Goal: Task Accomplishment & Management: Complete application form

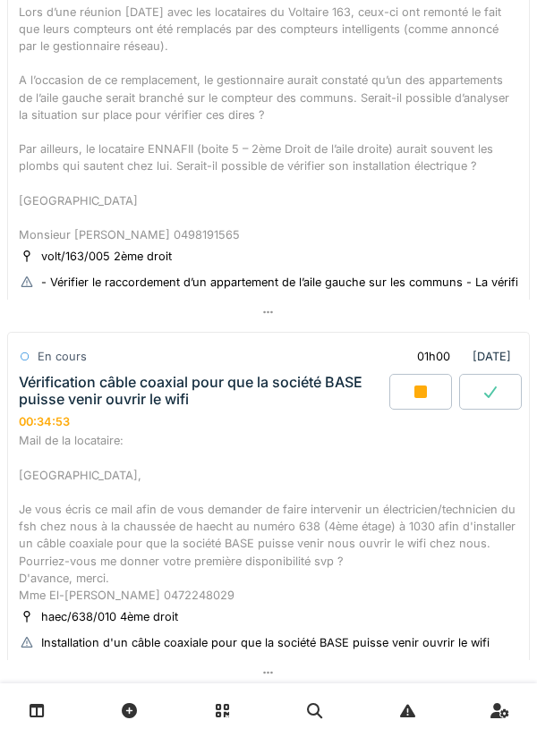
click at [220, 387] on div "Vérification câble coaxial pour que la société BASE puisse venir ouvrir le wifi" at bounding box center [202, 391] width 367 height 34
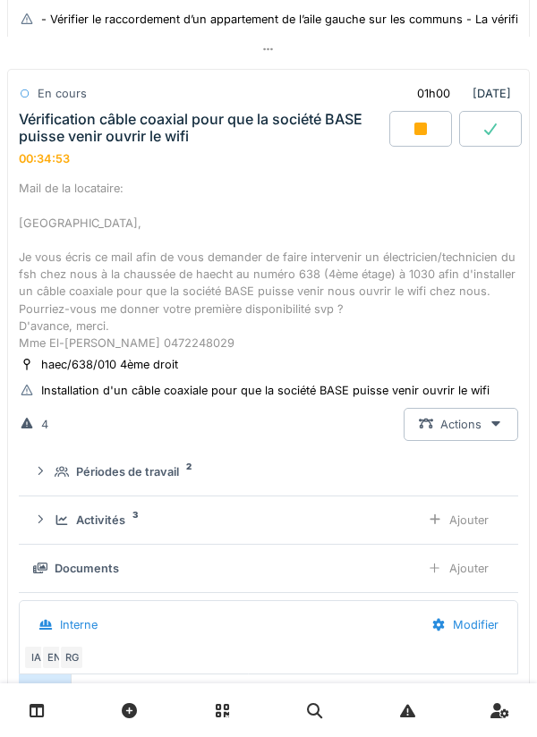
click at [209, 164] on div "Vérification câble coaxial pour que la société BASE puisse venir ouvrir le wifi…" at bounding box center [202, 138] width 374 height 55
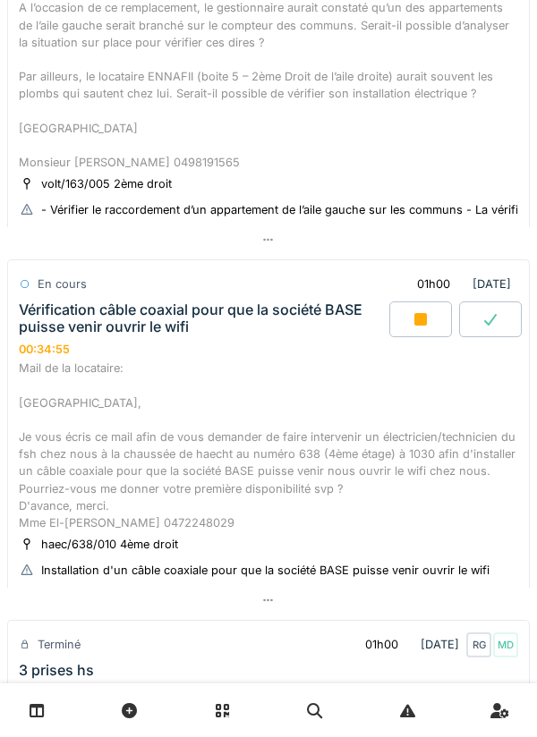
click at [212, 305] on div "Vérification câble coaxial pour que la société BASE puisse venir ouvrir le wifi" at bounding box center [202, 319] width 367 height 34
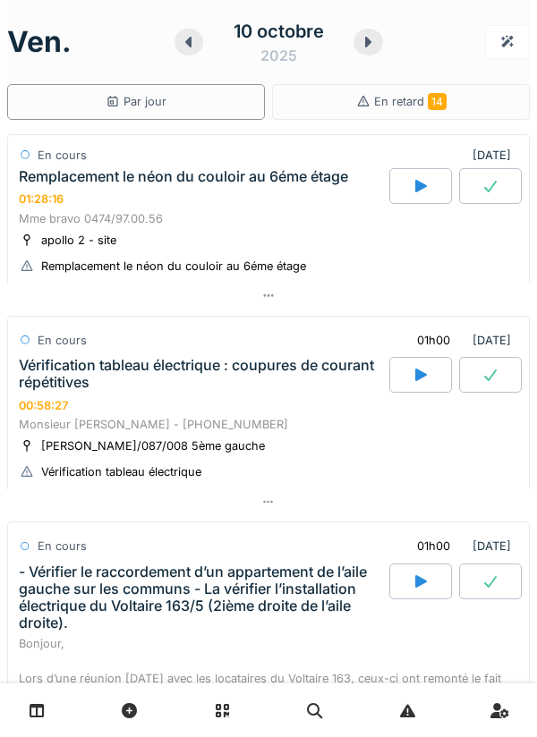
click at [235, 200] on div "Remplacement le néon du couloir au 6éme étage 01:28:16" at bounding box center [202, 187] width 374 height 38
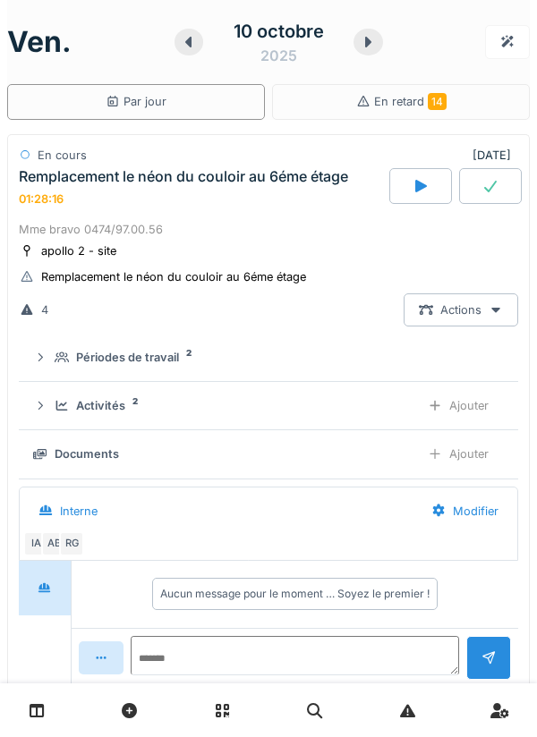
scroll to position [63, 0]
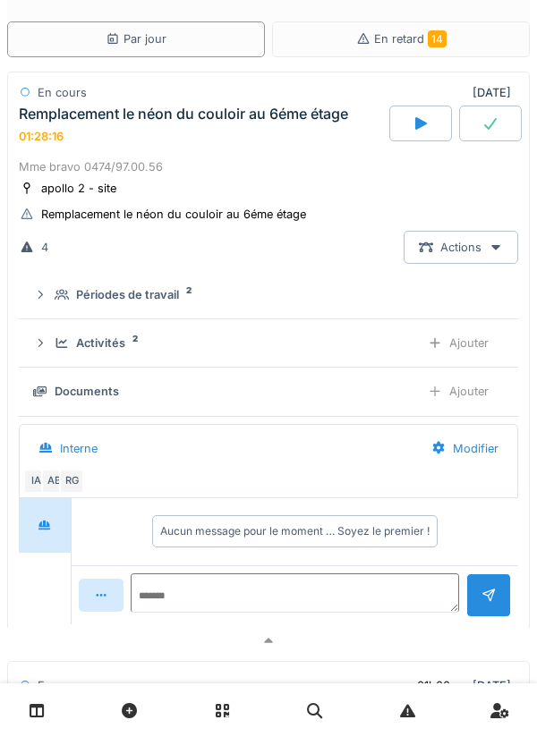
click at [128, 358] on div "Activités 2 Ajouter" at bounding box center [268, 343] width 471 height 33
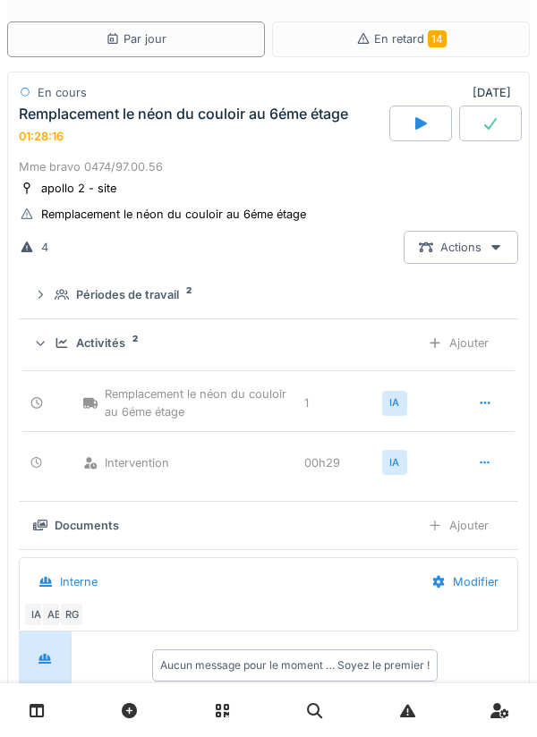
click at [479, 351] on div "Ajouter" at bounding box center [458, 343] width 91 height 33
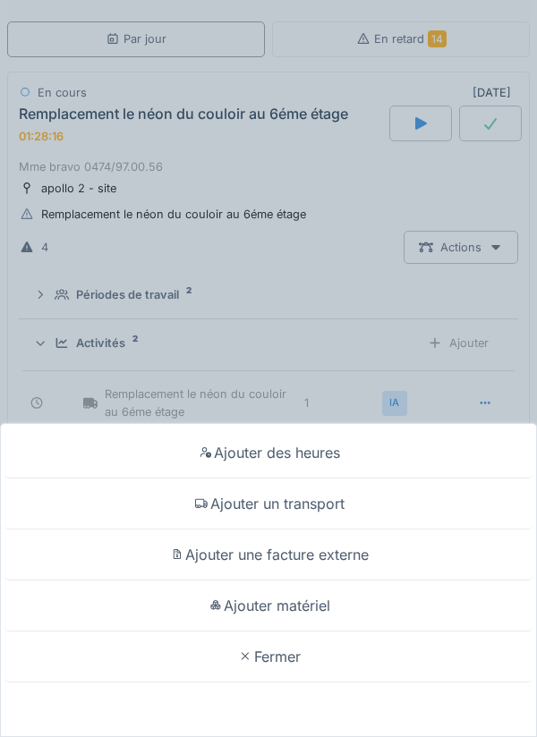
click at [362, 610] on div "Ajouter matériel" at bounding box center [268, 606] width 528 height 51
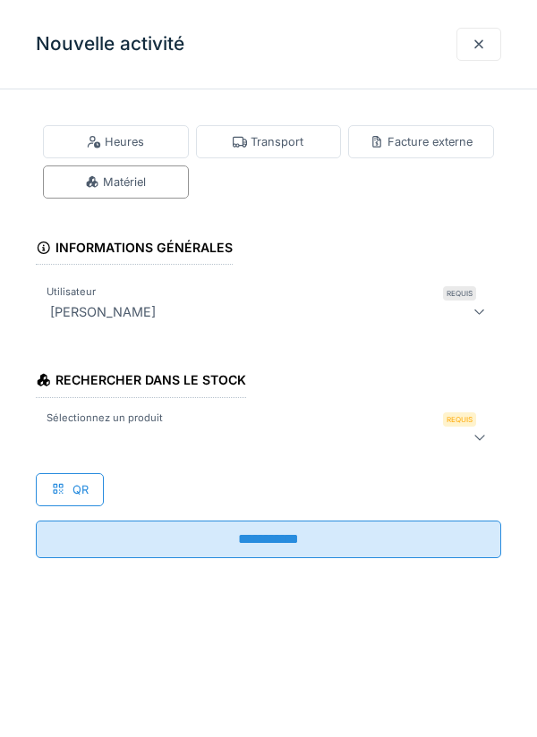
click at [336, 441] on div at bounding box center [239, 437] width 392 height 21
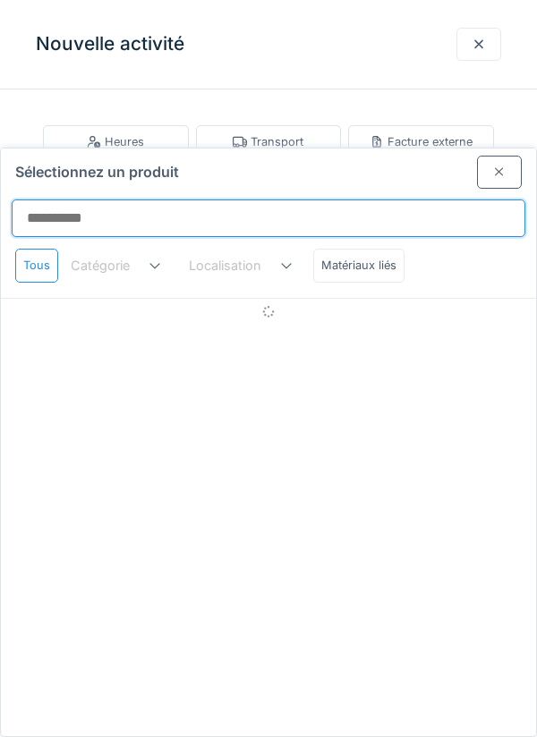
click at [395, 200] on input "Sélectionnez un produit" at bounding box center [269, 219] width 514 height 38
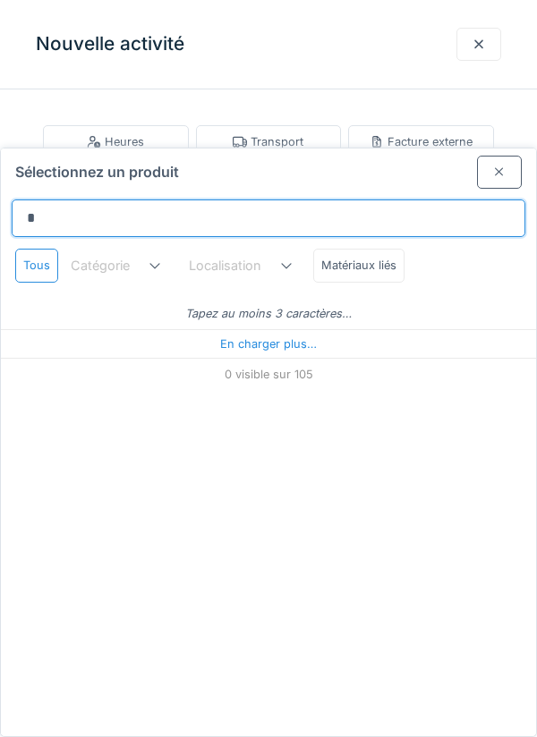
type input "**"
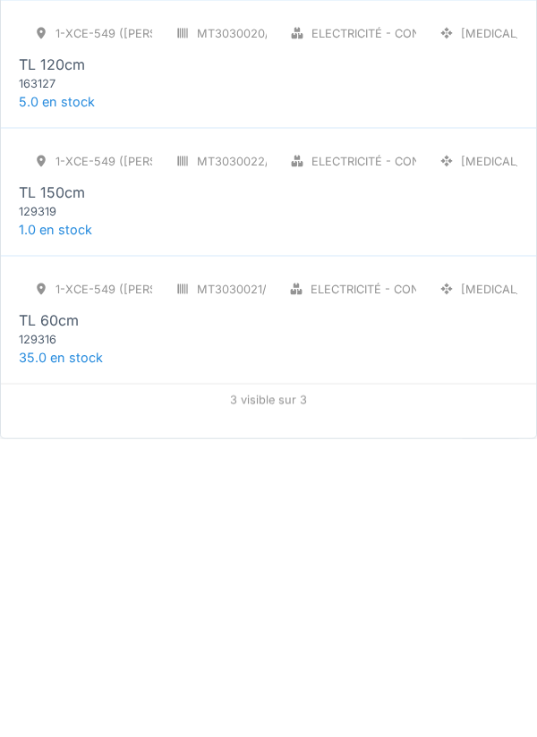
click at [287, 585] on div "1-XCE-549 (ROBERT) MT3030021/999/009 Electricité - Consommables PCE TL 60cm 129…" at bounding box center [268, 618] width 535 height 128
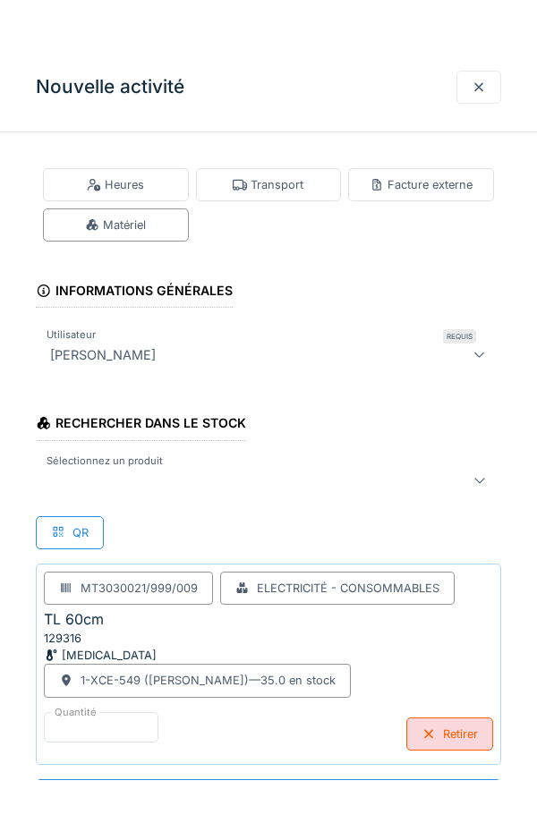
scroll to position [1, 0]
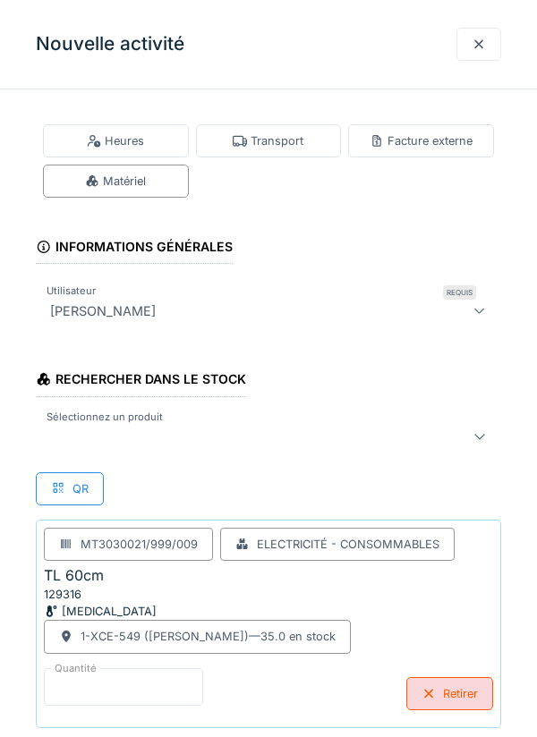
click at [166, 679] on input "*" at bounding box center [123, 688] width 159 height 38
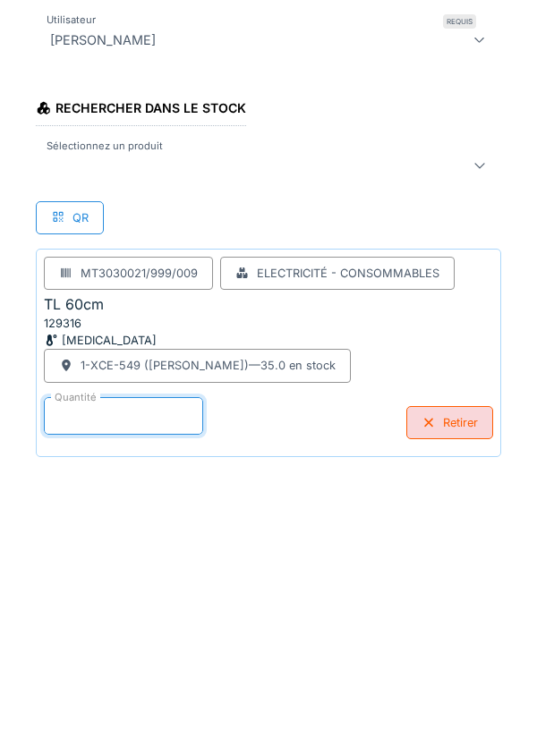
scroll to position [93, 0]
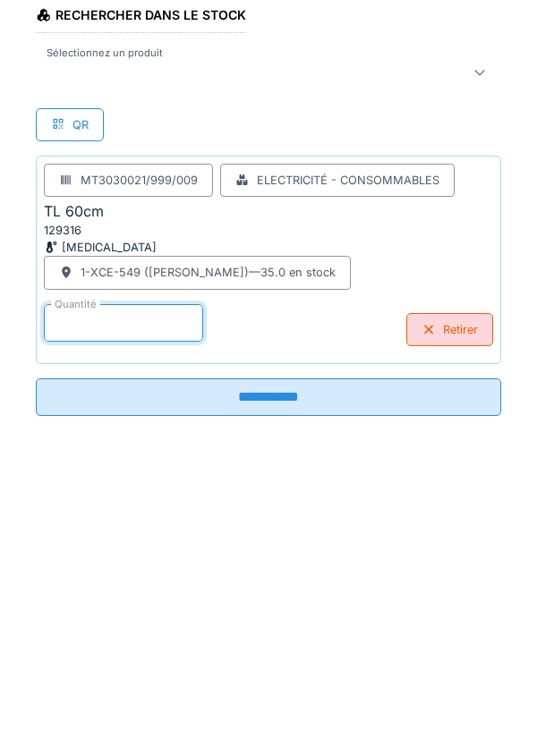
type input "*"
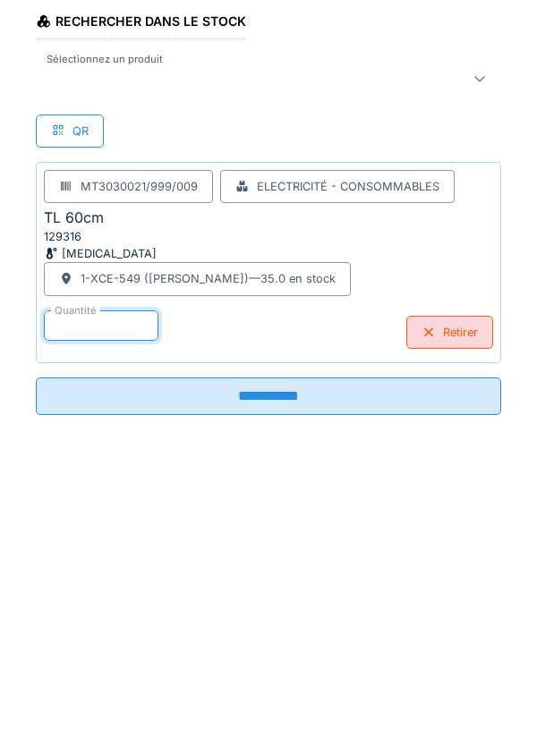
click at [438, 672] on input "**********" at bounding box center [268, 669] width 465 height 38
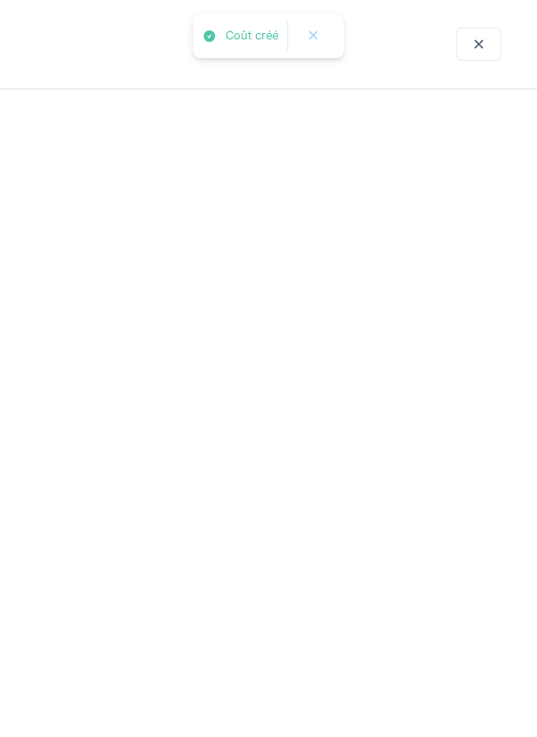
scroll to position [0, 0]
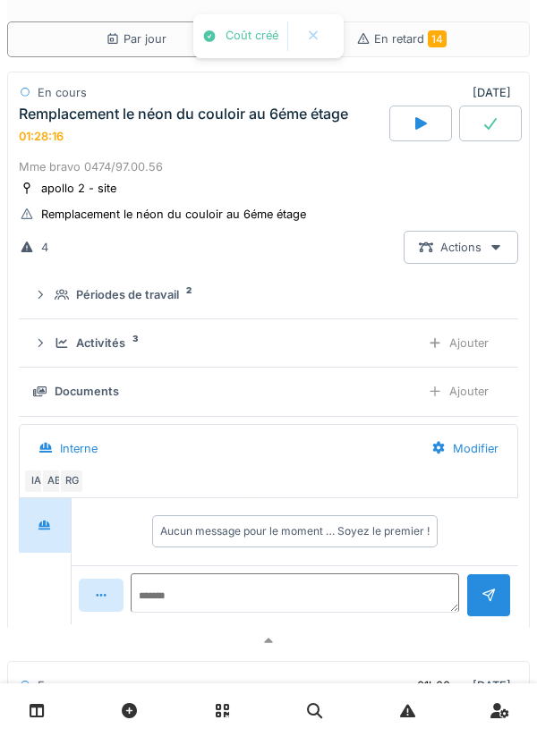
click at [119, 358] on div "Activités 3 Ajouter" at bounding box center [268, 343] width 471 height 33
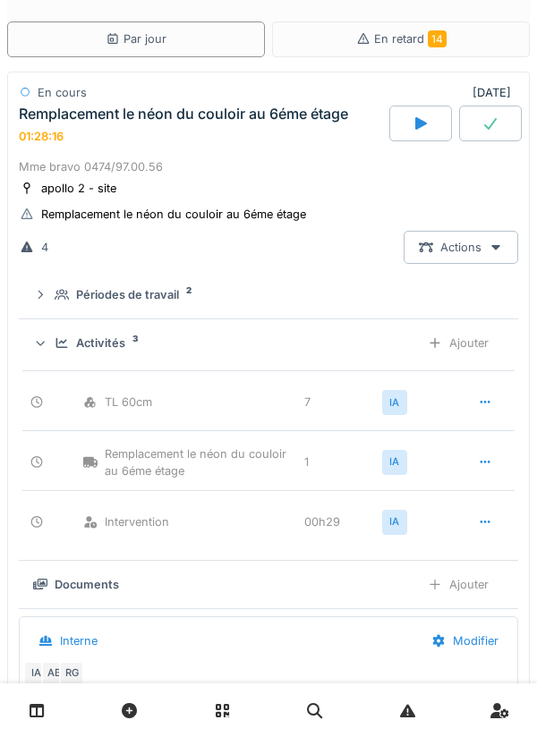
click at [111, 354] on div "Activités 3 Ajouter" at bounding box center [268, 343] width 471 height 33
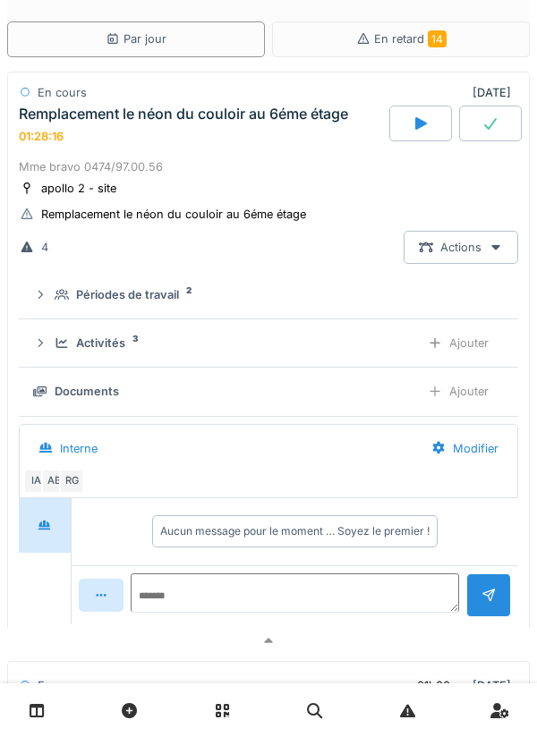
click at [475, 402] on div "Ajouter" at bounding box center [458, 391] width 91 height 33
click at [128, 396] on div "Documents" at bounding box center [108, 391] width 64 height 17
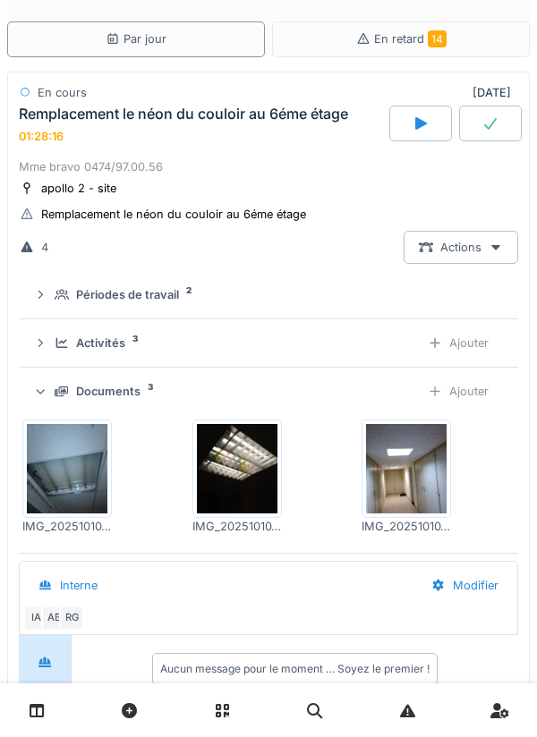
click at [122, 400] on div "Documents" at bounding box center [108, 391] width 64 height 17
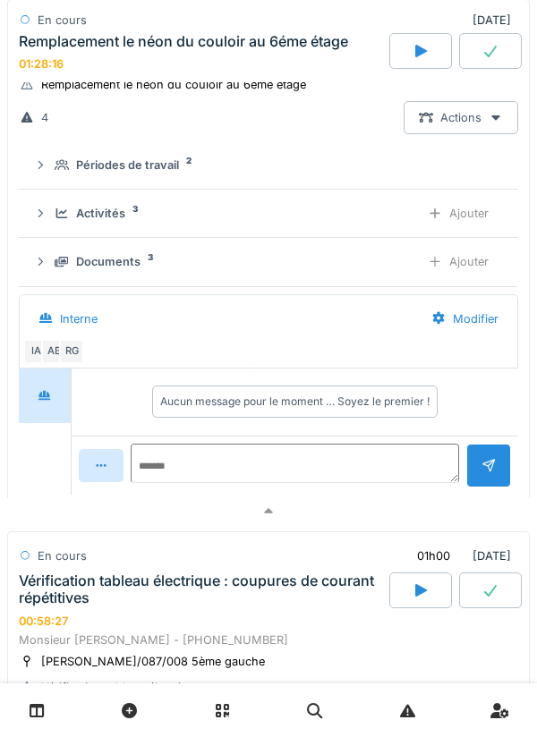
scroll to position [247, 0]
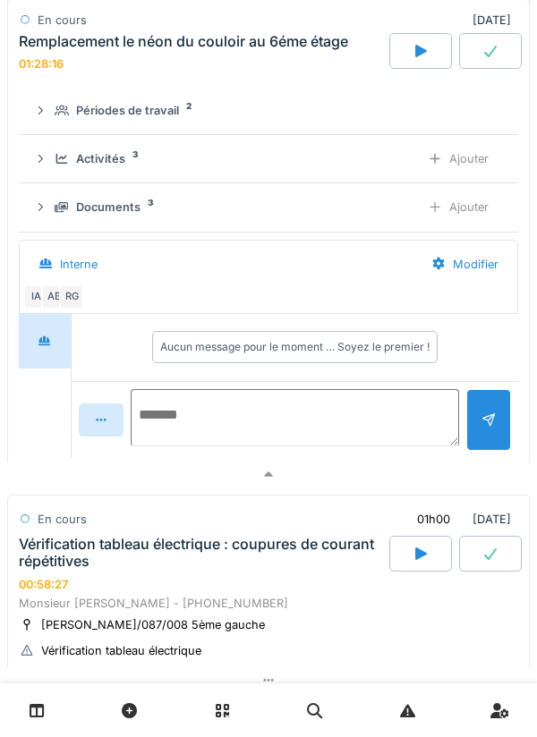
click at [292, 416] on textarea at bounding box center [295, 417] width 328 height 57
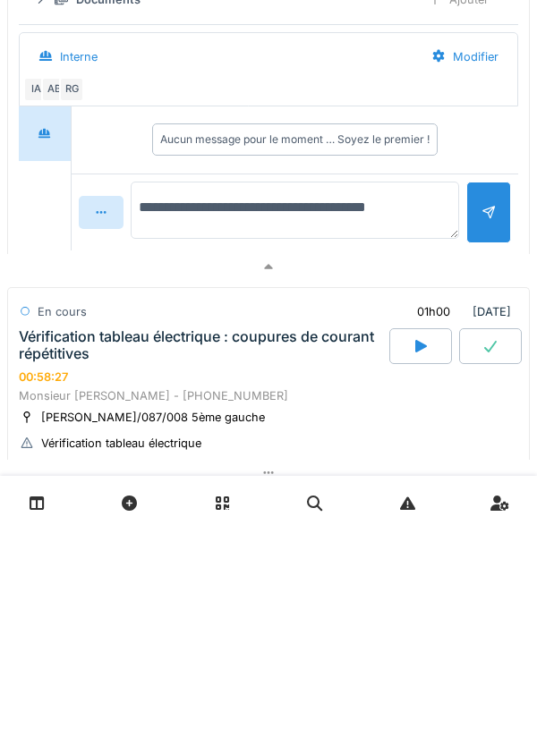
type textarea "**********"
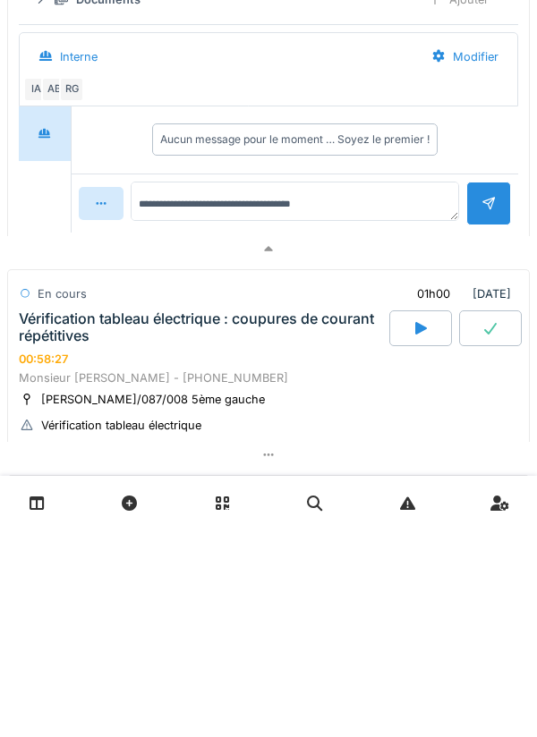
click at [488, 420] on div at bounding box center [488, 411] width 14 height 17
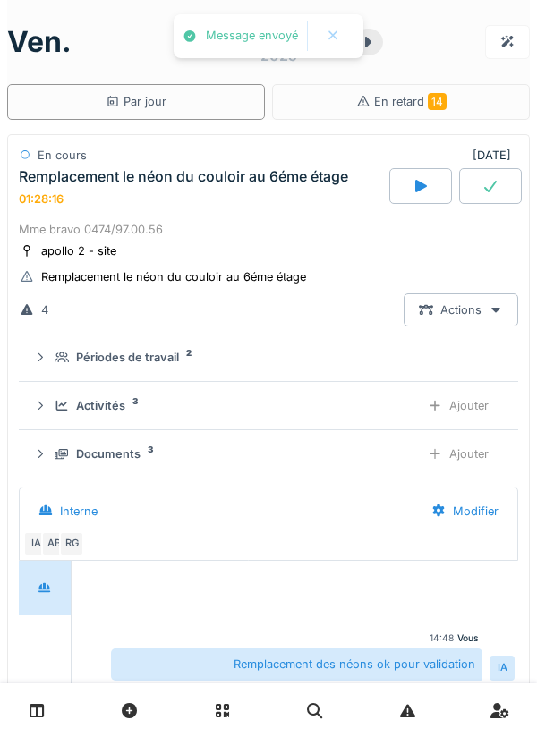
scroll to position [3, 0]
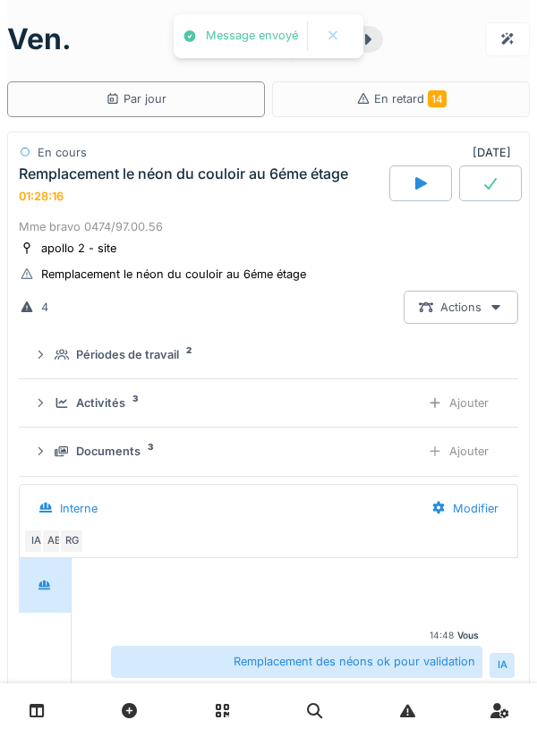
click at [245, 219] on div "Mme bravo 0474/97.00.56" at bounding box center [268, 226] width 499 height 17
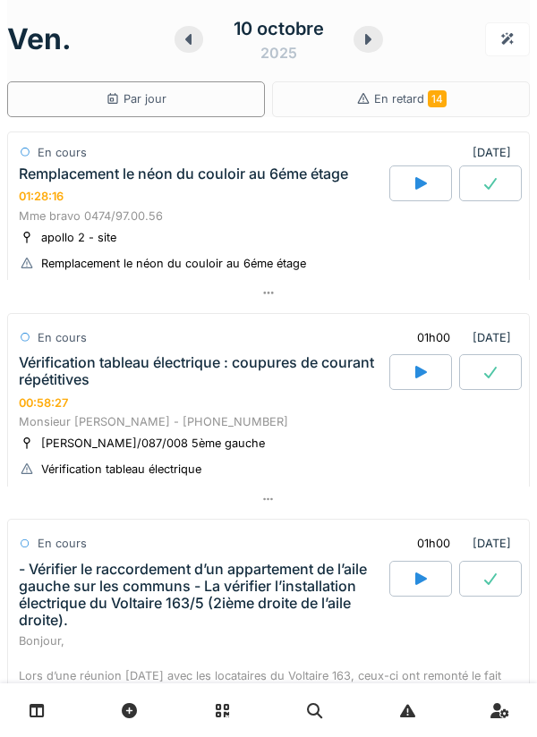
click at [499, 186] on div at bounding box center [490, 184] width 63 height 36
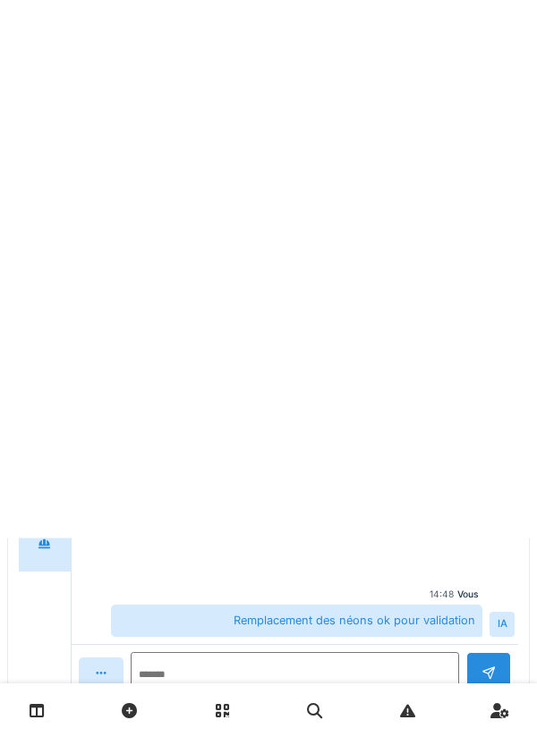
scroll to position [63, 0]
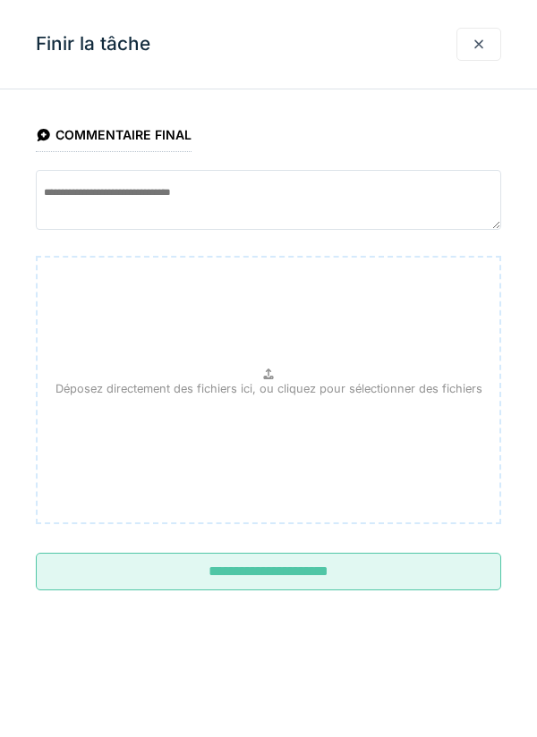
click at [323, 587] on input "**********" at bounding box center [268, 572] width 465 height 38
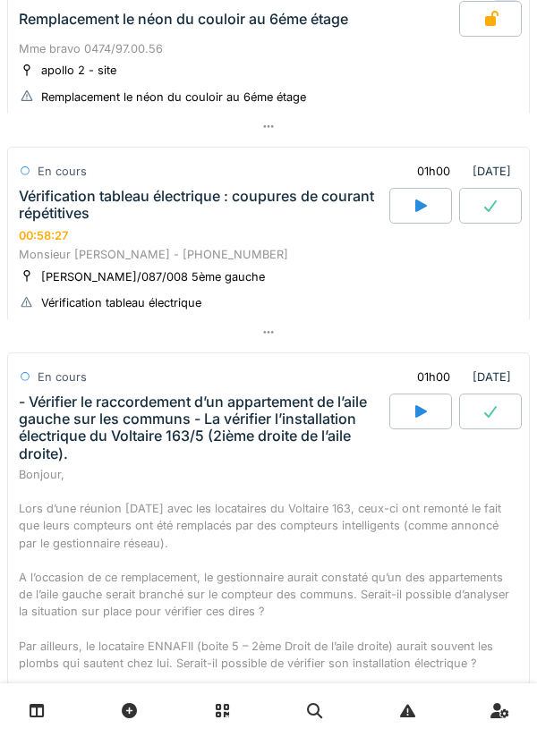
click at [239, 193] on div "Vérification tableau électrique : coupures de courant répétitives" at bounding box center [202, 205] width 367 height 34
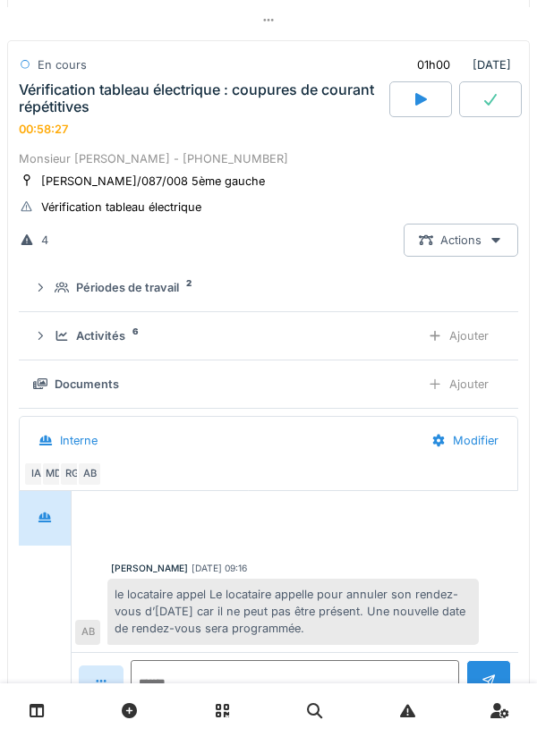
scroll to position [276, 0]
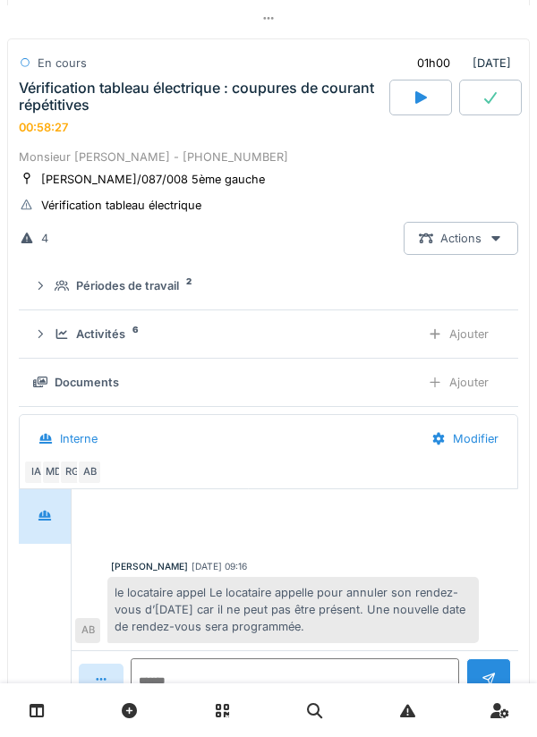
click at [132, 330] on sup "6" at bounding box center [134, 330] width 5 height 0
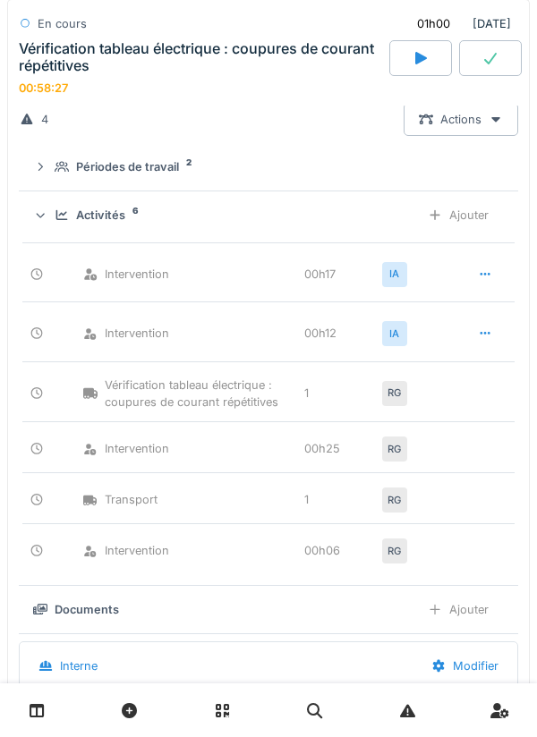
scroll to position [393, 0]
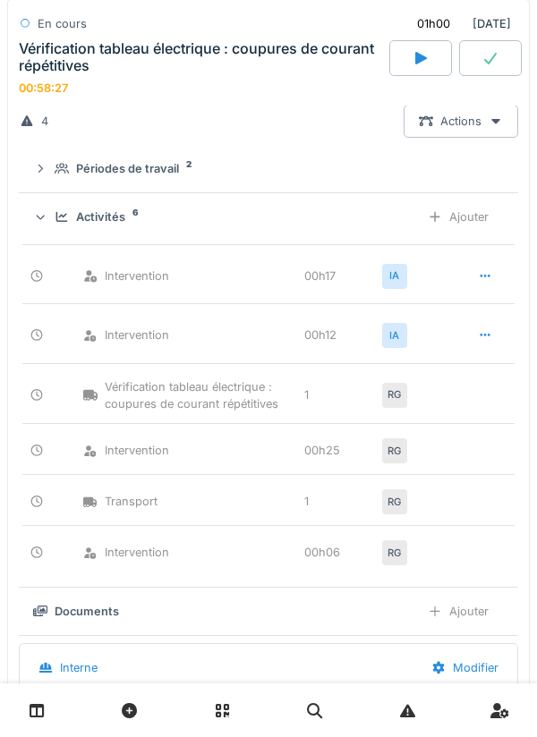
click at [482, 231] on div "Ajouter" at bounding box center [458, 216] width 91 height 33
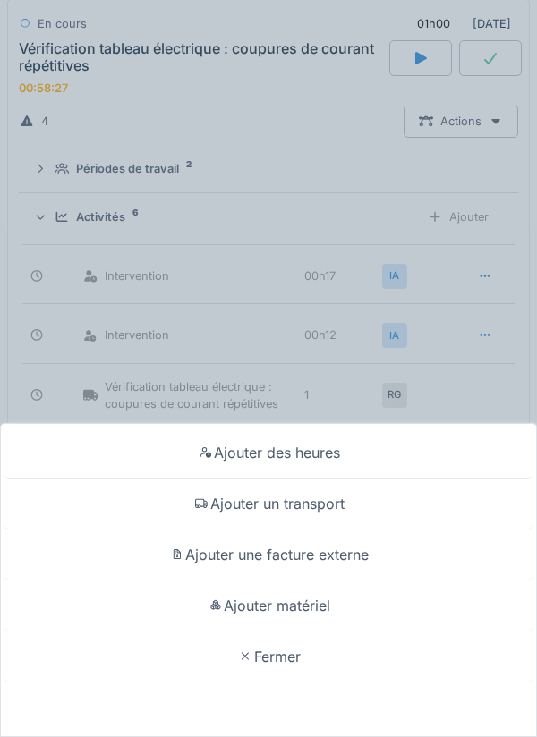
click at [424, 453] on div "Ajouter des heures" at bounding box center [268, 453] width 528 height 51
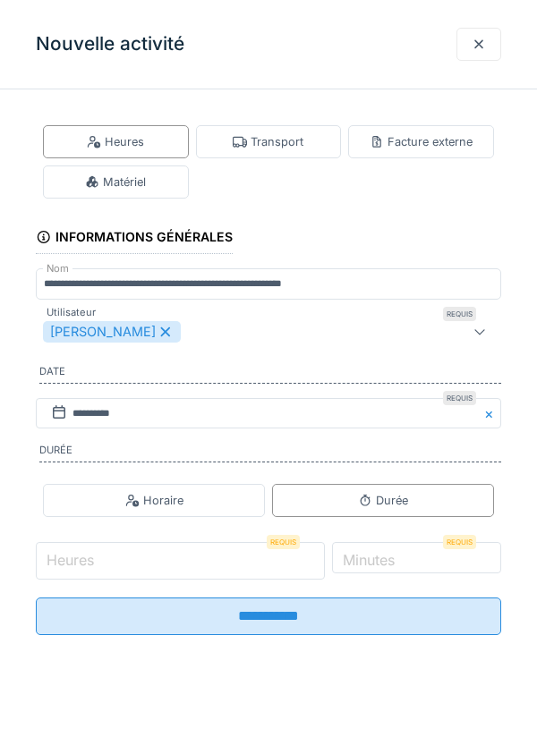
click at [209, 576] on input "Heures" at bounding box center [180, 561] width 289 height 38
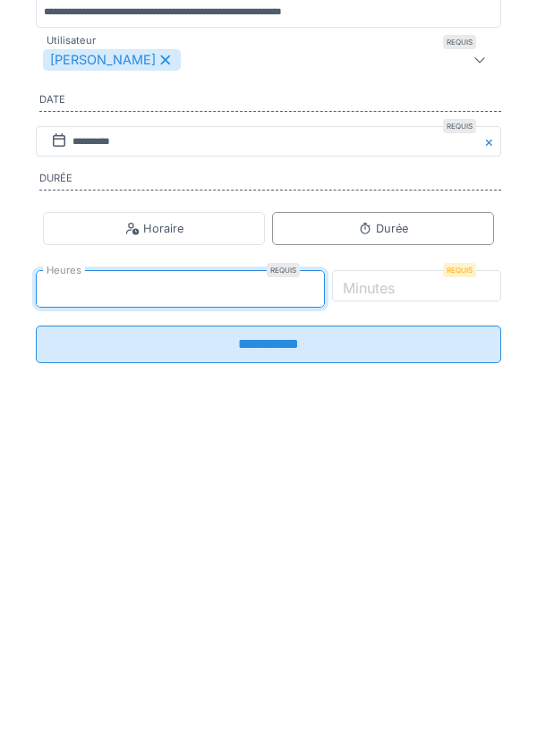
type input "*"
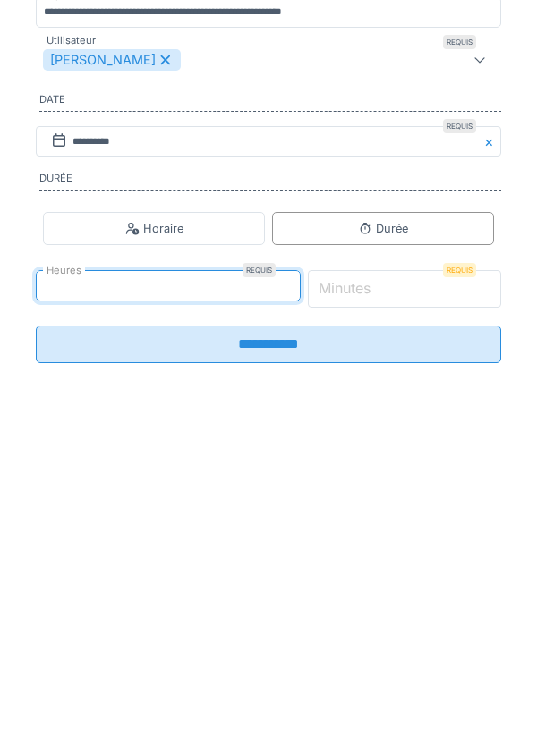
click at [438, 575] on input "*" at bounding box center [405, 561] width 194 height 38
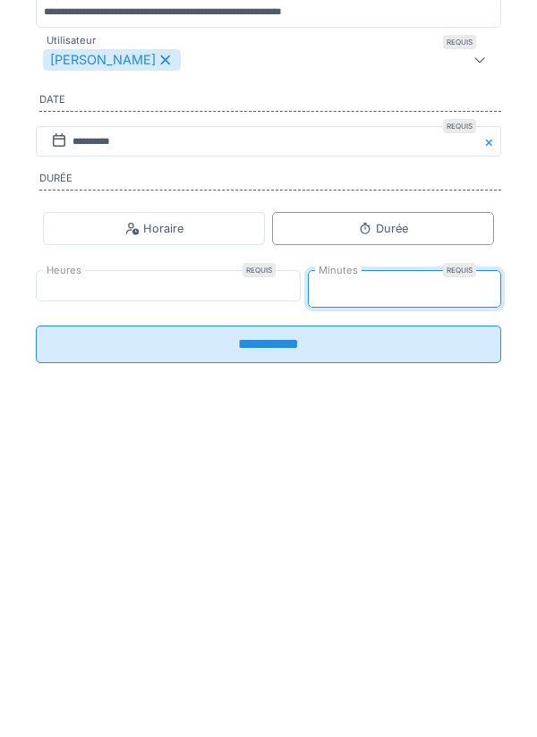
type input "**"
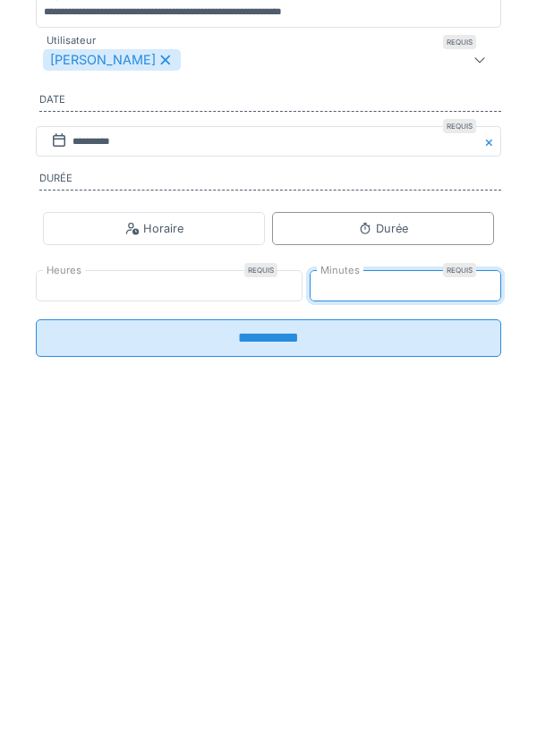
click at [408, 626] on input "**********" at bounding box center [268, 611] width 465 height 38
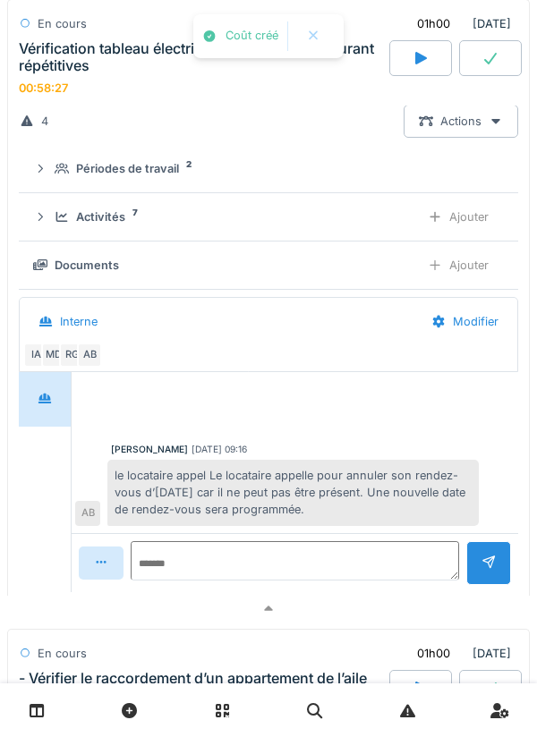
click at [106, 226] on div "Activités" at bounding box center [100, 217] width 49 height 17
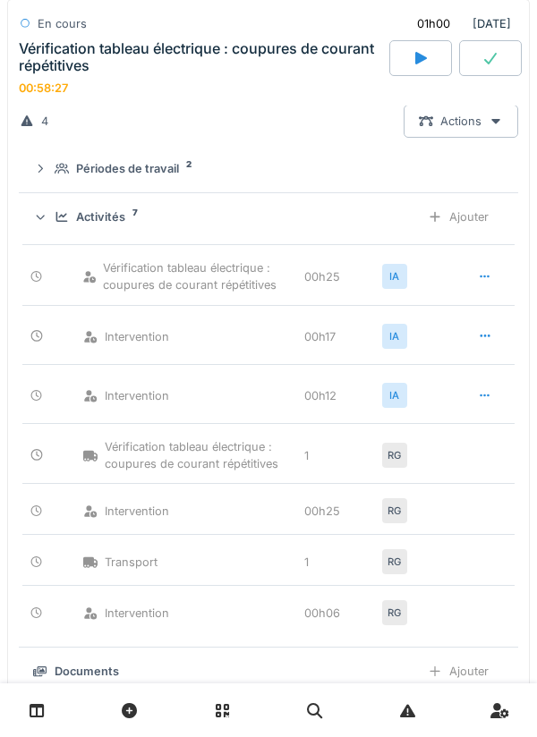
click at [481, 217] on div "Ajouter" at bounding box center [458, 216] width 91 height 33
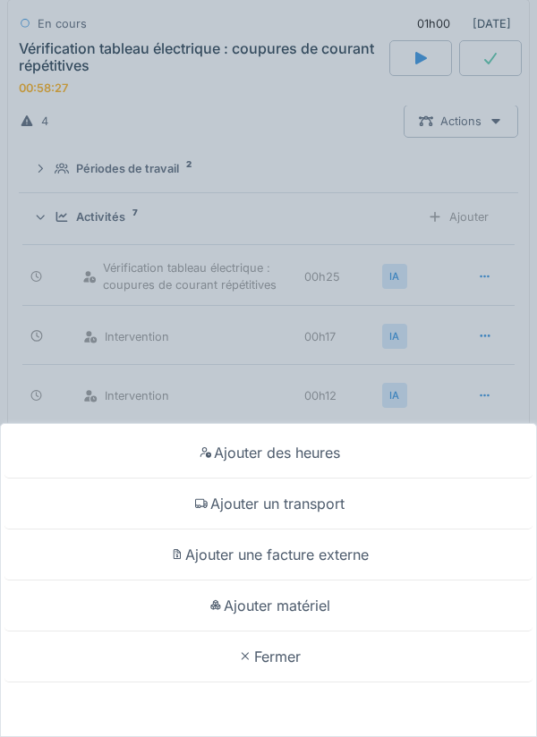
click at [454, 337] on div "Ajouter des heures Ajouter un transport Ajouter une facture externe Ajouter mat…" at bounding box center [268, 368] width 537 height 737
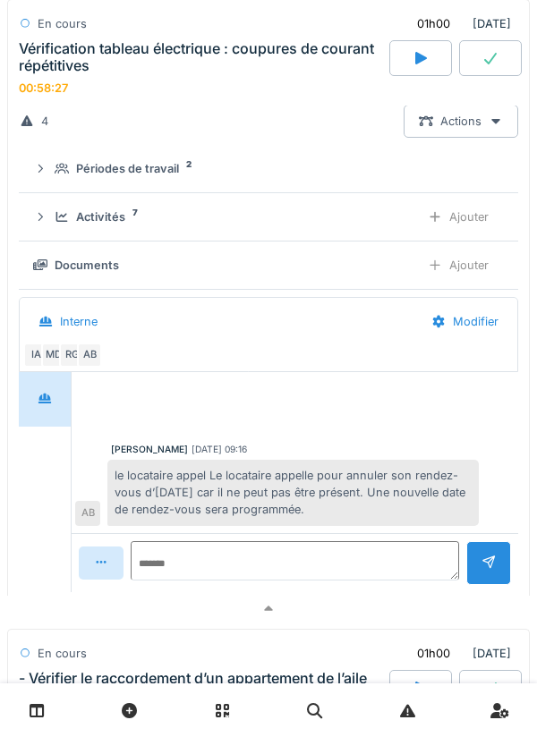
click at [121, 240] on details "Activités 7 Ajouter" at bounding box center [268, 217] width 499 height 48
click at [123, 219] on div "Activités" at bounding box center [100, 217] width 49 height 17
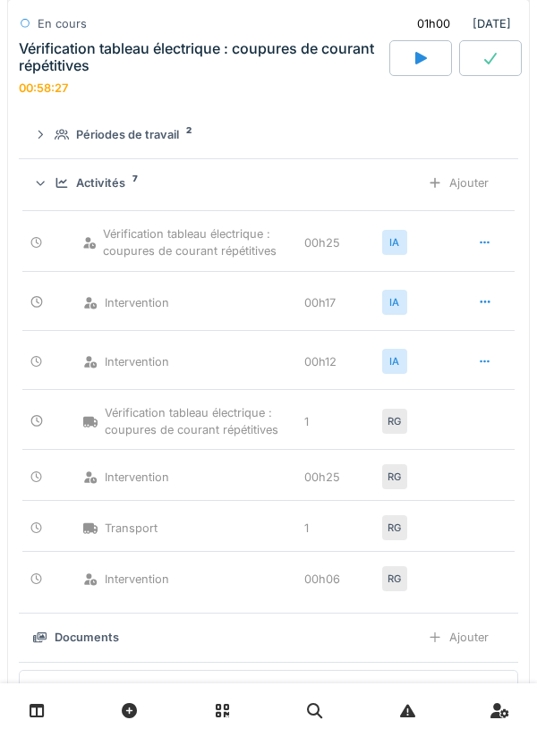
scroll to position [425, 0]
click at [479, 185] on div "Ajouter" at bounding box center [458, 184] width 91 height 33
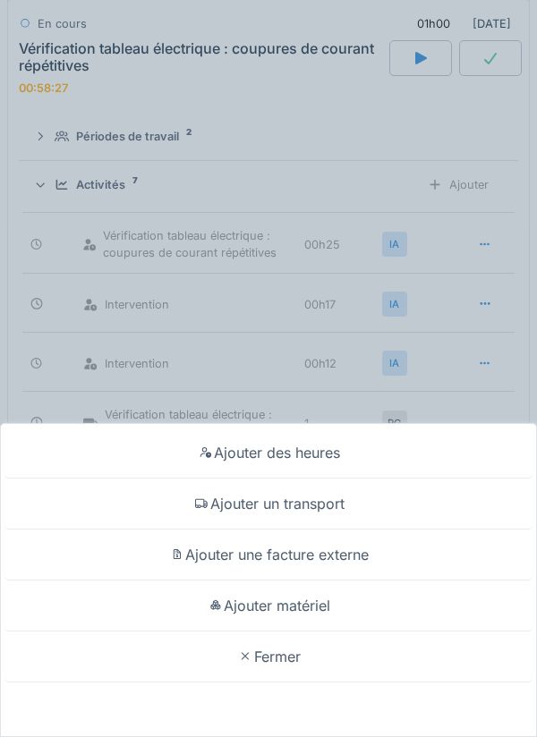
click at [364, 608] on div "Ajouter matériel" at bounding box center [268, 606] width 528 height 51
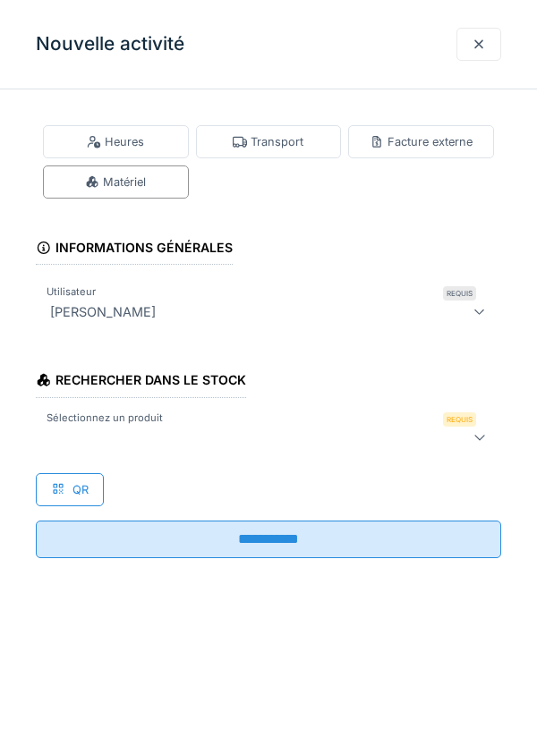
click at [158, 145] on div "Heures" at bounding box center [116, 141] width 146 height 33
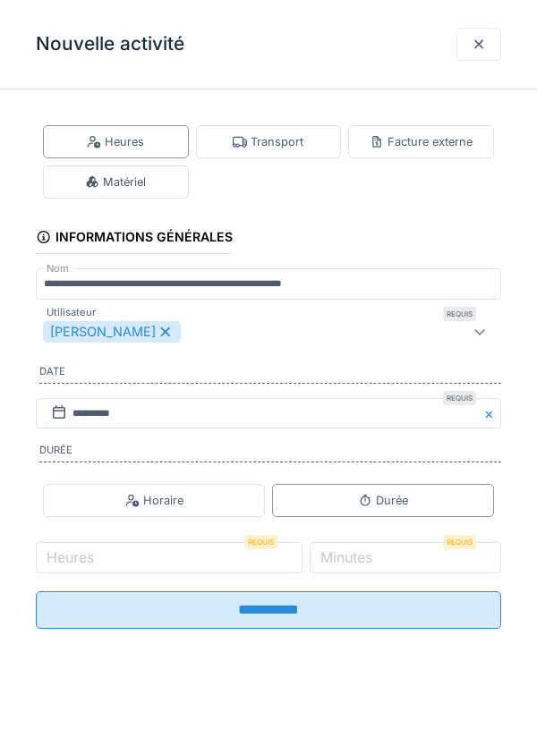
click at [164, 339] on div "[PERSON_NAME]" at bounding box center [112, 331] width 138 height 21
click at [246, 340] on div "Utilisateurs" at bounding box center [239, 331] width 392 height 21
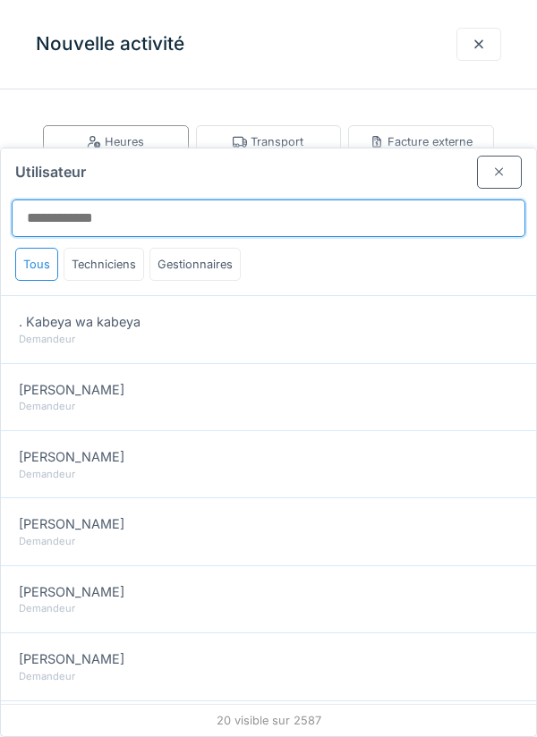
click at [263, 200] on input "Utilisateur" at bounding box center [269, 219] width 514 height 38
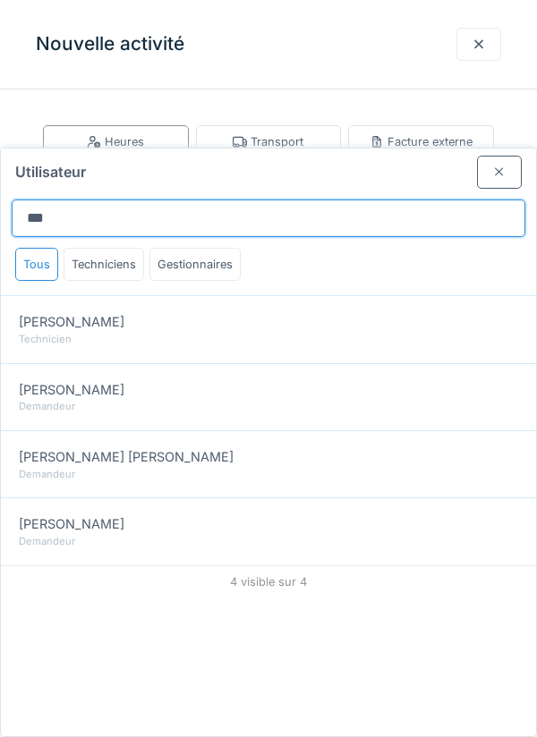
type input "***"
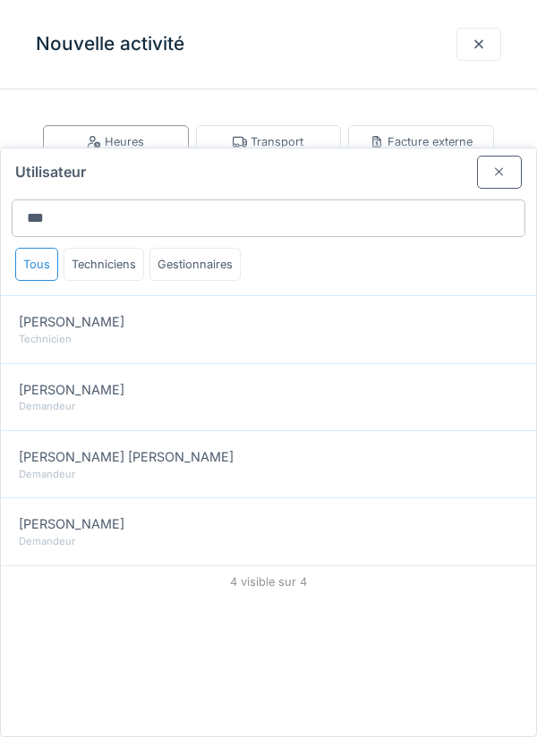
click at [312, 312] on div "Robert Gaspar" at bounding box center [268, 322] width 499 height 20
type input "****"
click at [391, 149] on div "Utilisateur" at bounding box center [268, 169] width 535 height 40
click at [504, 164] on div at bounding box center [499, 172] width 14 height 17
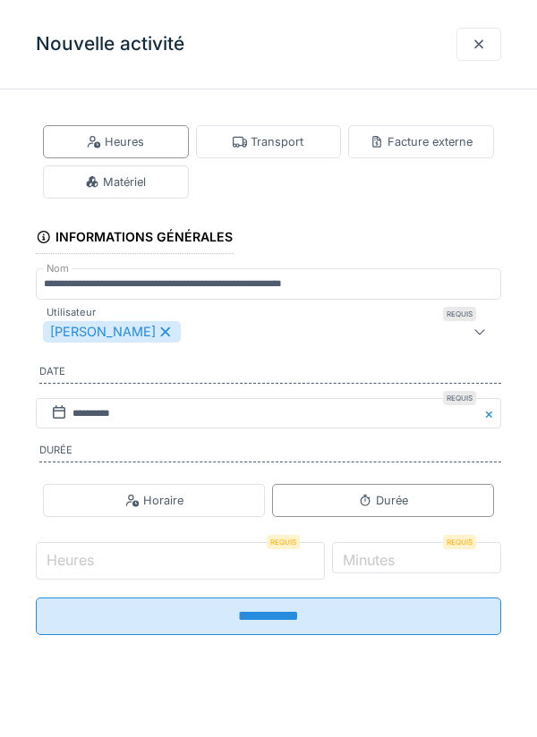
click at [199, 563] on input "Heures" at bounding box center [180, 561] width 289 height 38
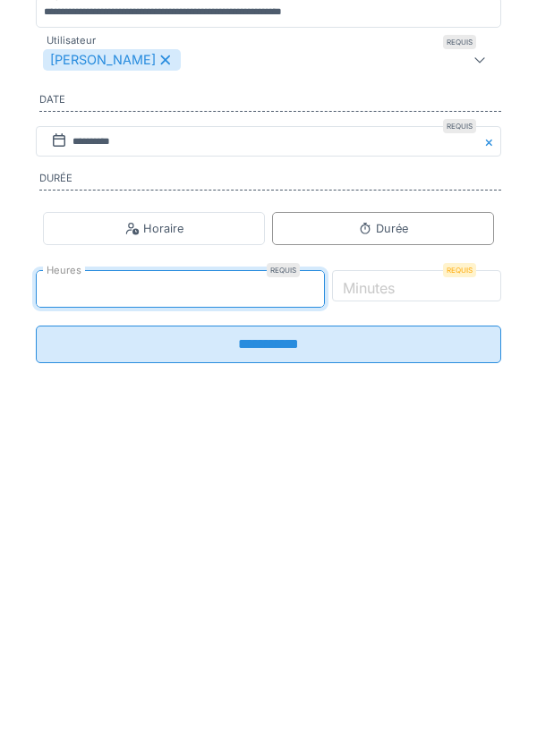
type input "*"
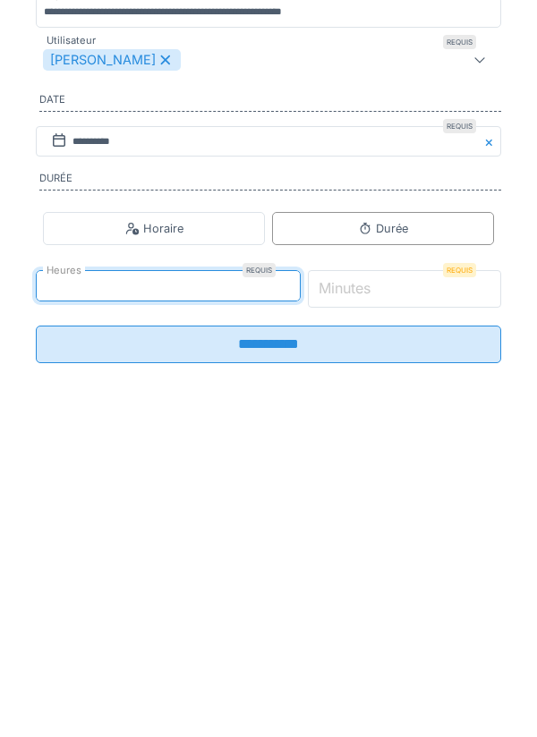
click at [464, 559] on input "*" at bounding box center [405, 561] width 194 height 38
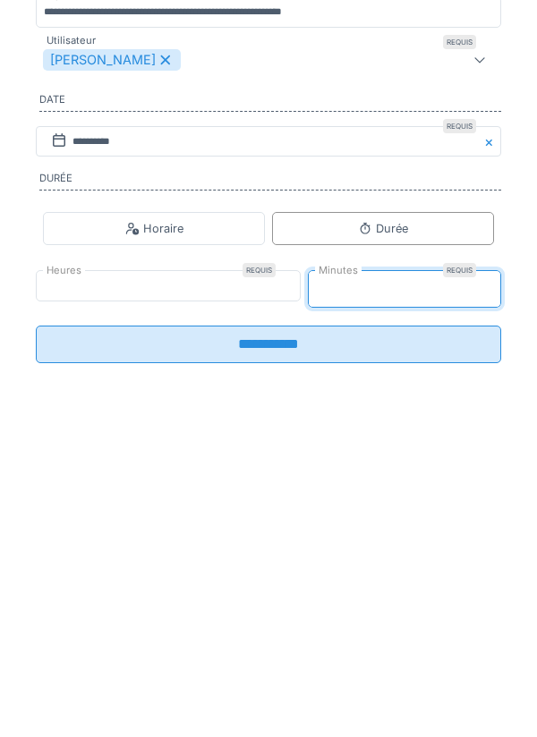
type input "**"
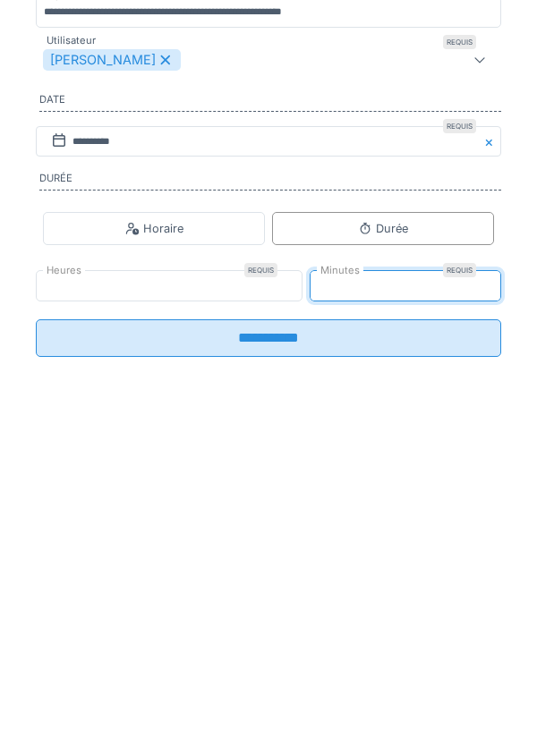
click at [371, 629] on input "**********" at bounding box center [268, 611] width 465 height 38
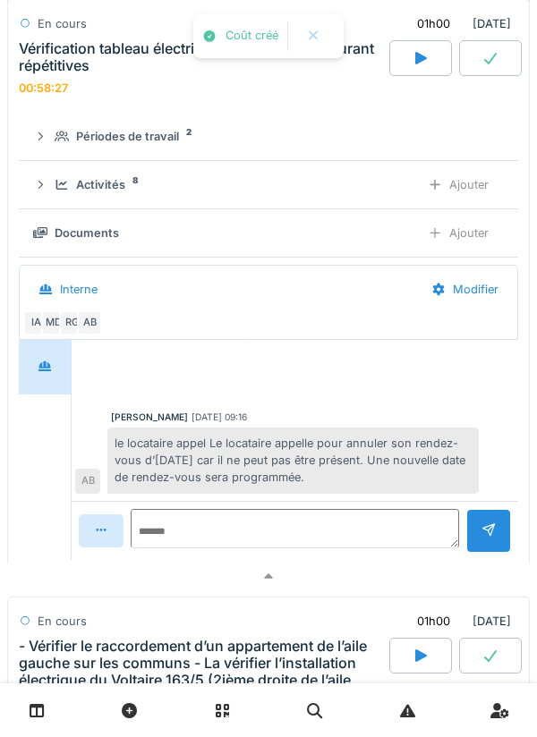
click at [103, 188] on div "Activités" at bounding box center [100, 184] width 49 height 17
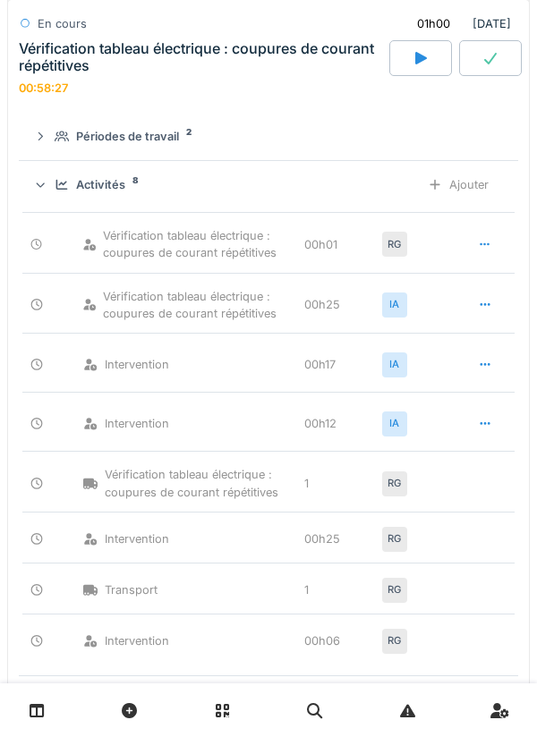
click at [466, 188] on div "Ajouter" at bounding box center [458, 184] width 91 height 33
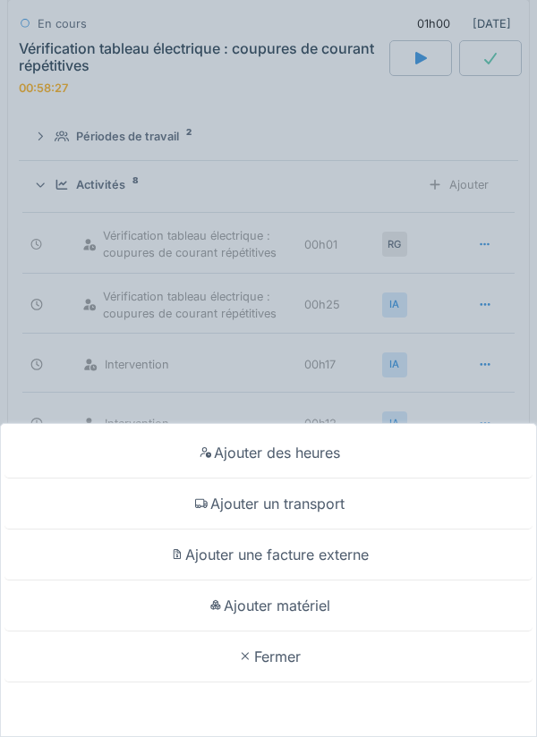
click at [416, 445] on div "Ajouter des heures" at bounding box center [268, 453] width 528 height 51
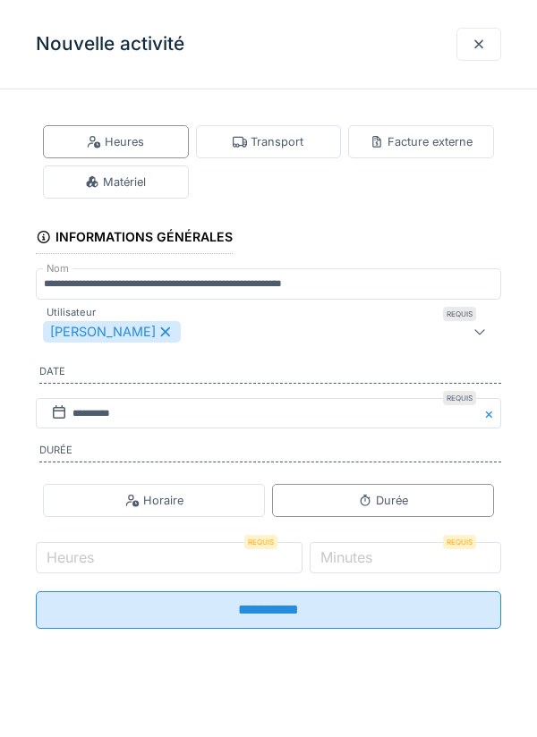
click at [173, 335] on div "[PERSON_NAME]" at bounding box center [112, 331] width 138 height 21
click at [248, 345] on div "Utilisateurs" at bounding box center [268, 332] width 465 height 36
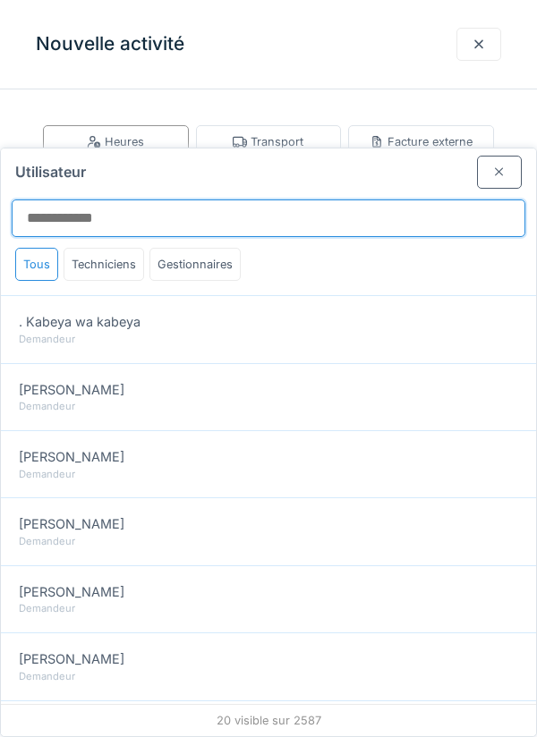
click at [327, 200] on input "Utilisateur" at bounding box center [269, 219] width 514 height 38
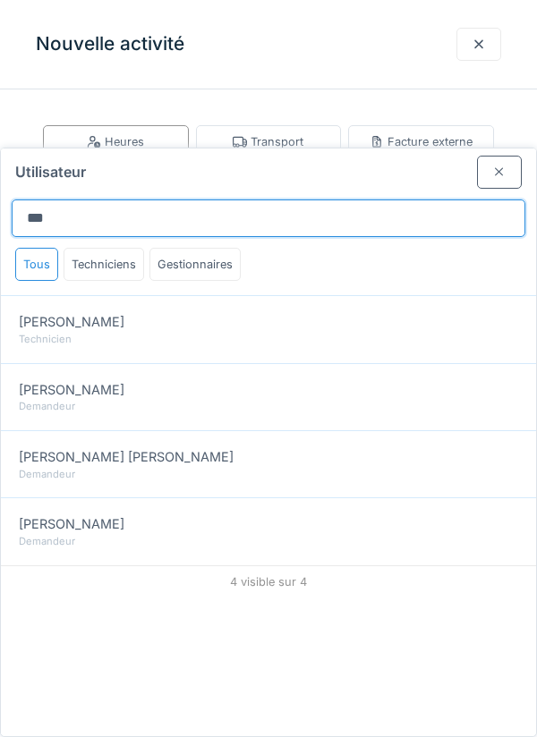
type input "***"
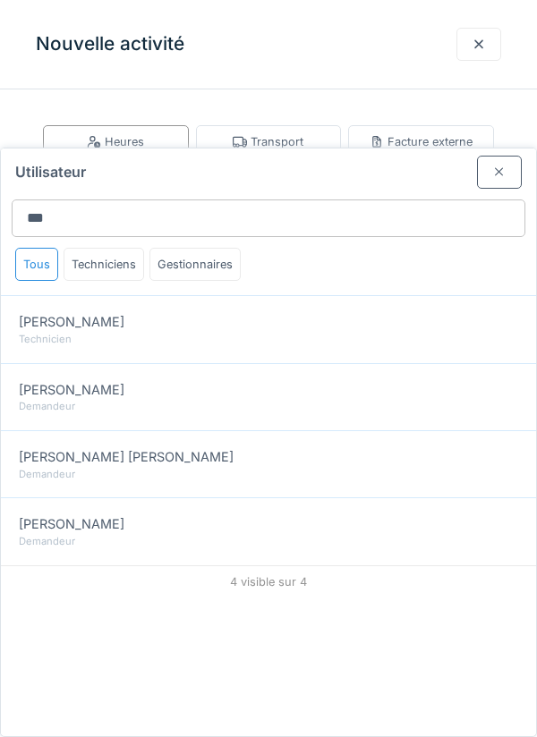
click at [387, 312] on div "Robert Gaspar" at bounding box center [268, 322] width 499 height 20
type input "****"
click at [399, 149] on div "Utilisateur" at bounding box center [268, 169] width 535 height 40
click at [498, 164] on div at bounding box center [499, 172] width 14 height 17
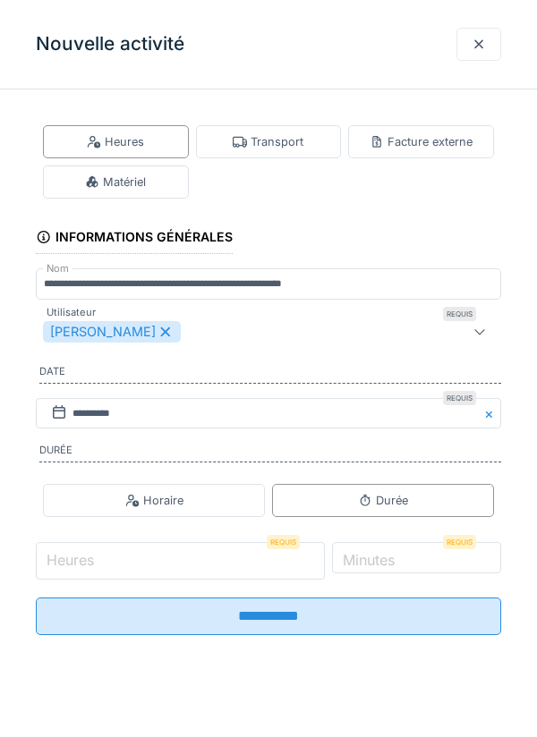
click at [201, 567] on input "Heures" at bounding box center [180, 561] width 289 height 38
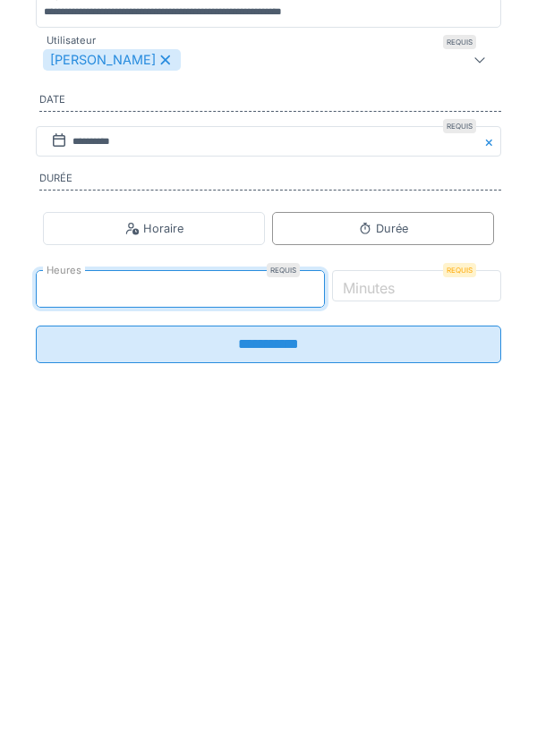
type input "*"
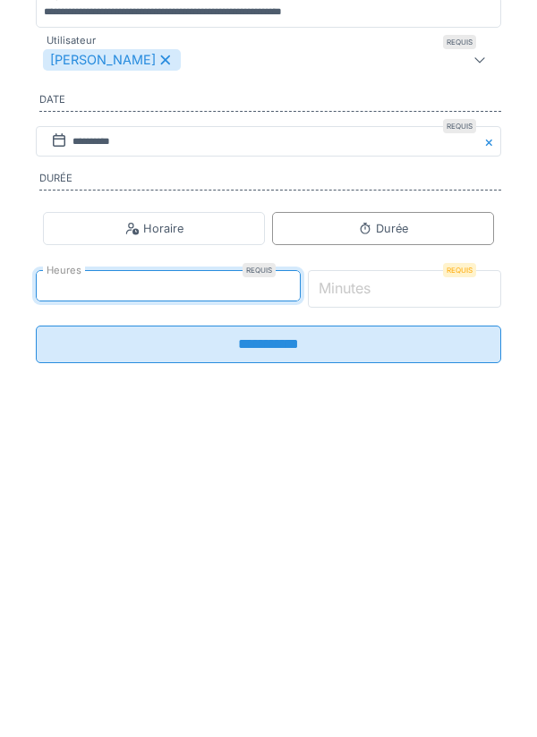
click at [447, 578] on input "*" at bounding box center [405, 561] width 194 height 38
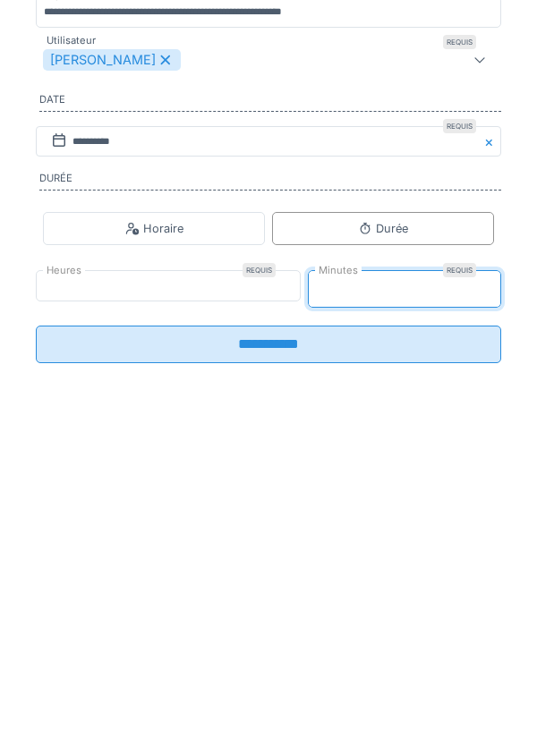
type input "**"
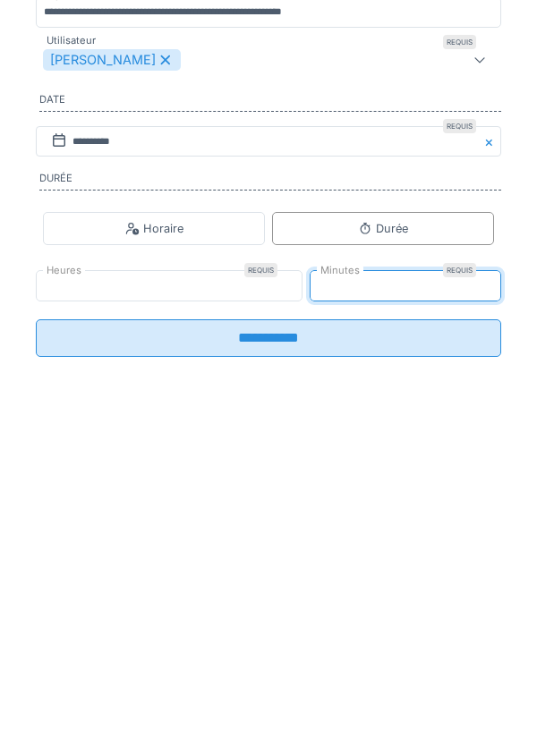
click at [351, 629] on input "**********" at bounding box center [268, 611] width 465 height 38
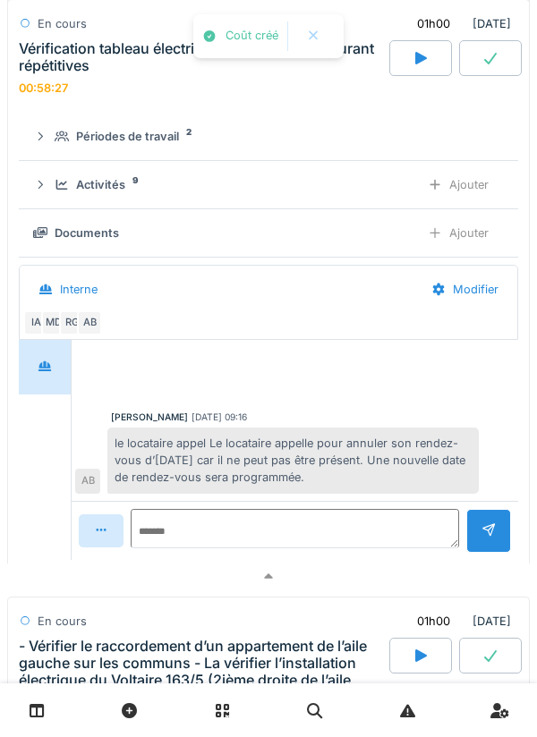
click at [108, 195] on div "Activités 9 Ajouter" at bounding box center [268, 184] width 471 height 33
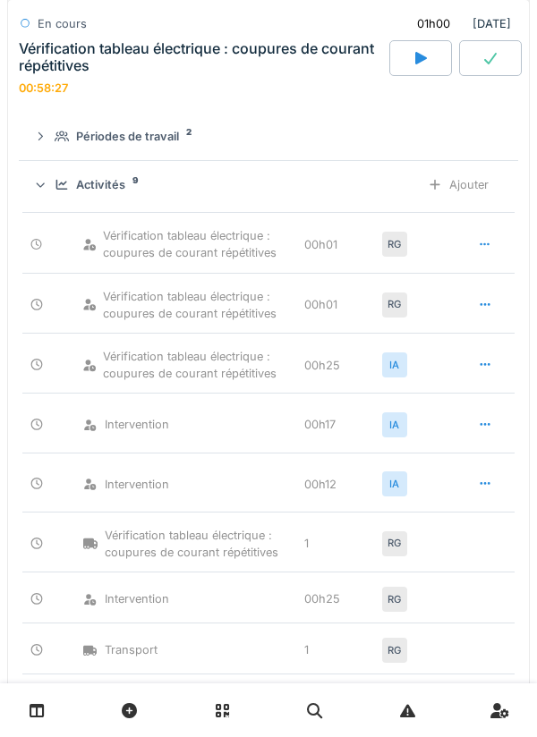
click at [481, 316] on div at bounding box center [485, 304] width 45 height 33
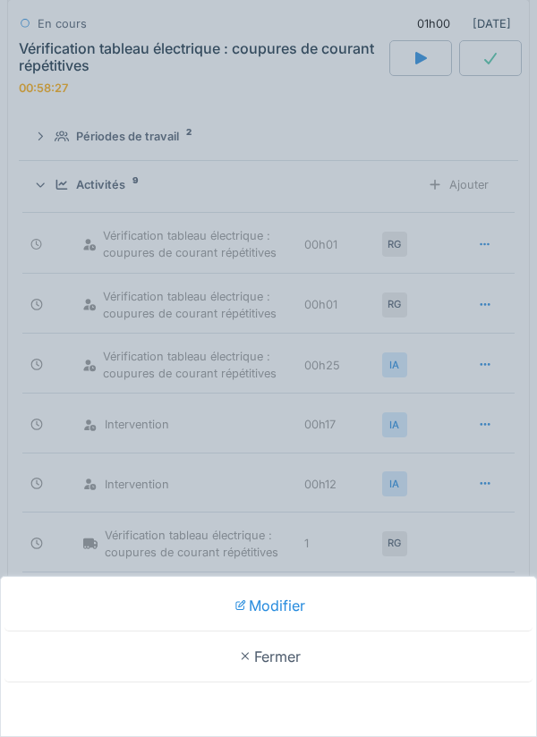
click at [363, 611] on div "Modifier" at bounding box center [268, 606] width 528 height 51
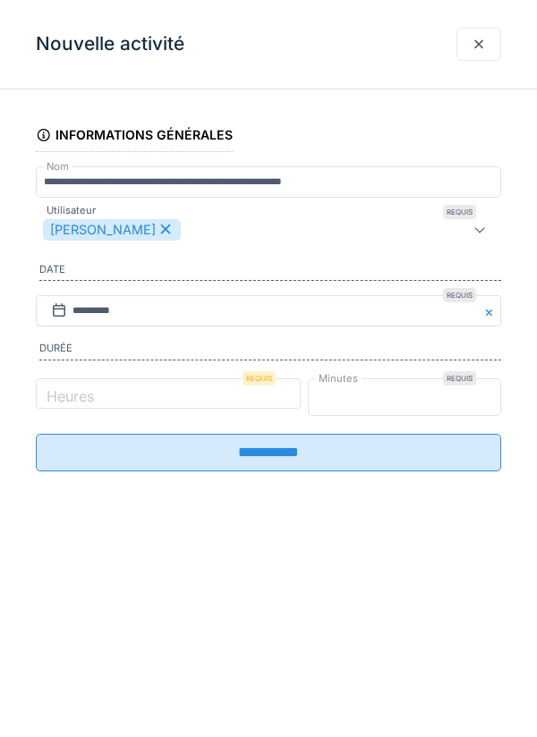
click at [423, 403] on input "*" at bounding box center [405, 398] width 194 height 38
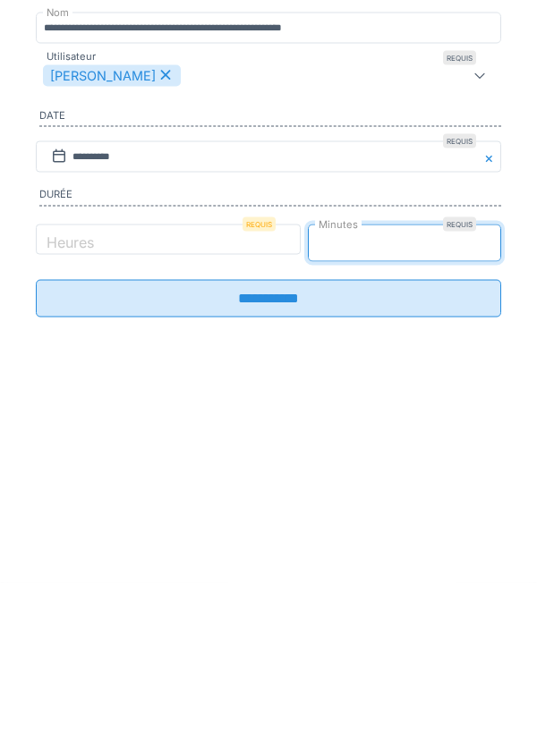
type input "**"
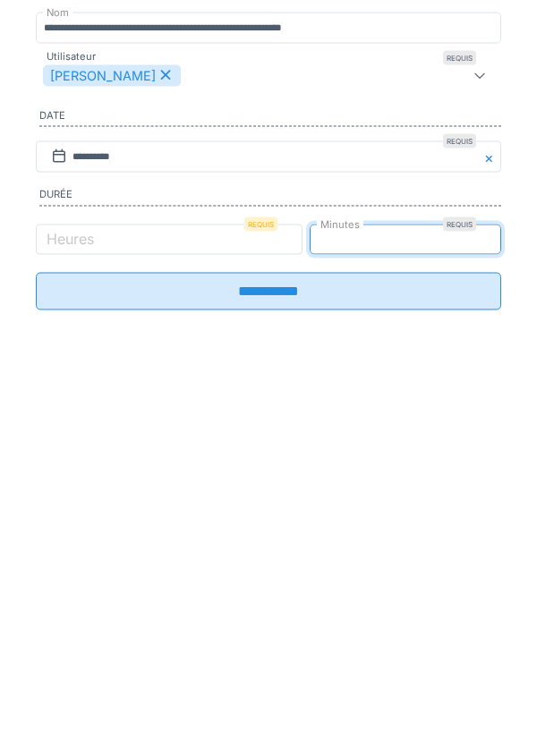
click at [439, 463] on input "**********" at bounding box center [268, 446] width 465 height 38
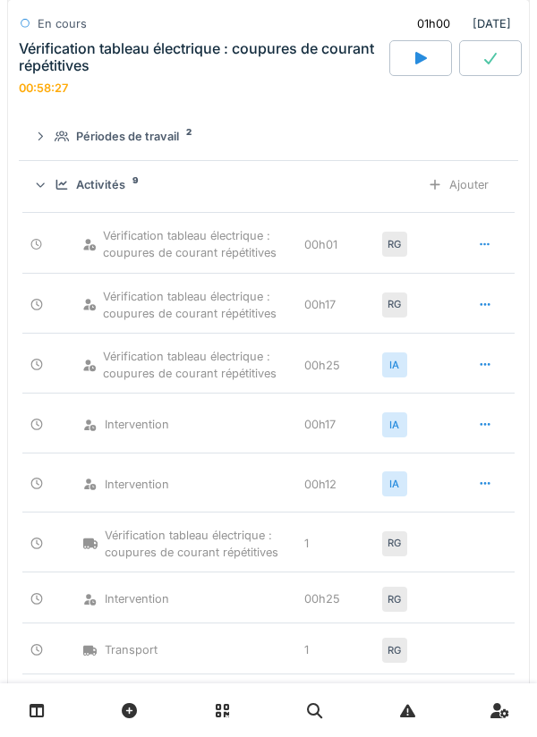
click at [481, 252] on div at bounding box center [485, 244] width 14 height 17
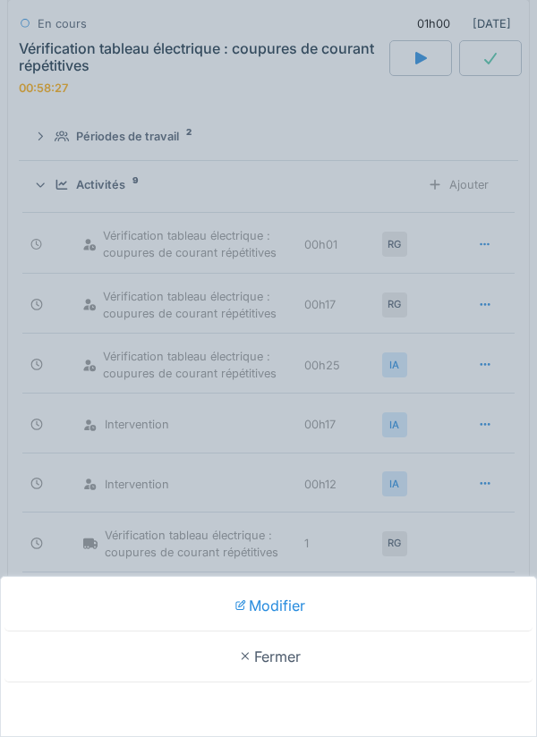
click at [339, 601] on div "Modifier" at bounding box center [268, 606] width 528 height 51
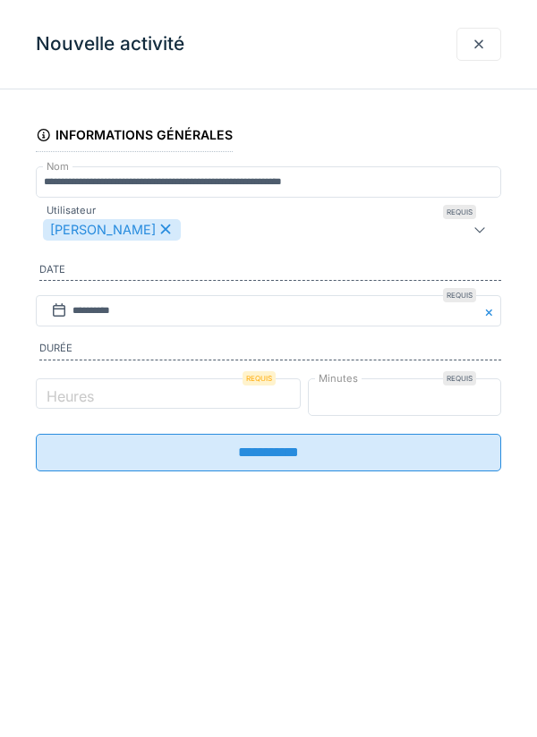
click at [403, 405] on input "*" at bounding box center [405, 398] width 194 height 38
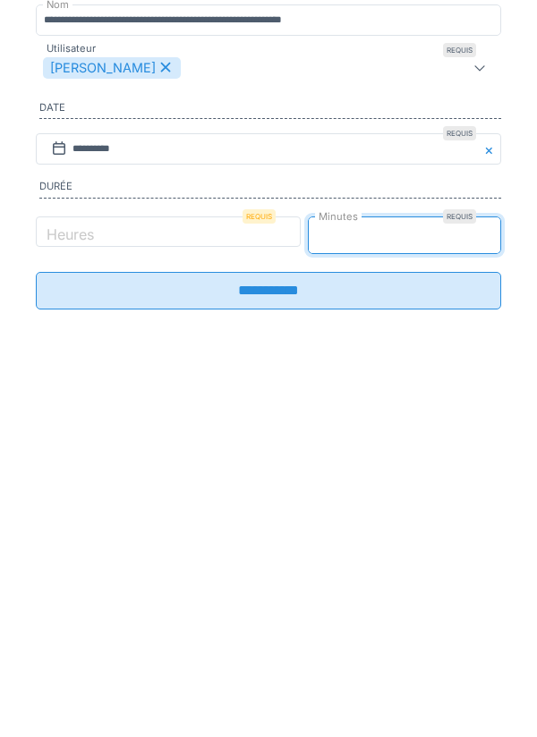
type input "**"
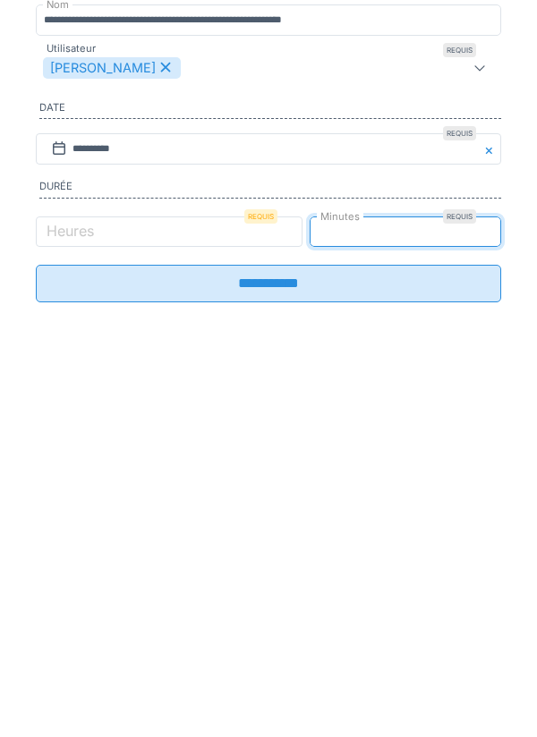
click at [410, 464] on input "**********" at bounding box center [268, 446] width 465 height 38
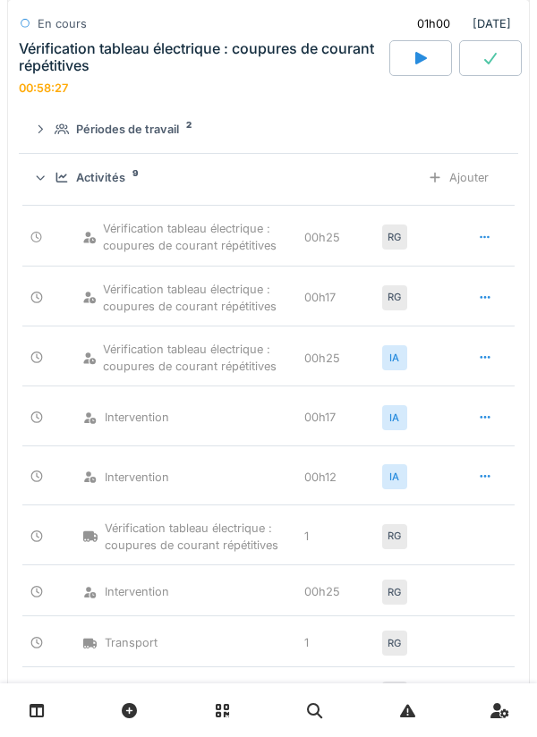
scroll to position [388, 0]
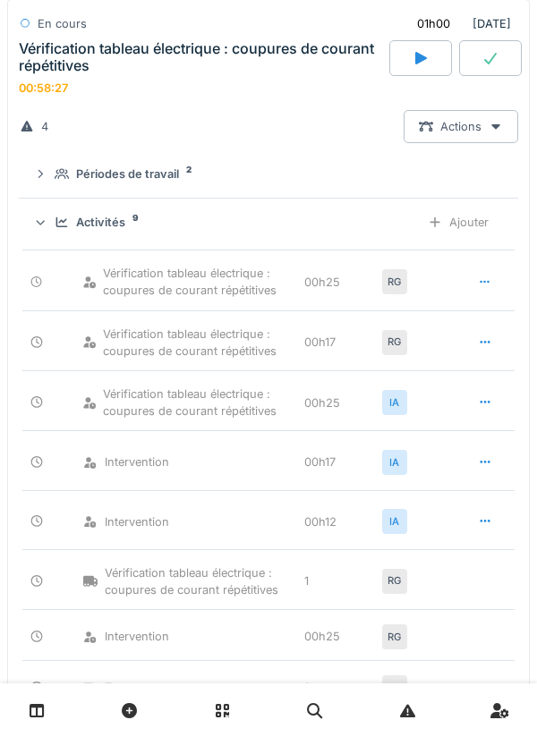
click at [488, 239] on div "Ajouter" at bounding box center [458, 222] width 91 height 33
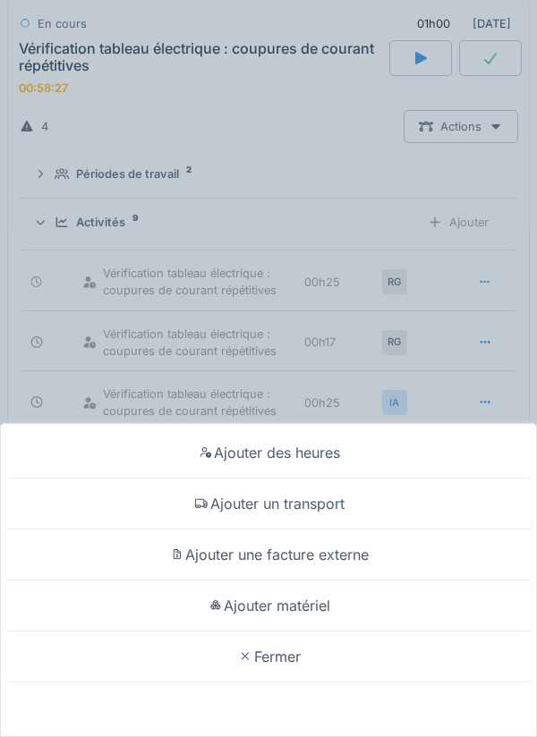
click at [396, 508] on div "Ajouter un transport" at bounding box center [268, 504] width 528 height 51
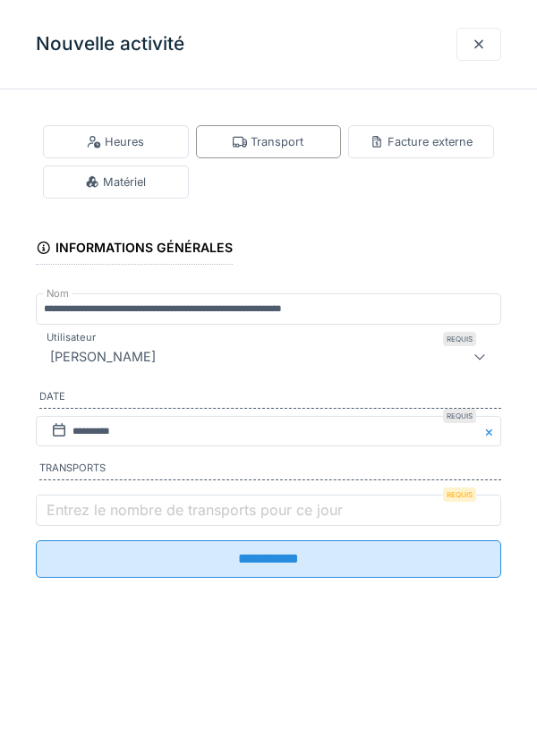
click at [212, 515] on label "Entrez le nombre de transports pour ce jour" at bounding box center [194, 509] width 303 height 21
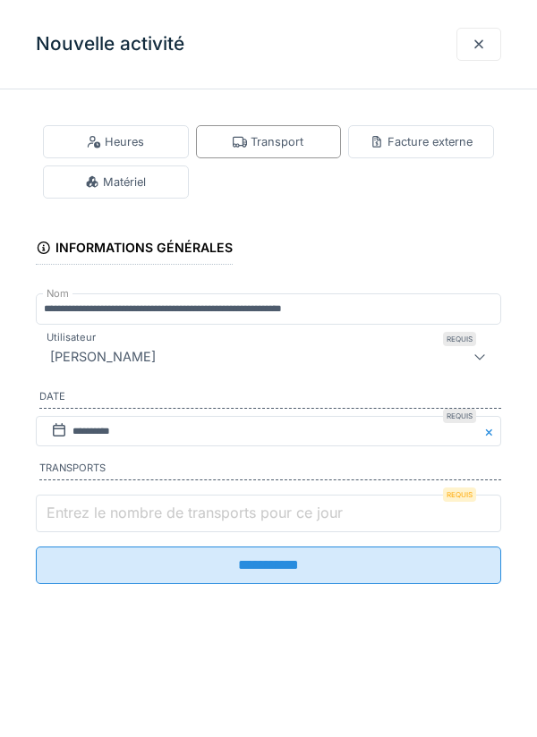
click at [212, 515] on input "Entrez le nombre de transports pour ce jour" at bounding box center [268, 514] width 465 height 38
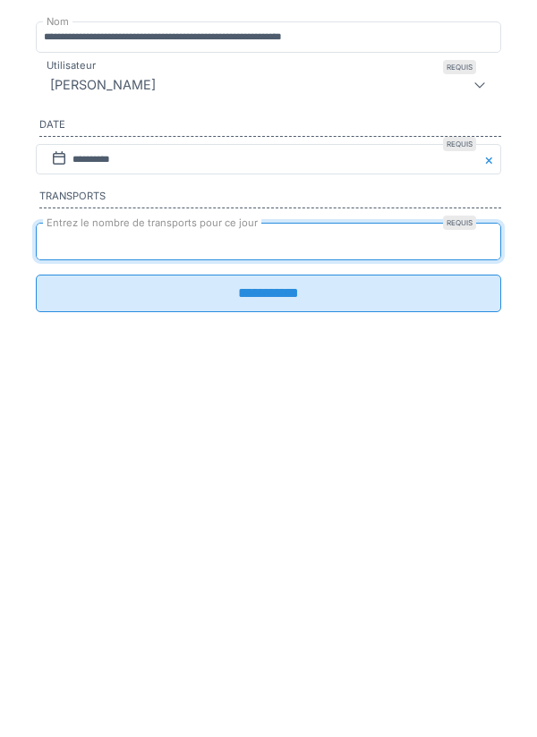
type input "*"
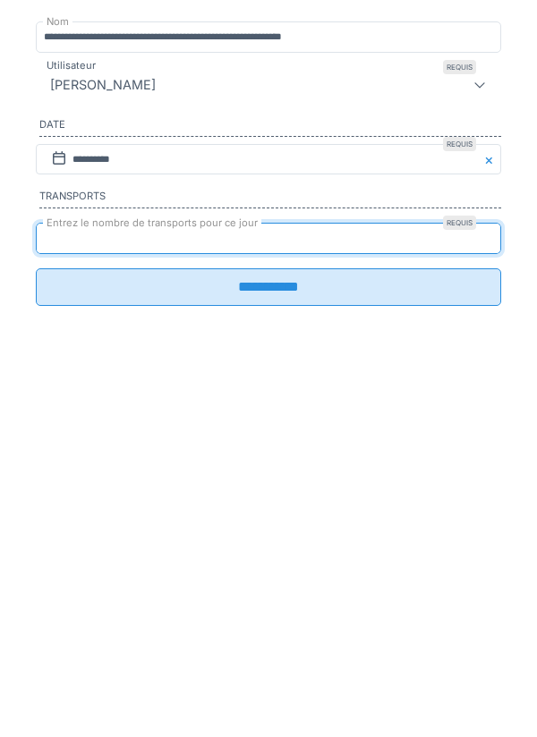
click at [313, 578] on input "**********" at bounding box center [268, 560] width 465 height 38
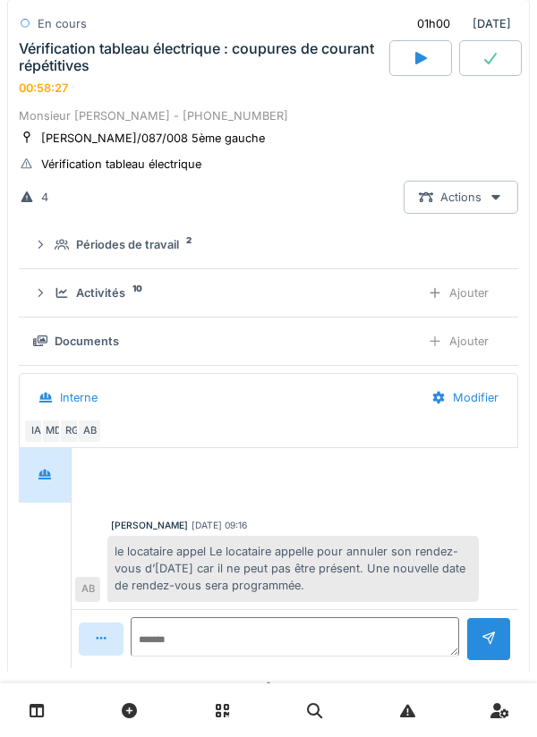
scroll to position [277, 0]
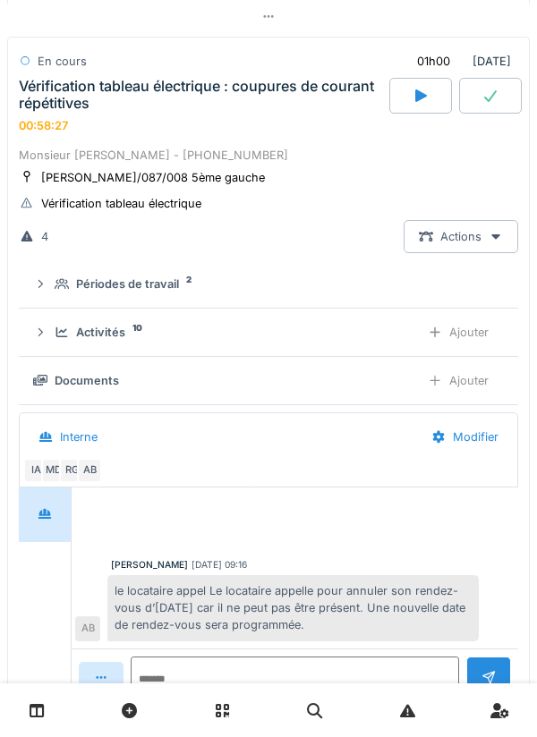
click at [217, 120] on div "Vérification tableau électrique : coupures de courant répétitives 00:58:27" at bounding box center [202, 105] width 374 height 55
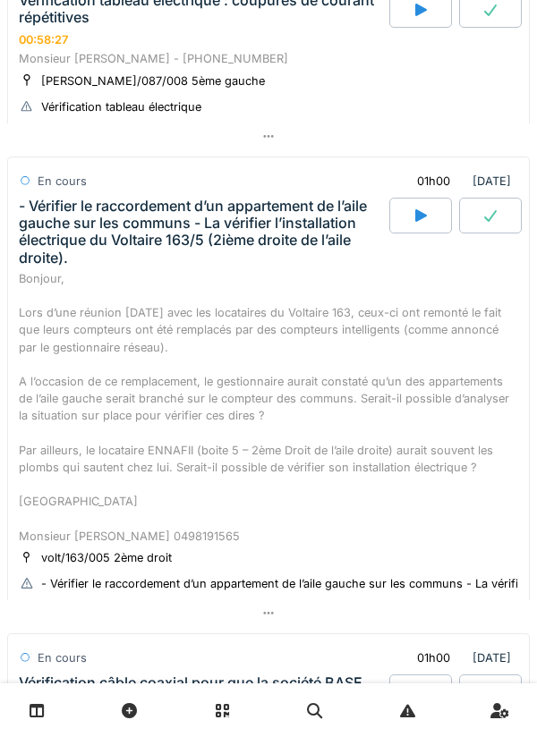
click at [223, 250] on div "- Vérifier le raccordement d’un appartement de l’aile gauche sur les communs - …" at bounding box center [202, 232] width 367 height 69
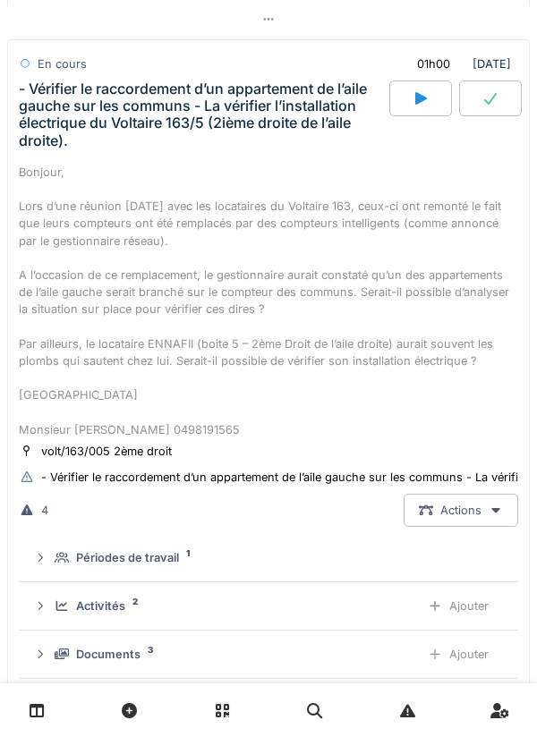
click at [203, 115] on div "- Vérifier le raccordement d’un appartement de l’aile gauche sur les communs - …" at bounding box center [202, 115] width 367 height 69
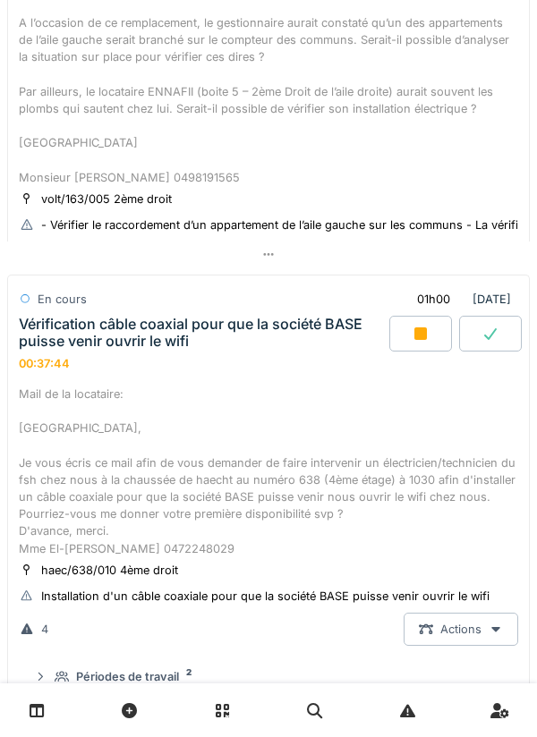
scroll to position [725, 0]
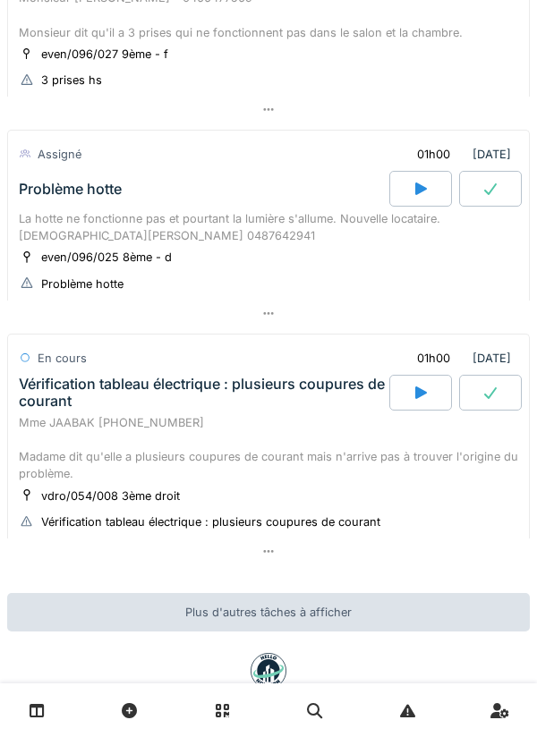
click at [58, 207] on div "Problème hotte" at bounding box center [202, 189] width 374 height 36
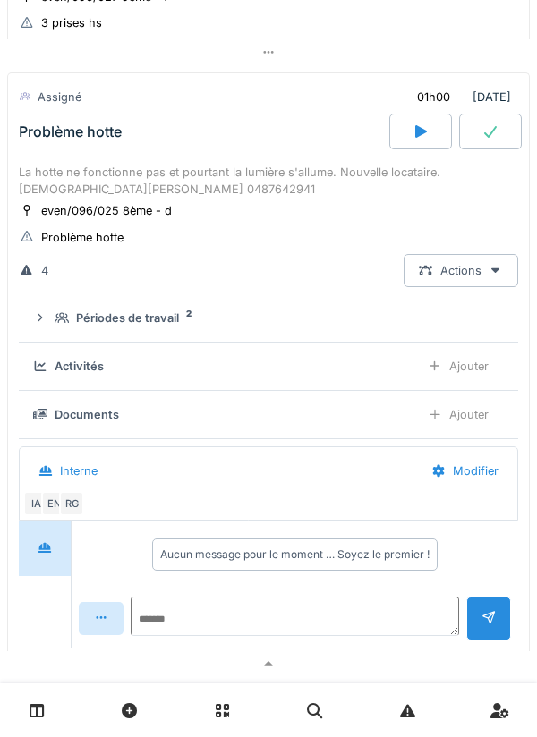
scroll to position [1904, 0]
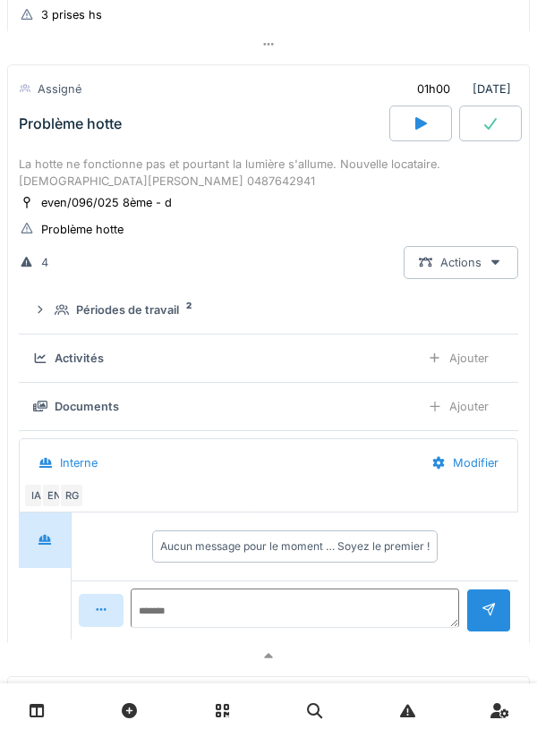
click at [55, 319] on div "Périodes de travail 2" at bounding box center [276, 310] width 442 height 17
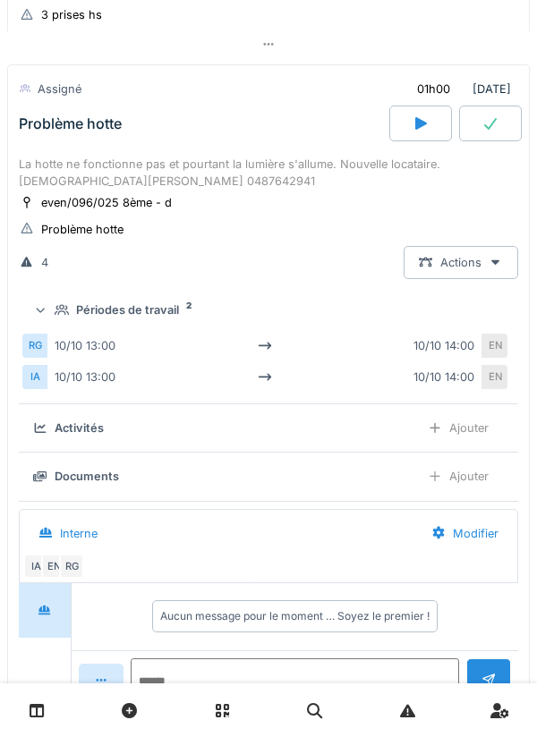
click at [51, 319] on div "Périodes de travail 2" at bounding box center [268, 310] width 471 height 17
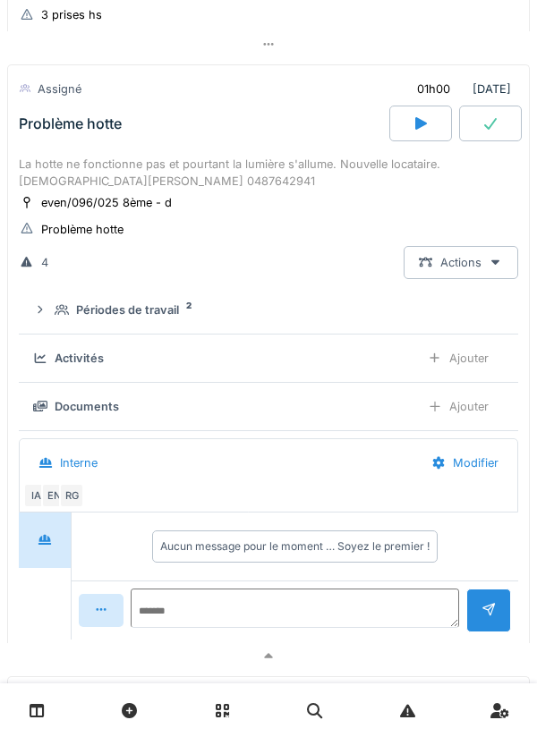
click at [469, 375] on div "Ajouter" at bounding box center [458, 358] width 91 height 33
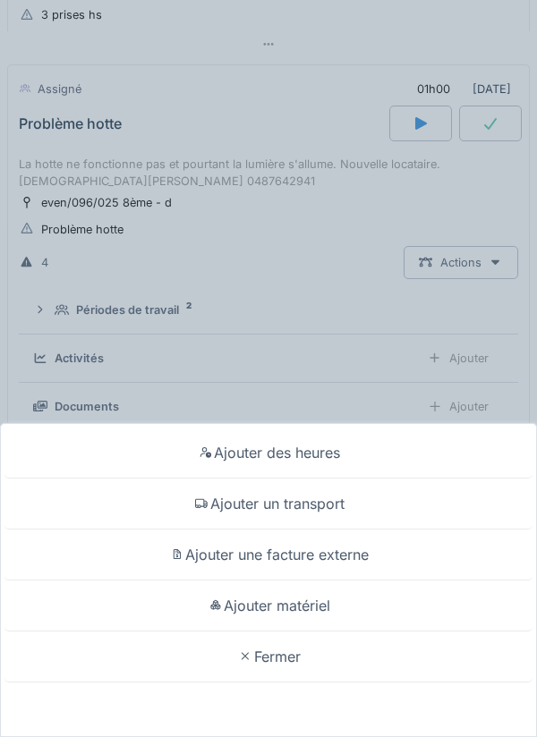
click at [403, 458] on div "Ajouter des heures" at bounding box center [268, 453] width 528 height 51
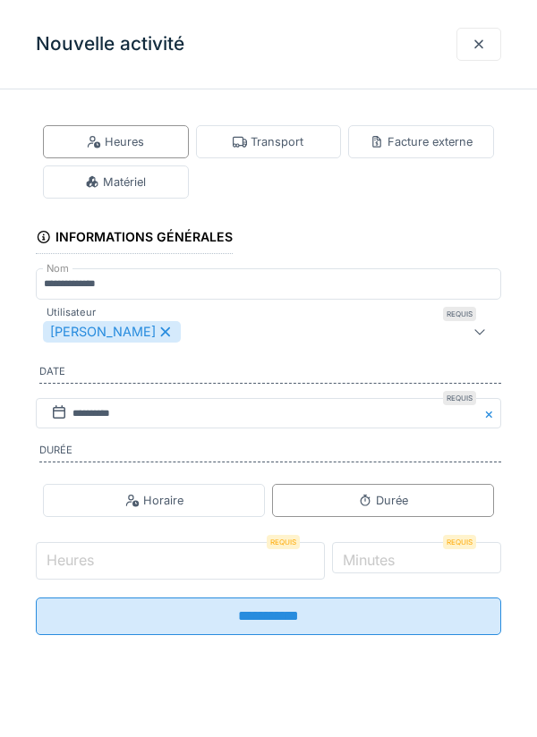
click at [239, 563] on input "Heures" at bounding box center [180, 561] width 289 height 38
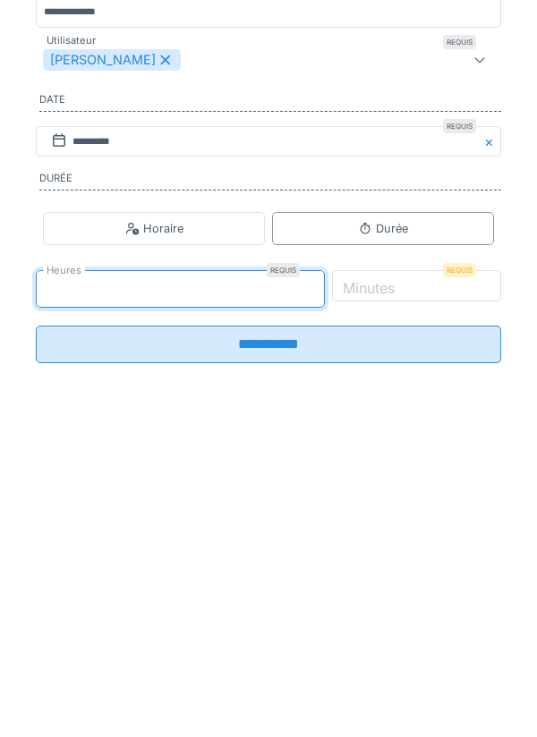
type input "*"
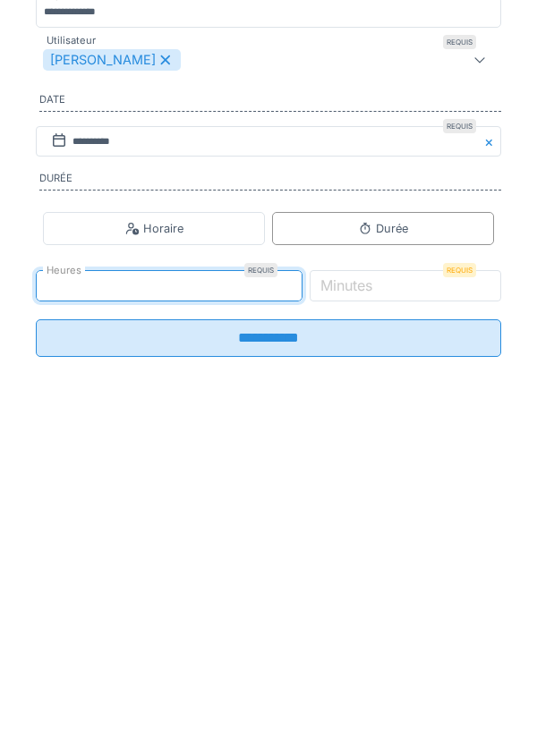
click at [441, 605] on input "**********" at bounding box center [268, 611] width 465 height 38
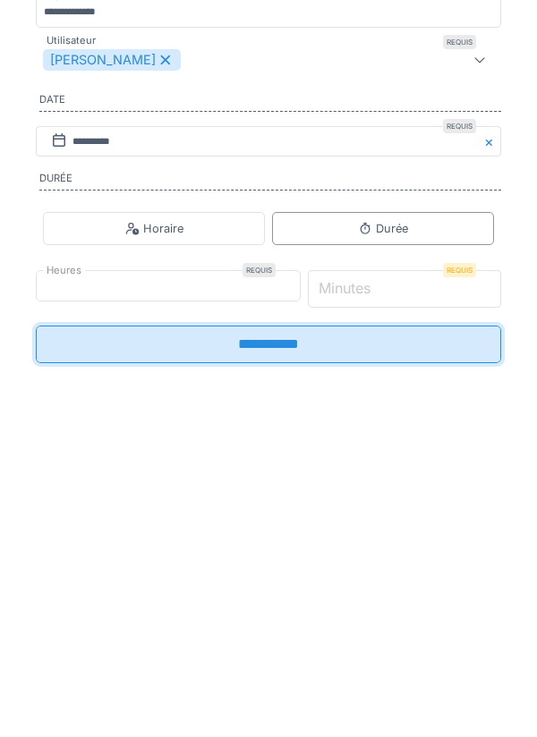
click at [442, 570] on input "*" at bounding box center [405, 561] width 194 height 38
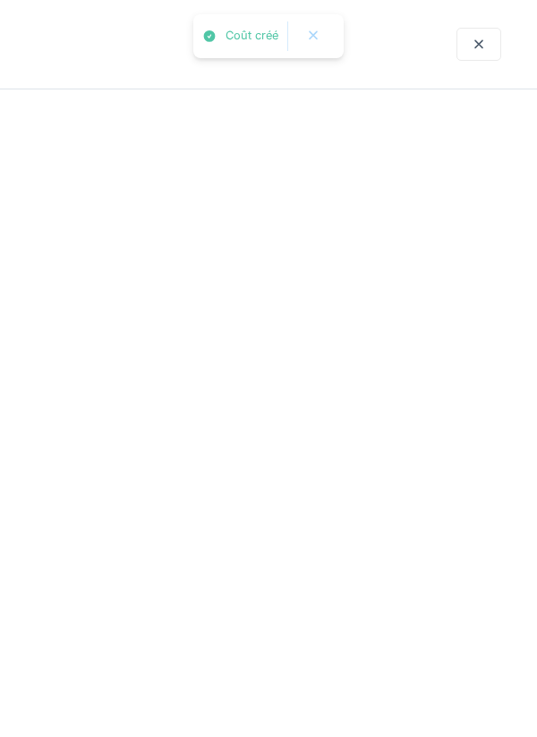
click at [386, 569] on div "Aucun message pour le moment … Soyez le premier !" at bounding box center [294, 547] width 439 height 46
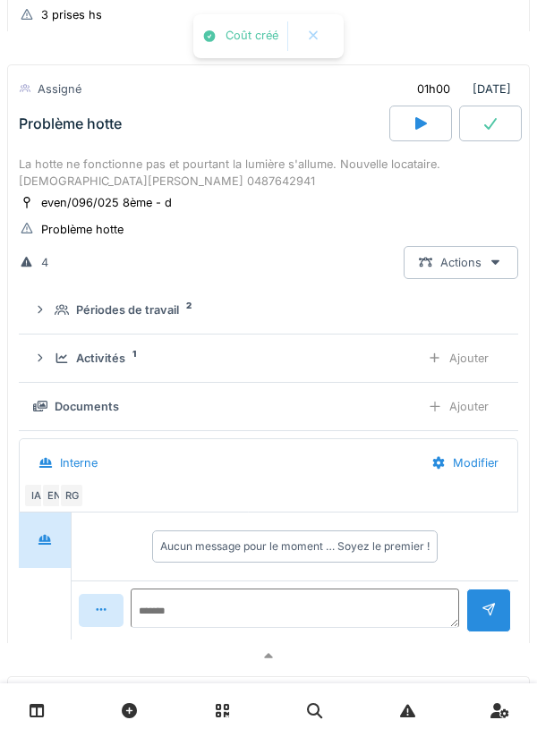
click at [127, 335] on details "Périodes de travail 2" at bounding box center [268, 310] width 499 height 48
click at [124, 367] on div "Activités" at bounding box center [100, 358] width 49 height 17
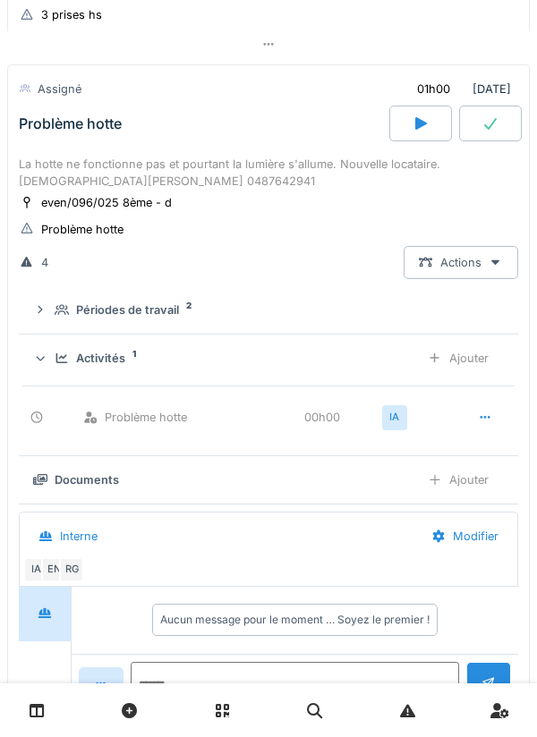
click at [481, 426] on div at bounding box center [485, 417] width 14 height 17
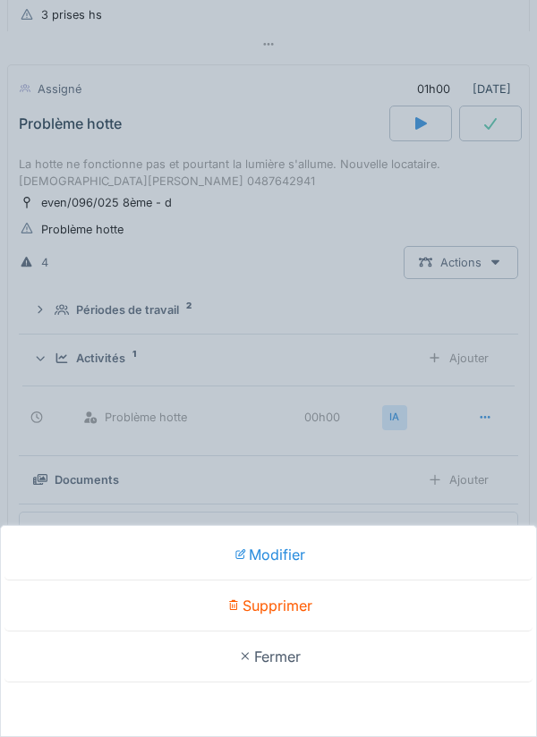
click at [366, 558] on div "Modifier" at bounding box center [268, 555] width 528 height 51
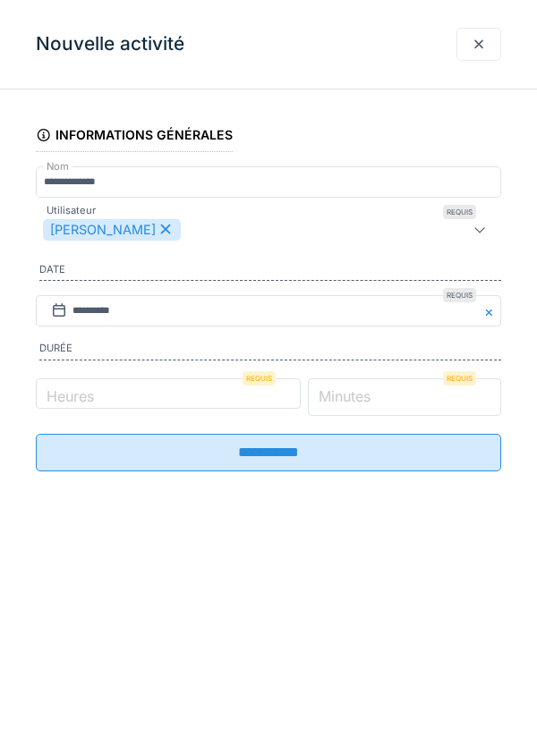
click at [409, 405] on input "*" at bounding box center [405, 398] width 194 height 38
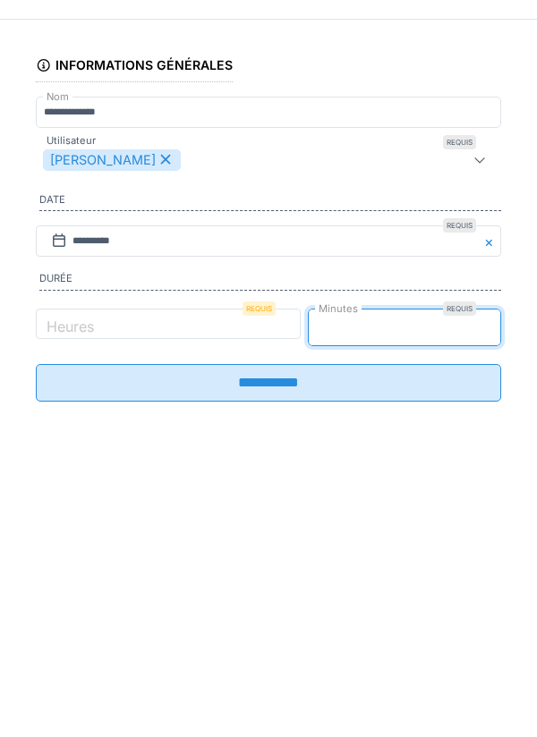
type input "**"
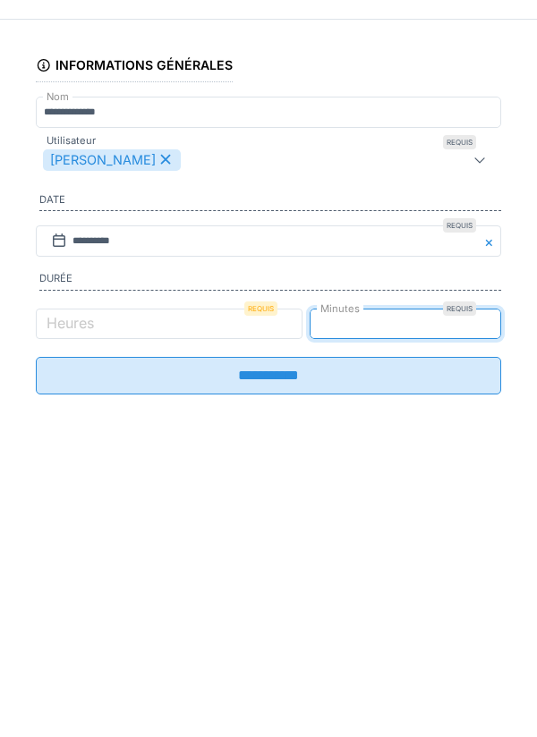
click at [442, 464] on input "**********" at bounding box center [268, 446] width 465 height 38
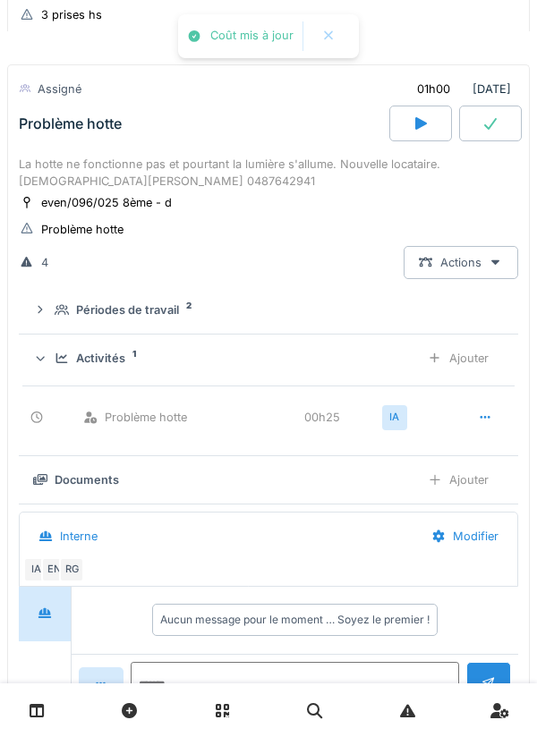
click at [471, 371] on div "Ajouter" at bounding box center [458, 358] width 91 height 33
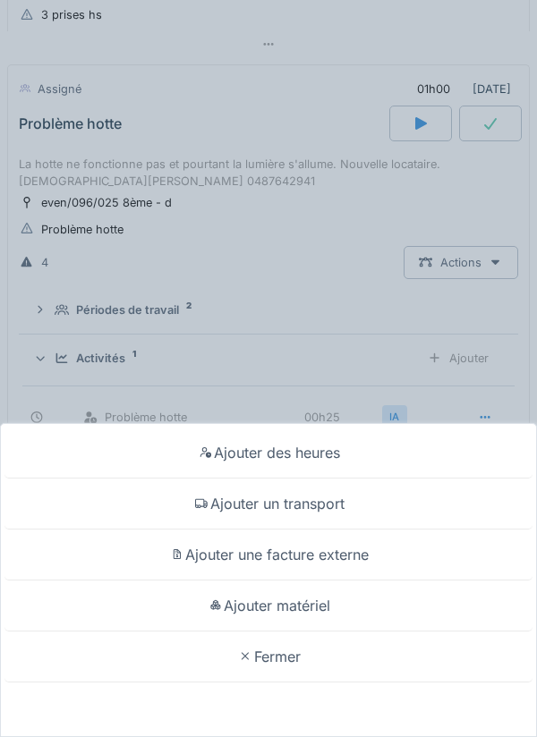
click at [364, 614] on div "Ajouter matériel" at bounding box center [268, 606] width 528 height 51
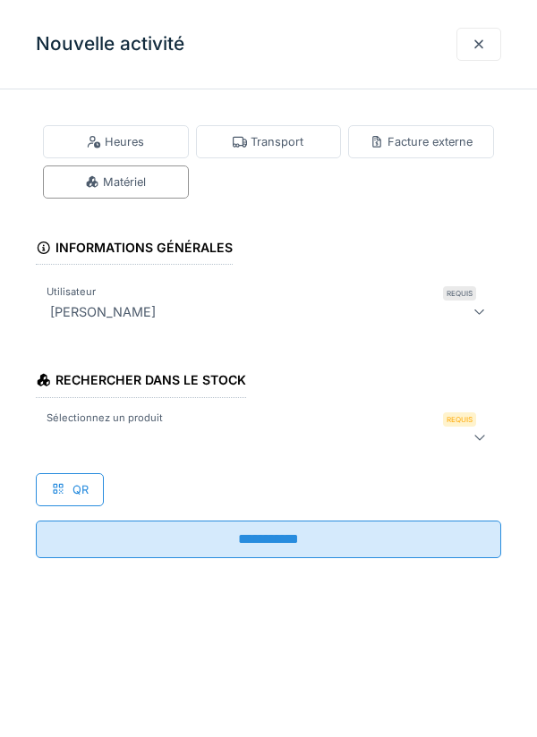
click at [473, 43] on div at bounding box center [479, 44] width 14 height 17
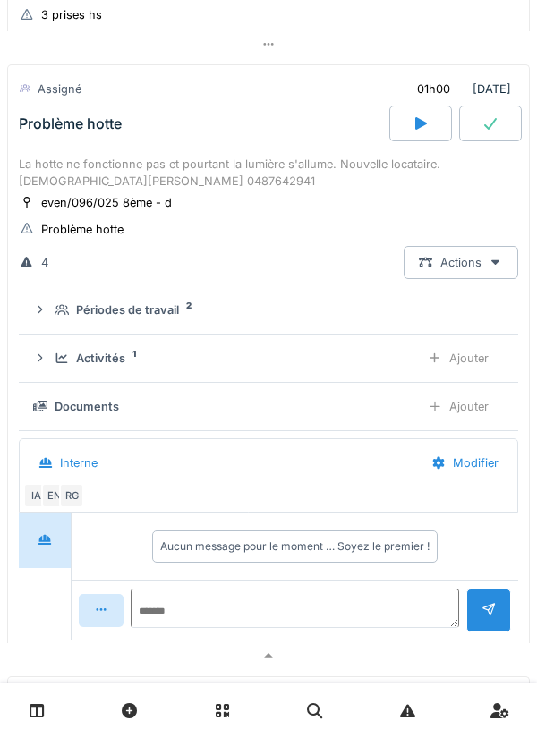
click at [339, 367] on div "Activités 1" at bounding box center [230, 358] width 351 height 17
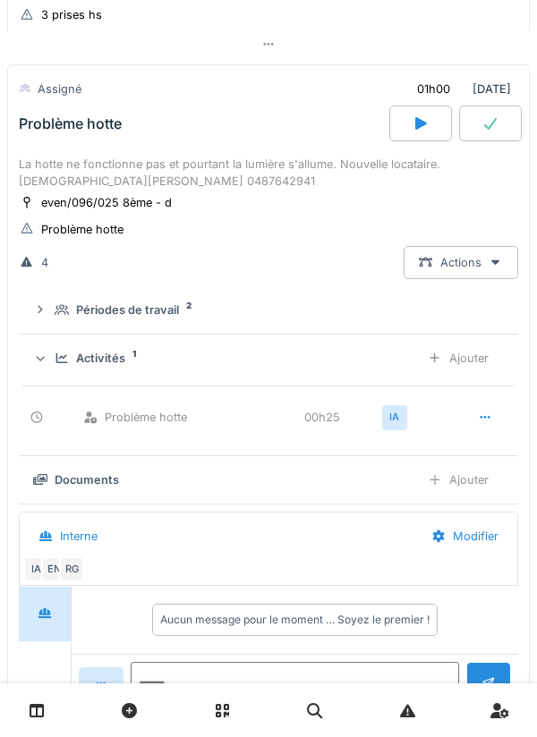
click at [473, 366] on div "Ajouter" at bounding box center [458, 358] width 91 height 33
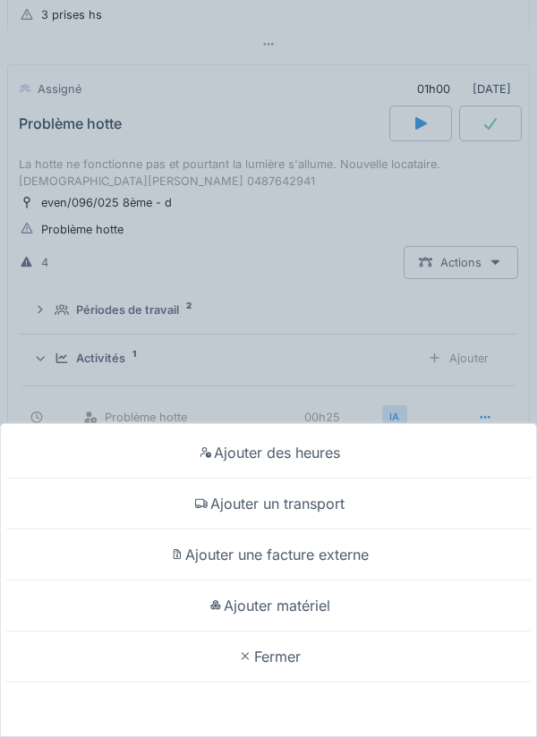
click at [409, 504] on div "Ajouter un transport" at bounding box center [268, 504] width 528 height 51
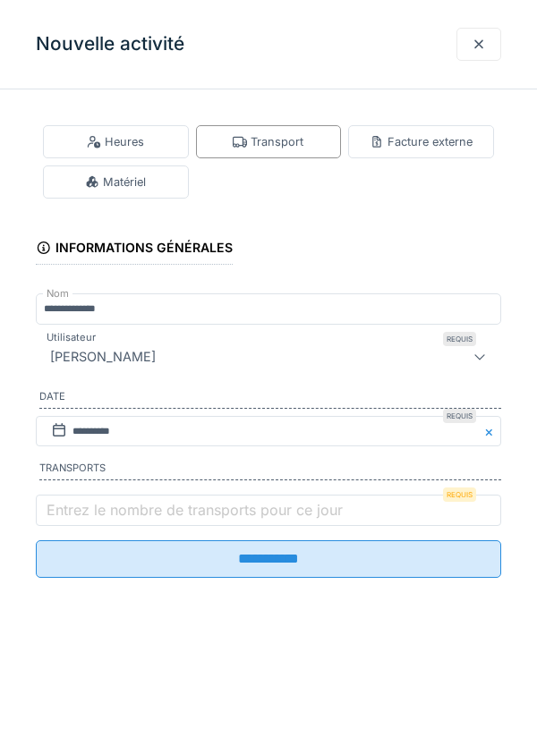
click at [186, 516] on label "Entrez le nombre de transports pour ce jour" at bounding box center [194, 509] width 303 height 21
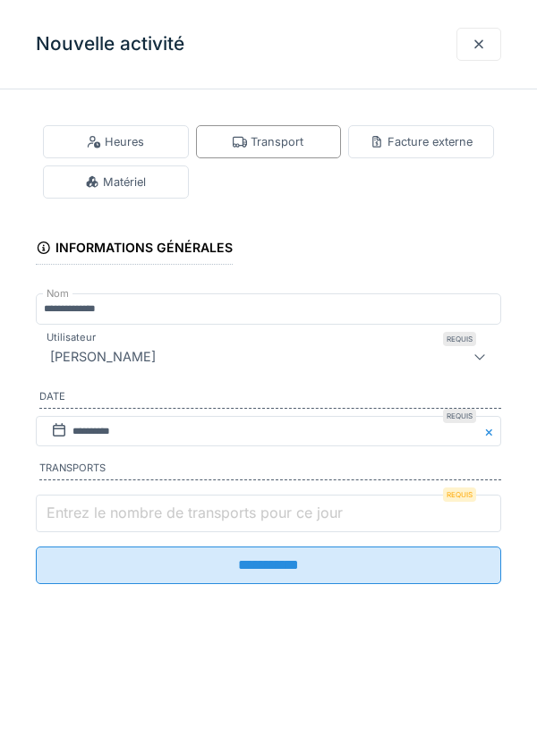
click at [186, 516] on input "Entrez le nombre de transports pour ce jour" at bounding box center [268, 514] width 465 height 38
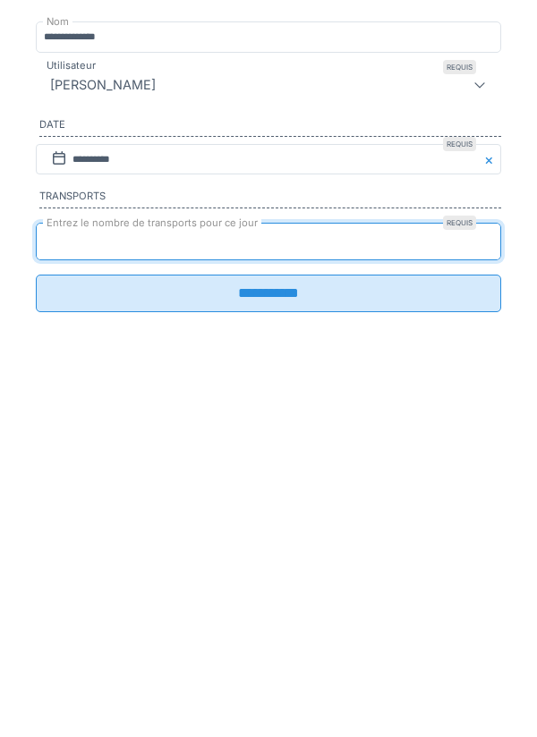
type input "*"
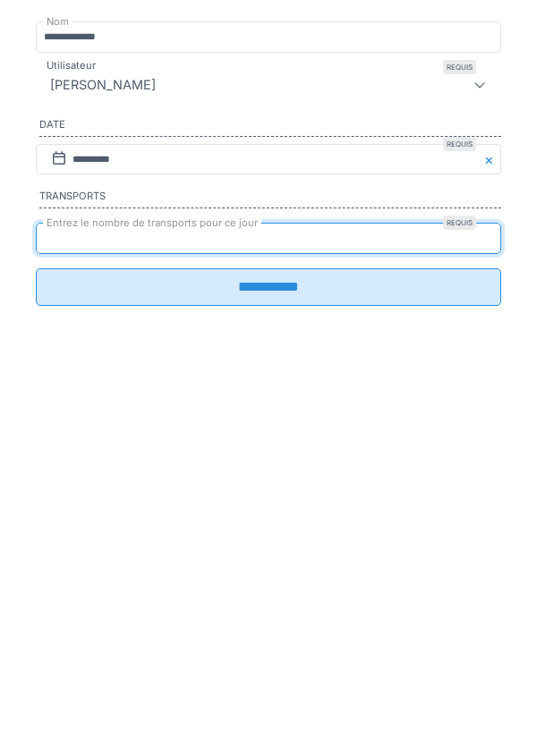
click at [310, 575] on input "**********" at bounding box center [268, 560] width 465 height 38
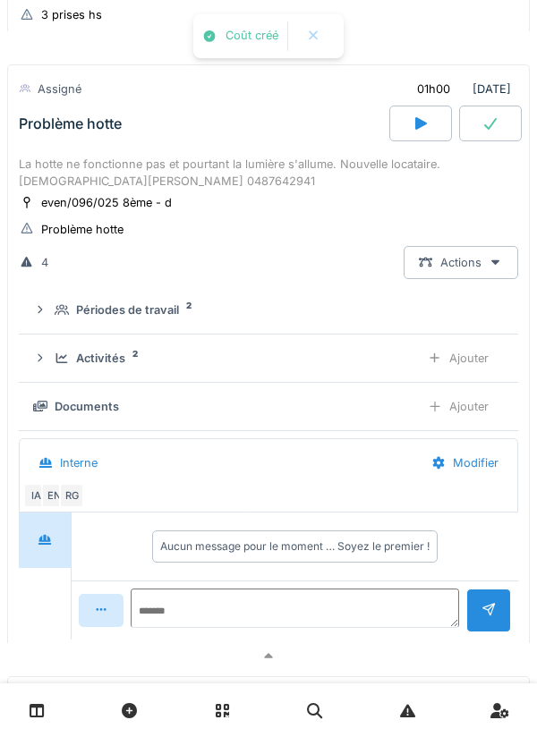
click at [56, 375] on div "Activités 2 Ajouter" at bounding box center [268, 358] width 471 height 33
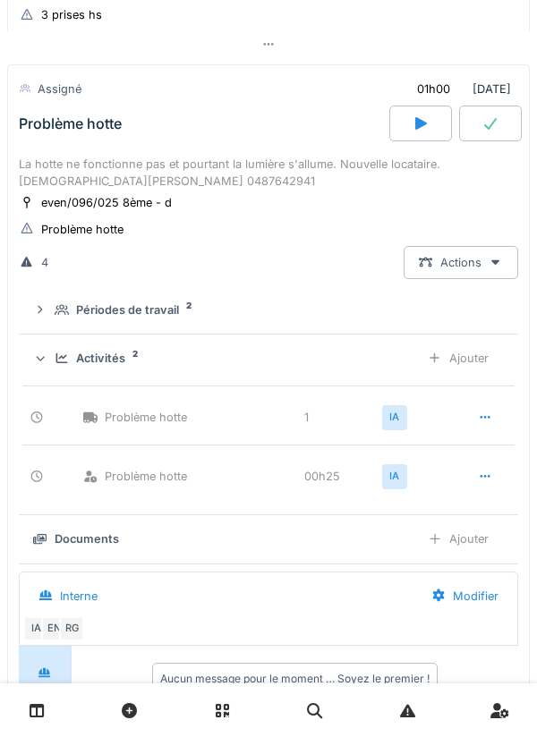
click at [473, 374] on div "Ajouter" at bounding box center [458, 358] width 91 height 33
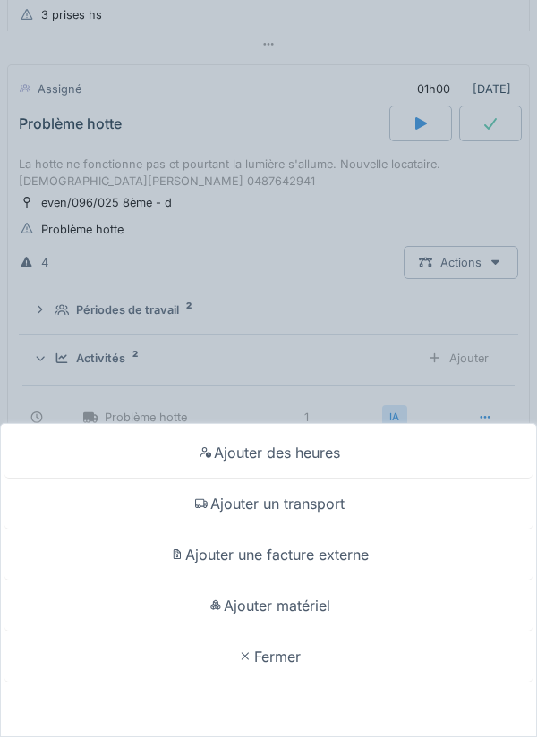
click at [415, 451] on div "Ajouter des heures" at bounding box center [268, 453] width 528 height 51
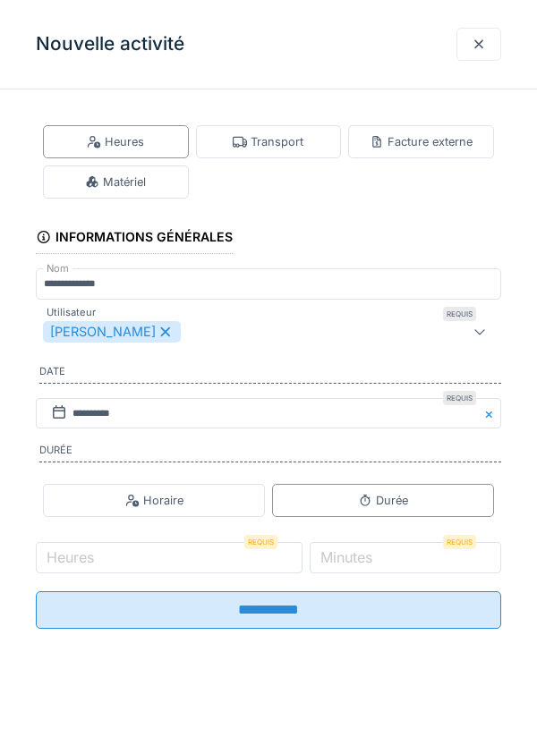
click at [163, 332] on icon at bounding box center [166, 333] width 10 height 10
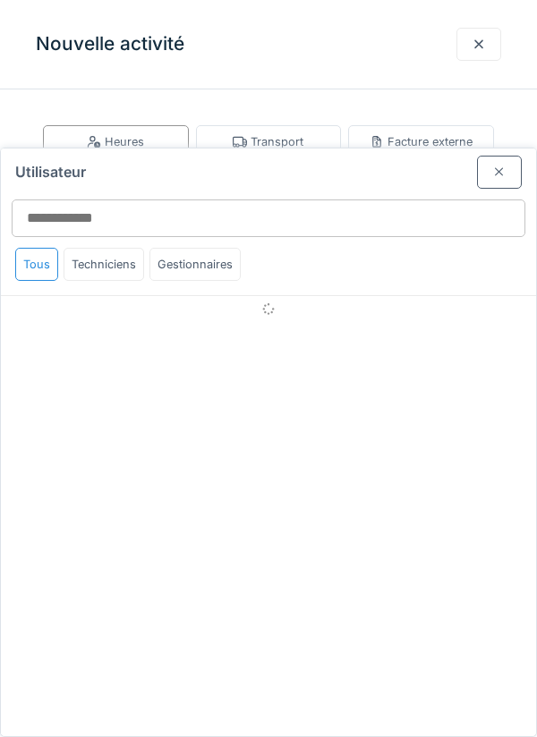
type input "****"
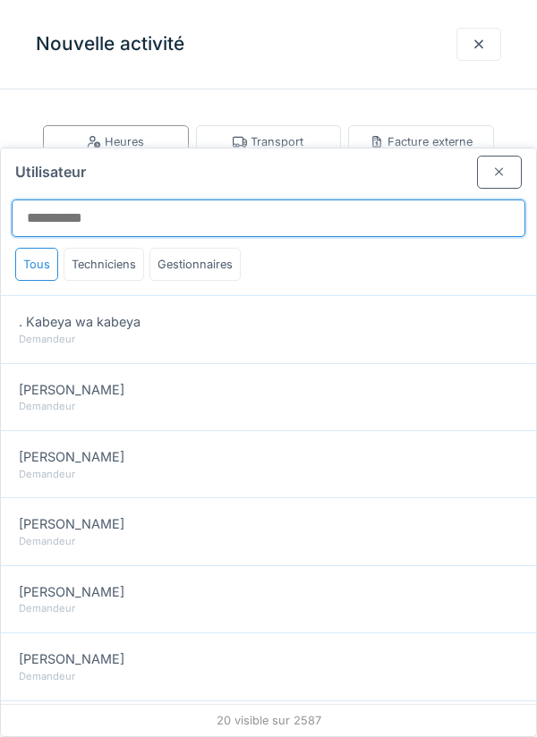
click at [318, 200] on input "Utilisateur" at bounding box center [269, 219] width 514 height 38
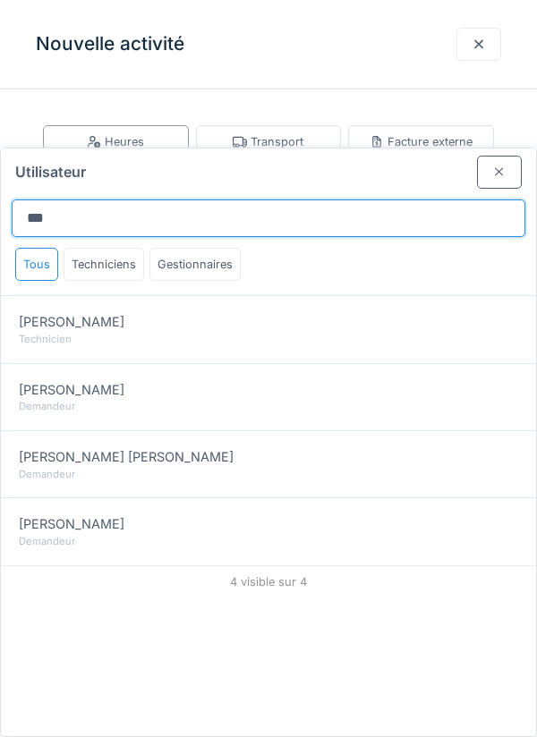
type input "***"
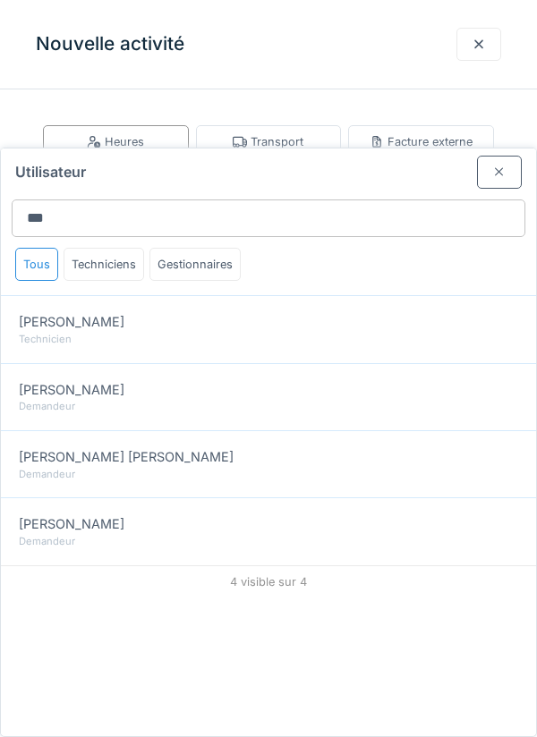
click at [312, 332] on div "Technicien" at bounding box center [268, 339] width 499 height 15
type input "*********"
click at [490, 156] on div at bounding box center [499, 172] width 45 height 33
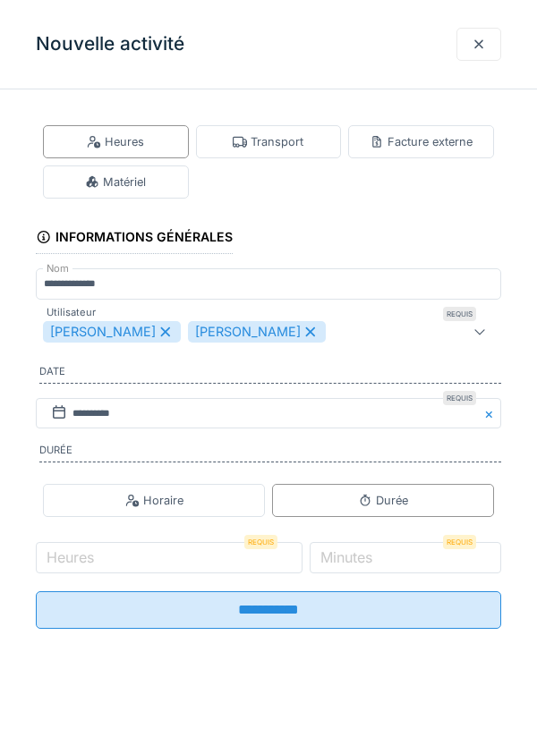
click at [147, 339] on div "Abbas Niknejad" at bounding box center [112, 331] width 138 height 21
type input "****"
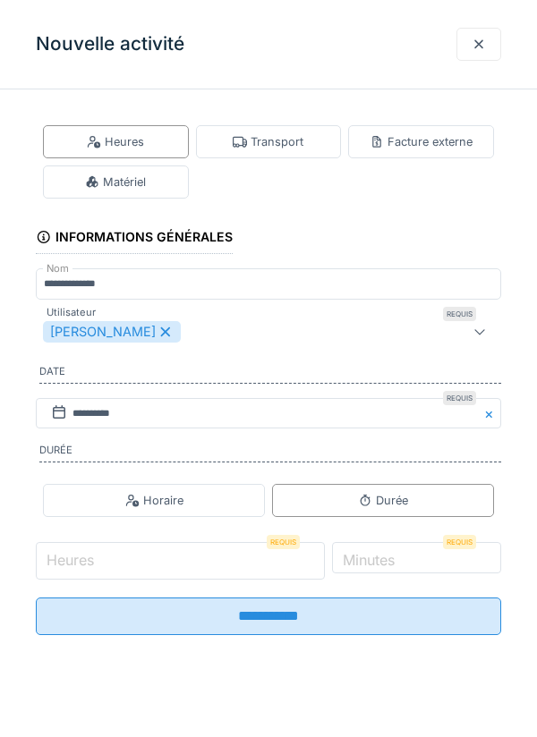
click at [178, 568] on input "Heures" at bounding box center [180, 561] width 289 height 38
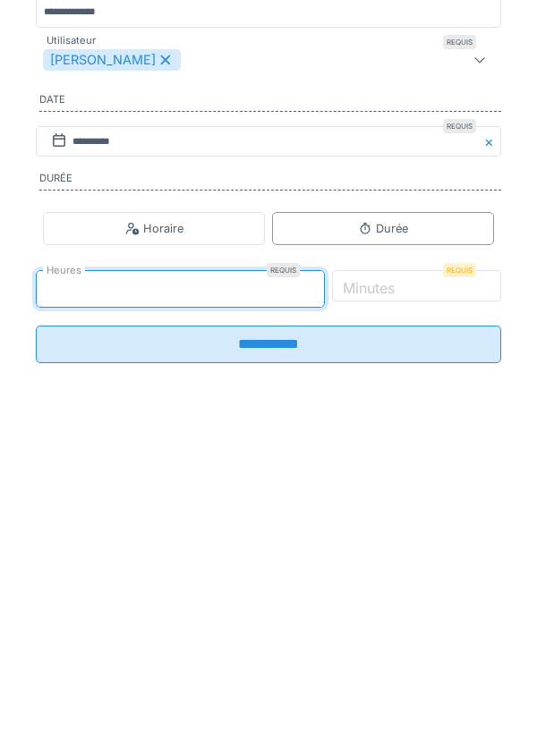
type input "*"
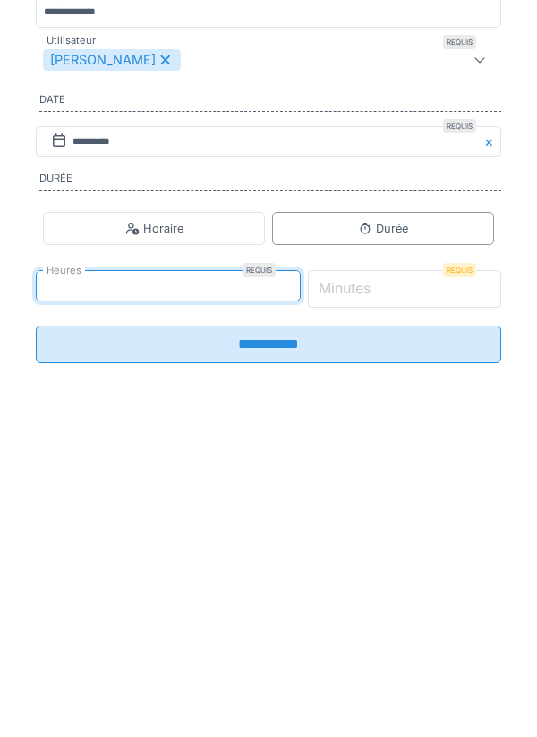
click at [443, 567] on input "*" at bounding box center [405, 561] width 194 height 38
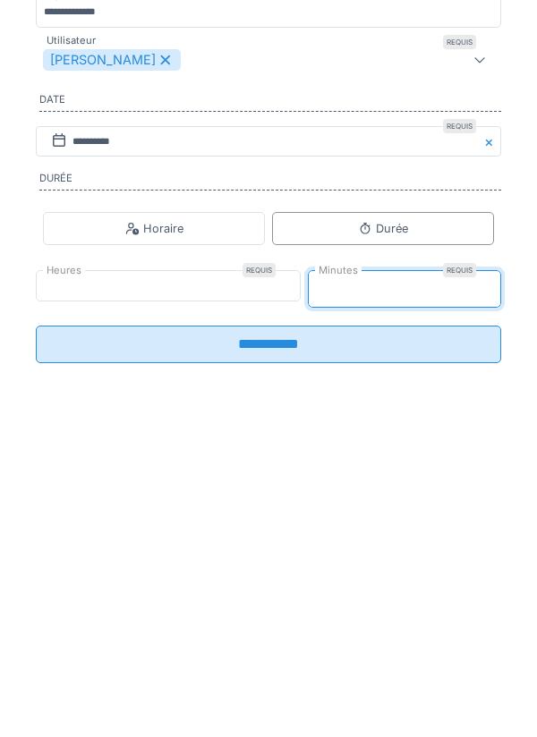
type input "**"
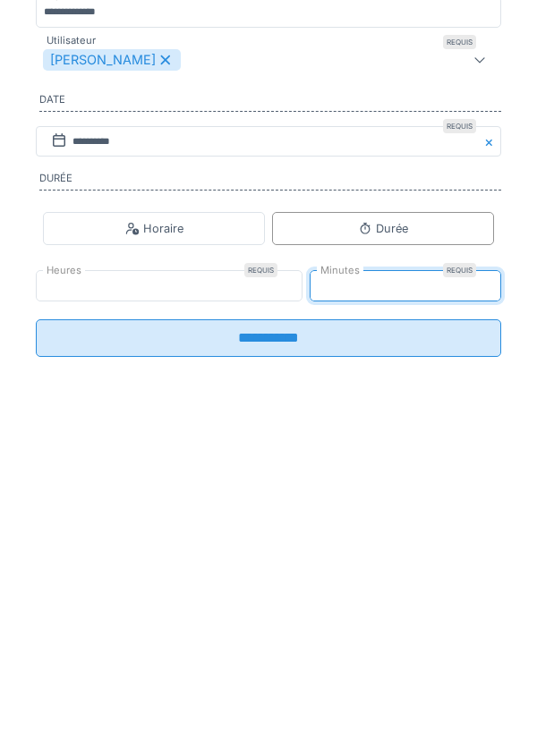
click at [394, 623] on input "**********" at bounding box center [268, 611] width 465 height 38
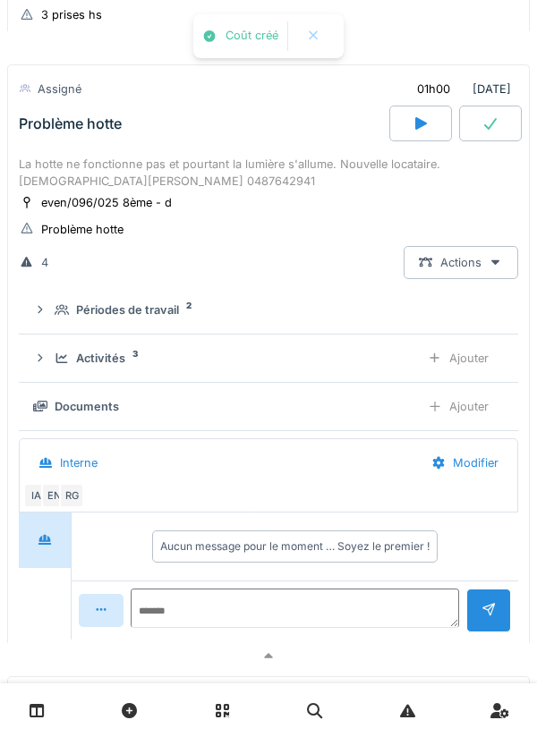
click at [52, 371] on div "Activités 3 Ajouter" at bounding box center [268, 358] width 471 height 33
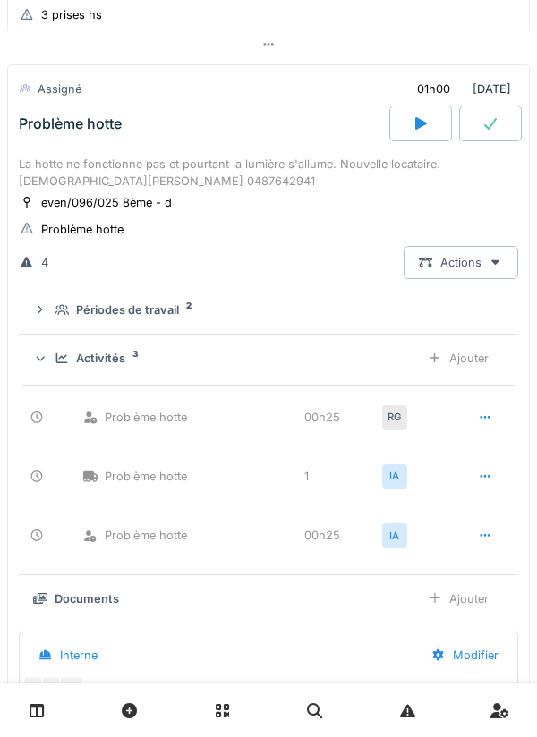
click at [52, 373] on div "Activités 3 Ajouter" at bounding box center [268, 358] width 471 height 33
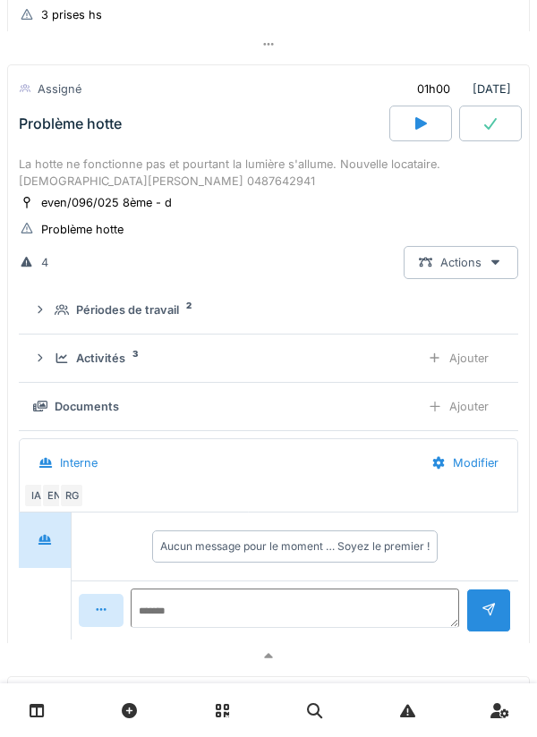
click at [54, 327] on summary "Périodes de travail 2" at bounding box center [268, 310] width 485 height 33
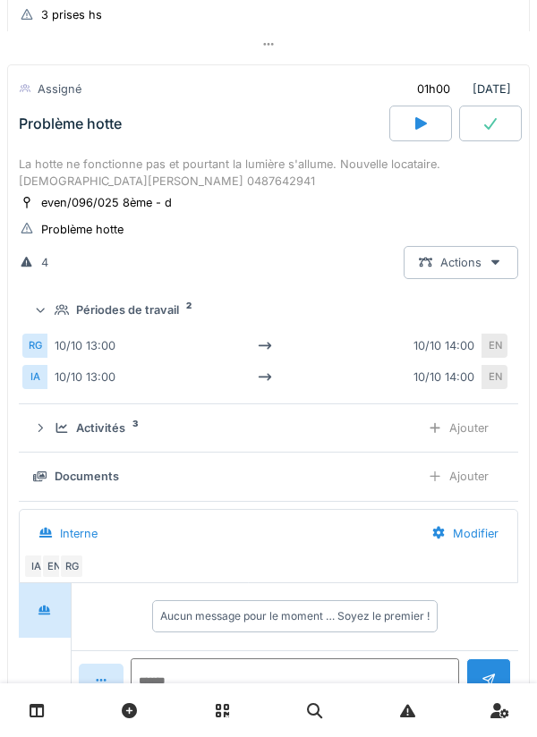
click at [56, 327] on summary "Périodes de travail 2" at bounding box center [268, 310] width 485 height 33
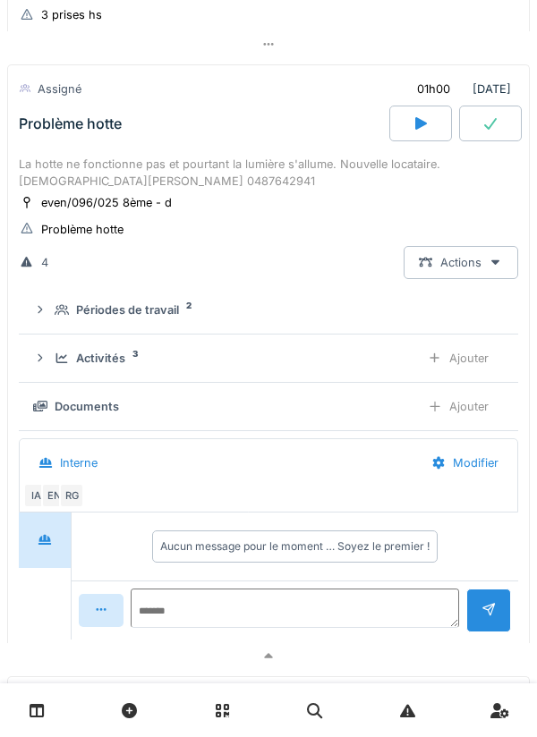
click at [94, 187] on div "La hotte ne fonctionne pas et pourtant la lumière s'allume. Nouvelle locataire.…" at bounding box center [268, 173] width 499 height 34
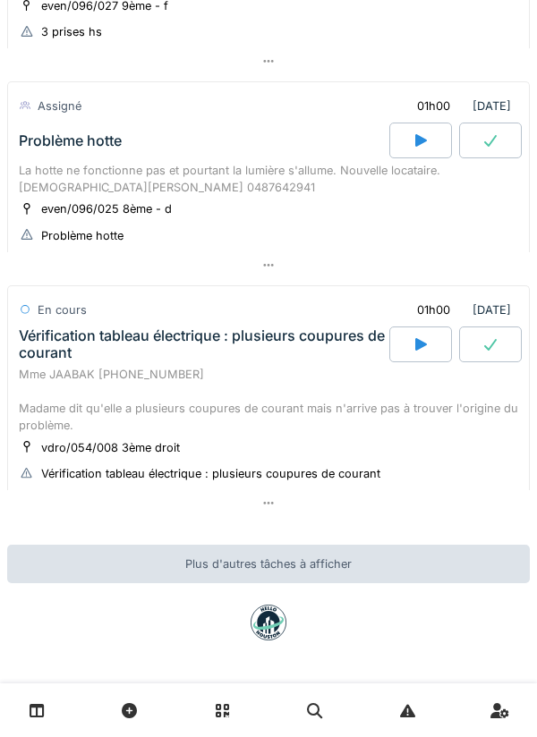
scroll to position [1896, 0]
click at [57, 328] on div "Vérification tableau électrique : plusieurs coupures de courant" at bounding box center [202, 345] width 367 height 34
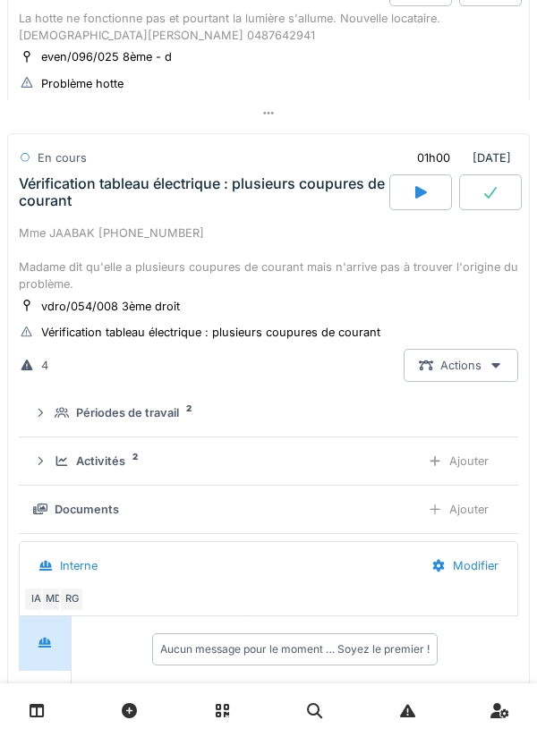
scroll to position [2108, 0]
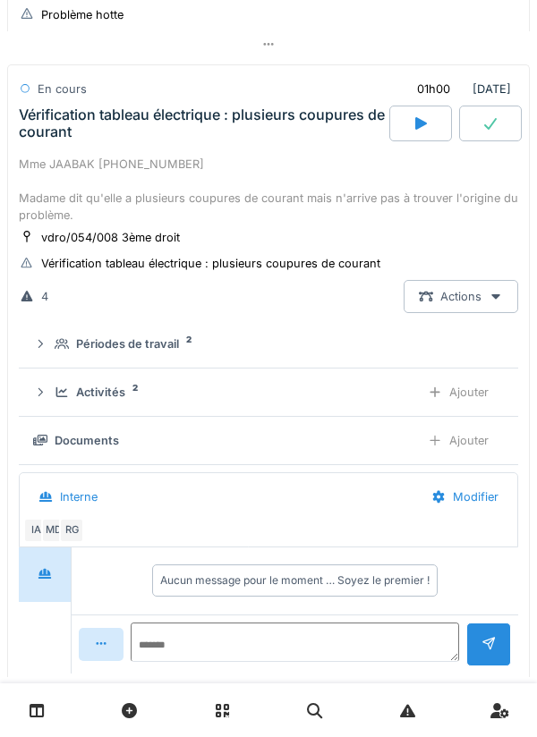
click at [57, 397] on icon at bounding box center [62, 393] width 12 height 10
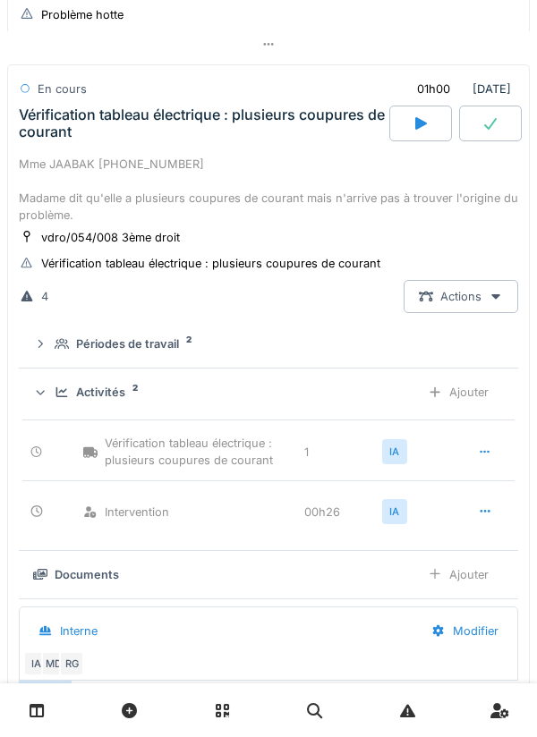
click at [477, 406] on div "Ajouter" at bounding box center [458, 392] width 91 height 33
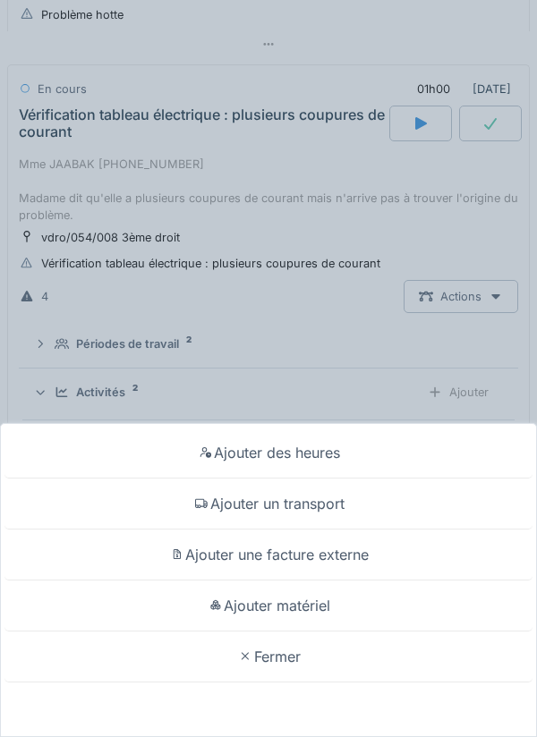
click at [410, 463] on div "Ajouter des heures" at bounding box center [268, 453] width 528 height 51
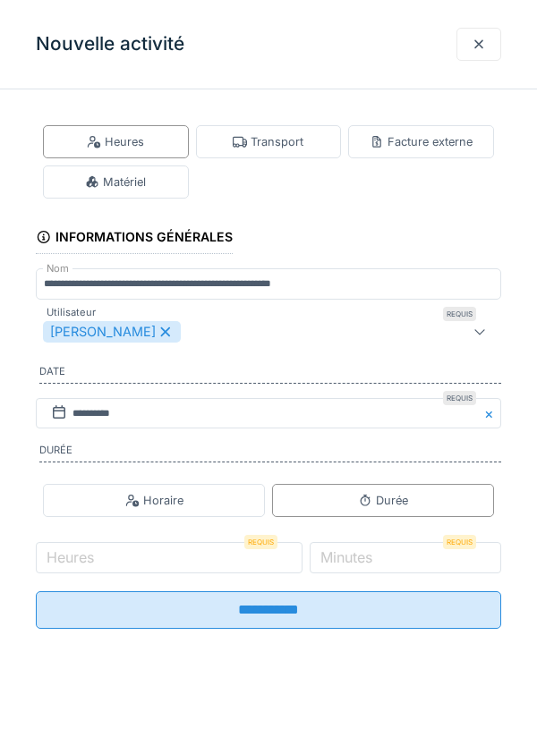
click at [168, 341] on div "[PERSON_NAME]" at bounding box center [112, 331] width 138 height 21
click at [253, 347] on div "Utilisateurs" at bounding box center [268, 332] width 465 height 36
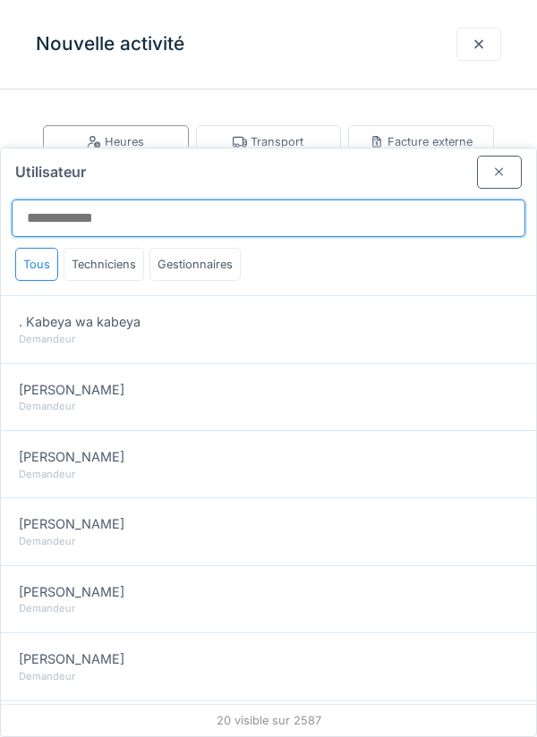
click at [288, 200] on input "Utilisateur" at bounding box center [269, 219] width 514 height 38
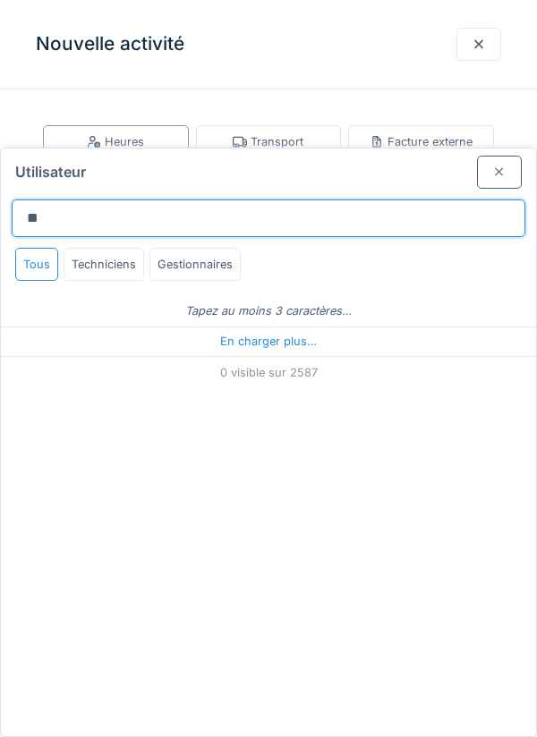
type input "*"
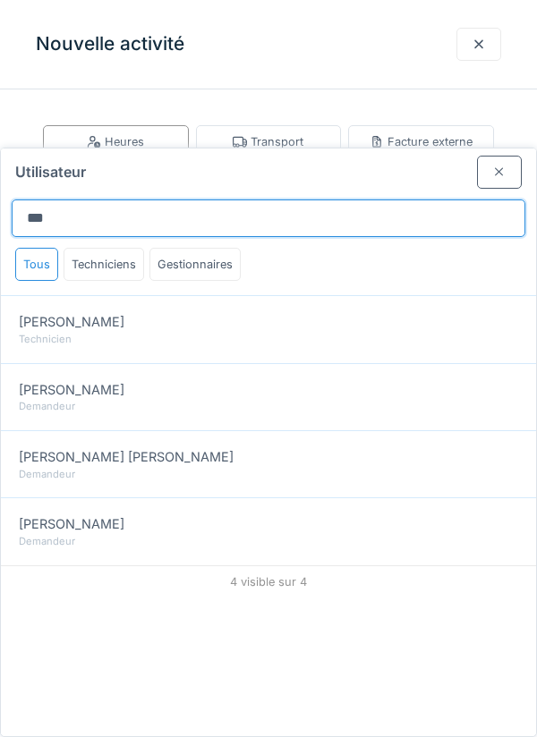
type input "***"
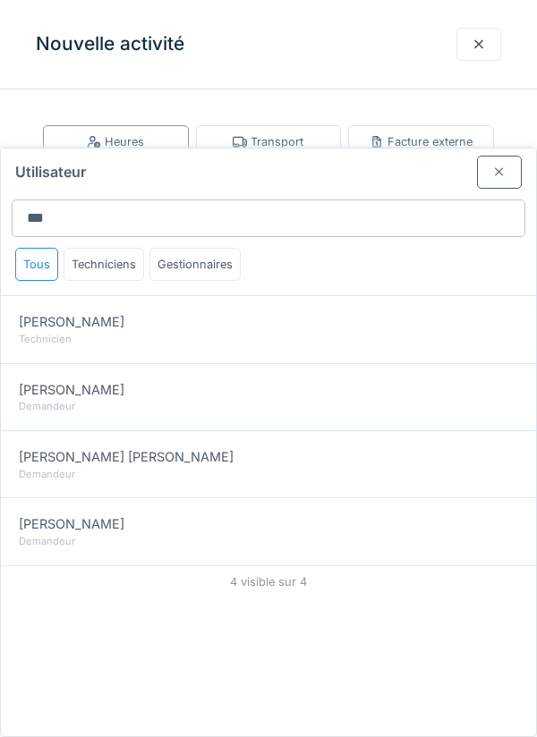
click at [361, 332] on div "Technicien" at bounding box center [268, 339] width 499 height 15
type input "****"
click at [498, 156] on div at bounding box center [499, 172] width 45 height 33
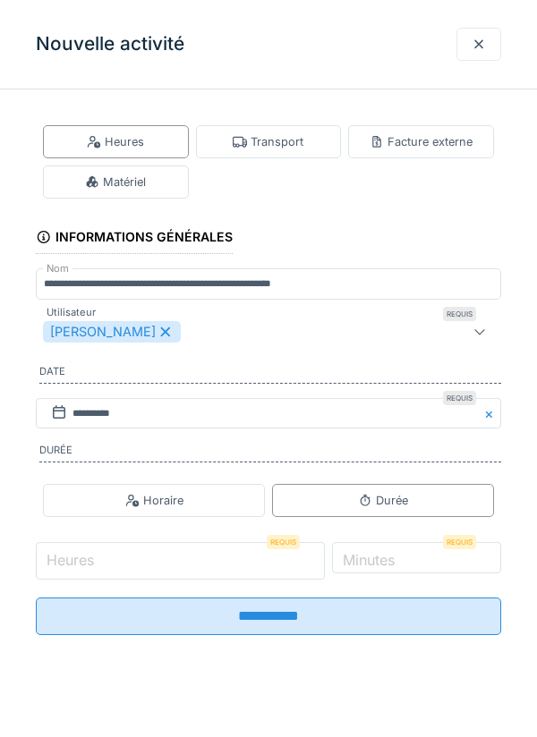
click at [213, 569] on input "Heures" at bounding box center [180, 561] width 289 height 38
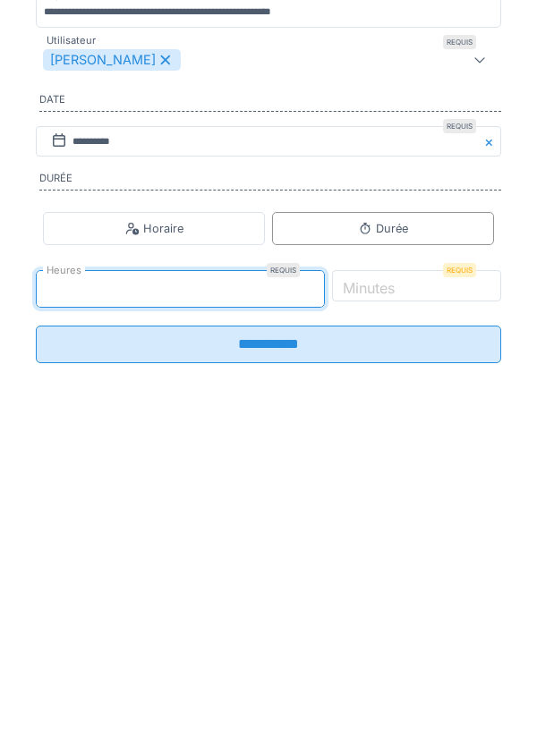
type input "*"
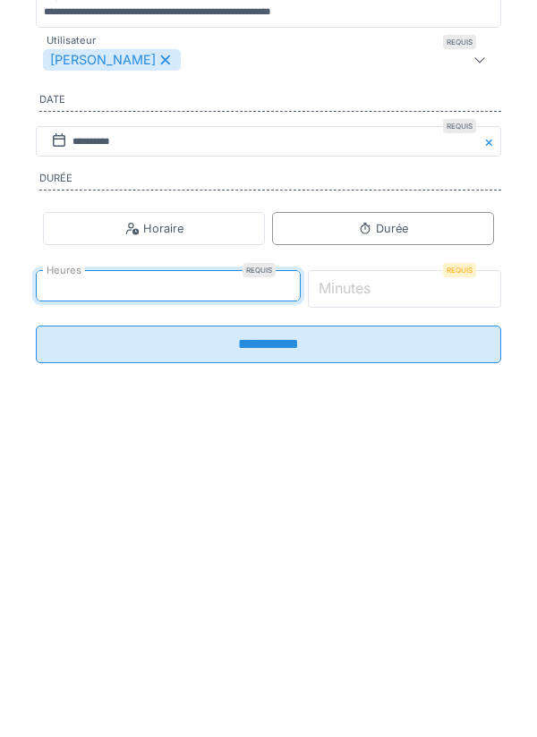
click at [441, 569] on input "*" at bounding box center [405, 561] width 194 height 38
type input "*"
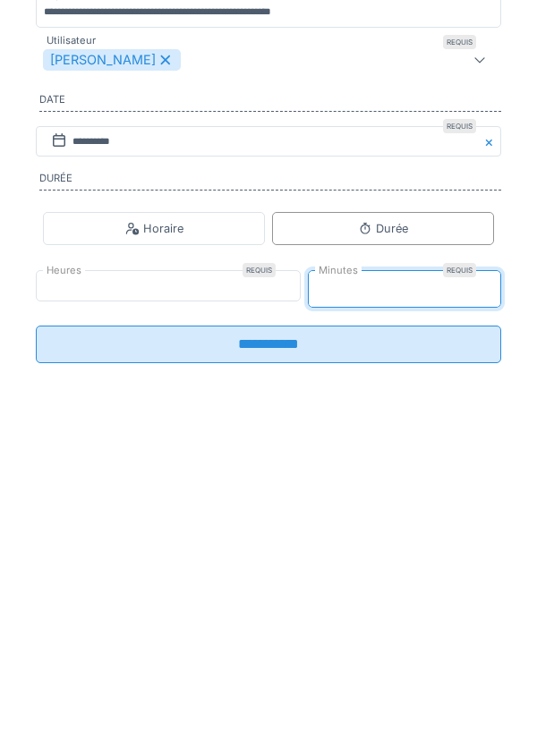
type input "**"
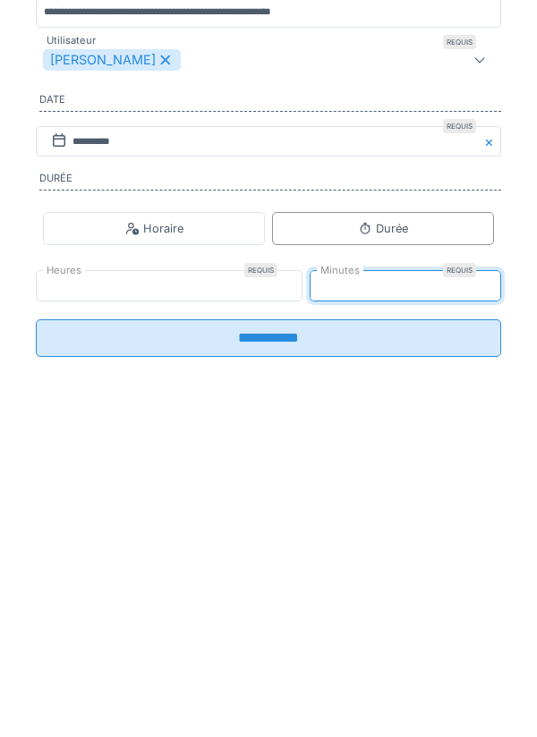
click at [414, 629] on input "**********" at bounding box center [268, 611] width 465 height 38
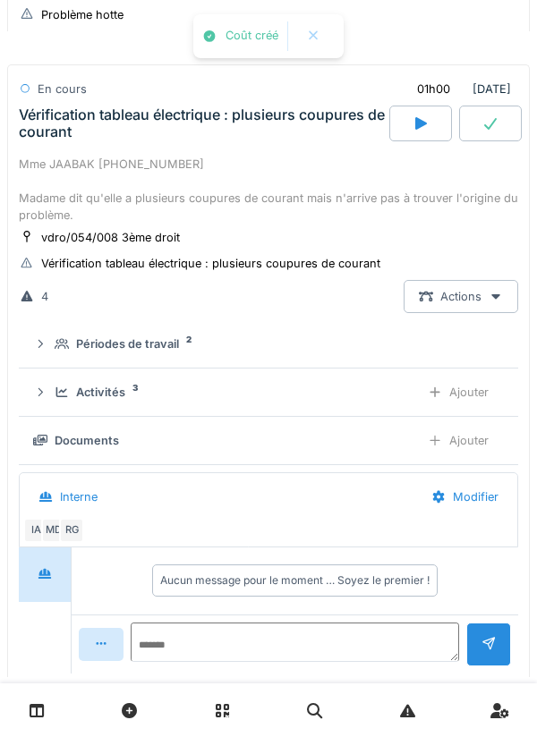
click at [128, 398] on div "Activités 3" at bounding box center [230, 392] width 351 height 17
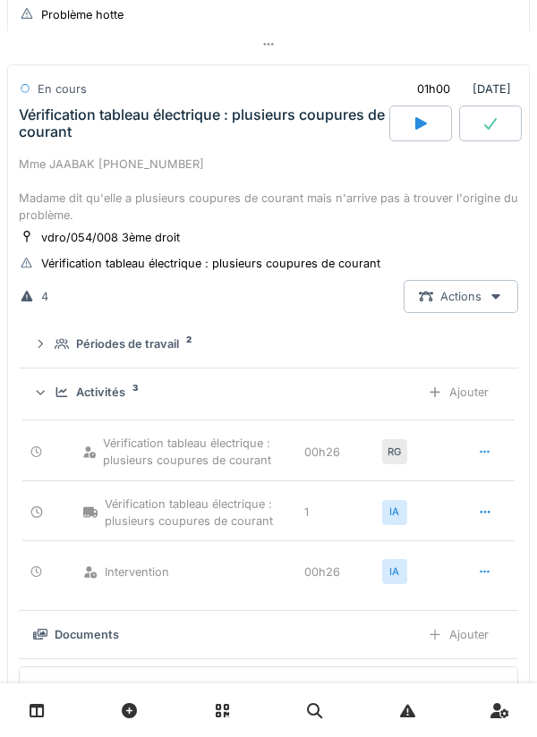
click at [129, 401] on div "Activités 3" at bounding box center [230, 392] width 351 height 17
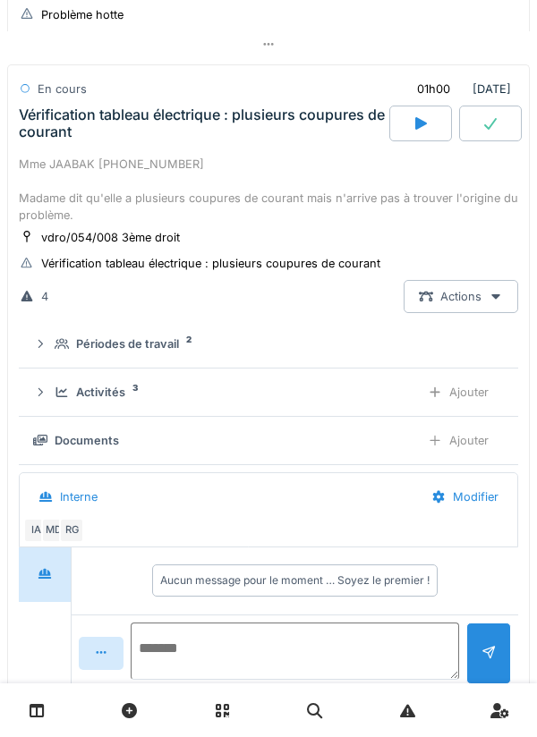
click at [255, 659] on textarea at bounding box center [295, 651] width 328 height 57
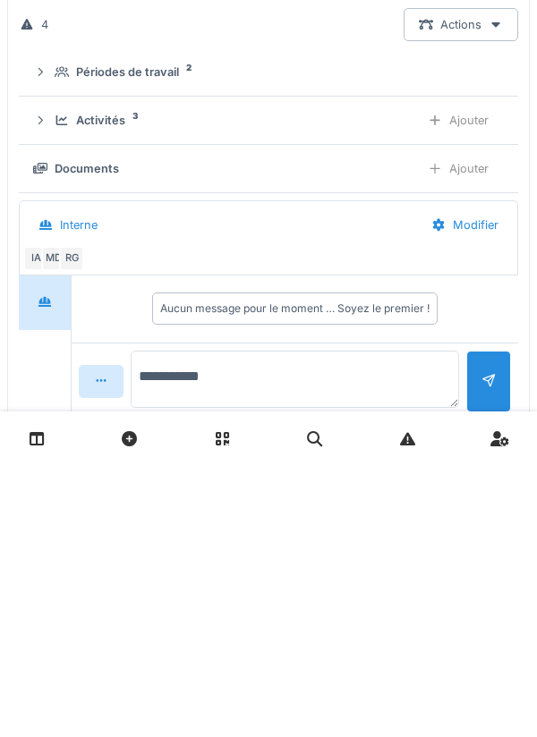
type textarea "**********"
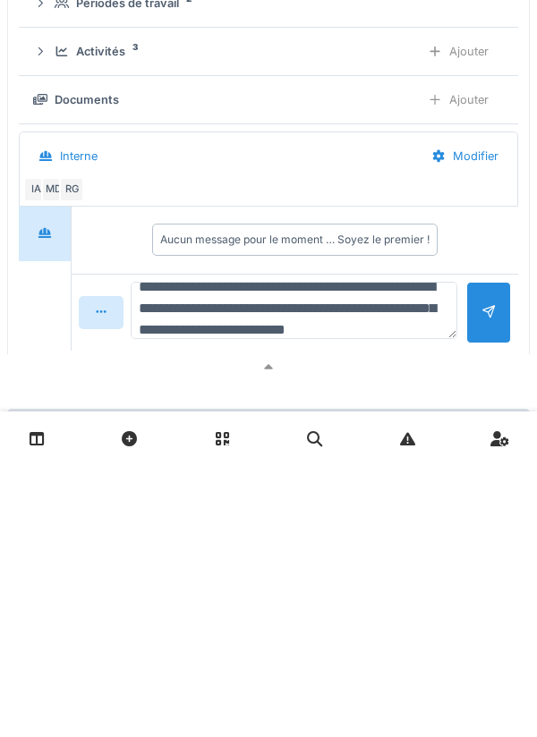
scroll to position [42, 0]
type textarea "**********"
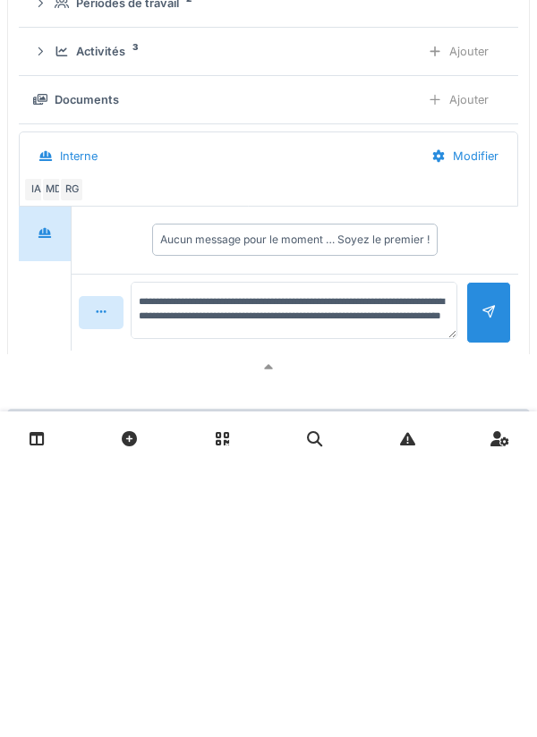
click at [469, 604] on div at bounding box center [488, 585] width 45 height 62
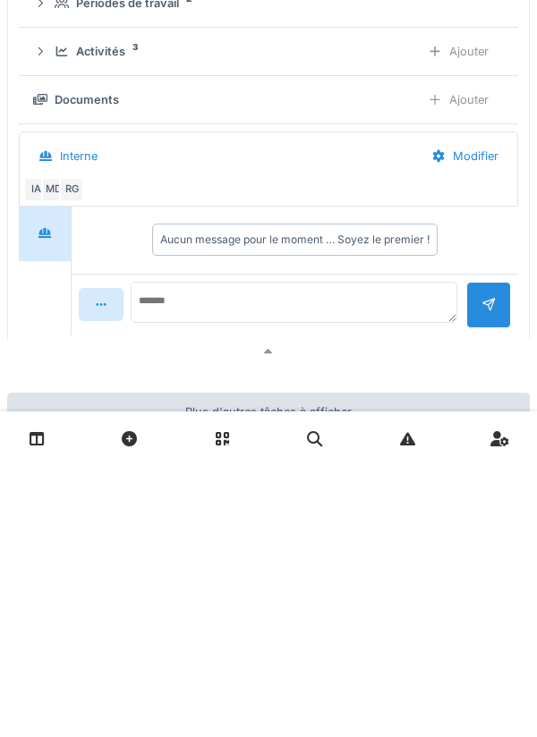
scroll to position [0, 0]
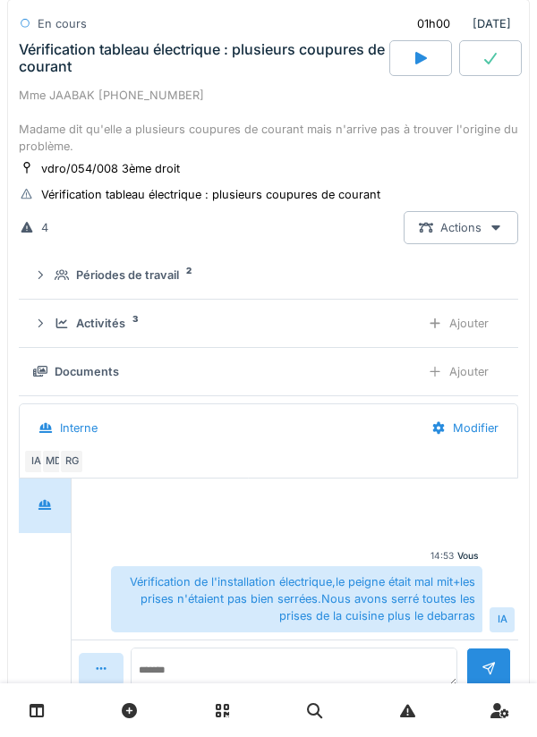
click at [63, 329] on icon at bounding box center [62, 324] width 14 height 12
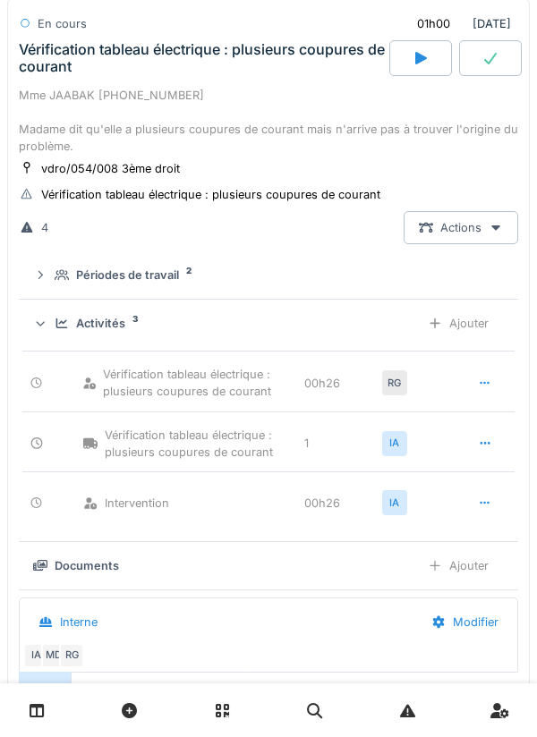
click at [56, 329] on icon at bounding box center [62, 324] width 14 height 12
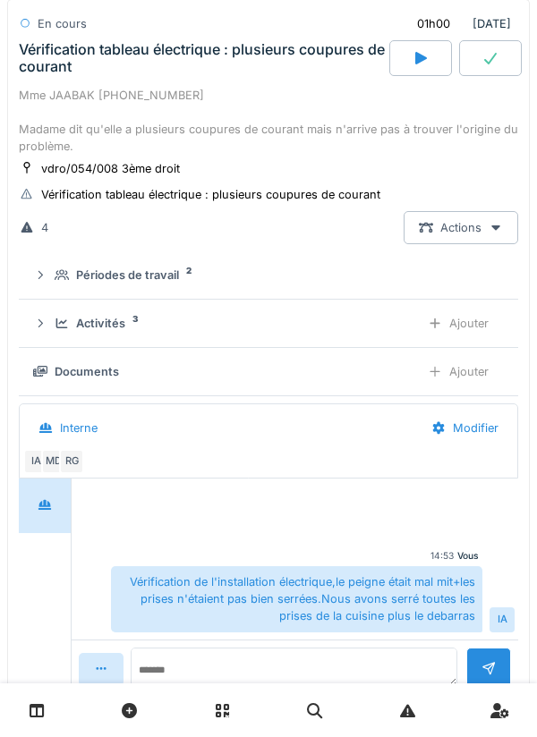
click at [61, 281] on icon at bounding box center [62, 275] width 14 height 12
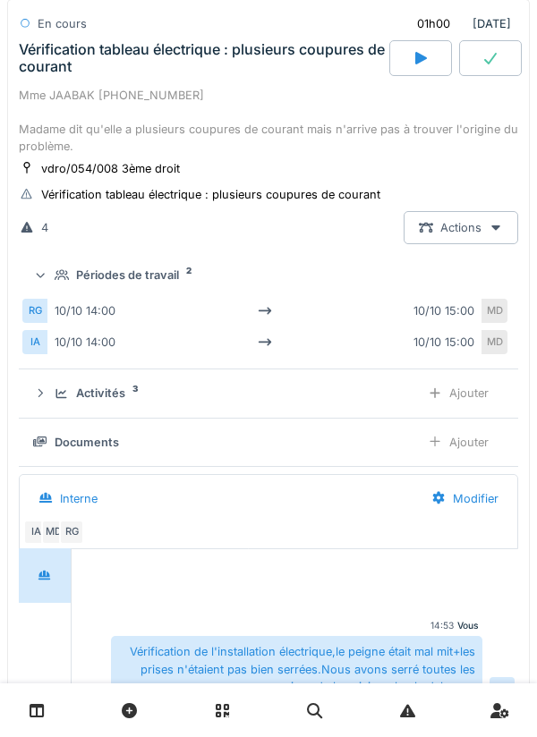
click at [54, 280] on div "Périodes de travail 2" at bounding box center [268, 275] width 471 height 17
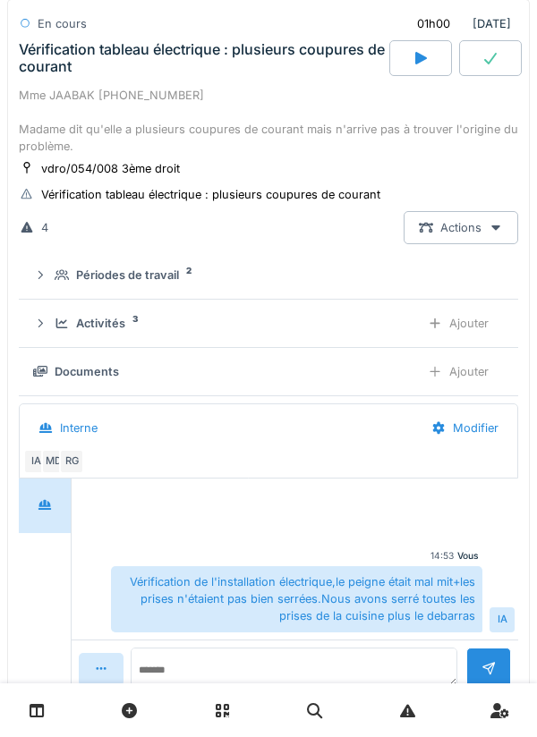
click at [61, 332] on div "Activités 3" at bounding box center [230, 323] width 351 height 17
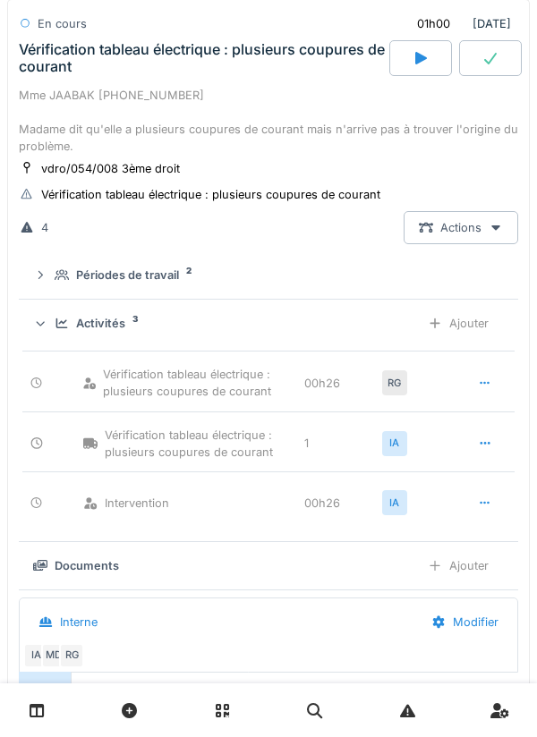
click at [55, 329] on icon at bounding box center [62, 324] width 14 height 12
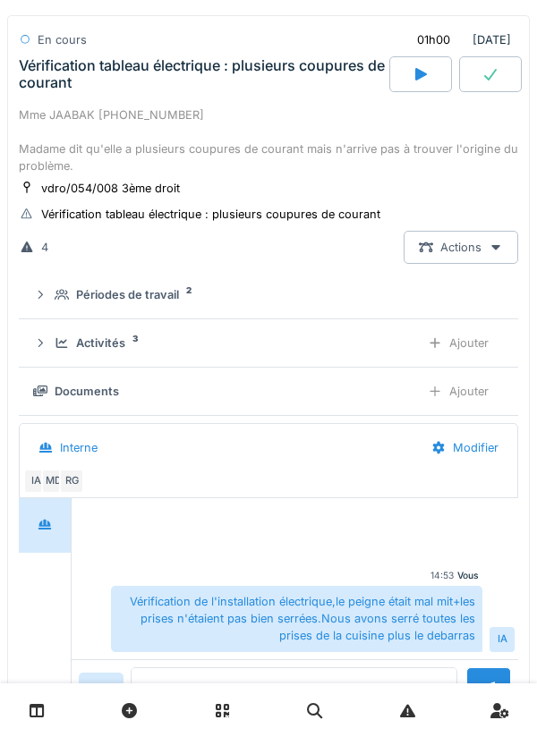
scroll to position [2157, 0]
click at [435, 400] on div at bounding box center [435, 391] width 14 height 17
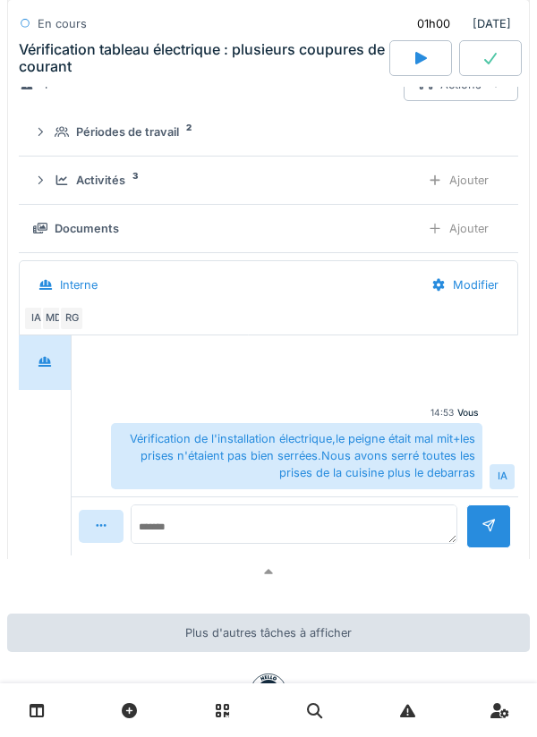
scroll to position [2328, 0]
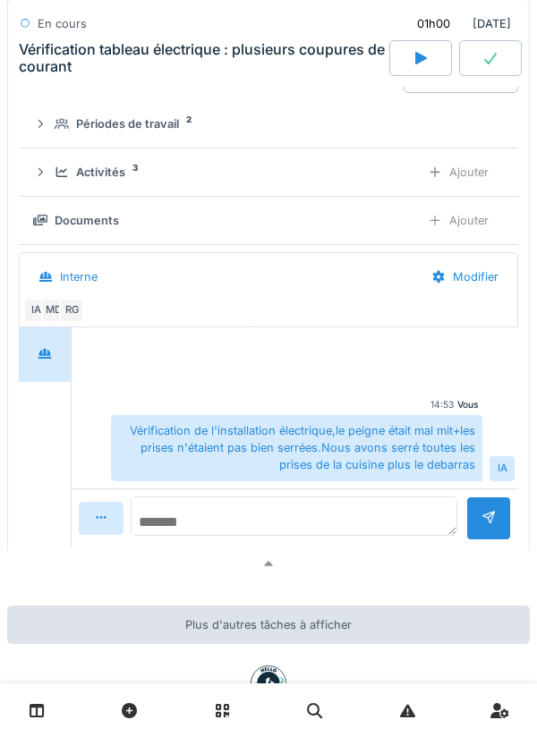
click at [330, 527] on textarea at bounding box center [294, 516] width 327 height 39
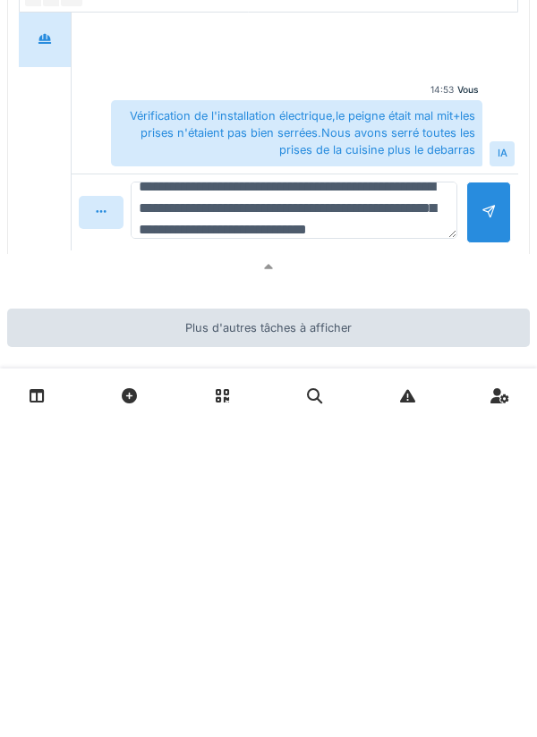
scroll to position [42, 0]
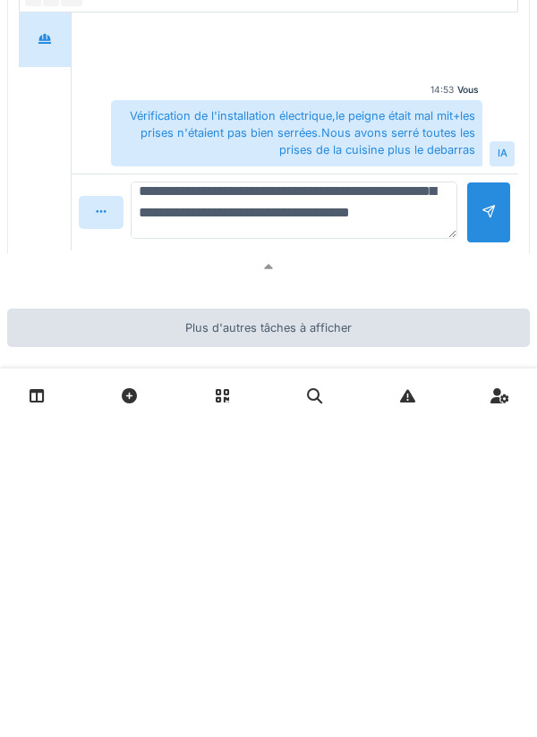
type textarea "**********"
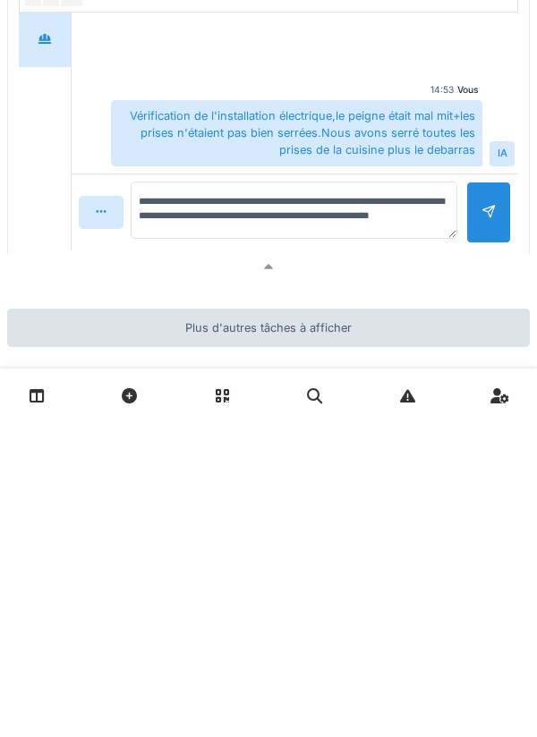
click at [484, 536] on div at bounding box center [488, 527] width 14 height 17
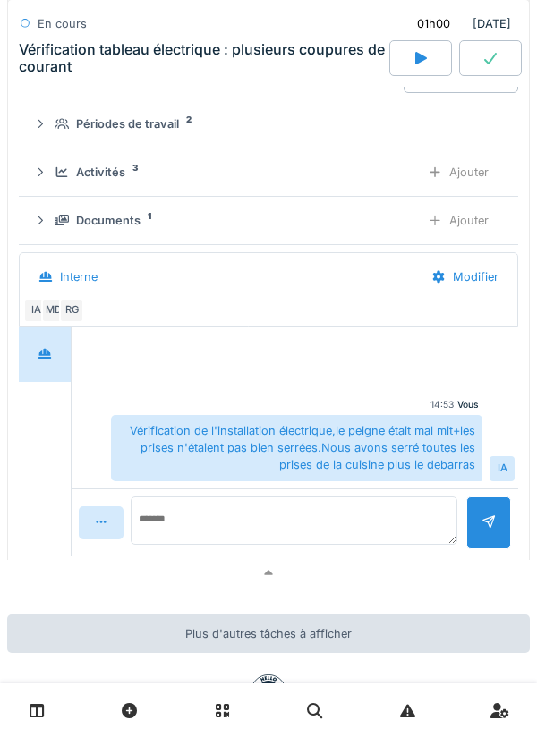
scroll to position [0, 0]
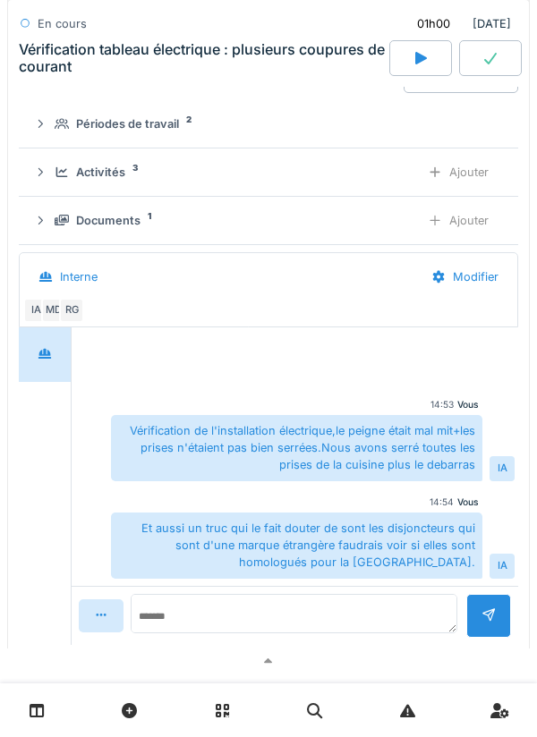
click at [60, 237] on div "Documents 1 Ajouter" at bounding box center [268, 220] width 471 height 33
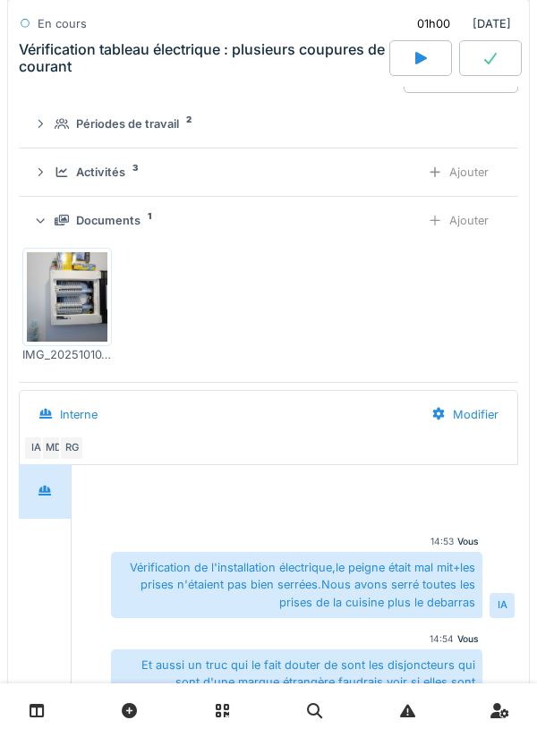
click at [61, 226] on icon at bounding box center [62, 221] width 14 height 12
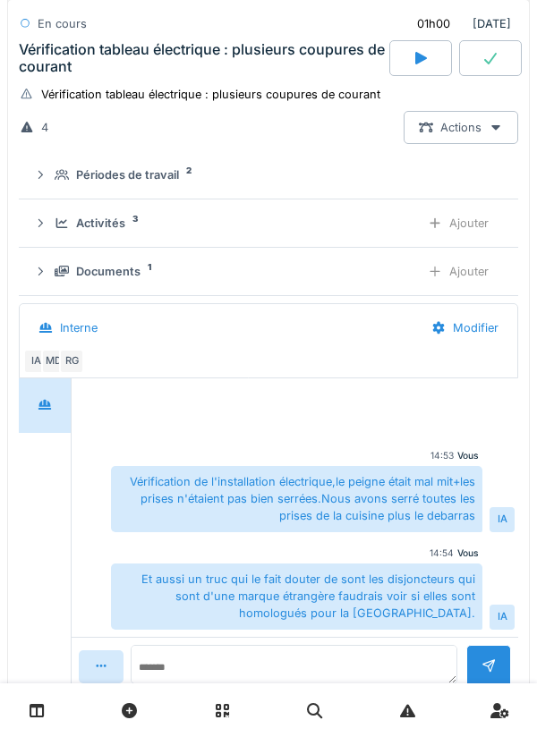
scroll to position [2248, 0]
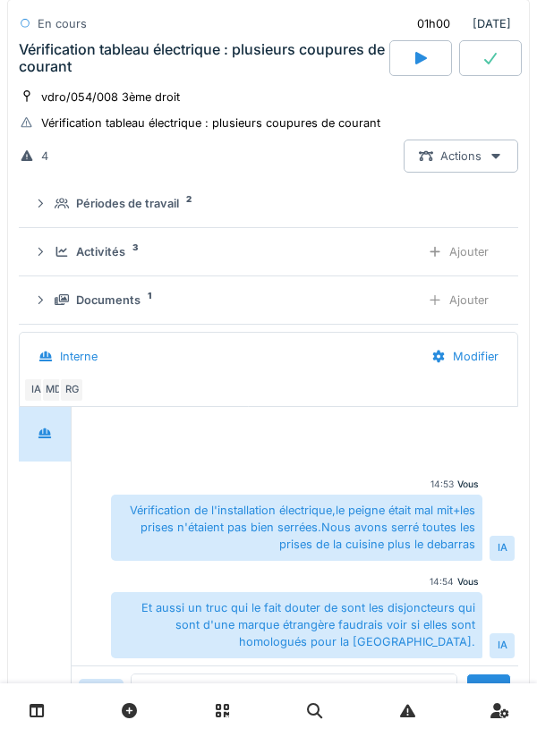
click at [59, 258] on icon at bounding box center [62, 252] width 14 height 12
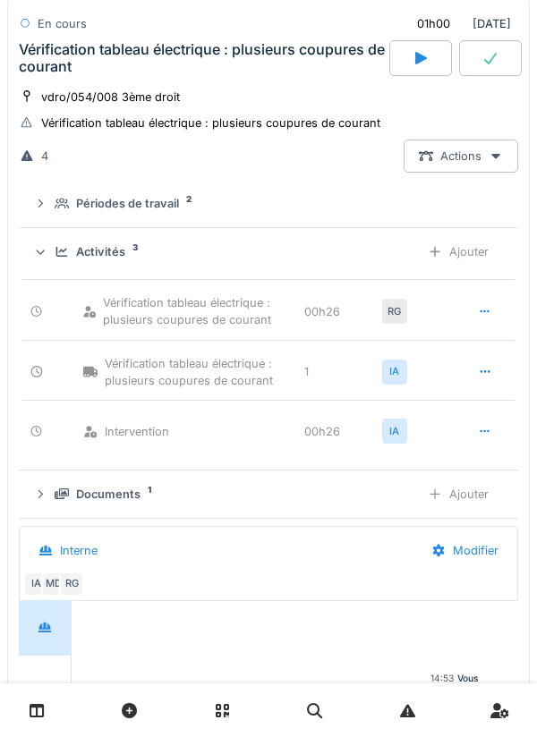
click at [56, 258] on icon at bounding box center [62, 252] width 14 height 12
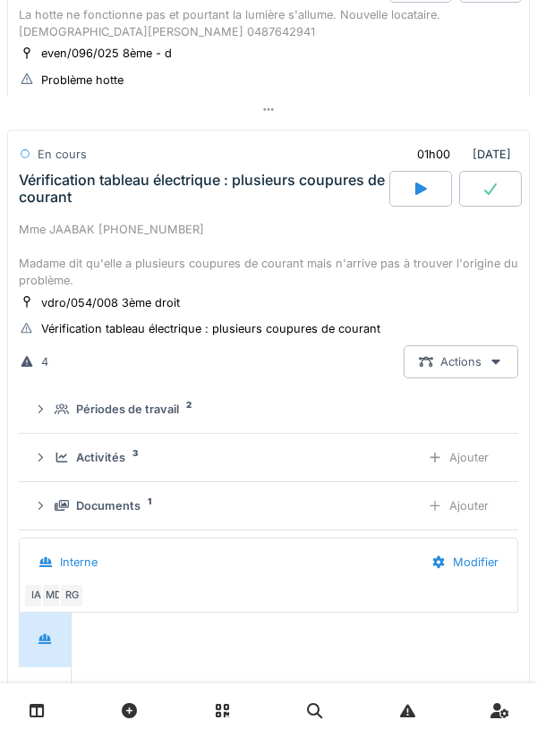
scroll to position [2038, 0]
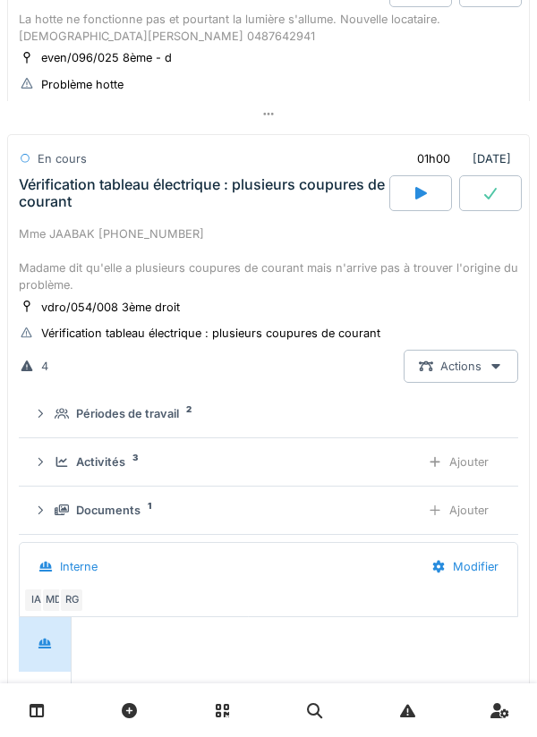
click at [50, 470] on div "Activités 3 Ajouter" at bounding box center [268, 462] width 471 height 33
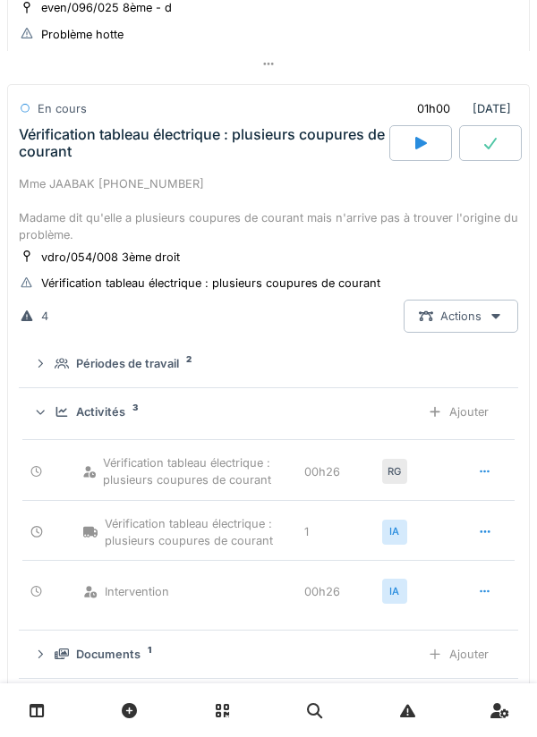
scroll to position [2118, 0]
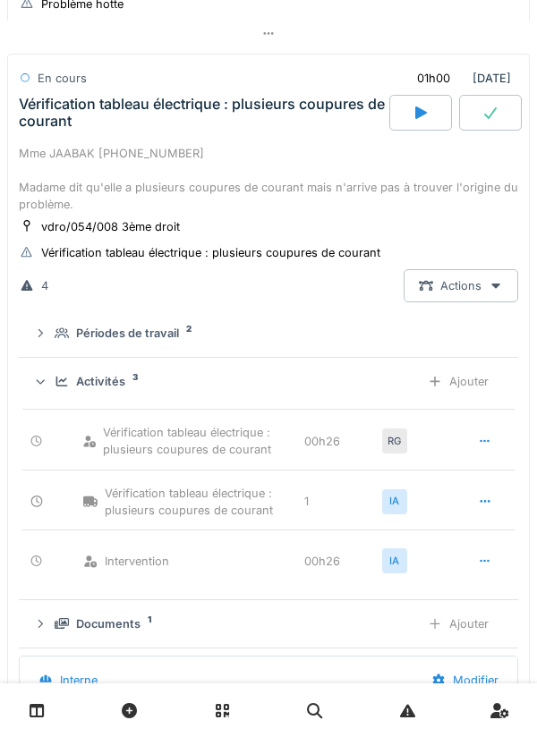
click at [52, 398] on div "Activités 3 Ajouter" at bounding box center [268, 381] width 471 height 33
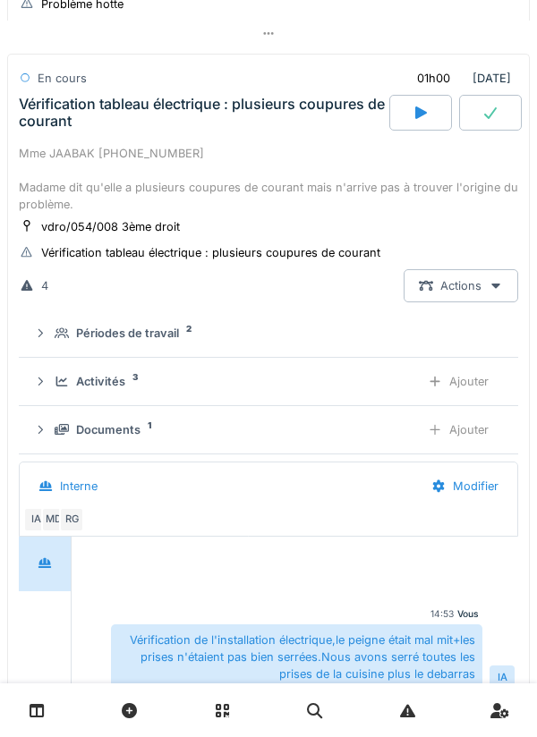
click at [481, 112] on div at bounding box center [490, 113] width 63 height 36
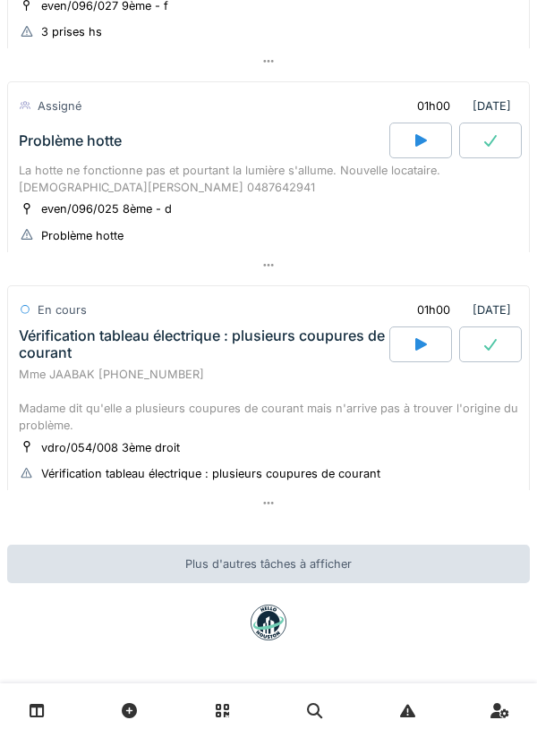
scroll to position [1896, 0]
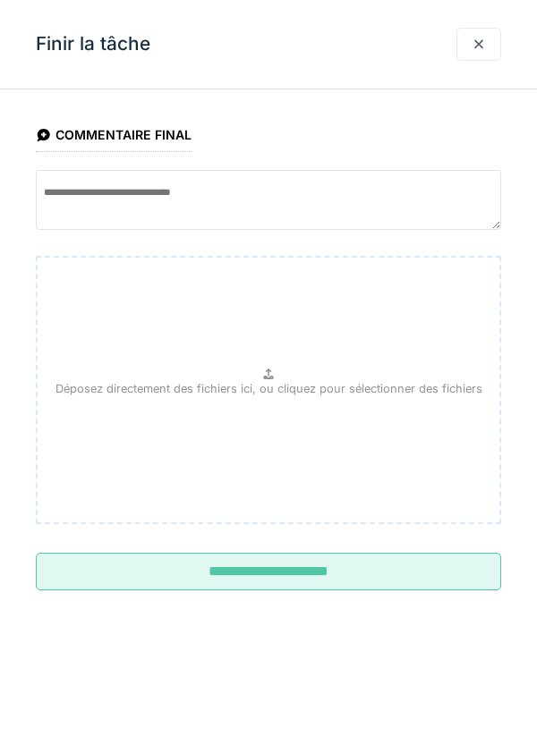
click at [145, 581] on input "**********" at bounding box center [268, 572] width 465 height 38
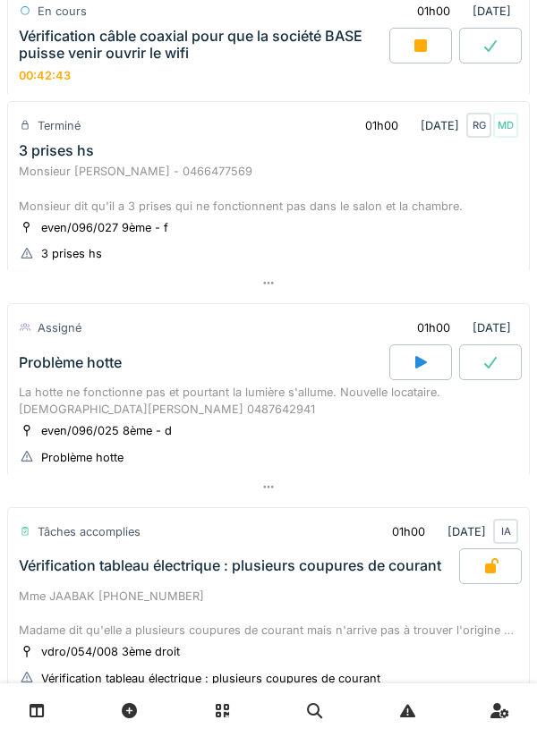
click at [54, 371] on div "Problème hotte" at bounding box center [70, 362] width 103 height 17
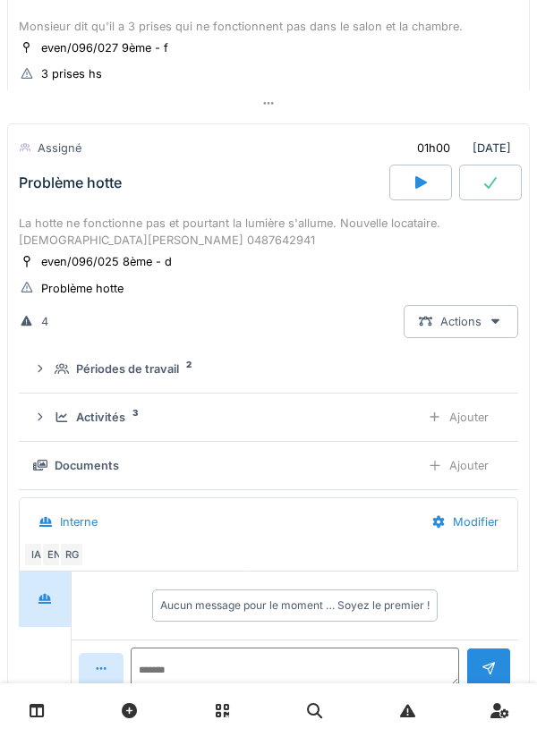
scroll to position [1904, 0]
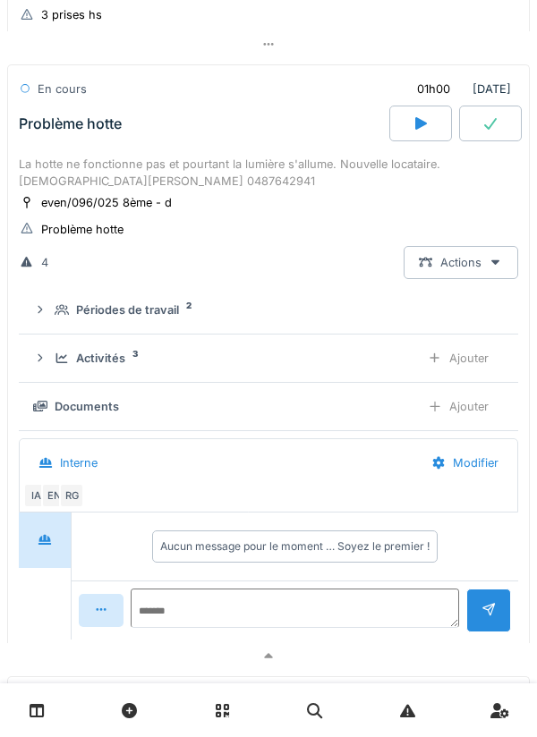
click at [55, 375] on div "Activités 3 Ajouter" at bounding box center [268, 358] width 471 height 33
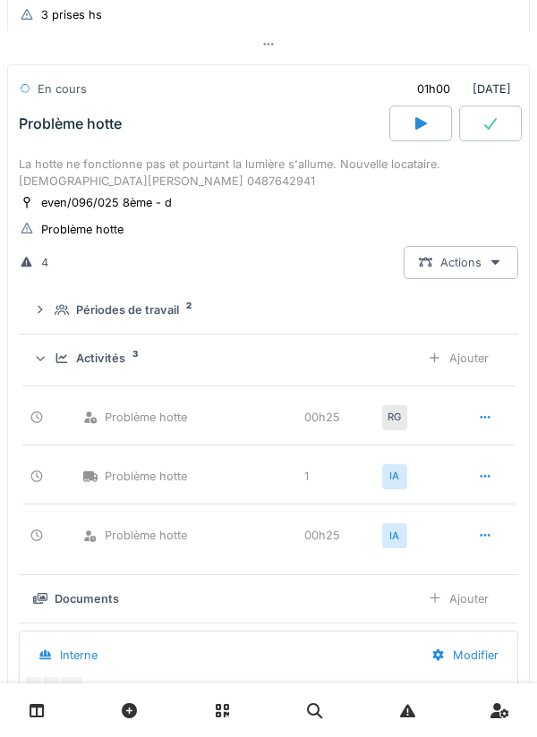
click at [55, 363] on div "Activités 3 Ajouter" at bounding box center [268, 358] width 471 height 33
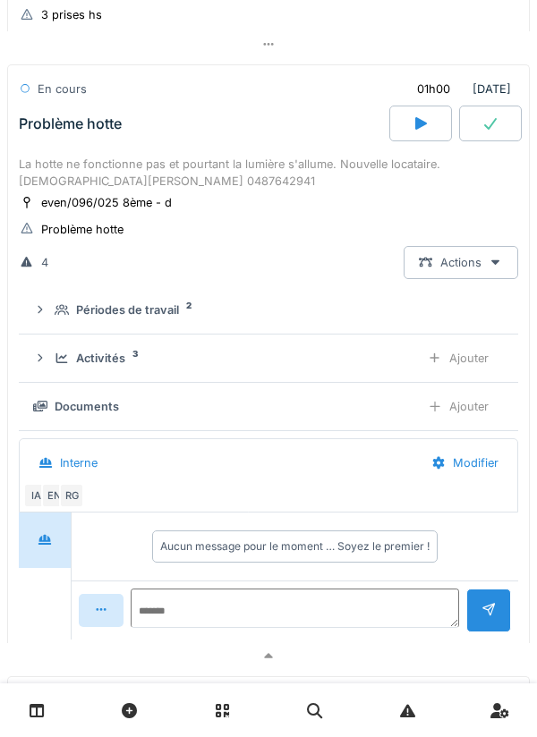
click at [50, 406] on div "Documents" at bounding box center [219, 406] width 372 height 17
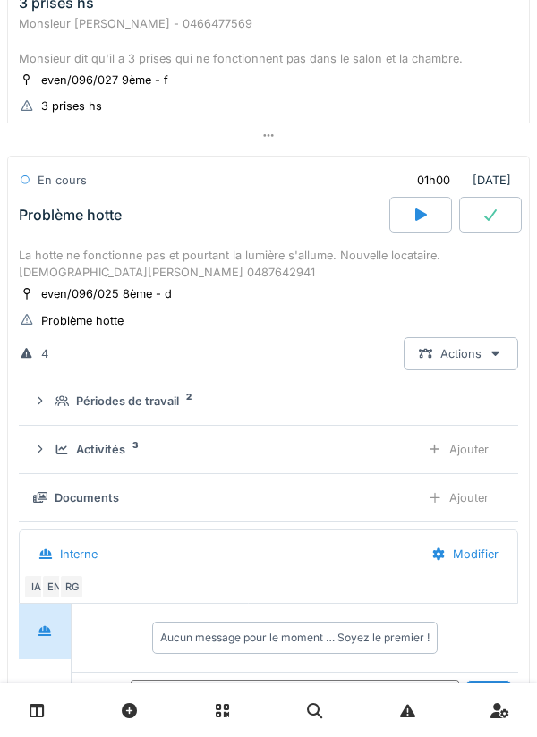
scroll to position [1808, 0]
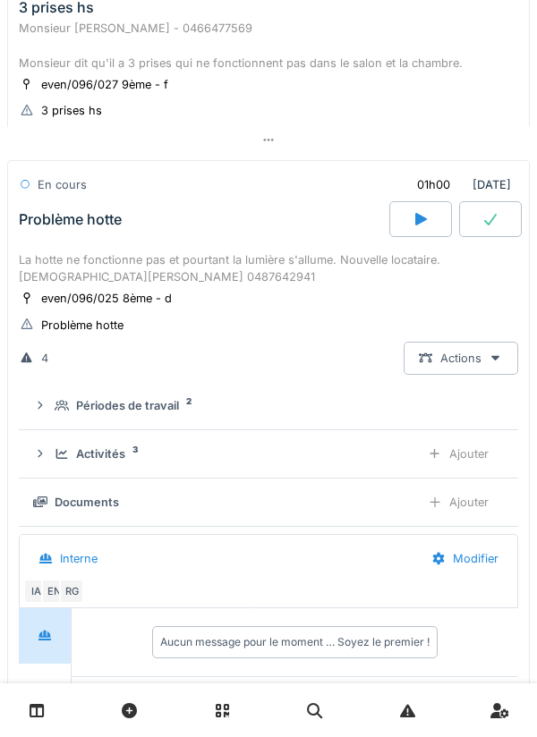
click at [54, 461] on div "Activités 3 Ajouter" at bounding box center [268, 454] width 471 height 33
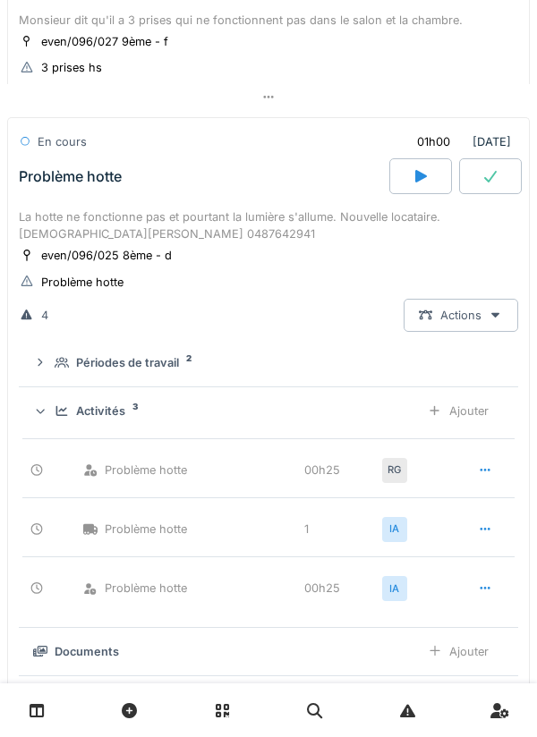
scroll to position [1867, 0]
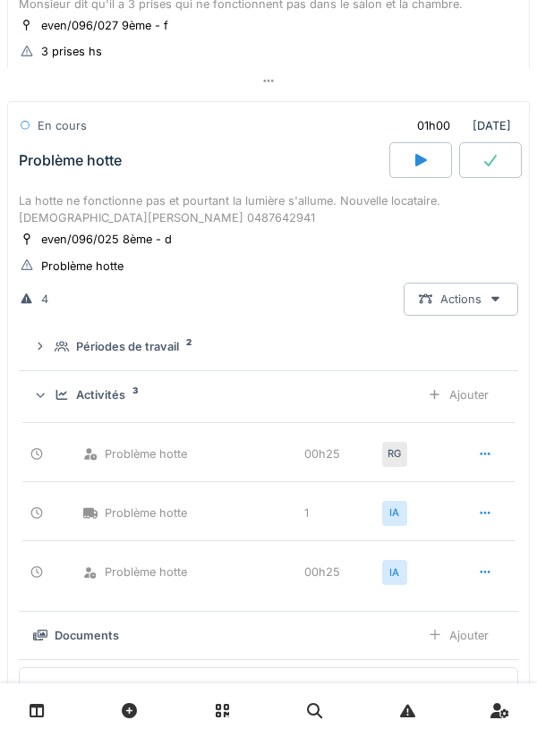
click at [54, 401] on div "Activités 3 Ajouter" at bounding box center [268, 395] width 471 height 33
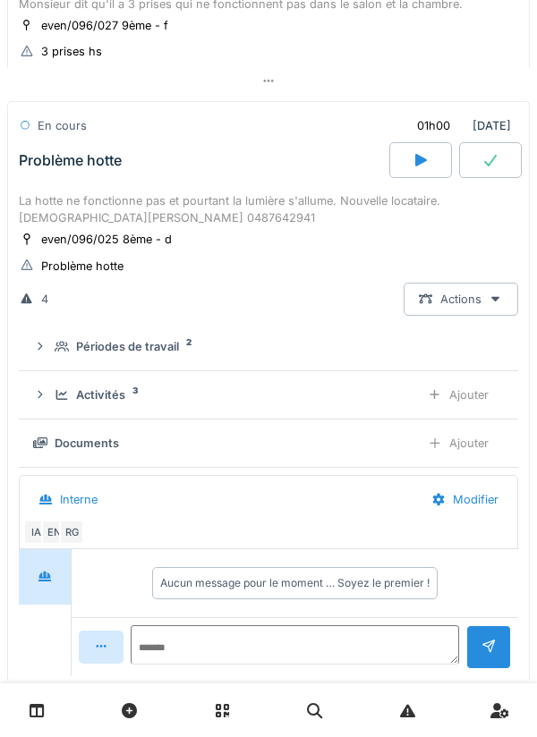
scroll to position [1847, 0]
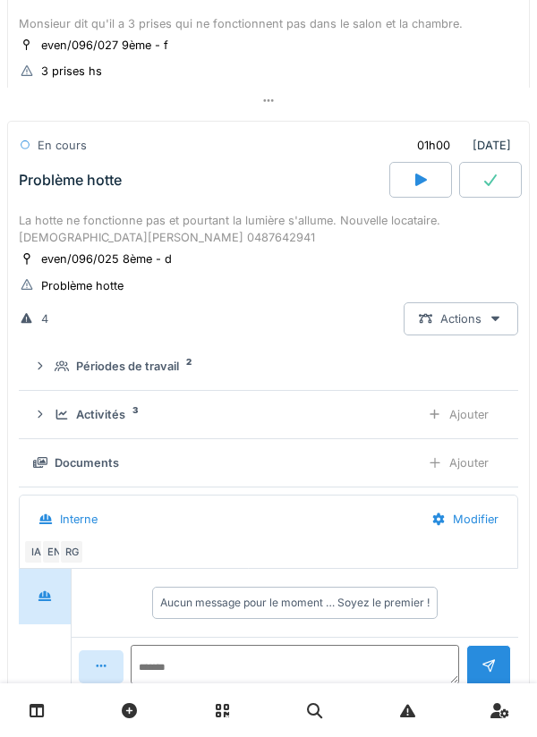
click at [54, 375] on div "Périodes de travail 2" at bounding box center [268, 366] width 471 height 17
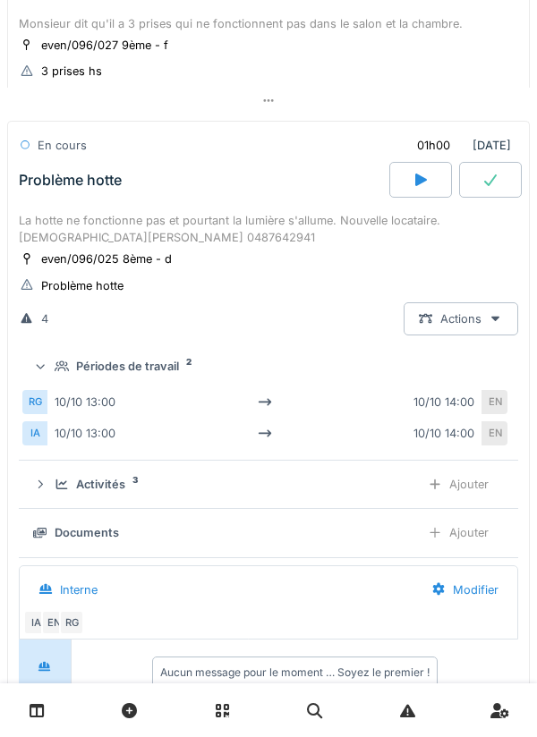
click at [52, 383] on summary "Périodes de travail 2" at bounding box center [268, 366] width 485 height 33
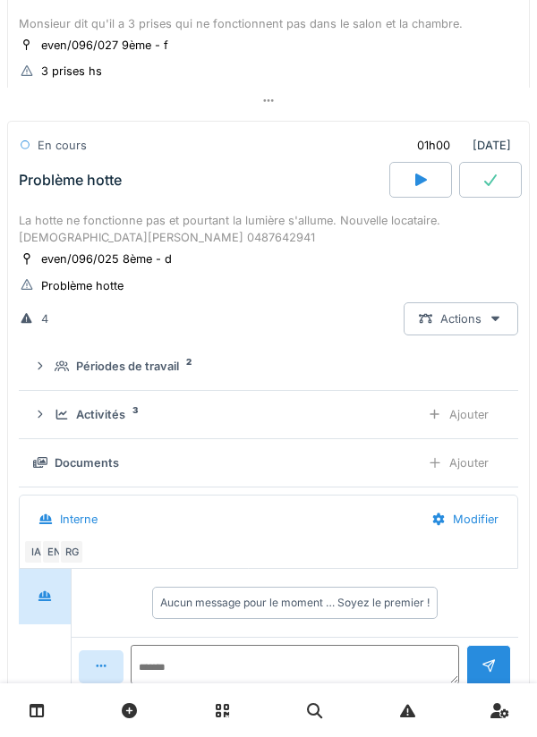
click at [48, 431] on div "Activités 3 Ajouter" at bounding box center [268, 414] width 471 height 33
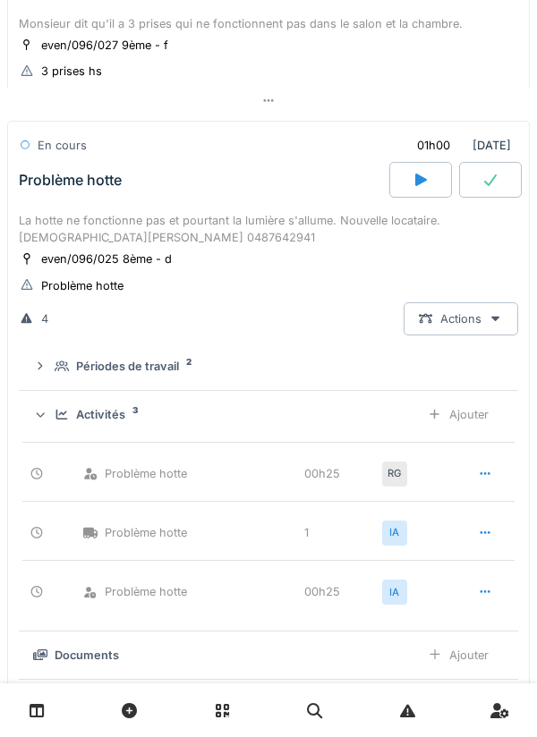
click at [48, 422] on div at bounding box center [39, 414] width 17 height 14
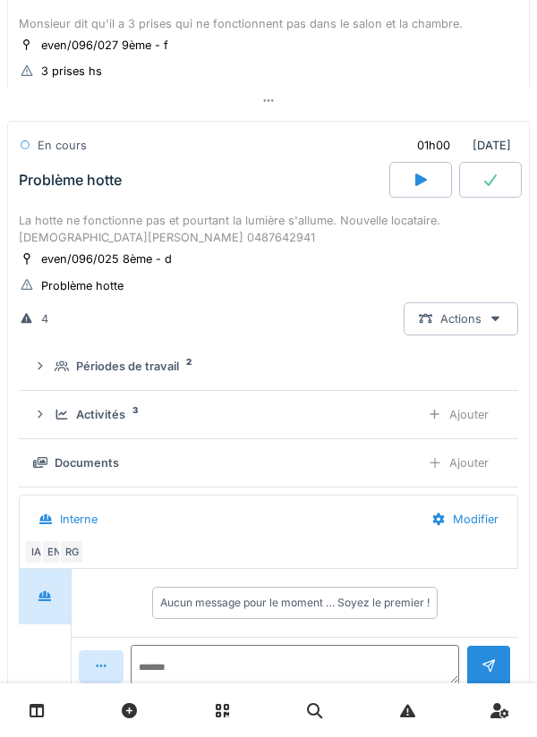
click at [57, 414] on div "Activités 3" at bounding box center [230, 414] width 351 height 17
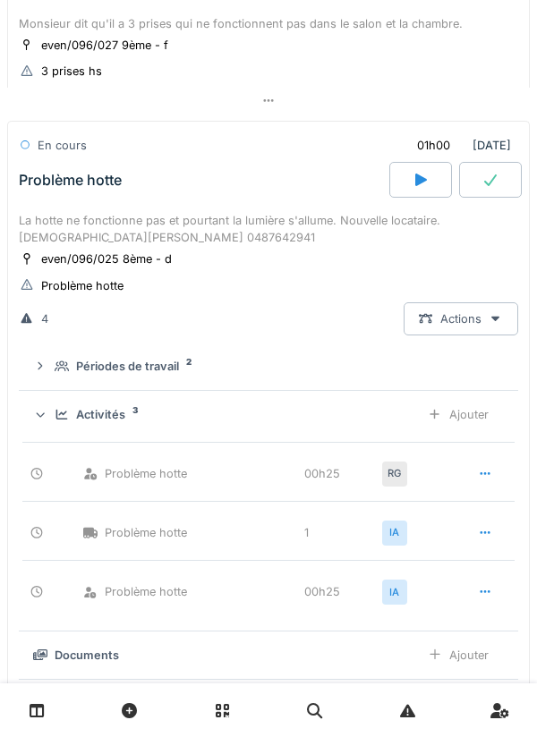
click at [62, 419] on icon at bounding box center [62, 415] width 14 height 12
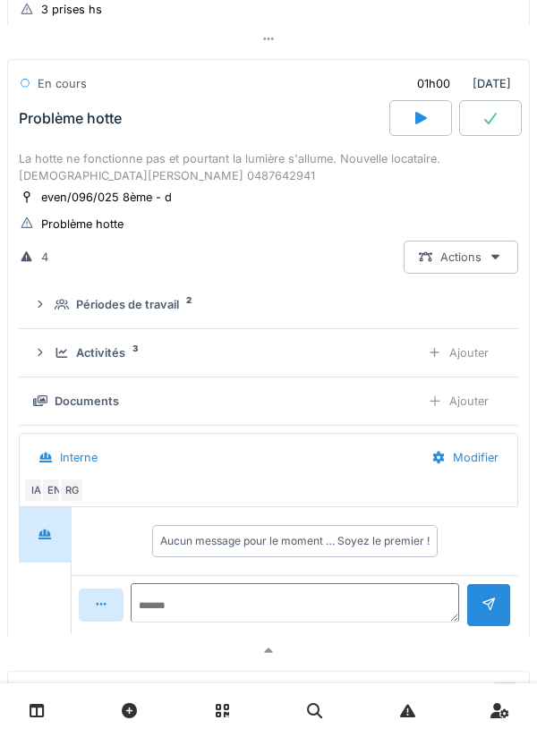
scroll to position [1885, 0]
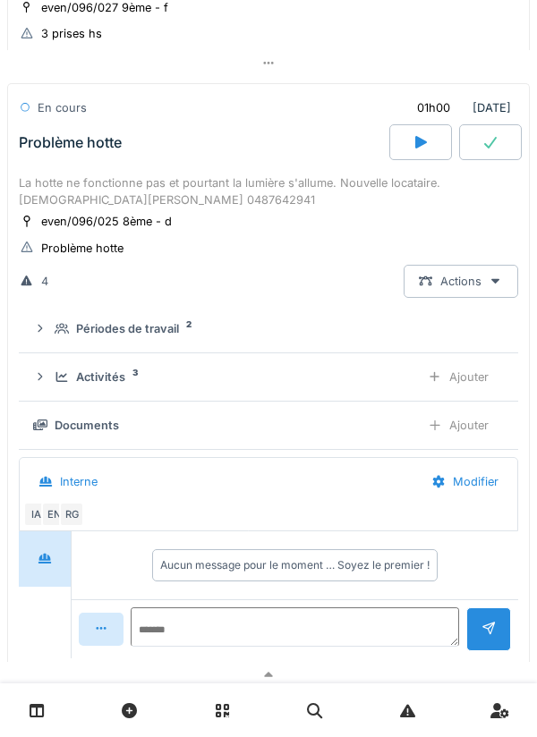
click at [49, 345] on summary "Périodes de travail 2" at bounding box center [268, 328] width 485 height 33
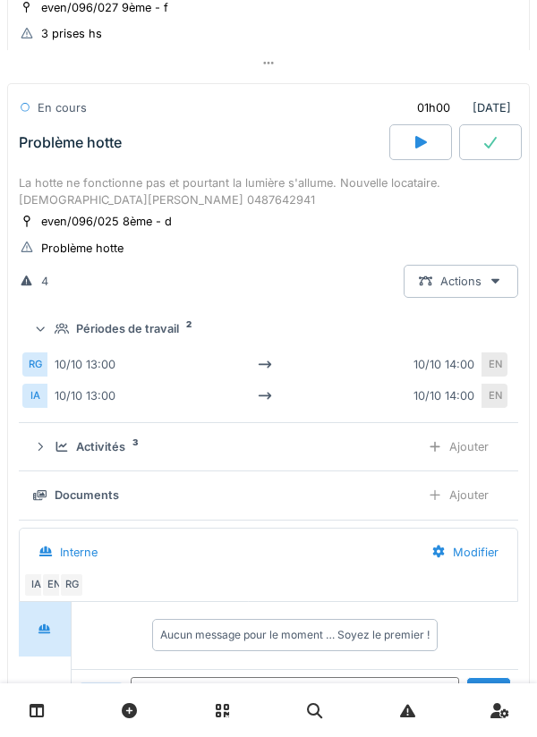
click at [64, 335] on icon at bounding box center [62, 329] width 14 height 12
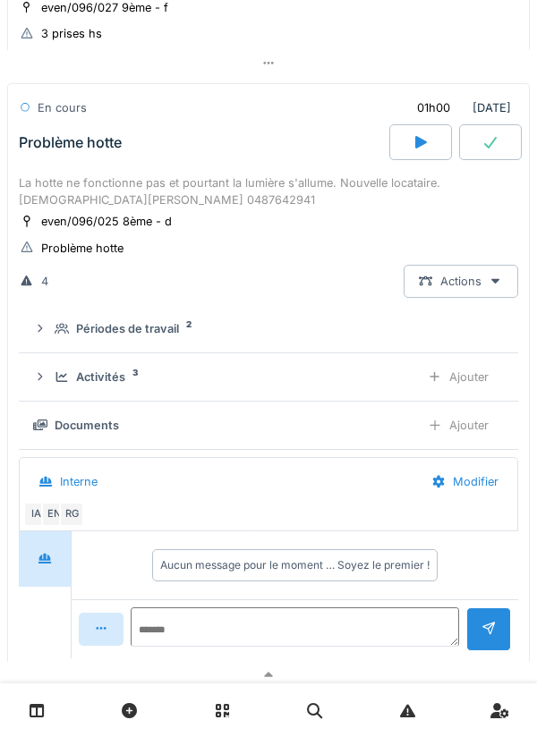
click at [60, 335] on icon at bounding box center [62, 329] width 14 height 12
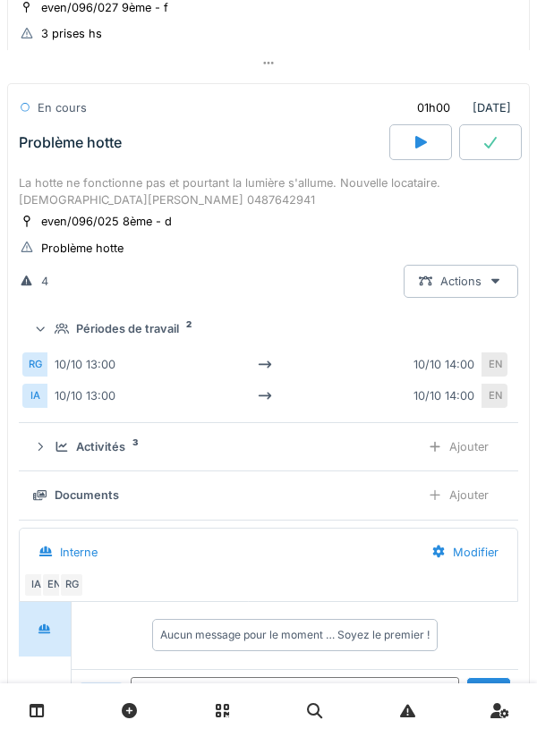
click at [55, 337] on div "Périodes de travail 2" at bounding box center [268, 328] width 471 height 17
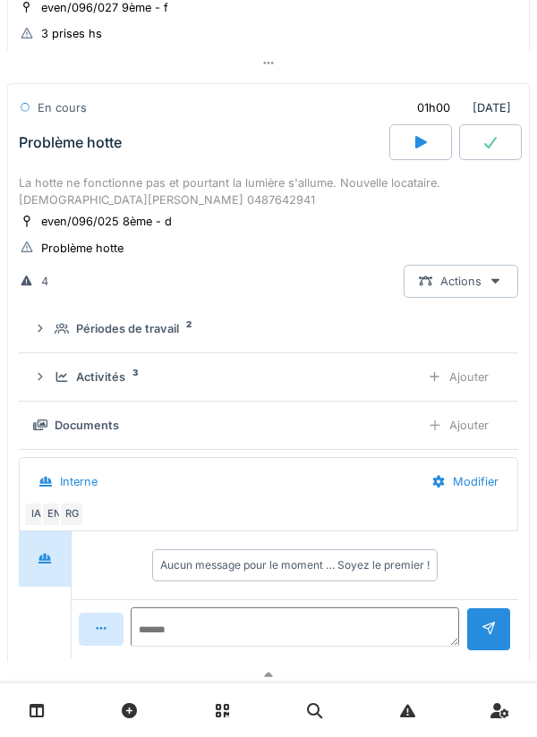
click at [55, 394] on div "Activités 3 Ajouter" at bounding box center [268, 377] width 471 height 33
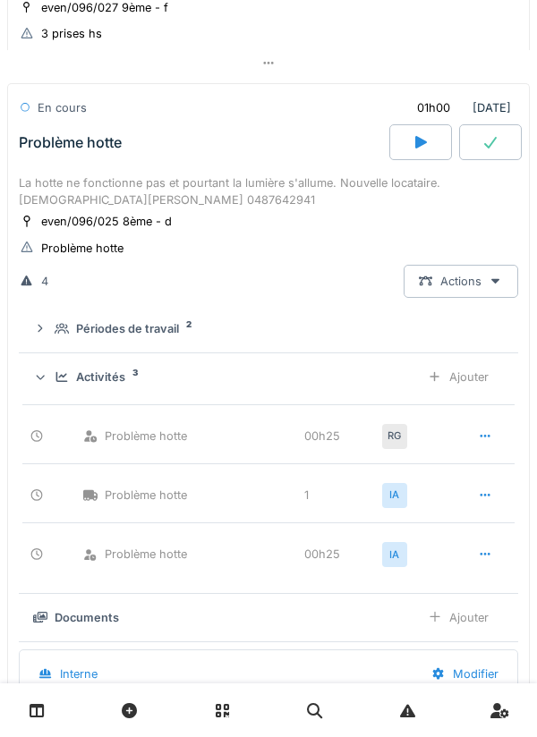
click at [55, 394] on div "Activités 3 Ajouter" at bounding box center [268, 377] width 471 height 33
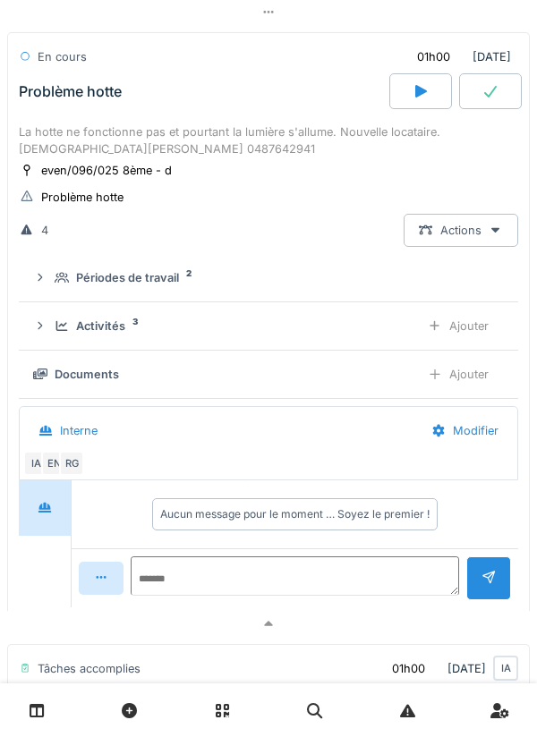
scroll to position [1940, 0]
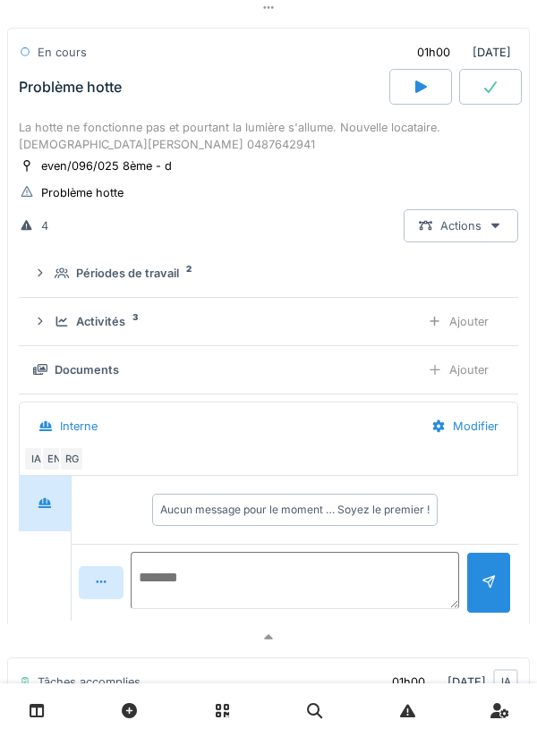
click at [332, 588] on textarea at bounding box center [295, 580] width 328 height 57
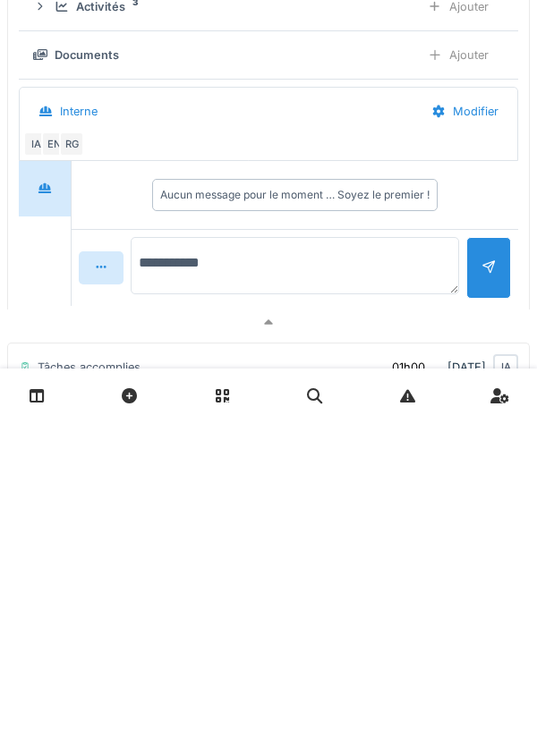
type textarea "**********"
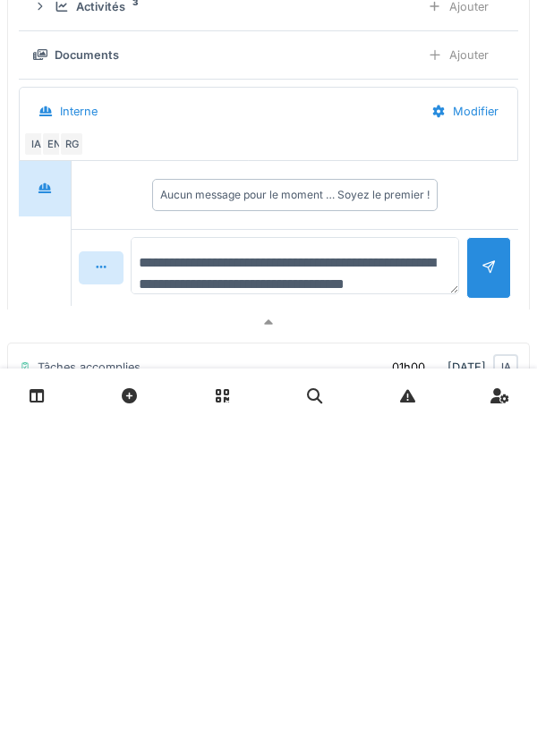
scroll to position [21, 0]
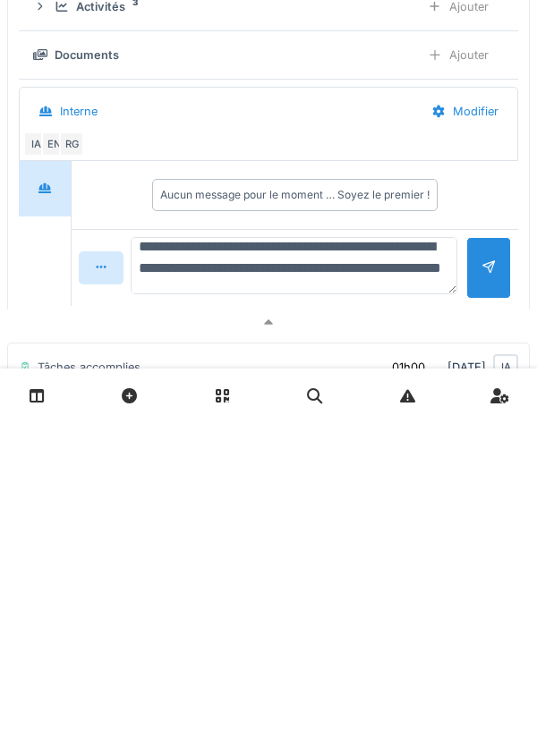
type textarea "**********"
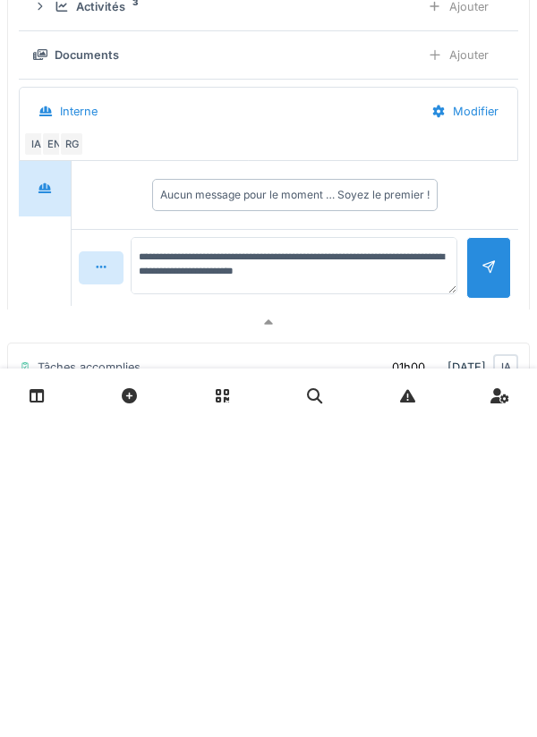
click at [477, 588] on div at bounding box center [488, 583] width 45 height 62
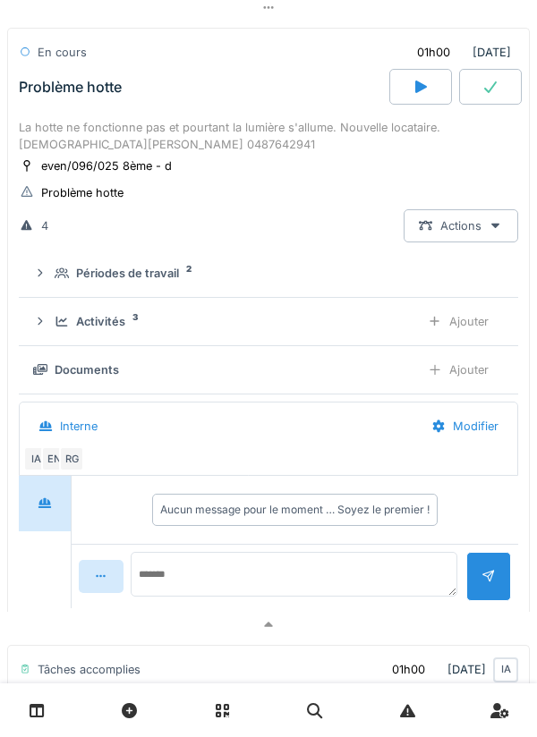
scroll to position [0, 0]
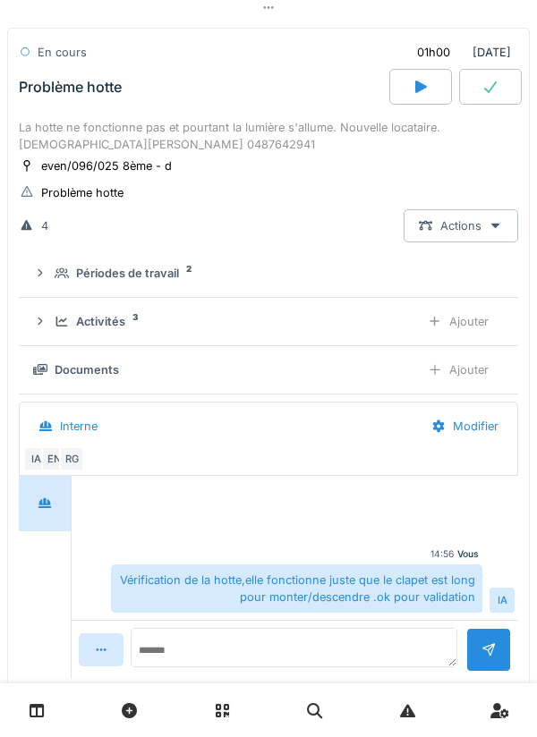
click at [60, 330] on div "Activités 3" at bounding box center [230, 321] width 351 height 17
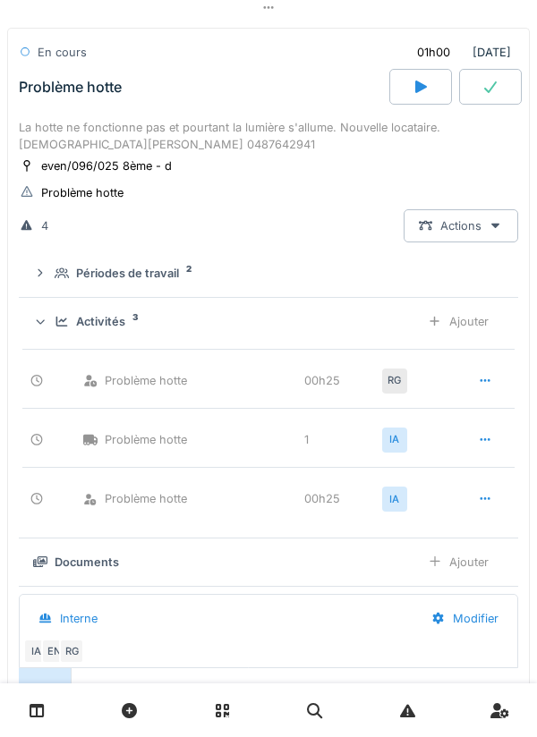
click at [58, 328] on icon at bounding box center [62, 322] width 14 height 12
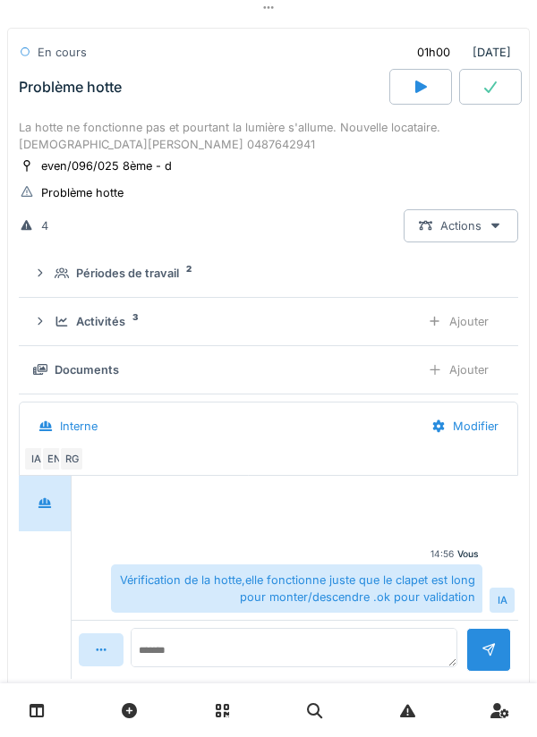
click at [62, 290] on summary "Périodes de travail 2" at bounding box center [268, 273] width 485 height 33
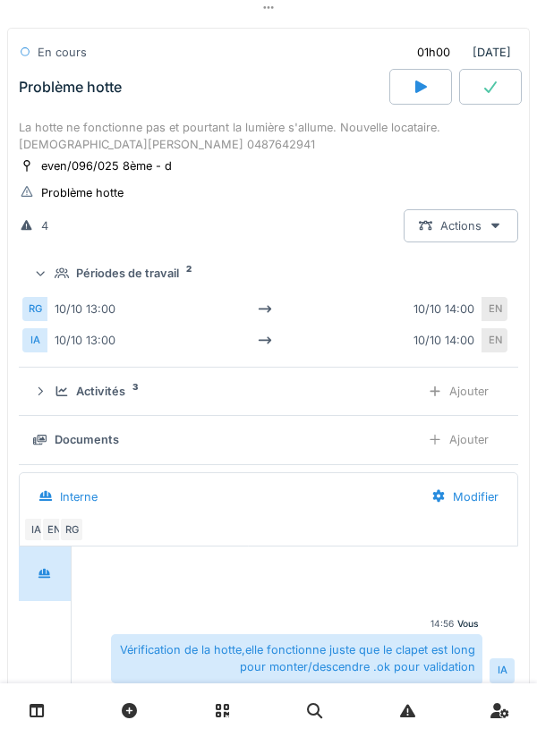
click at [55, 282] on div "Périodes de travail 2" at bounding box center [268, 273] width 471 height 17
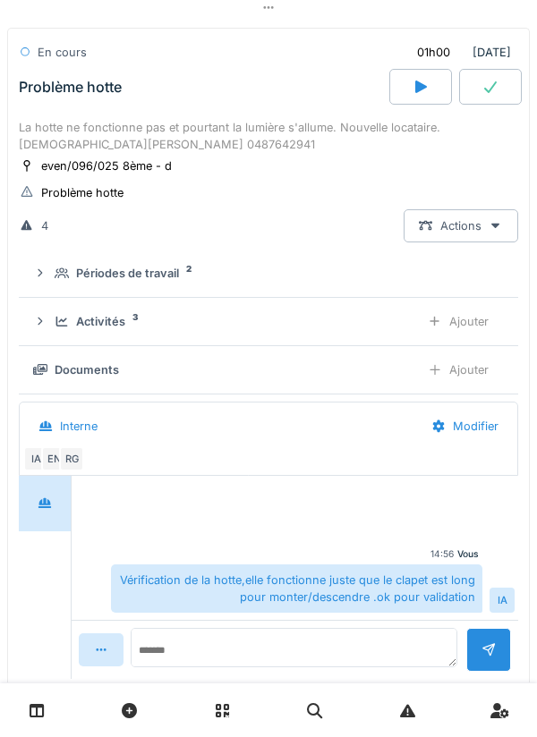
click at [52, 320] on div "Activités 3 Ajouter" at bounding box center [268, 321] width 471 height 33
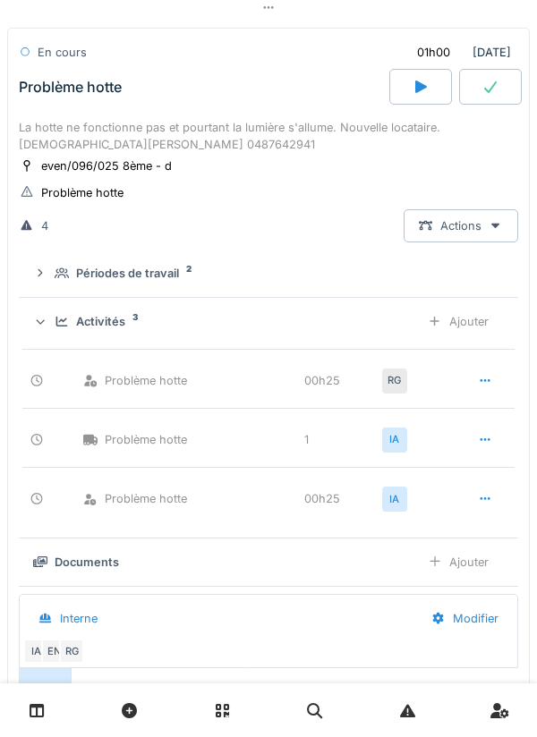
click at [51, 327] on div "Activités 3 Ajouter" at bounding box center [268, 321] width 471 height 33
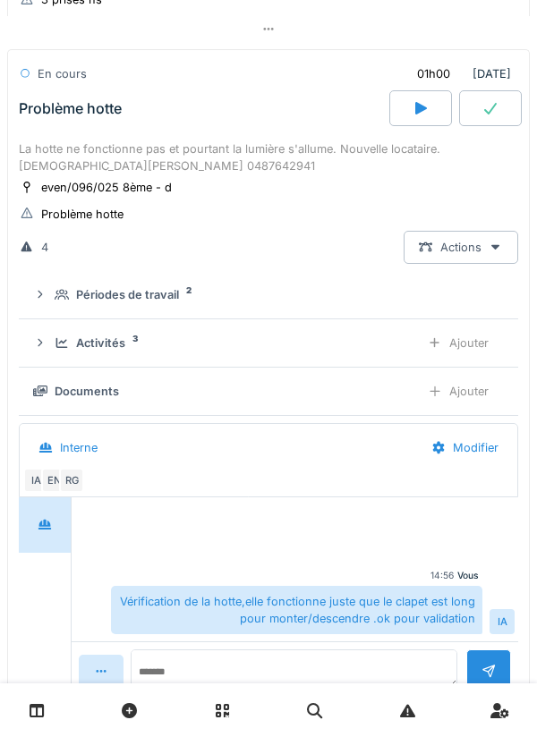
scroll to position [1917, 0]
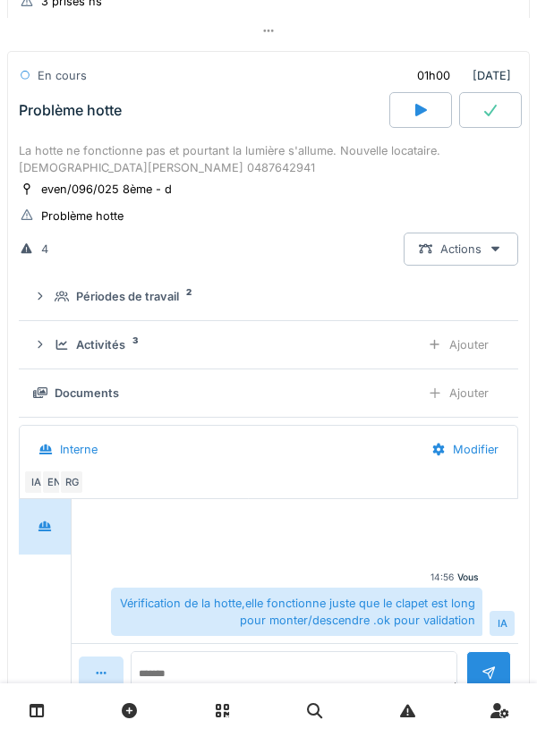
click at [61, 170] on div "La hotte ne fonctionne pas et pourtant la lumière s'allume. Nouvelle locataire.…" at bounding box center [268, 159] width 499 height 34
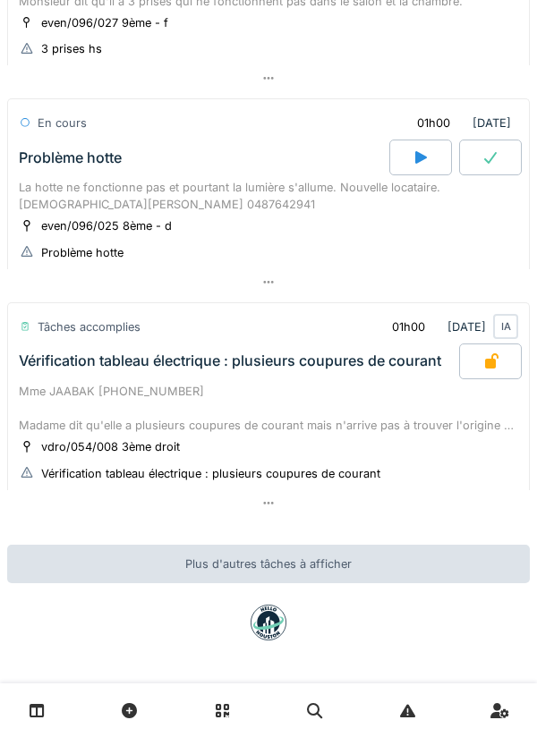
scroll to position [1879, 0]
click at [487, 181] on div "La hotte ne fonctionne pas et pourtant la lumière s'allume. Nouvelle locataire.…" at bounding box center [268, 196] width 499 height 34
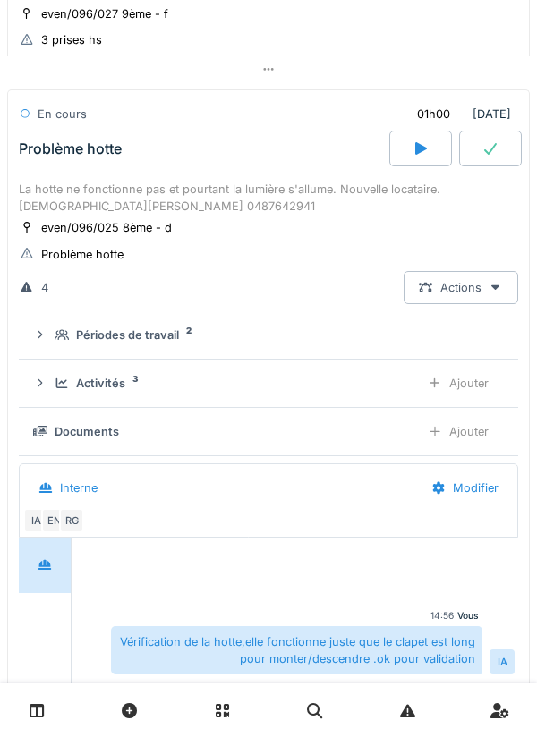
scroll to position [1904, 0]
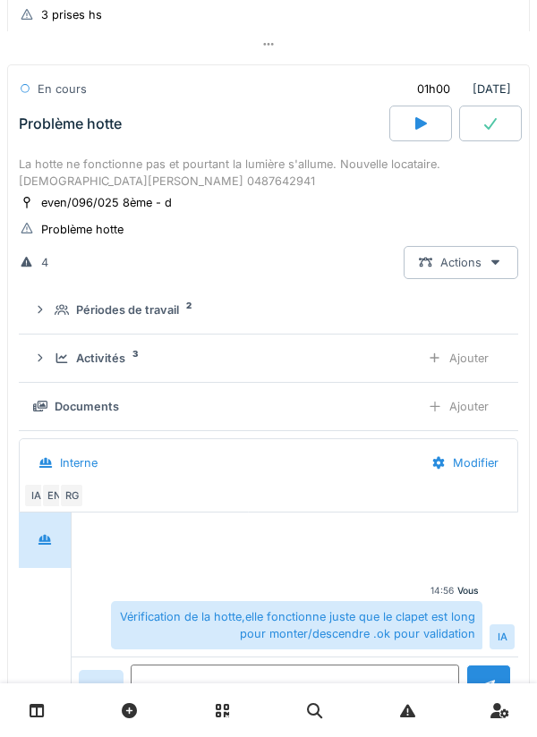
click at [486, 141] on div at bounding box center [490, 124] width 63 height 36
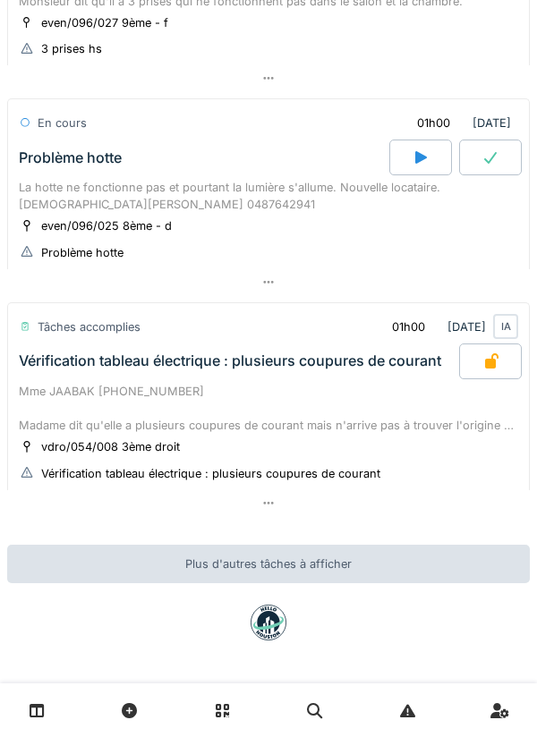
scroll to position [1879, 0]
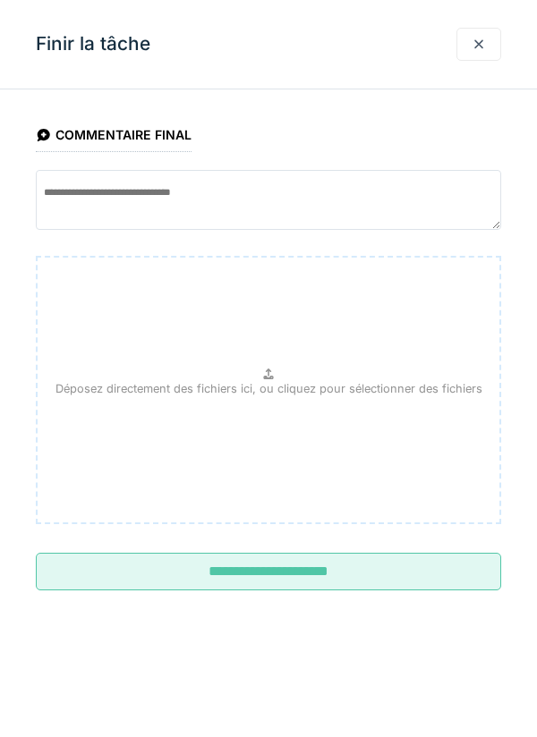
click at [92, 566] on input "**********" at bounding box center [268, 572] width 465 height 38
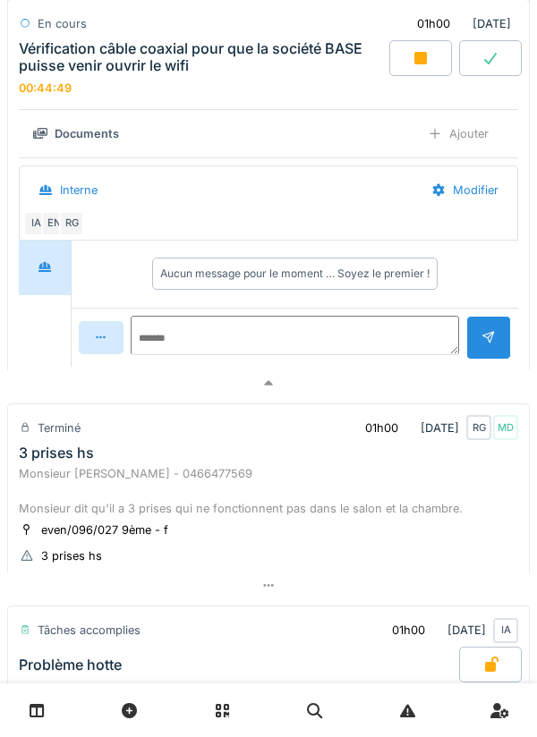
click at [186, 476] on div "Monsieur [PERSON_NAME] - 0466477569 Monsieur dit qu'il a 3 prises qui ne foncti…" at bounding box center [268, 491] width 499 height 52
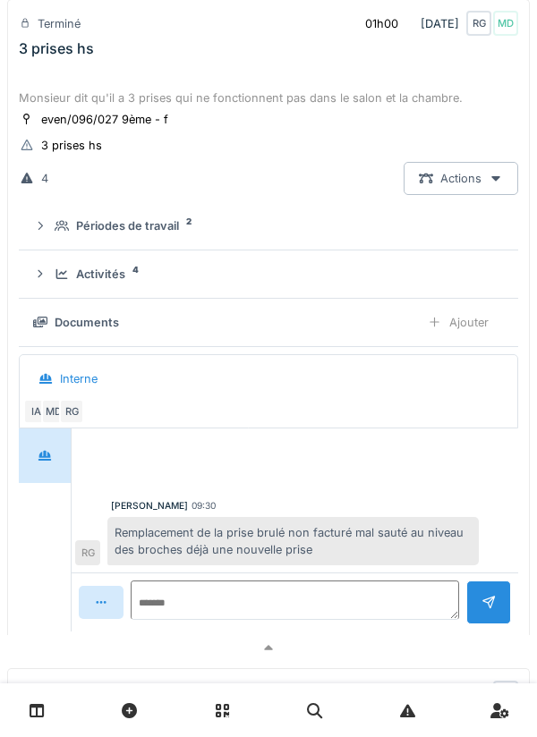
scroll to position [1839, 0]
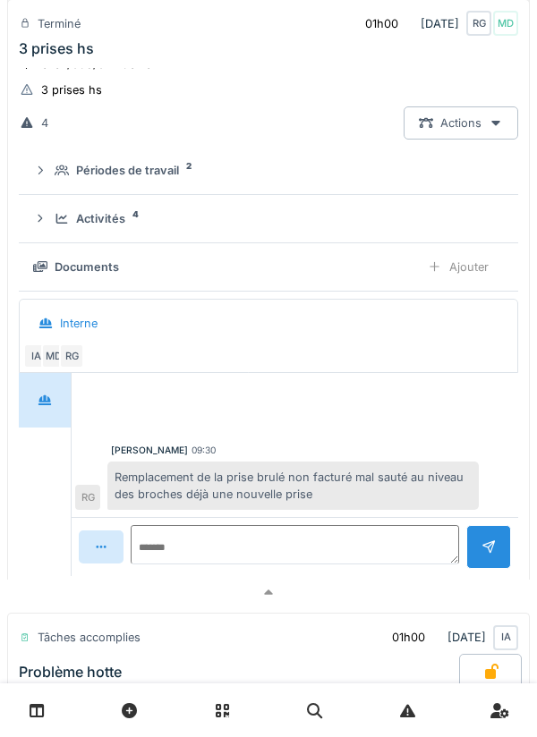
click at [105, 217] on div "Activités" at bounding box center [100, 218] width 49 height 17
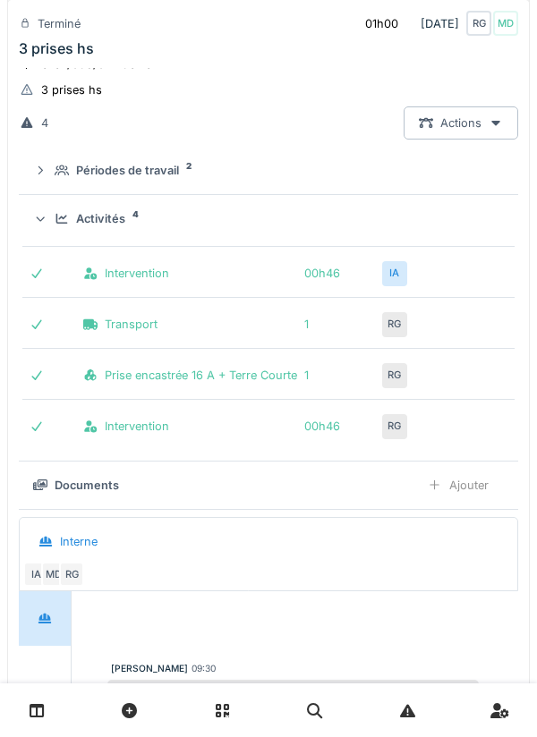
click at [109, 251] on div "Intervention 00h46 IA Transport 1 RG Prise encastrée 16 A + Terre Courte 1 RG I…" at bounding box center [268, 344] width 492 height 218
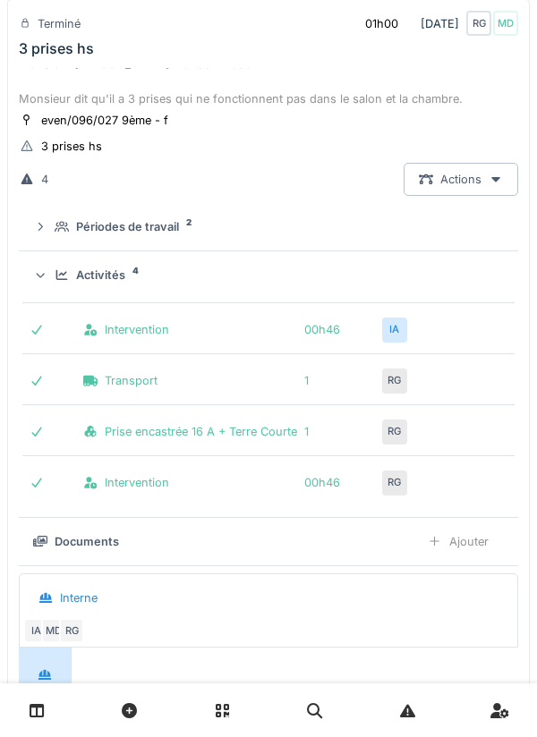
scroll to position [1770, 0]
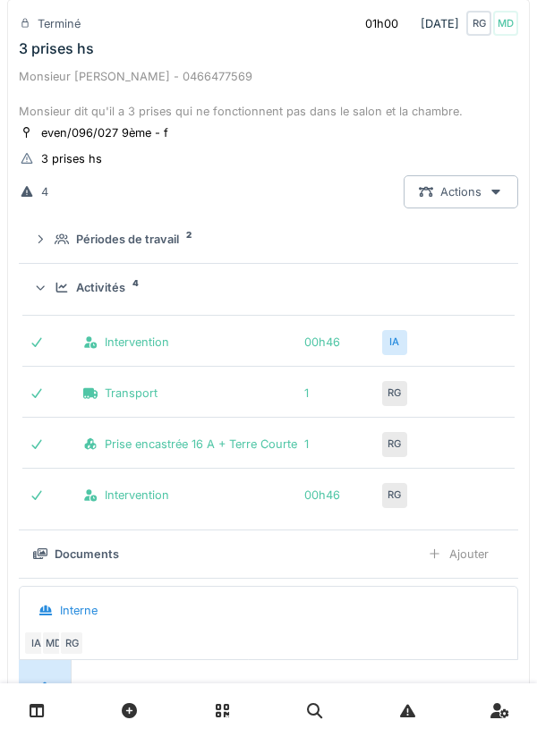
click at [121, 296] on div "Activités" at bounding box center [100, 287] width 49 height 17
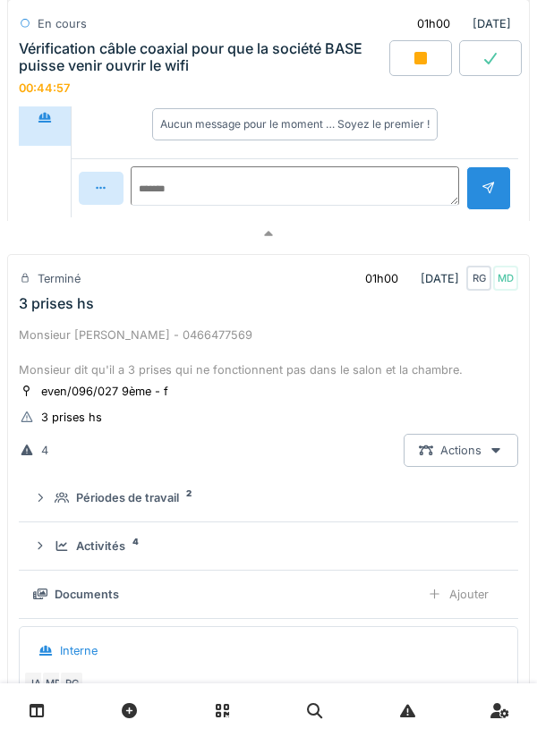
click at [243, 335] on div "Monsieur [PERSON_NAME] - 0466477569 Monsieur dit qu'il a 3 prises qui ne foncti…" at bounding box center [268, 353] width 499 height 52
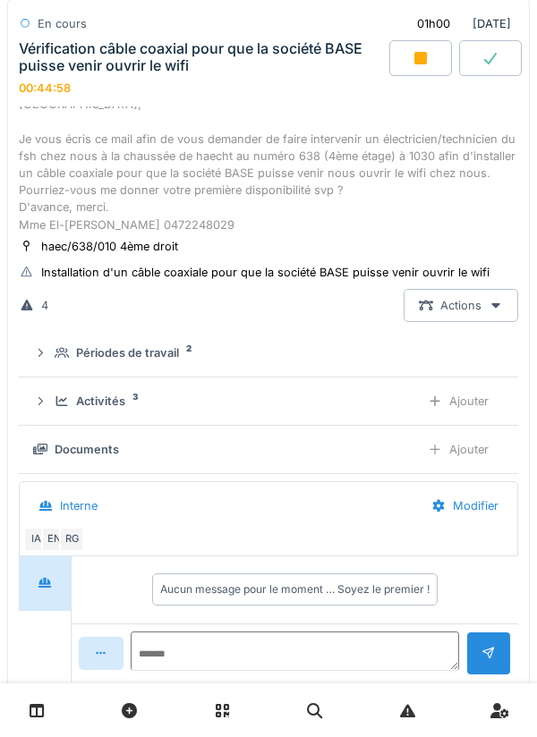
scroll to position [1007, 0]
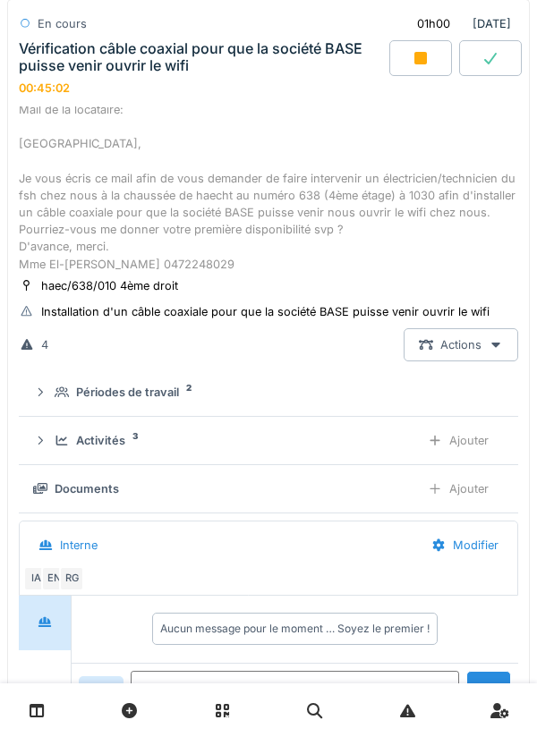
click at [64, 449] on div "Activités 3" at bounding box center [230, 440] width 351 height 17
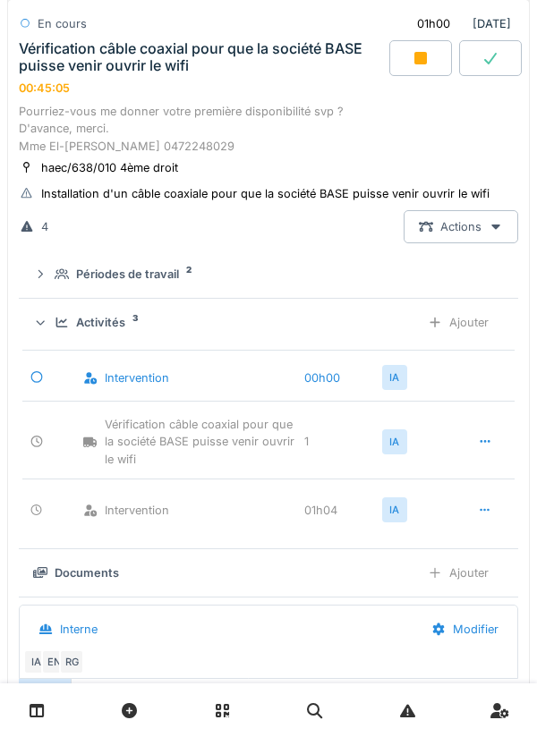
scroll to position [1127, 0]
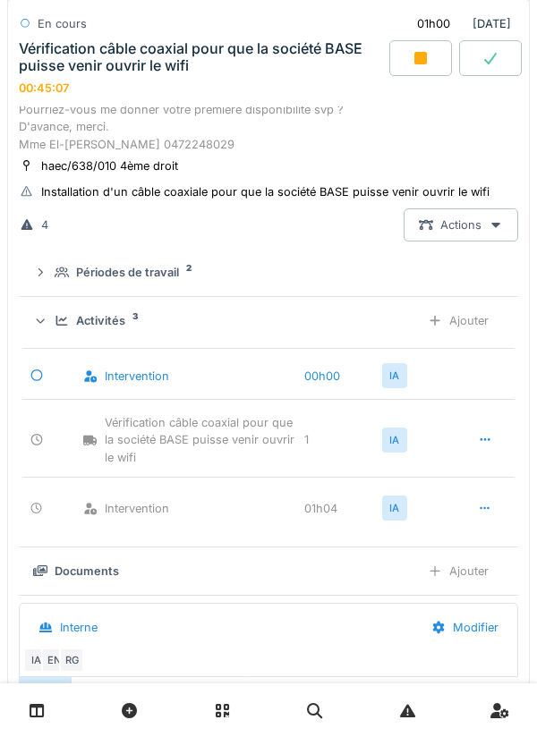
click at [467, 334] on div "Ajouter" at bounding box center [458, 320] width 91 height 33
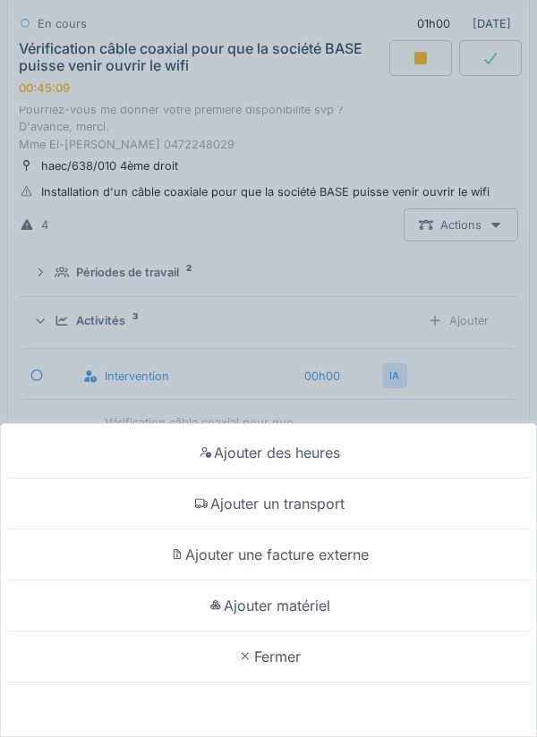
click at [371, 612] on div "Ajouter matériel" at bounding box center [268, 606] width 528 height 51
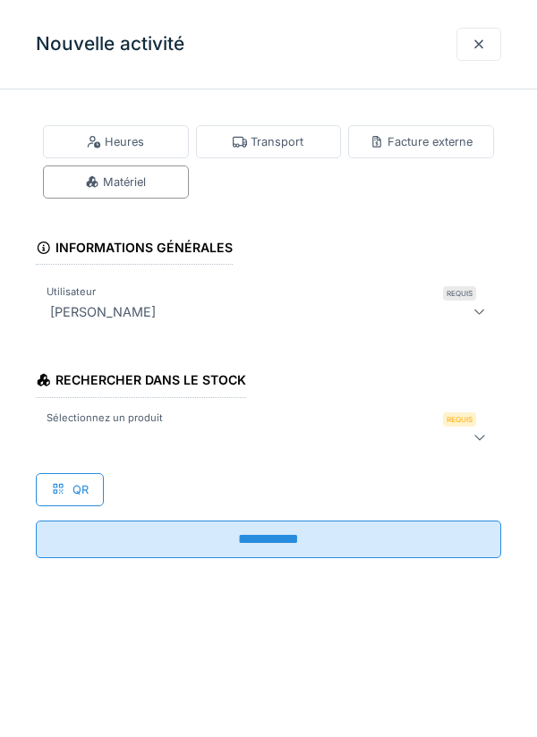
click at [144, 145] on div "Heures" at bounding box center [116, 141] width 146 height 33
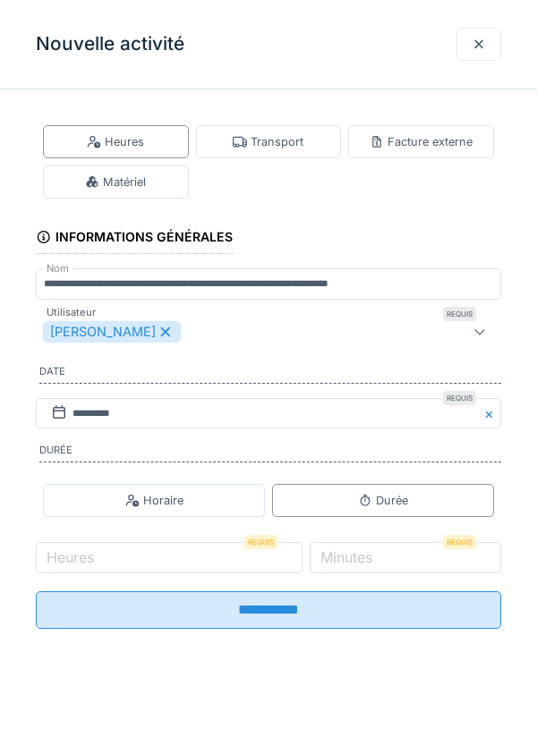
click at [174, 335] on div "[PERSON_NAME]" at bounding box center [112, 331] width 138 height 21
click at [205, 341] on div "Utilisateurs" at bounding box center [239, 331] width 392 height 21
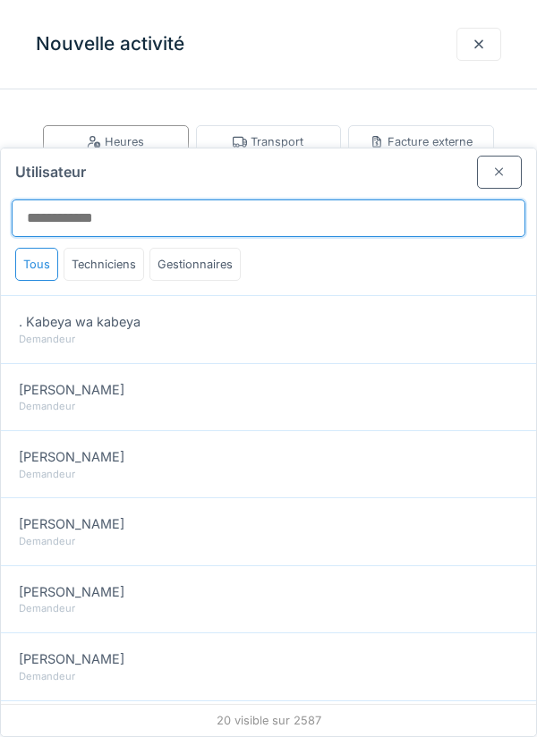
click at [290, 200] on input "Utilisateur" at bounding box center [269, 219] width 514 height 38
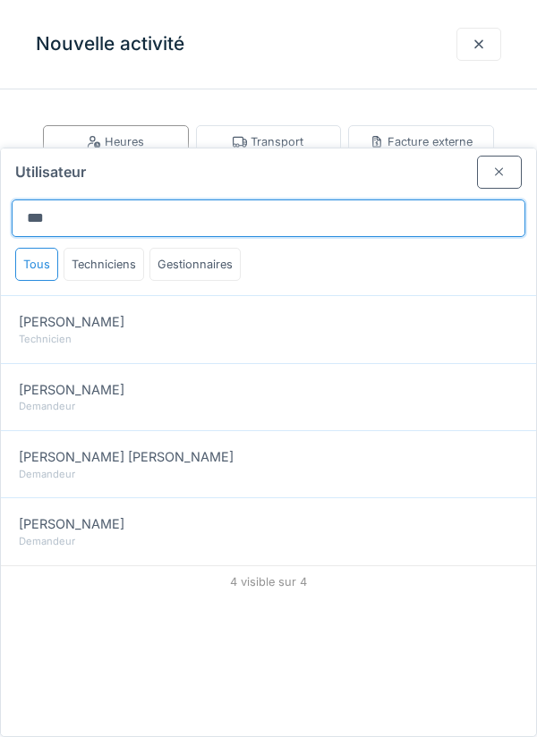
type input "***"
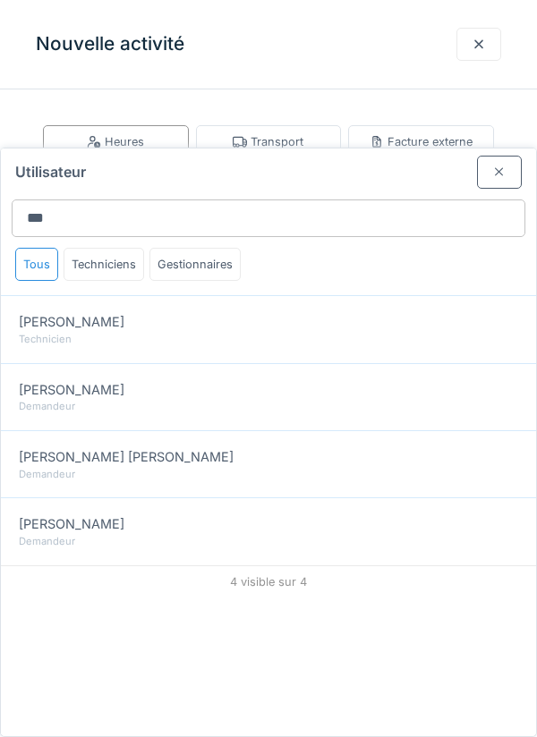
click at [388, 312] on div "Robert Gaspar" at bounding box center [268, 322] width 499 height 20
type input "****"
click at [517, 156] on div at bounding box center [499, 172] width 45 height 33
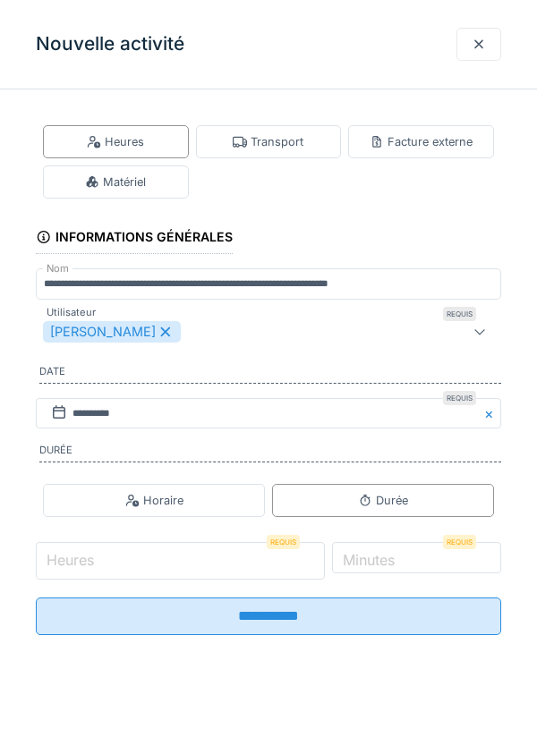
click at [171, 570] on input "Heures" at bounding box center [180, 561] width 289 height 38
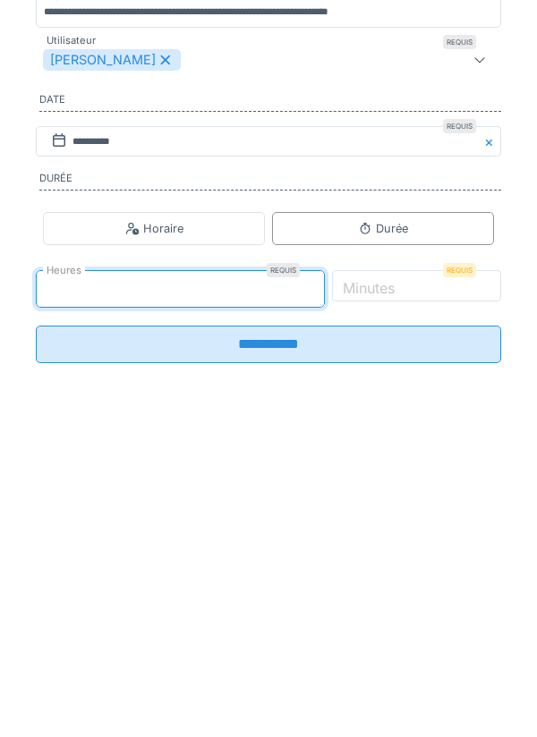
type input "*"
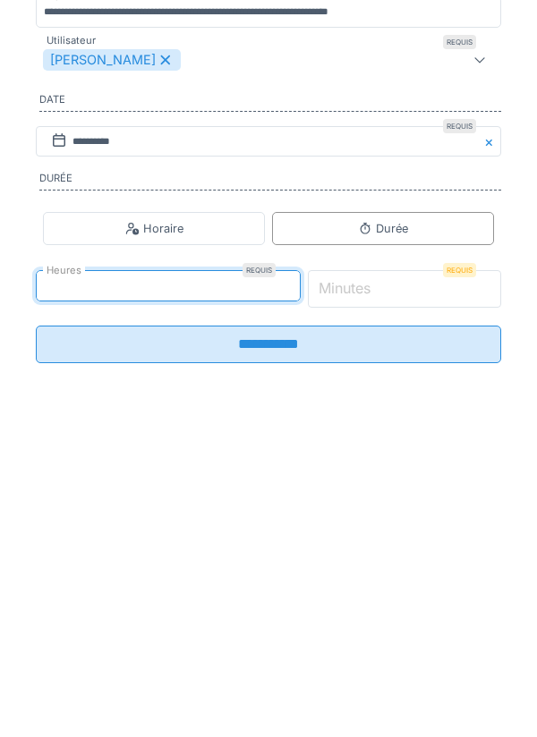
click at [438, 570] on input "*" at bounding box center [405, 561] width 194 height 38
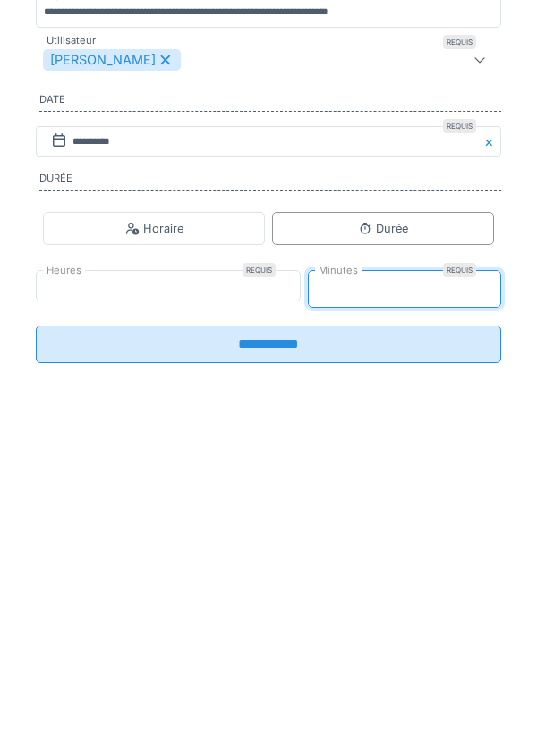
type input "**"
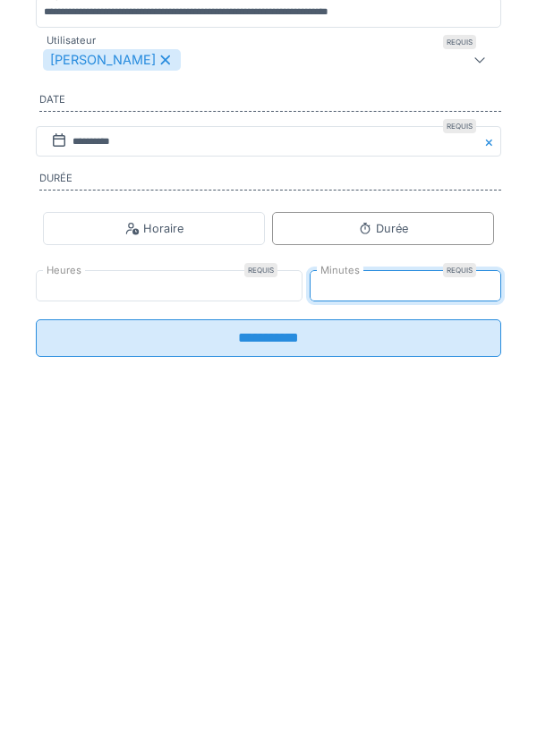
click at [398, 618] on input "**********" at bounding box center [268, 611] width 465 height 38
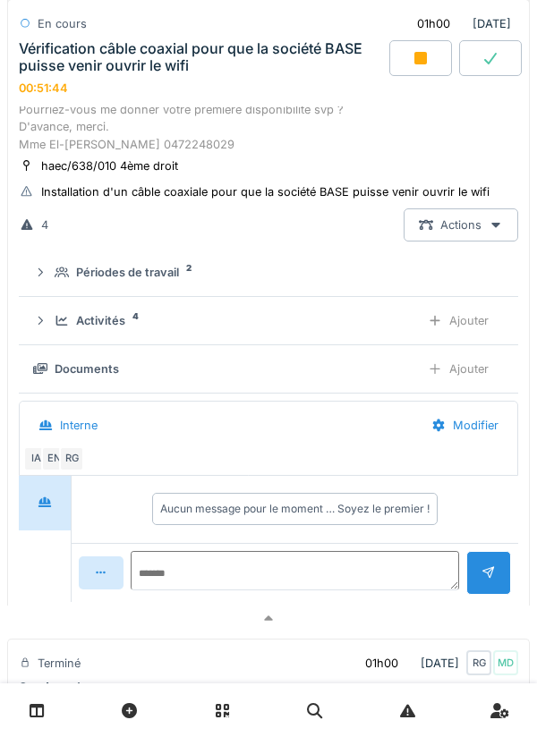
click at [276, 111] on div "Mail de la locataire: [GEOGRAPHIC_DATA], Je vous écris ce mail afin de vous dem…" at bounding box center [268, 67] width 499 height 172
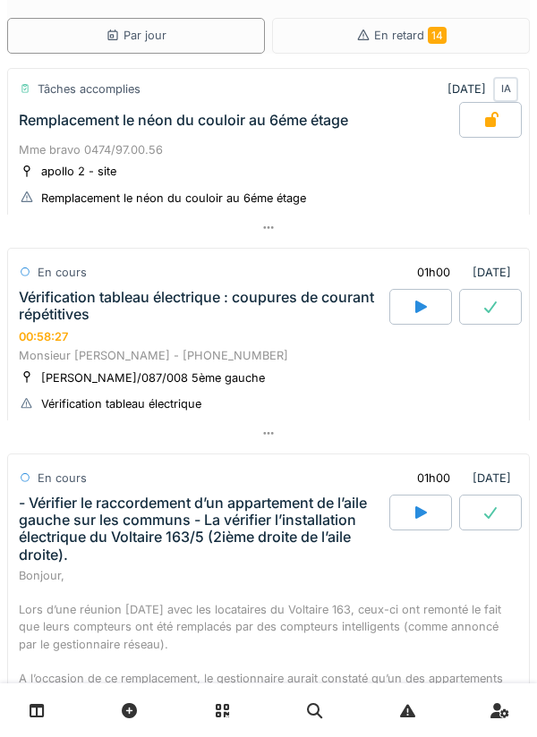
scroll to position [71, 0]
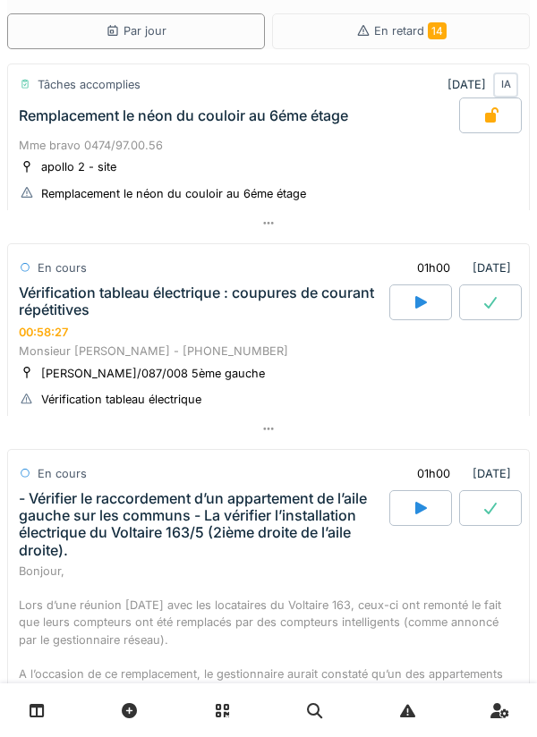
click at [72, 318] on div "Vérification tableau électrique : coupures de courant répétitives" at bounding box center [202, 302] width 367 height 34
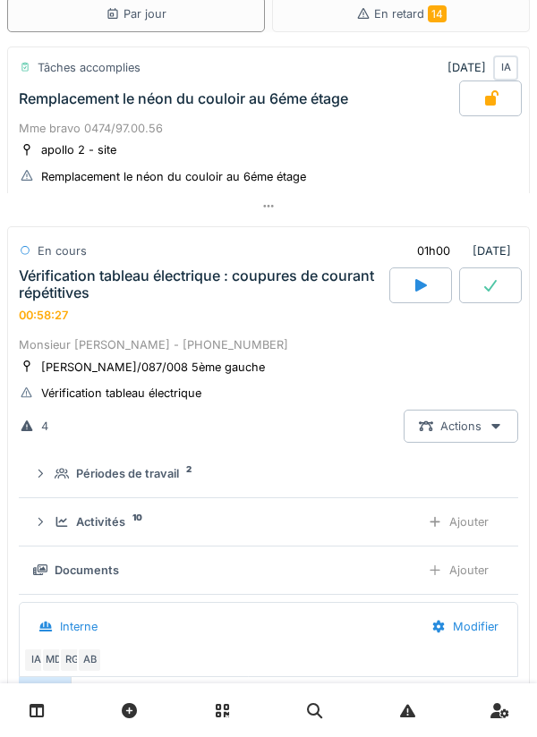
scroll to position [86, 0]
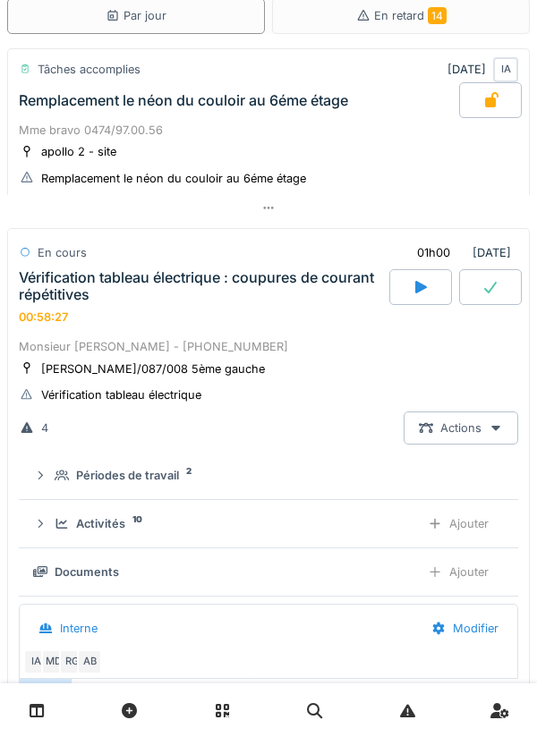
click at [66, 294] on div "Vérification tableau électrique : coupures de courant répétitives" at bounding box center [202, 286] width 367 height 34
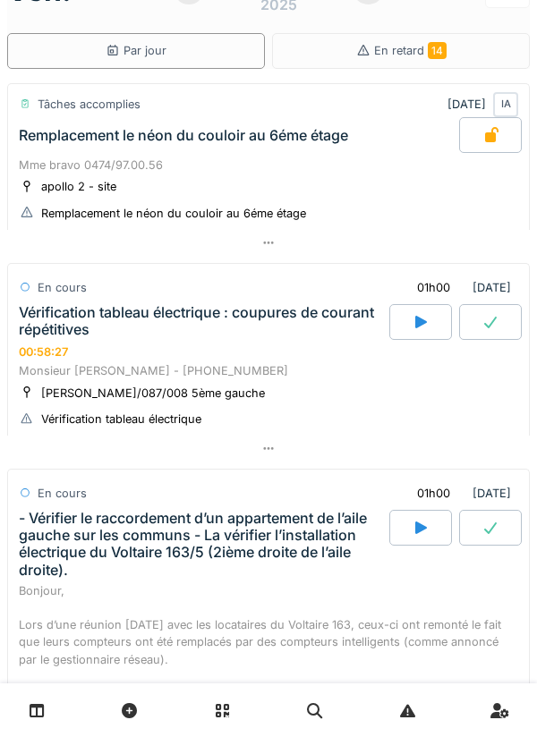
scroll to position [0, 0]
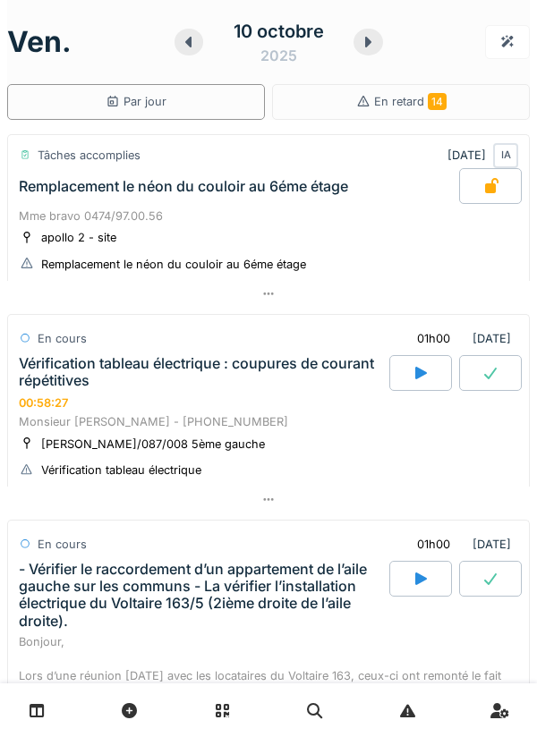
click at [60, 363] on div "Vérification tableau électrique : coupures de courant répétitives" at bounding box center [202, 372] width 367 height 34
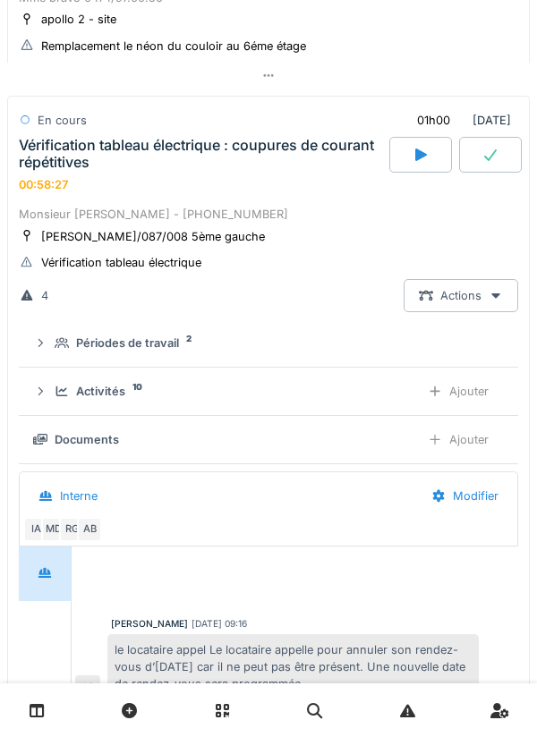
scroll to position [243, 0]
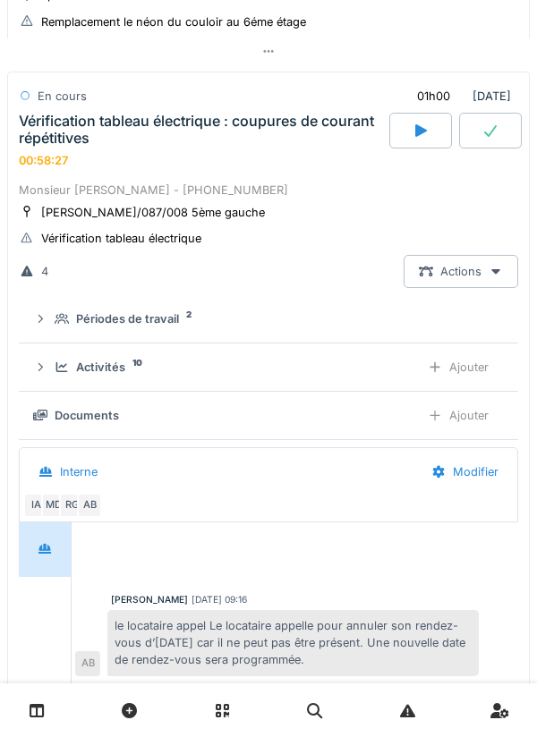
click at [65, 353] on div "Activités 10 Ajouter" at bounding box center [268, 367] width 471 height 33
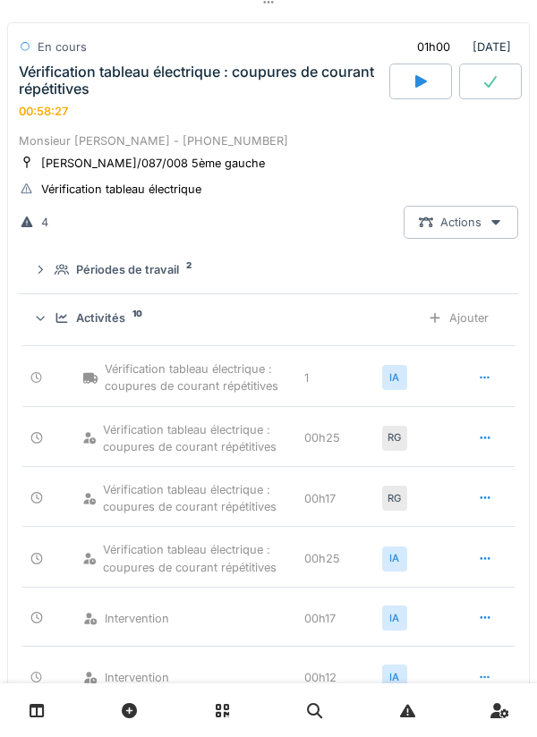
scroll to position [299, 0]
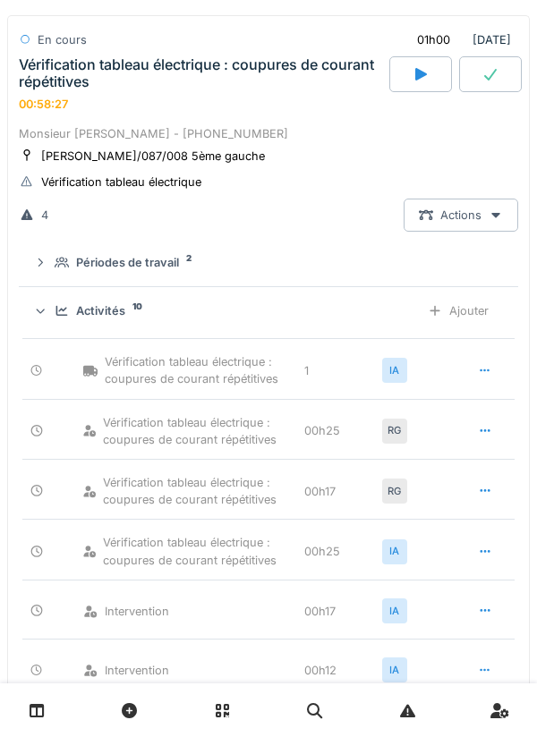
click at [247, 159] on div "hugo/087/008 5ème gauche Vérification tableau électrique" at bounding box center [268, 169] width 499 height 45
click at [197, 129] on div "Monsieur [PERSON_NAME] - [PHONE_NUMBER]" at bounding box center [268, 133] width 499 height 17
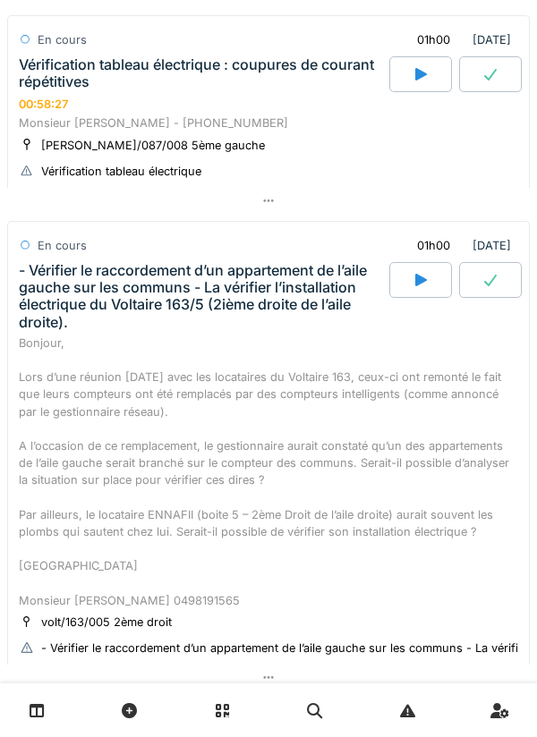
click at [179, 98] on div "Vérification tableau électrique : coupures de courant répétitives 00:58:27" at bounding box center [202, 83] width 374 height 55
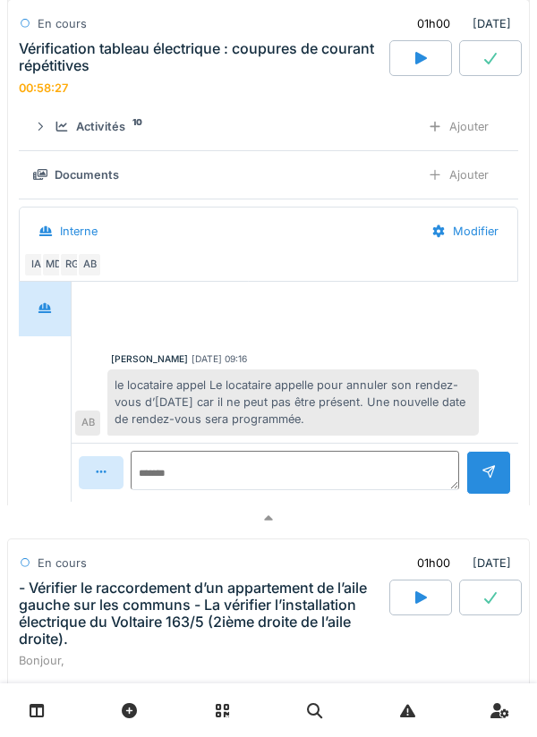
scroll to position [482, 0]
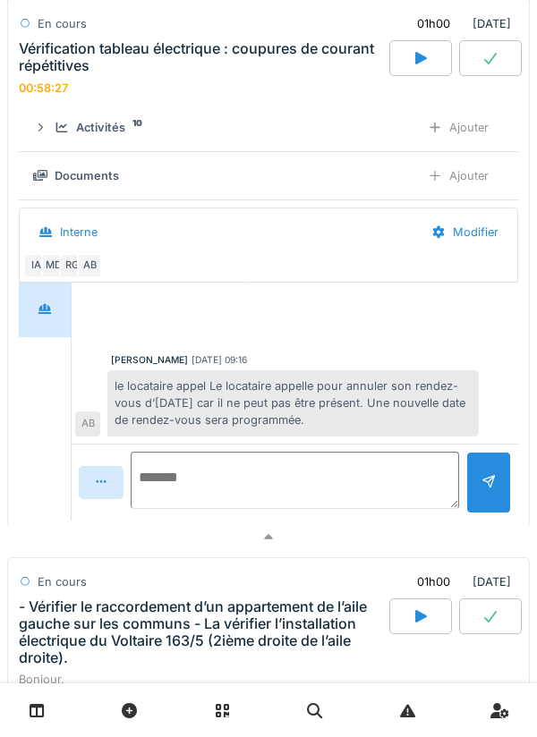
click at [333, 471] on textarea at bounding box center [295, 480] width 328 height 57
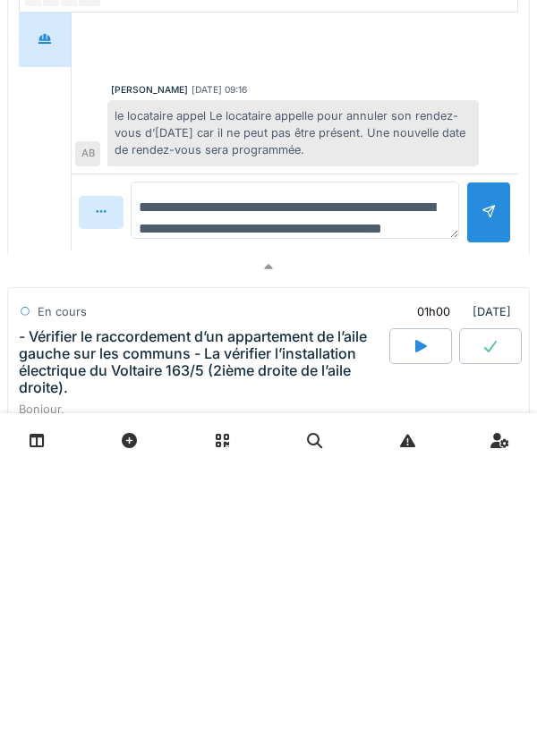
scroll to position [21, 0]
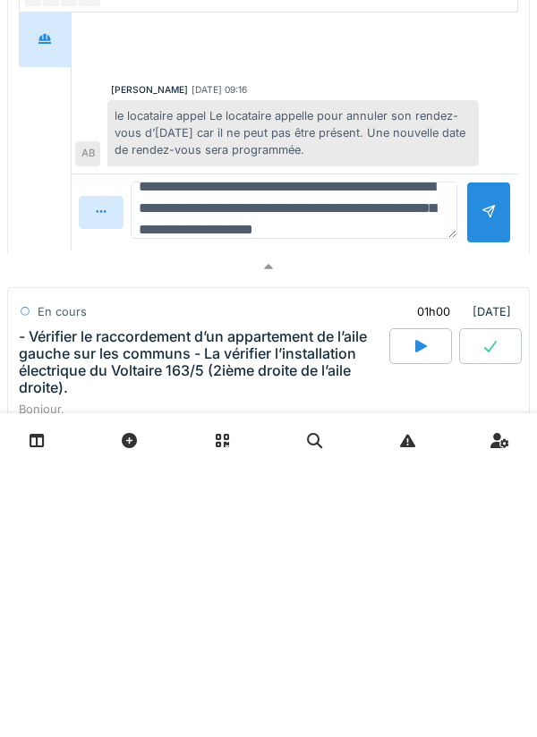
type textarea "**********"
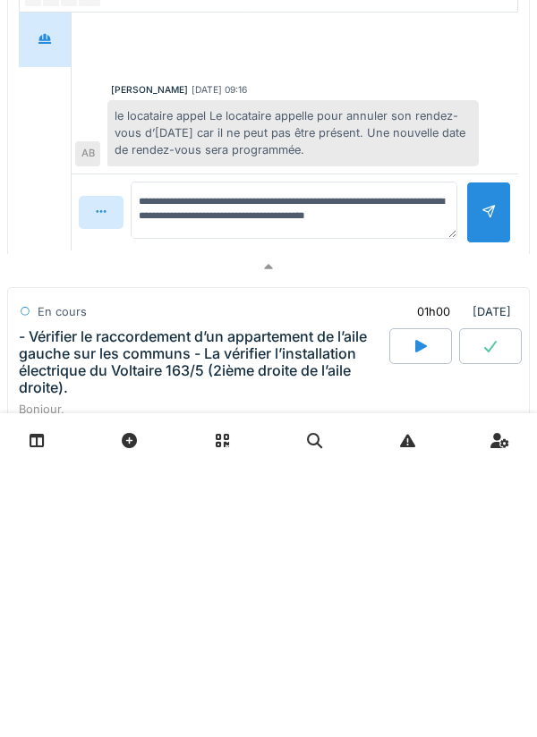
click at [490, 473] on div at bounding box center [488, 483] width 45 height 62
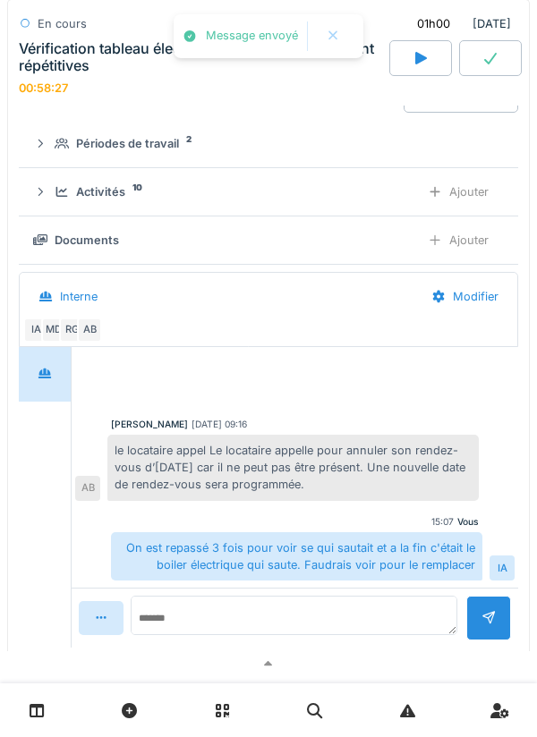
scroll to position [384, 0]
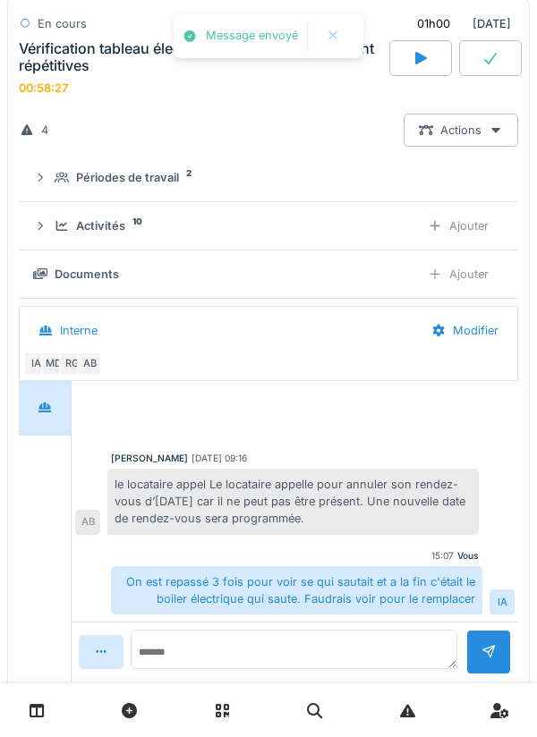
click at [59, 237] on div "Activités 10 Ajouter" at bounding box center [268, 225] width 471 height 33
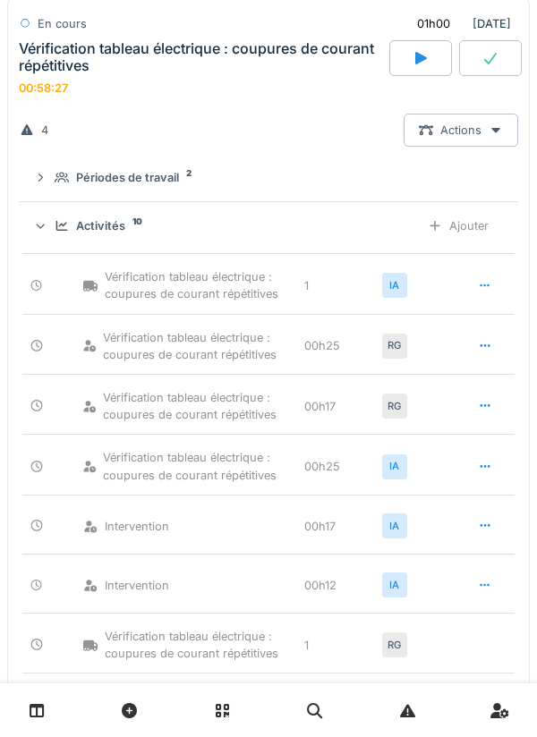
click at [63, 240] on div "Activités 10 Ajouter" at bounding box center [268, 225] width 471 height 33
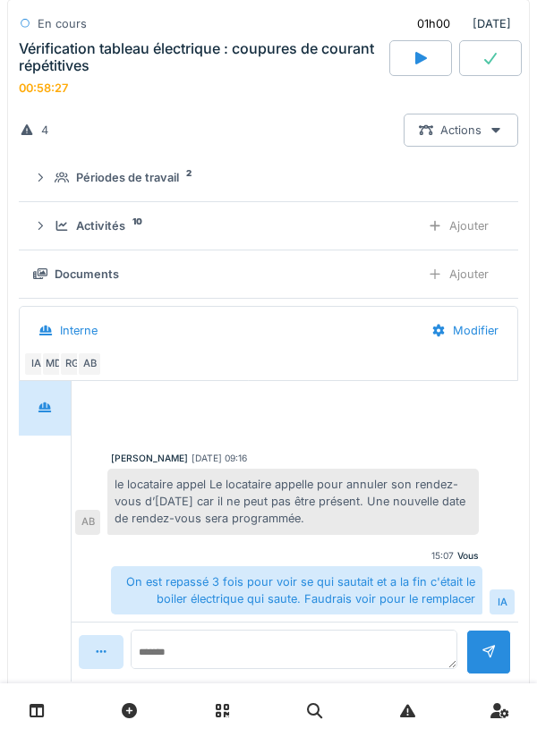
click at [478, 277] on div "Ajouter" at bounding box center [458, 274] width 91 height 33
click at [57, 268] on div "Documents 1" at bounding box center [230, 274] width 351 height 17
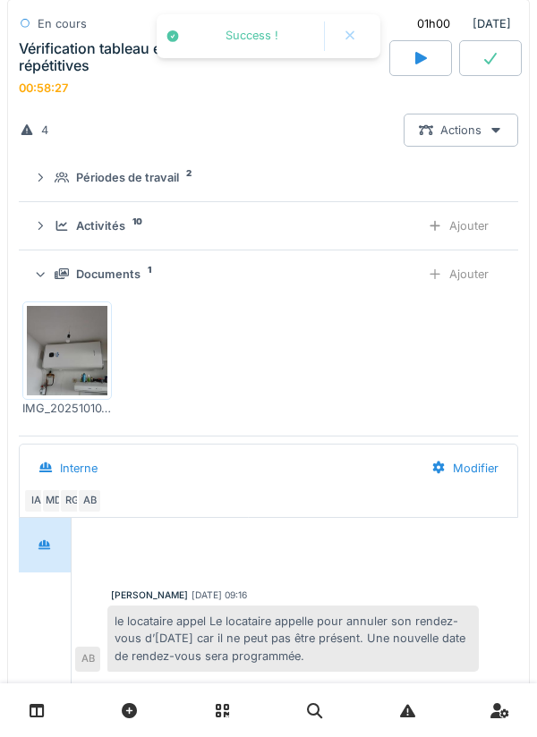
click at [54, 270] on div "Documents 1 Ajouter" at bounding box center [268, 274] width 471 height 33
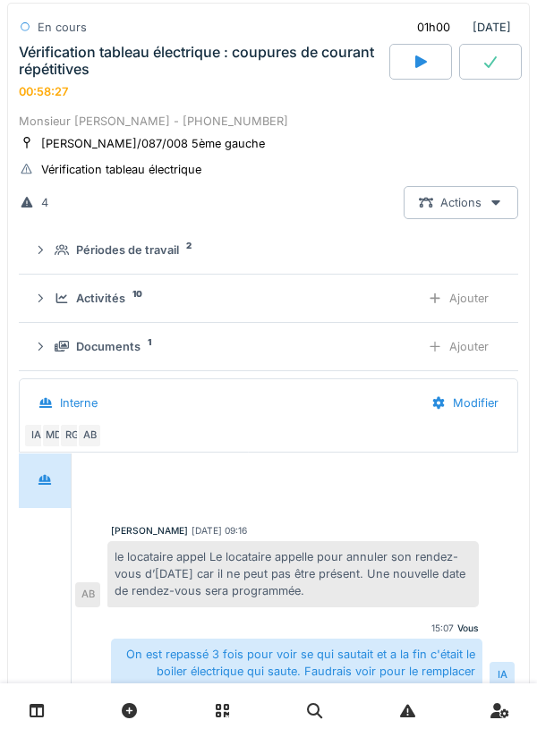
scroll to position [245, 0]
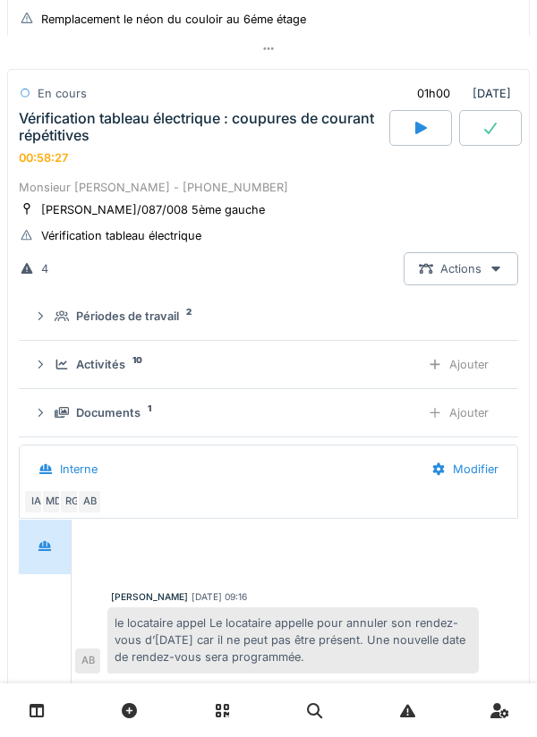
click at [63, 362] on icon at bounding box center [62, 365] width 14 height 12
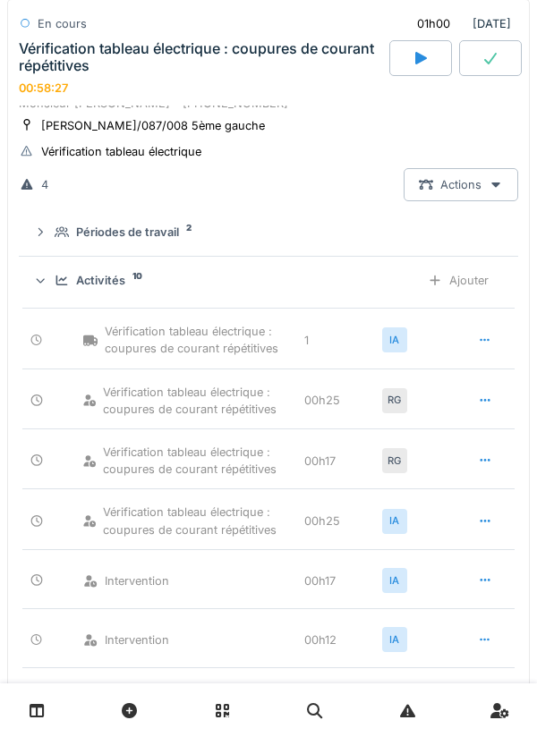
scroll to position [328, 0]
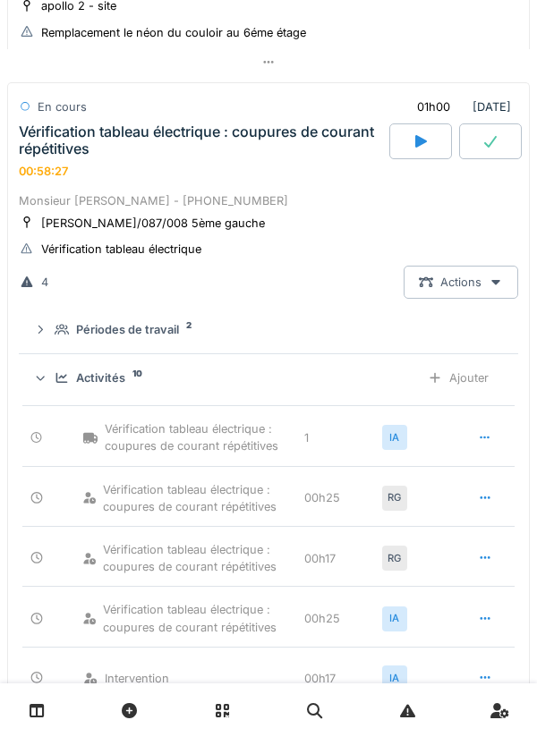
click at [62, 374] on icon at bounding box center [62, 378] width 14 height 12
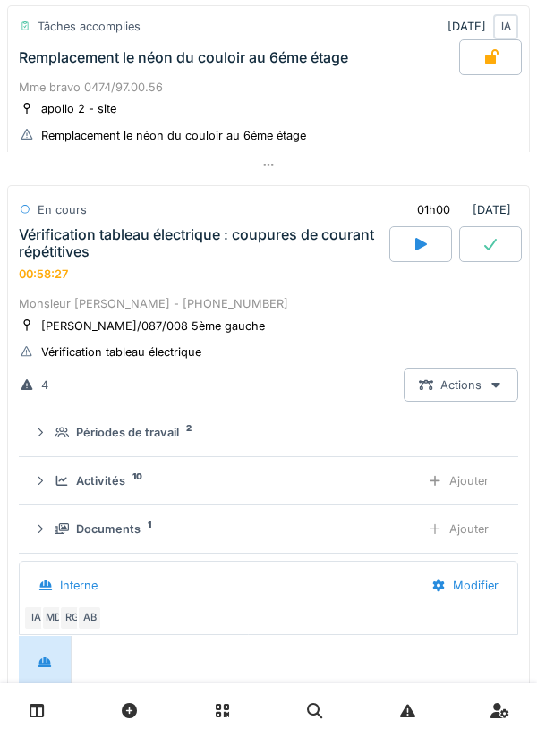
scroll to position [118, 0]
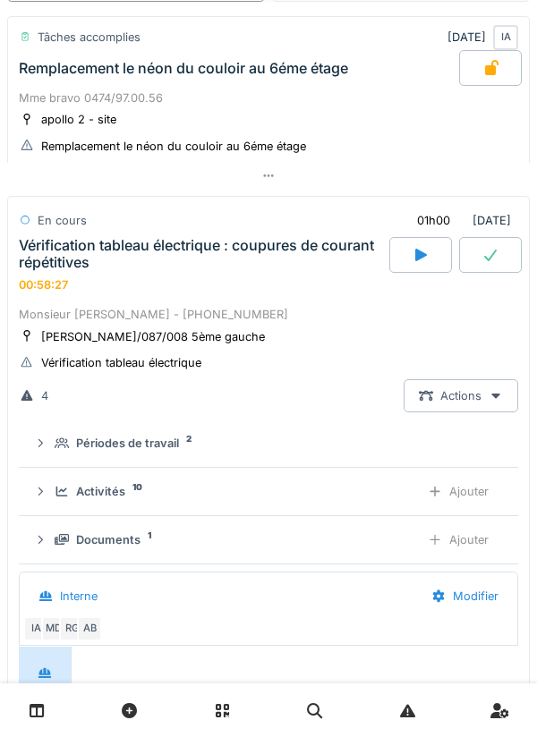
click at [81, 309] on div "Monsieur [PERSON_NAME] - [PHONE_NUMBER]" at bounding box center [268, 314] width 499 height 17
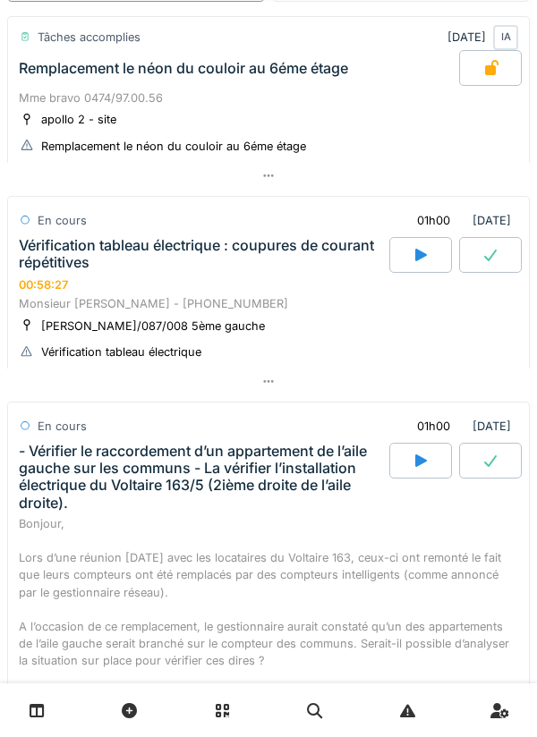
click at [484, 266] on div at bounding box center [490, 255] width 63 height 36
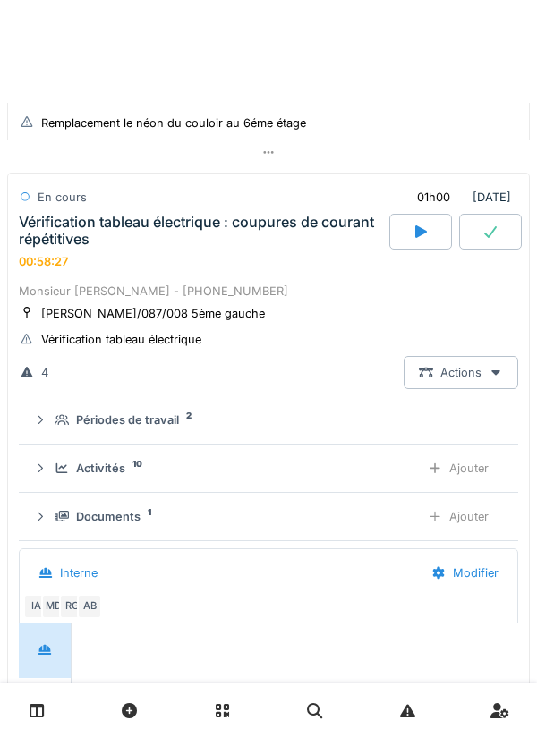
scroll to position [243, 0]
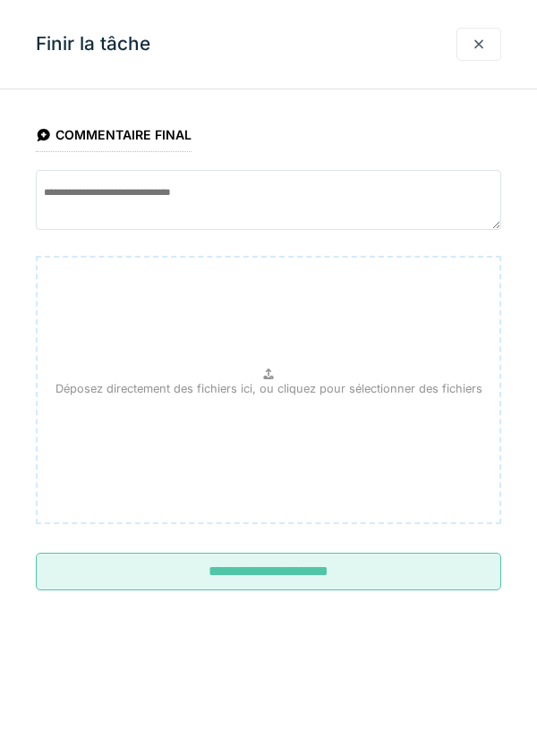
click at [331, 563] on input "**********" at bounding box center [268, 572] width 465 height 38
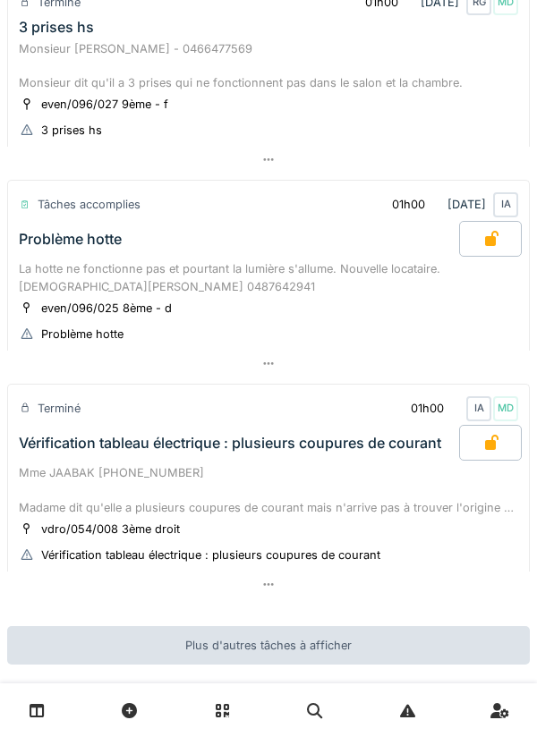
scroll to position [1448, 0]
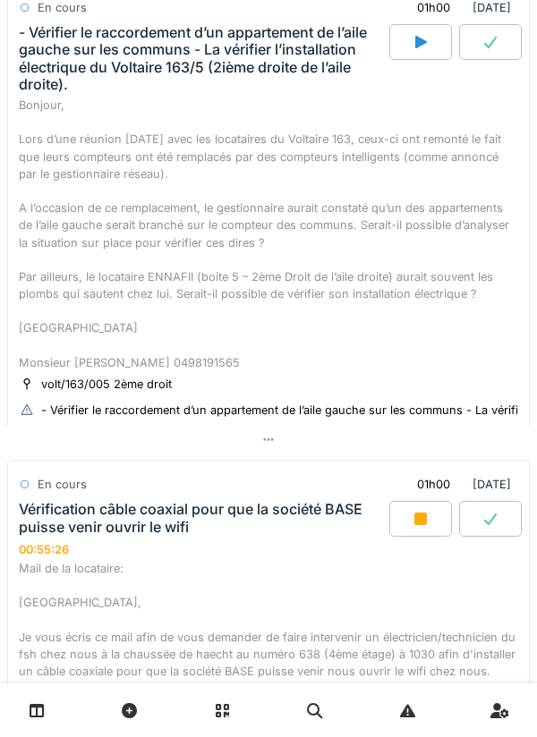
click at [410, 522] on div at bounding box center [420, 519] width 63 height 36
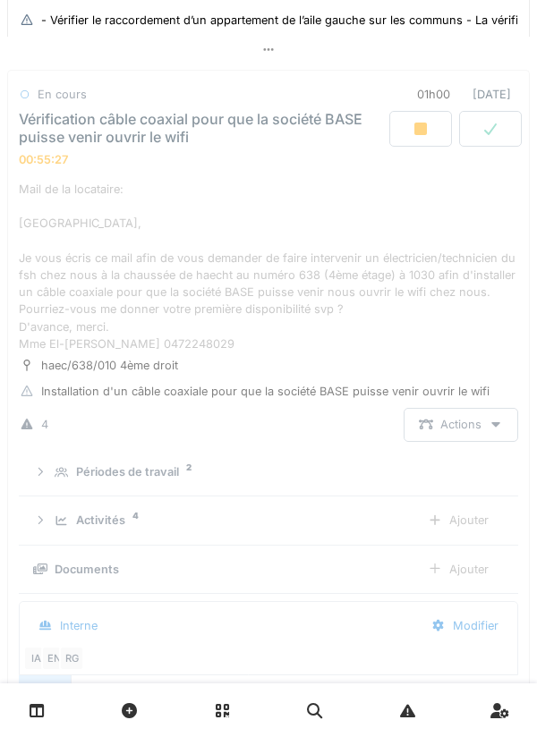
scroll to position [908, 0]
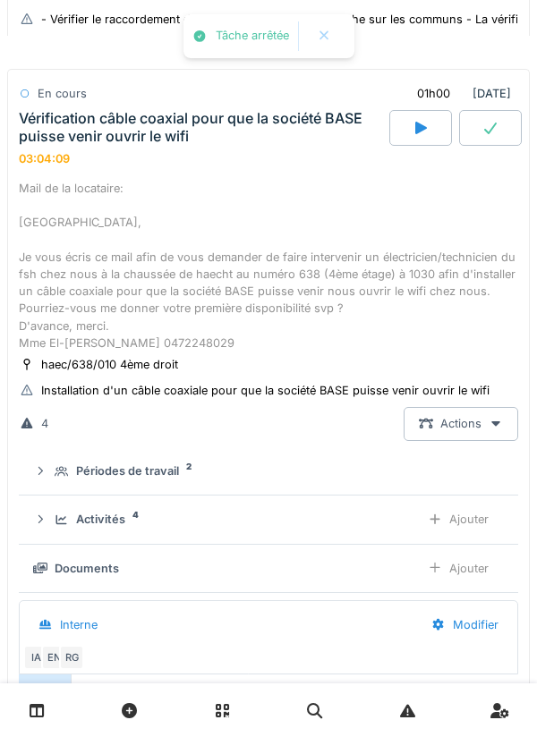
click at [108, 135] on div "Vérification câble coaxial pour que la société BASE puisse venir ouvrir le wifi" at bounding box center [202, 127] width 367 height 34
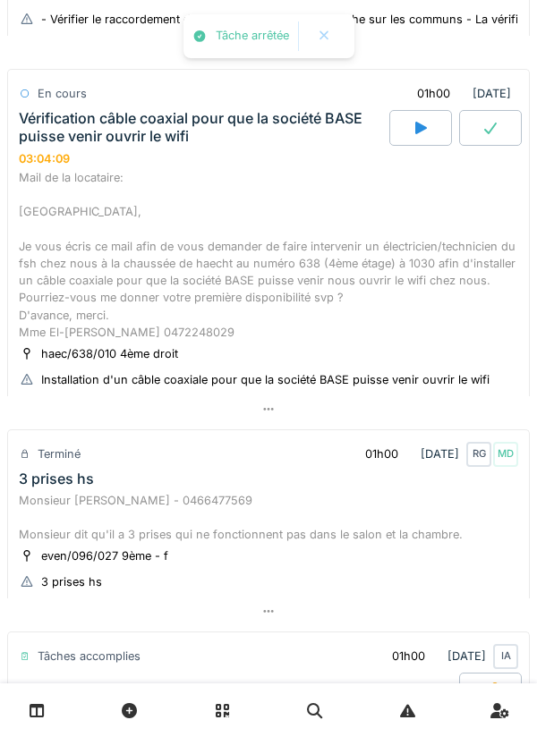
click at [106, 164] on div "Vérification câble coaxial pour que la société BASE puisse venir ouvrir le wifi…" at bounding box center [202, 137] width 374 height 55
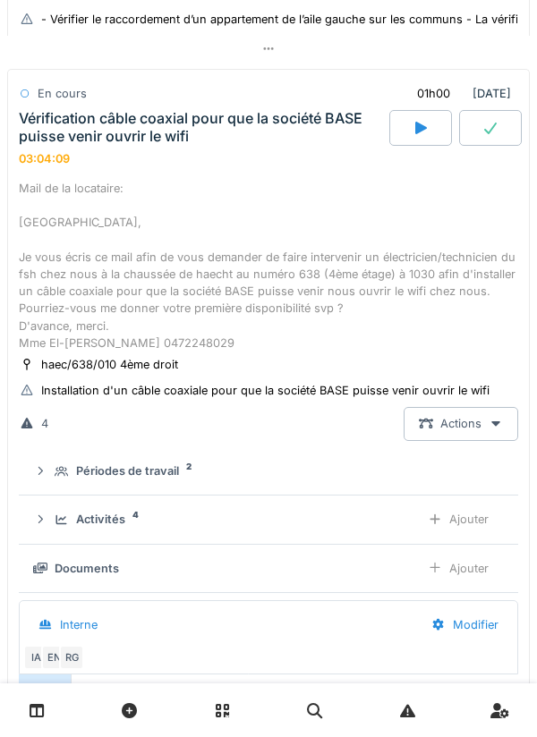
click at [59, 524] on icon at bounding box center [62, 521] width 14 height 12
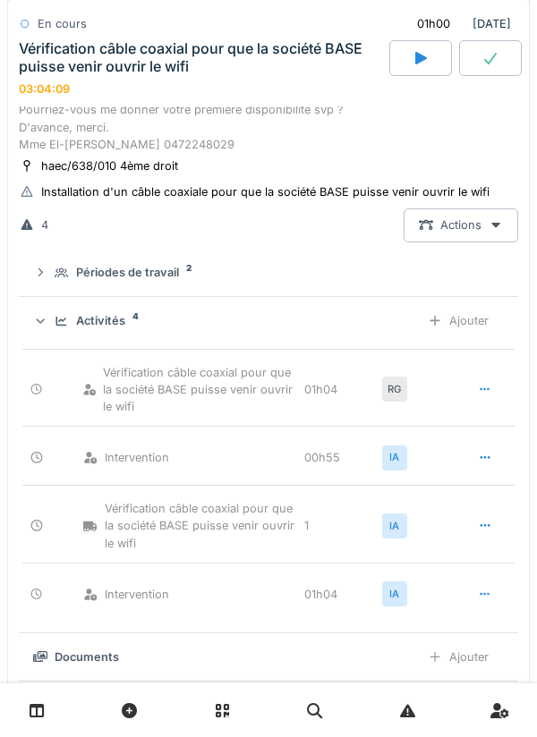
scroll to position [1165, 0]
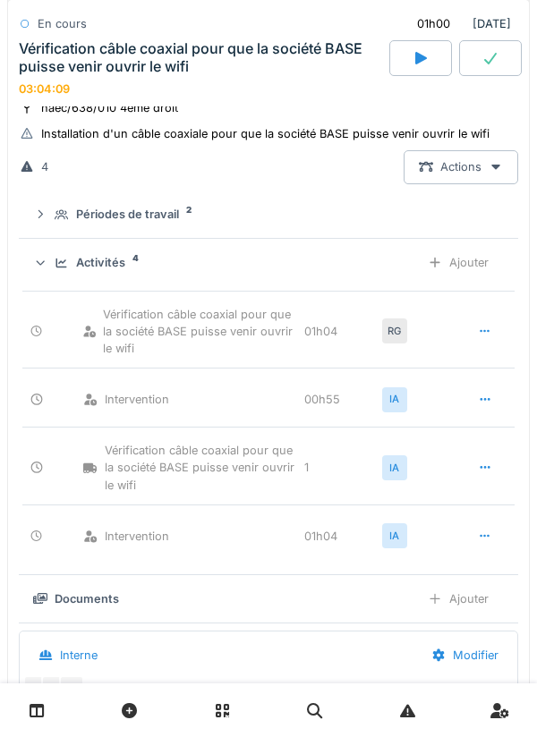
click at [473, 279] on div "Ajouter" at bounding box center [458, 262] width 91 height 33
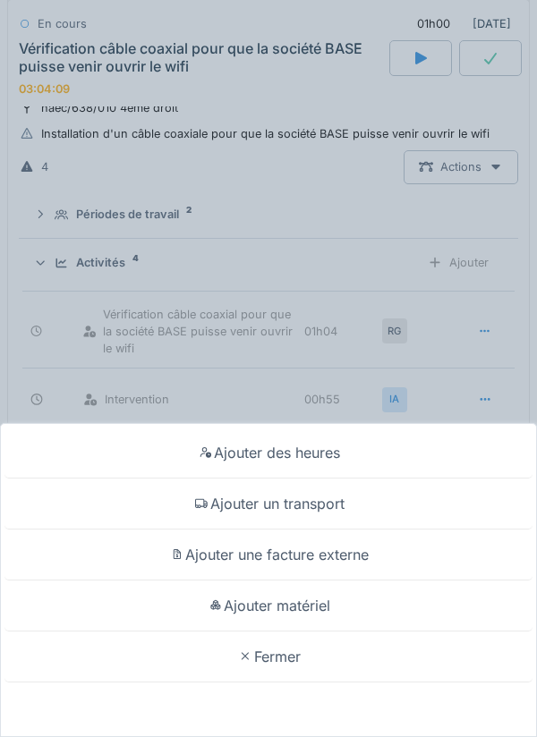
click at [408, 440] on div "Ajouter des heures" at bounding box center [268, 453] width 528 height 51
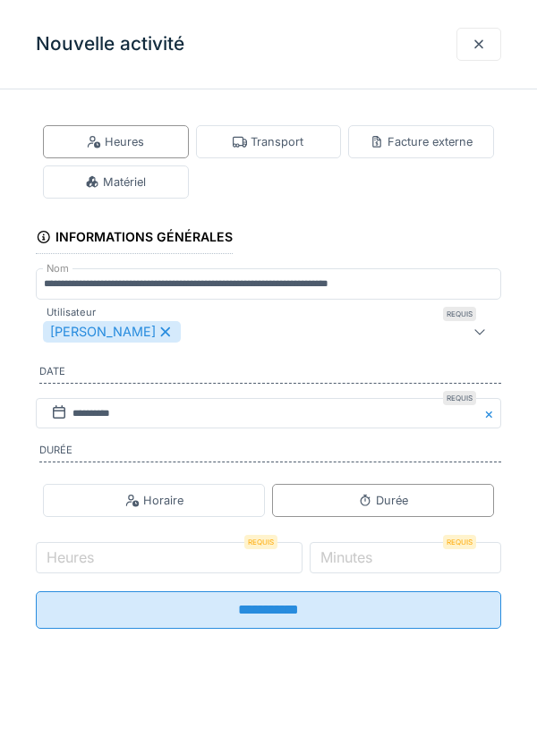
click at [170, 337] on icon at bounding box center [166, 332] width 16 height 13
click at [331, 338] on div "Utilisateurs" at bounding box center [239, 331] width 392 height 21
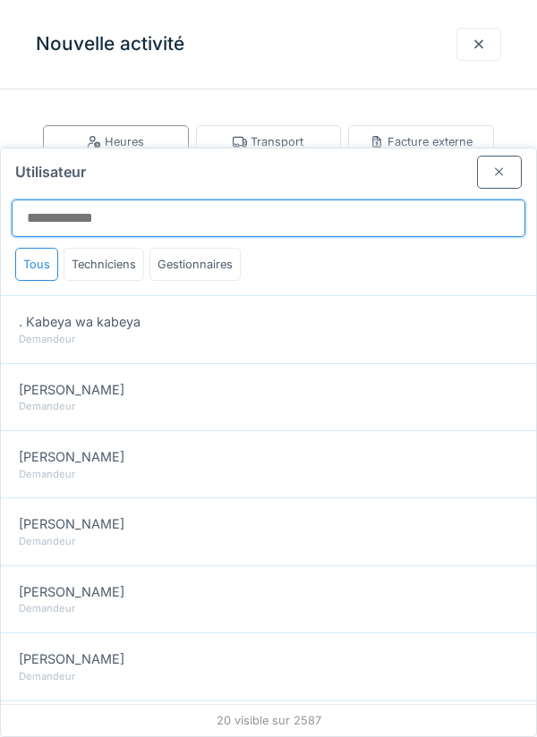
click at [387, 200] on input "Utilisateur" at bounding box center [269, 219] width 514 height 38
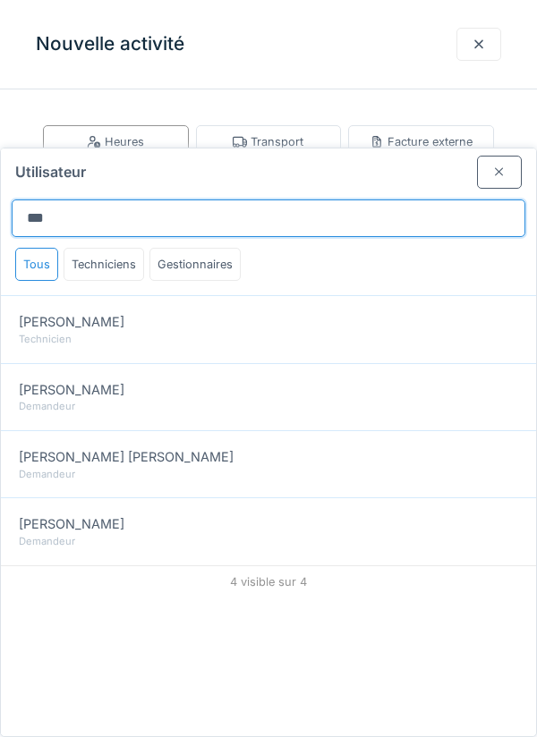
type input "***"
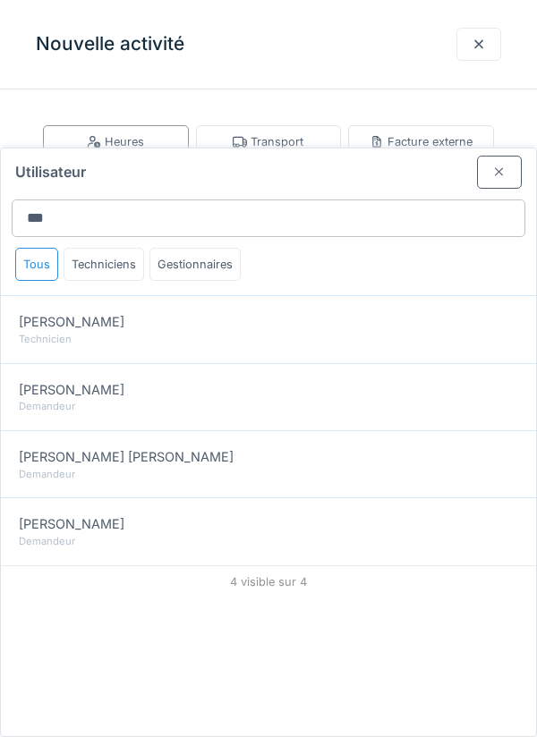
click at [47, 332] on div "Technicien" at bounding box center [268, 339] width 499 height 15
type input "****"
click at [487, 156] on div at bounding box center [499, 172] width 45 height 33
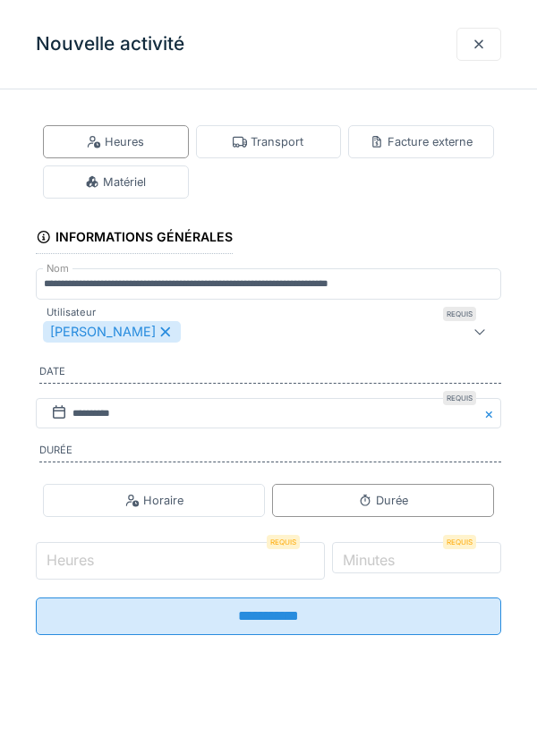
click at [209, 558] on input "Heures" at bounding box center [180, 561] width 289 height 38
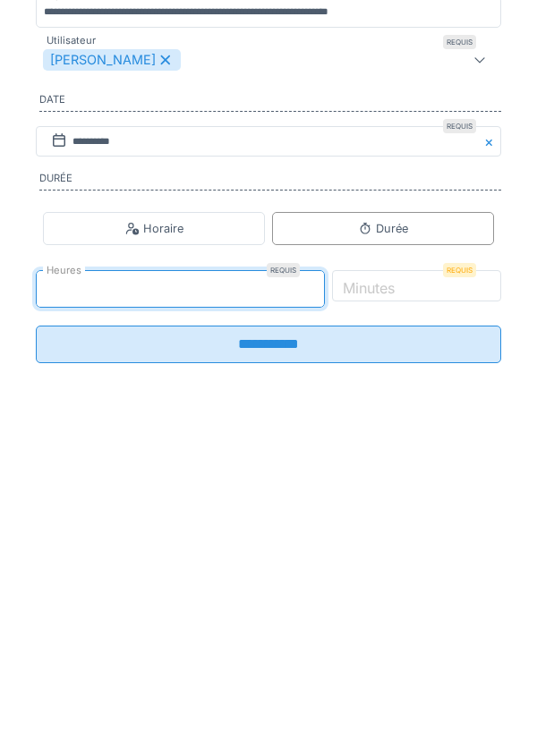
type input "*"
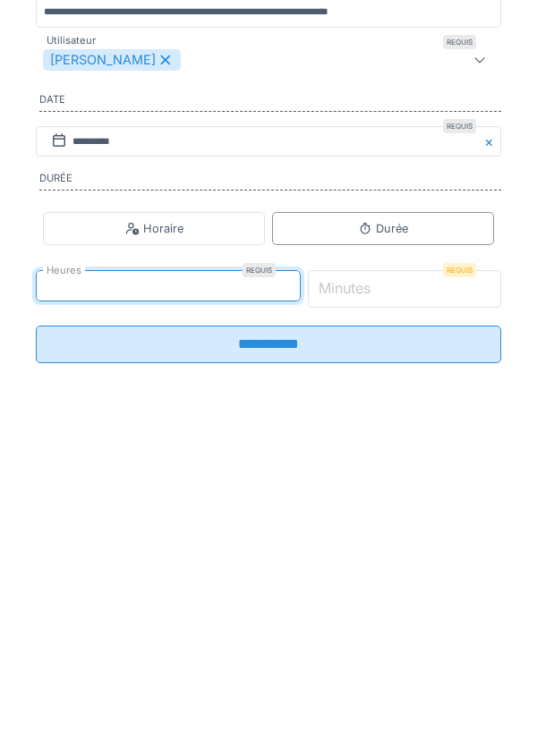
click at [478, 571] on input "*" at bounding box center [405, 561] width 194 height 38
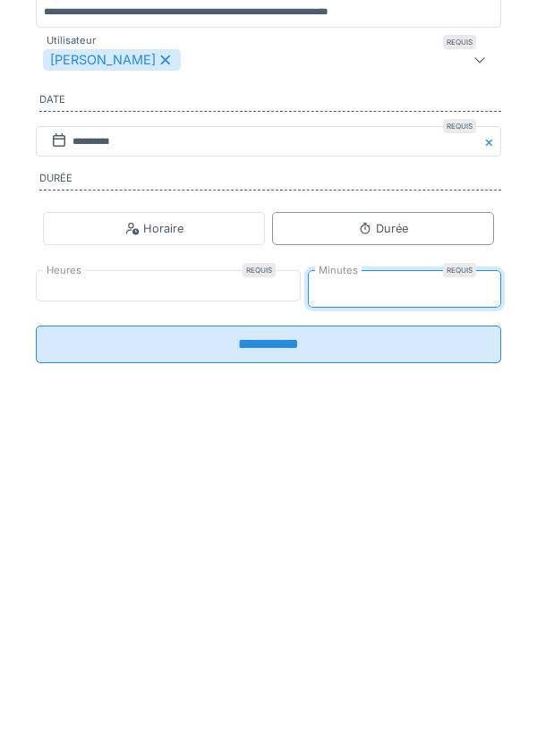
type input "**"
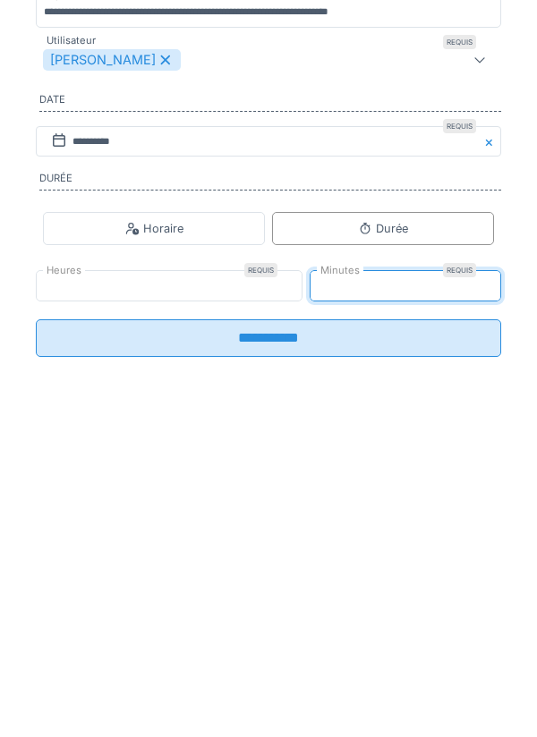
click at [439, 609] on input "**********" at bounding box center [268, 611] width 465 height 38
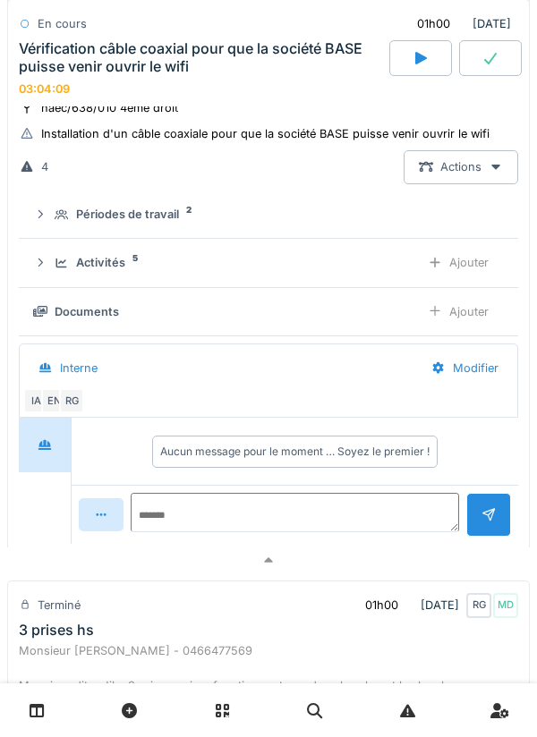
click at [69, 252] on div "Activités 5 Ajouter" at bounding box center [268, 262] width 471 height 33
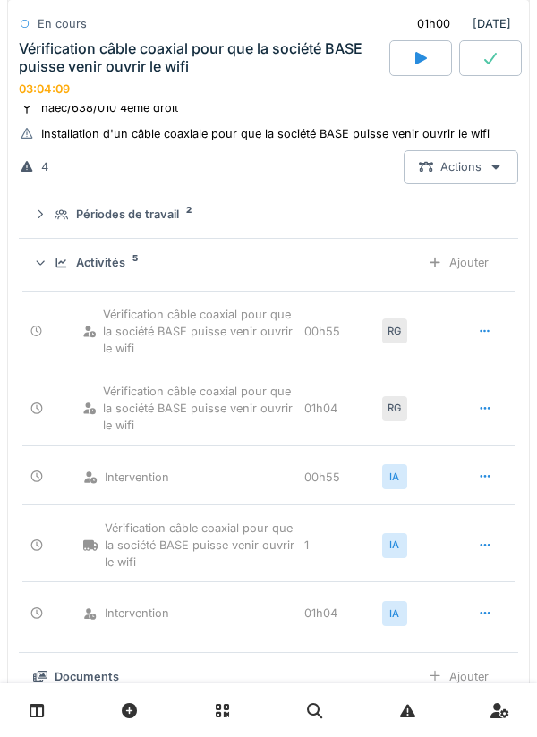
click at [80, 279] on div "Activités 5 Ajouter" at bounding box center [268, 262] width 471 height 33
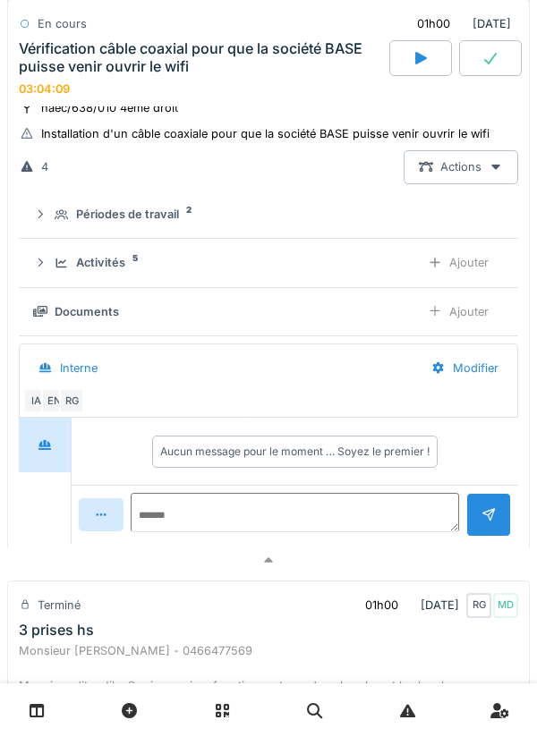
click at [71, 231] on summary "Périodes de travail 2" at bounding box center [268, 215] width 485 height 33
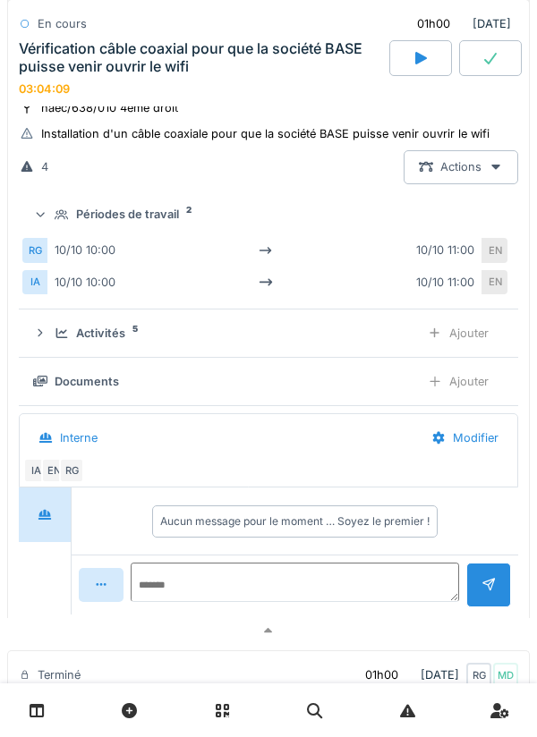
click at [65, 232] on summary "Périodes de travail 2" at bounding box center [268, 215] width 485 height 33
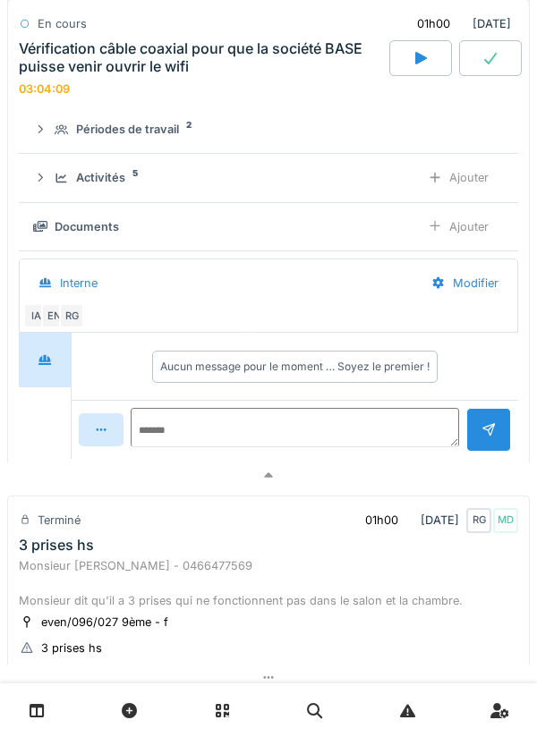
scroll to position [1255, 0]
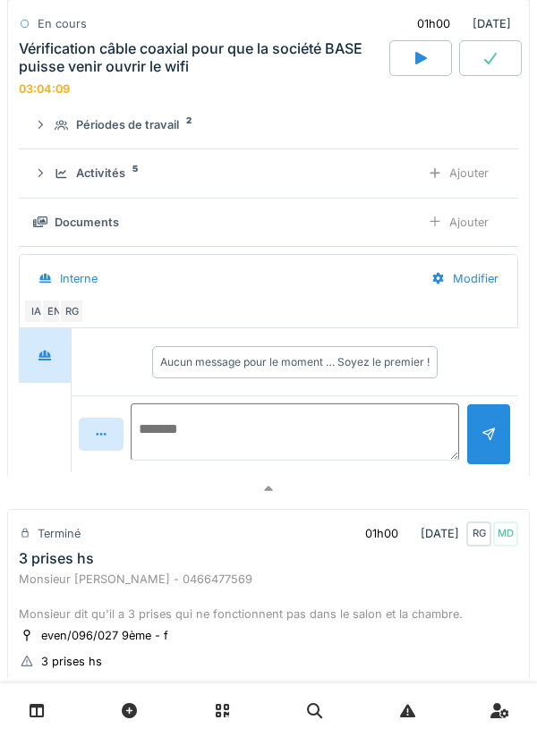
click at [333, 436] on textarea at bounding box center [295, 432] width 328 height 57
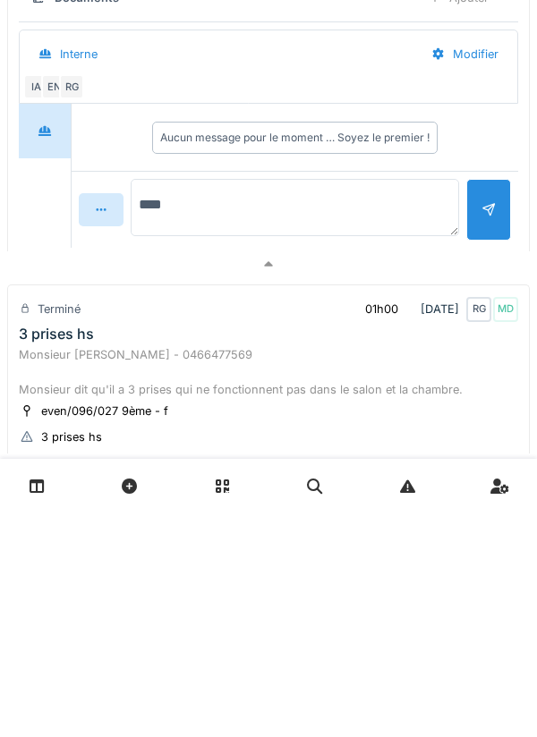
type textarea "*****"
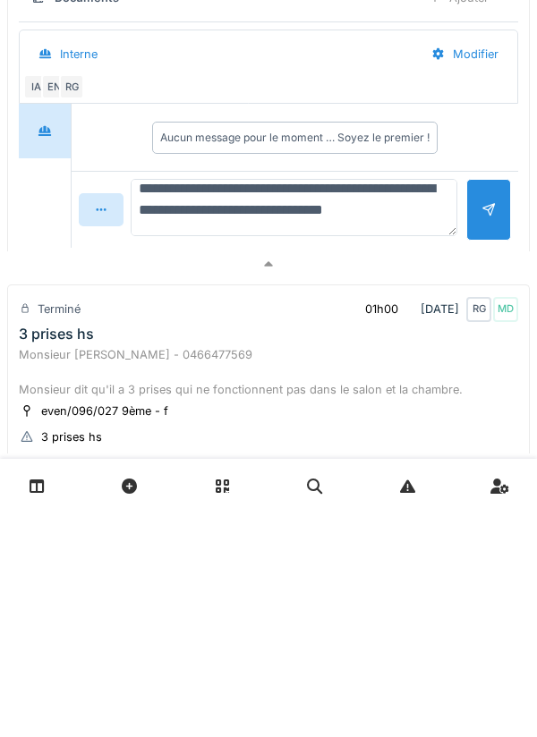
scroll to position [21, 0]
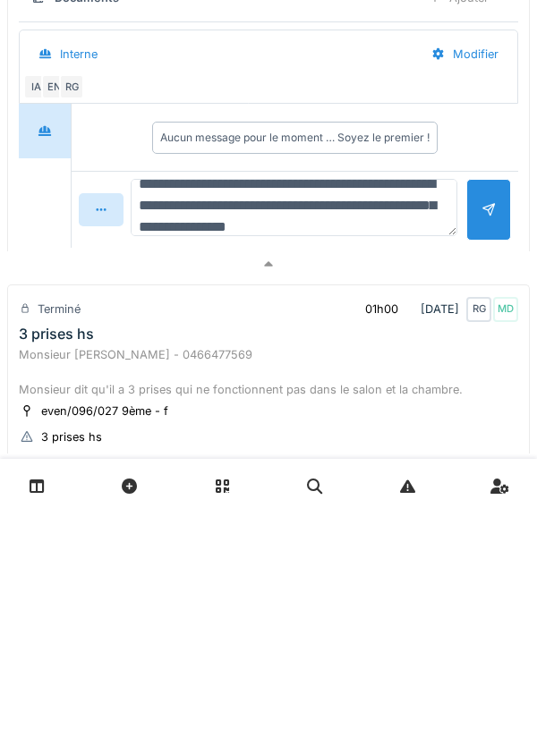
type textarea "**********"
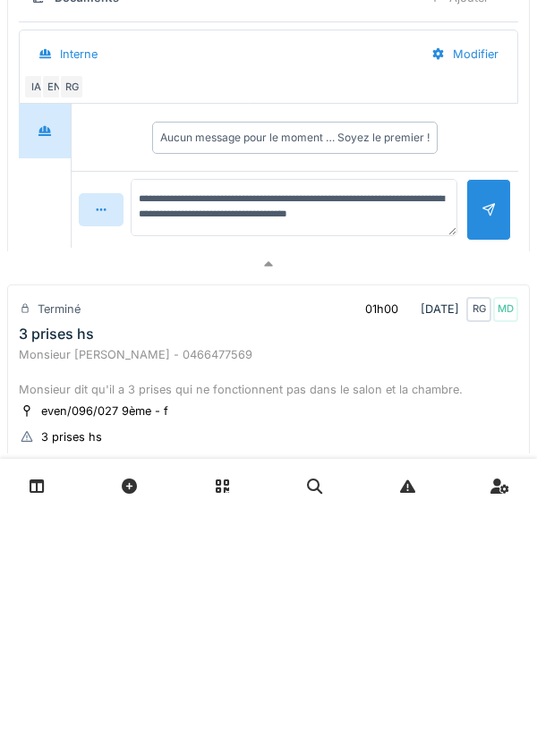
click at [509, 460] on div at bounding box center [488, 435] width 45 height 62
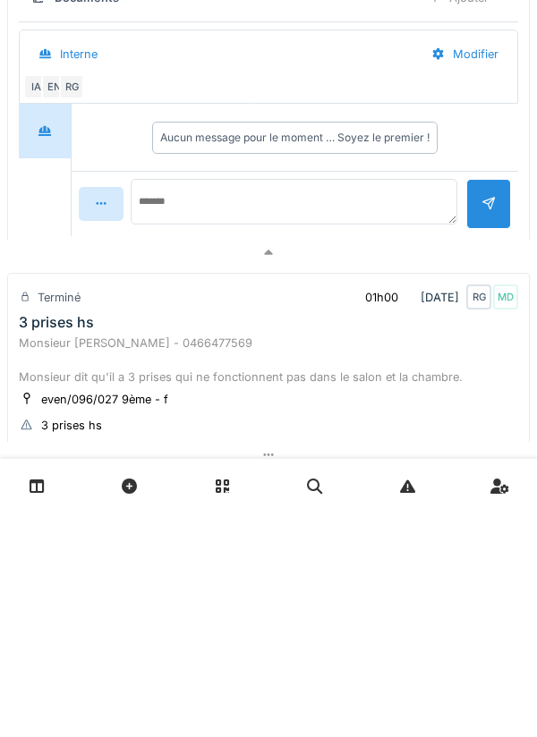
scroll to position [0, 0]
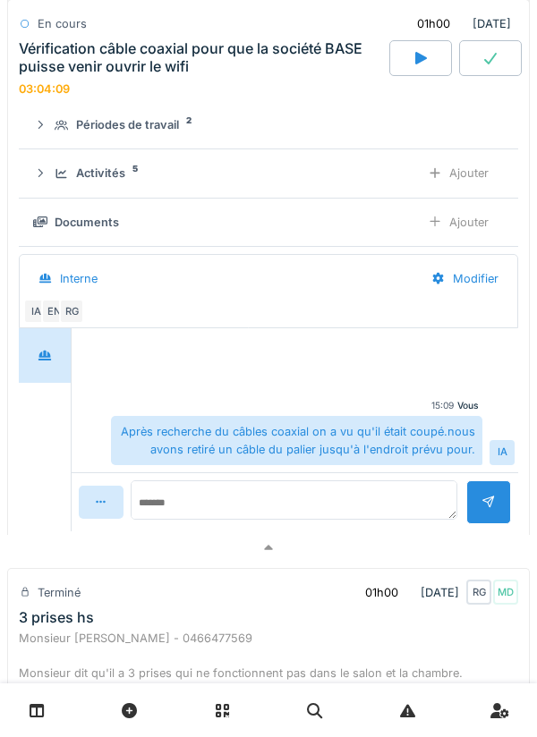
click at [72, 238] on div "Documents Ajouter" at bounding box center [268, 222] width 471 height 33
click at [60, 209] on div "Documents Ajouter" at bounding box center [268, 222] width 471 height 33
click at [66, 182] on div "Activités 5" at bounding box center [230, 173] width 351 height 17
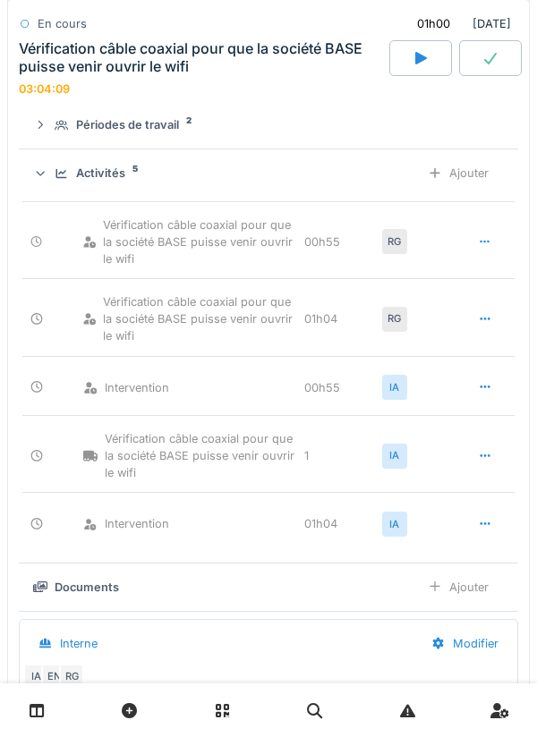
click at [50, 174] on div "Activités 5 Ajouter" at bounding box center [268, 173] width 471 height 33
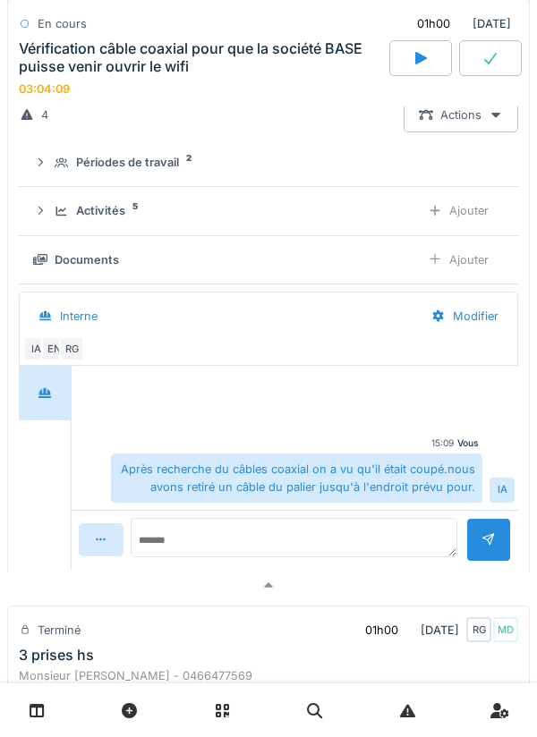
scroll to position [1208, 0]
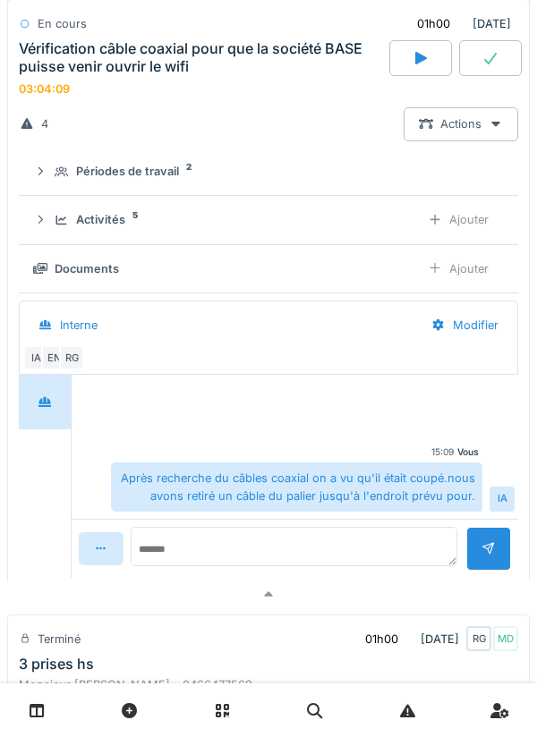
click at [70, 228] on div "Activités 5" at bounding box center [230, 219] width 351 height 17
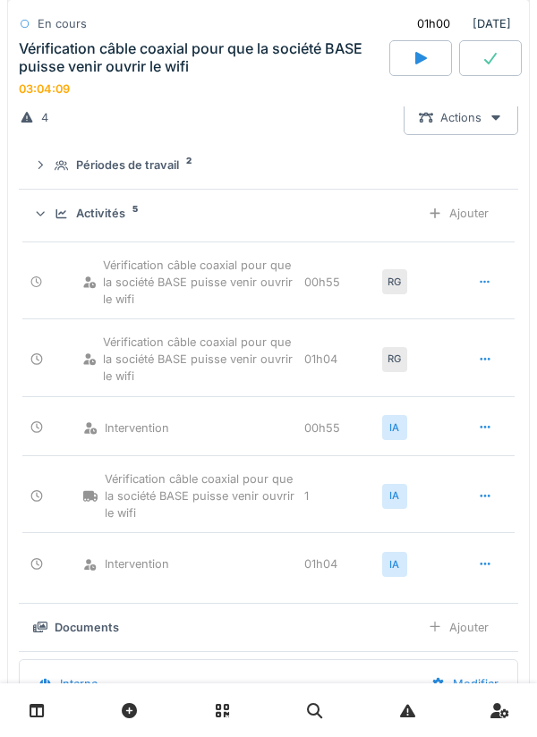
scroll to position [1218, 0]
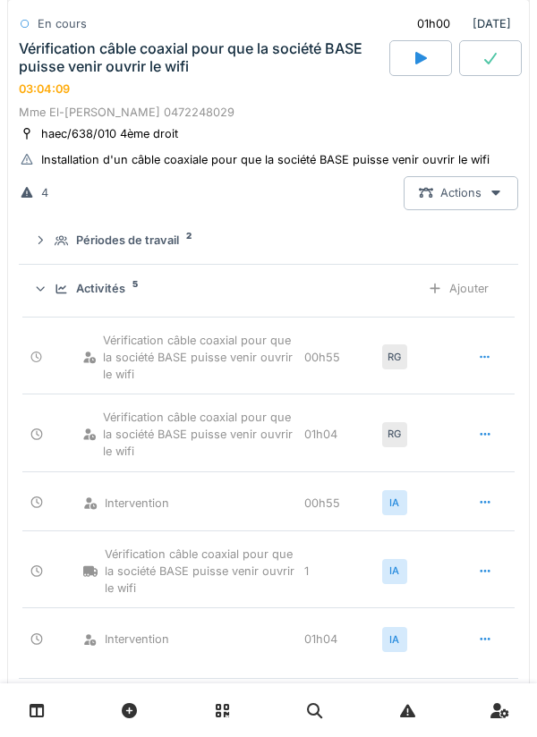
click at [61, 305] on div "Activités 5 Ajouter" at bounding box center [268, 288] width 471 height 33
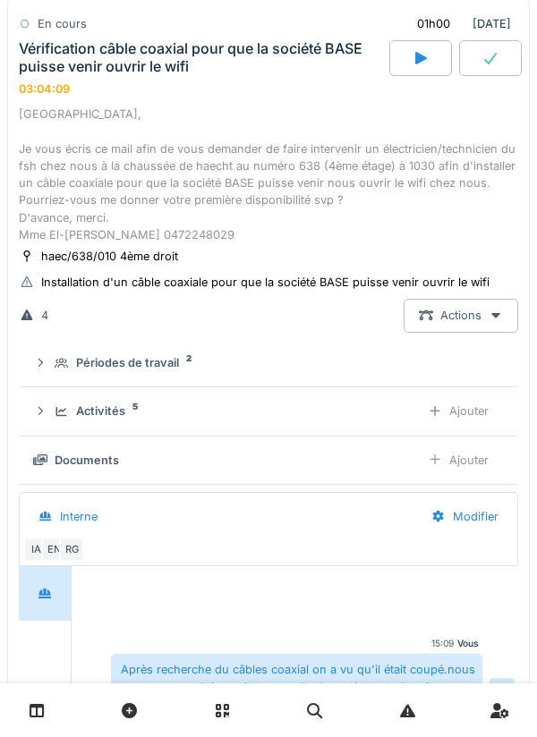
scroll to position [997, 0]
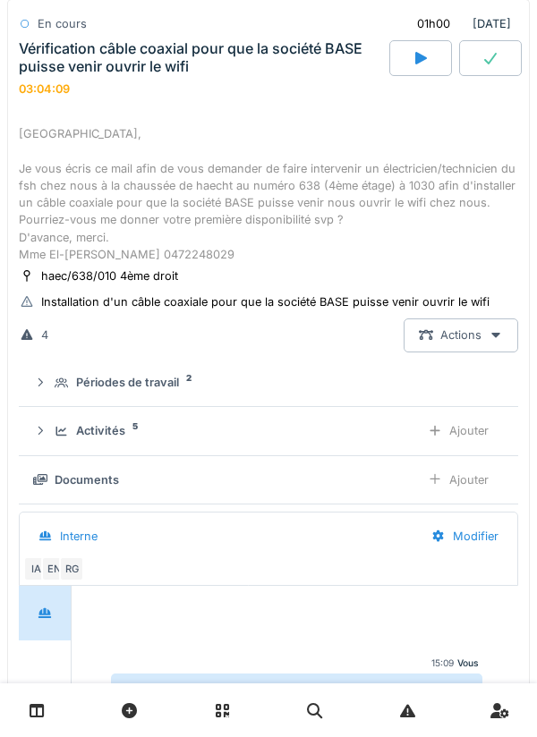
click at [67, 216] on div "Mail de la locataire: [GEOGRAPHIC_DATA], Je vous écris ce mail afin de vous dem…" at bounding box center [268, 177] width 499 height 172
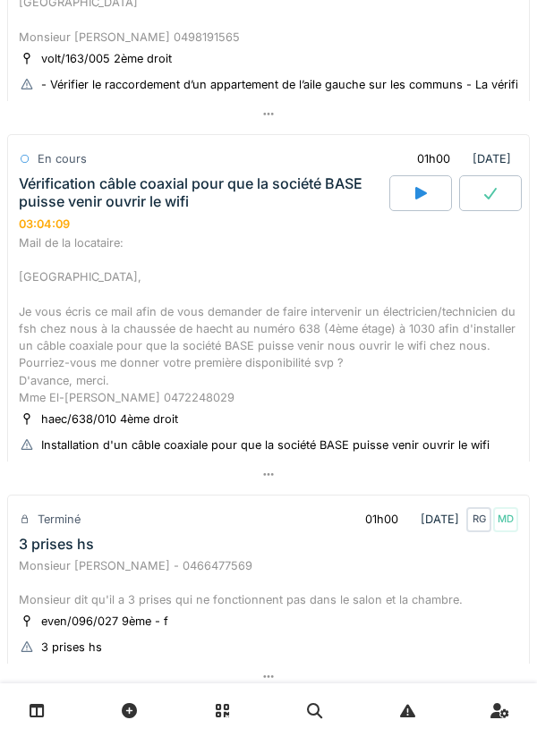
click at [492, 195] on icon at bounding box center [490, 194] width 13 height 12
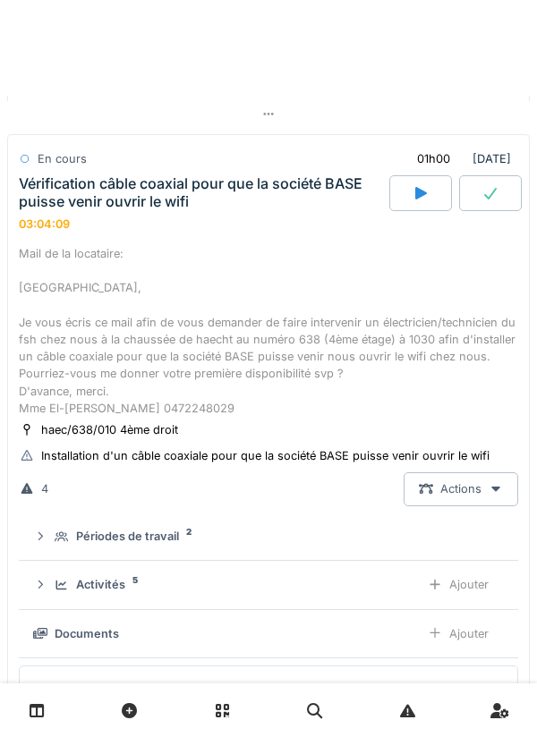
scroll to position [908, 0]
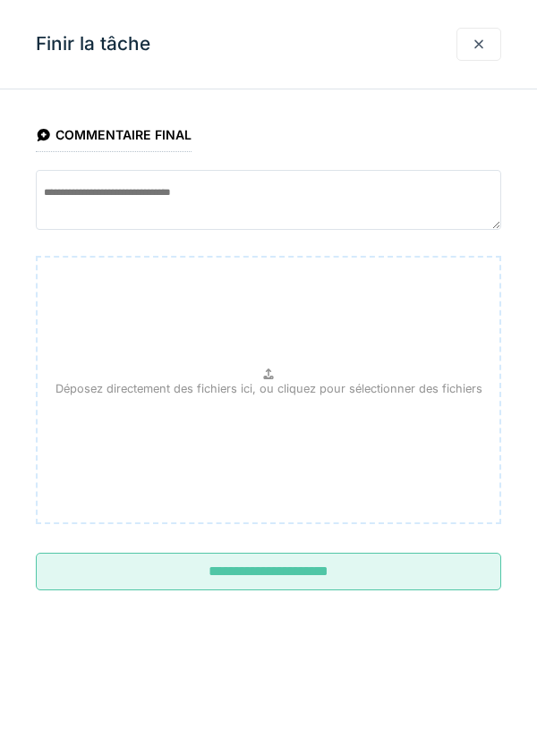
click at [362, 578] on input "**********" at bounding box center [268, 572] width 465 height 38
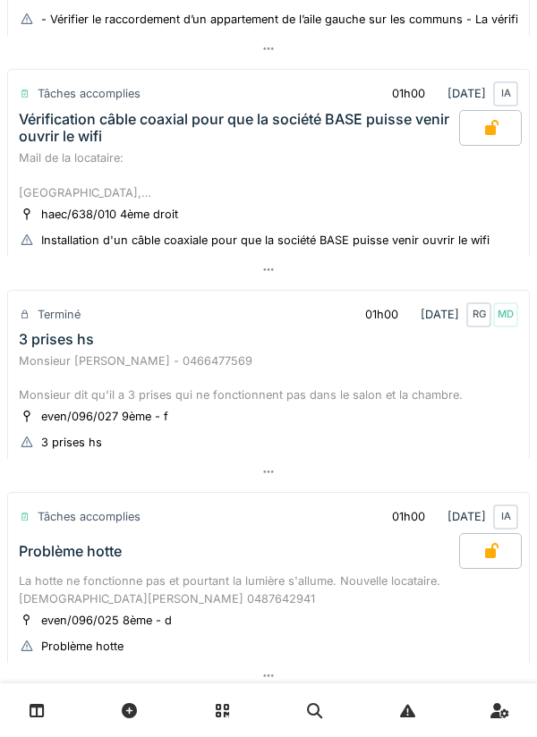
click at [79, 360] on div "Monsieur [PERSON_NAME] - 0466477569 Monsieur dit qu'il a 3 prises qui ne foncti…" at bounding box center [268, 379] width 499 height 52
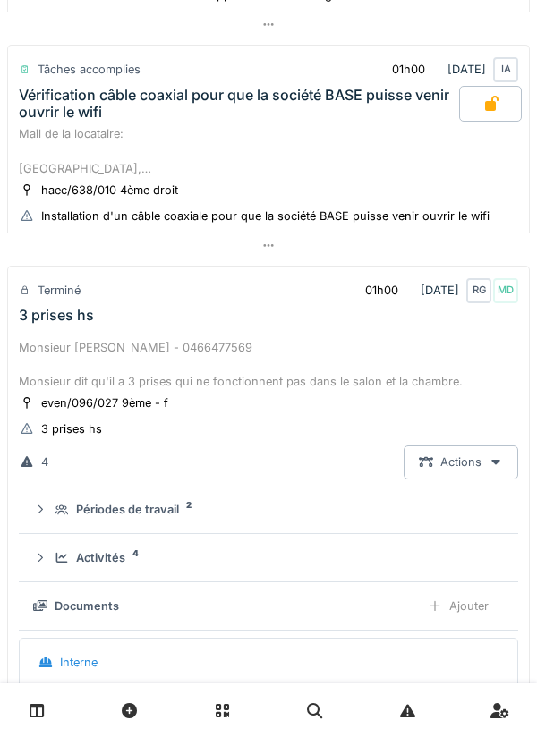
scroll to position [1130, 0]
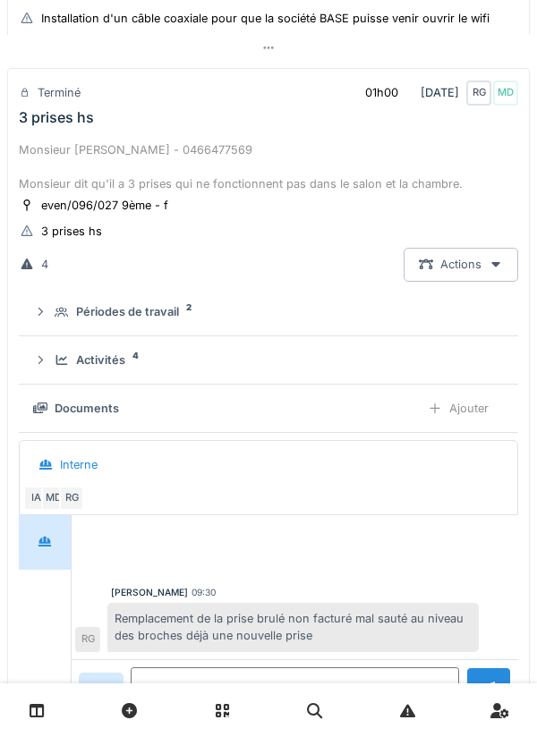
click at [86, 174] on div "Monsieur [PERSON_NAME] - 0466477569 Monsieur dit qu'il a 3 prises qui ne foncti…" at bounding box center [268, 167] width 499 height 52
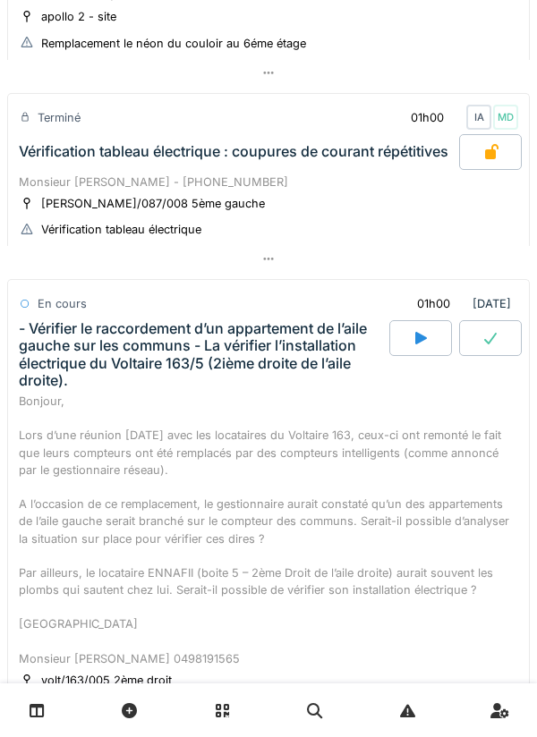
scroll to position [0, 0]
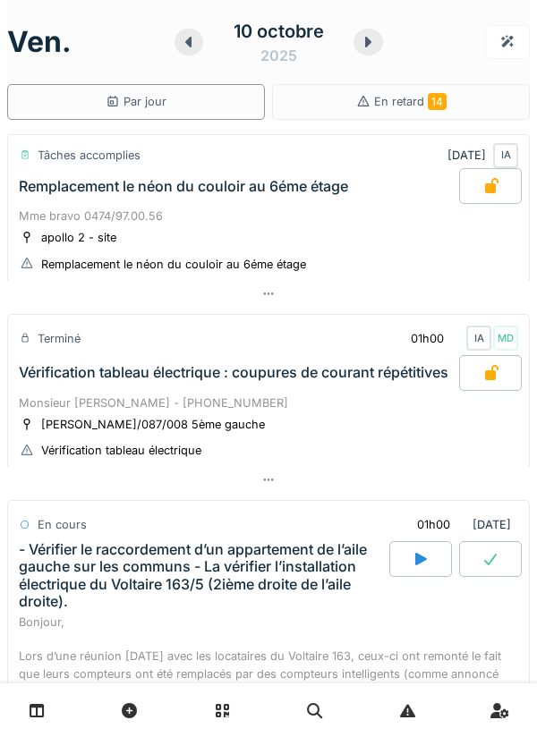
click at [362, 42] on icon at bounding box center [368, 42] width 18 height 14
click at [368, 42] on icon at bounding box center [368, 42] width 6 height 11
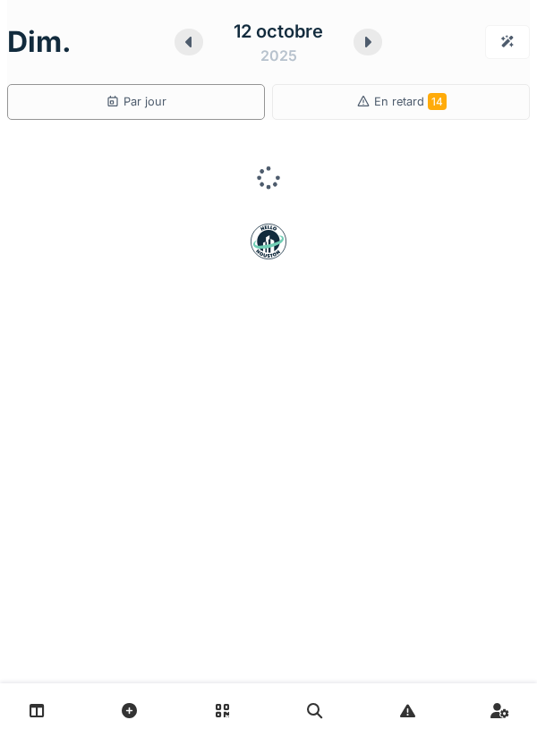
click at [368, 48] on icon at bounding box center [368, 42] width 18 height 14
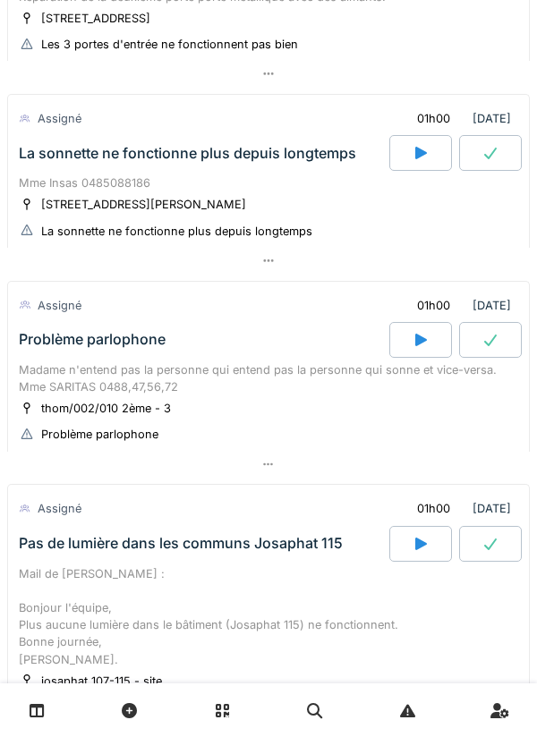
scroll to position [422, 0]
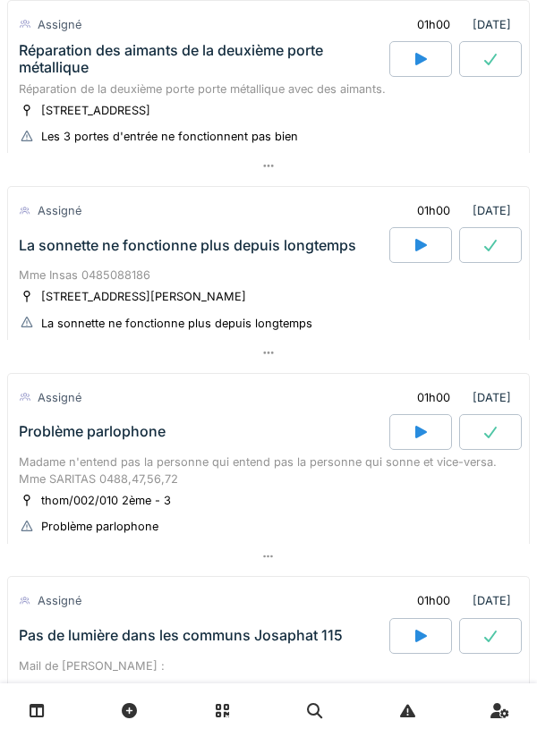
click at [47, 64] on div "Réparation des aimants de la deuxième porte métallique" at bounding box center [202, 59] width 367 height 34
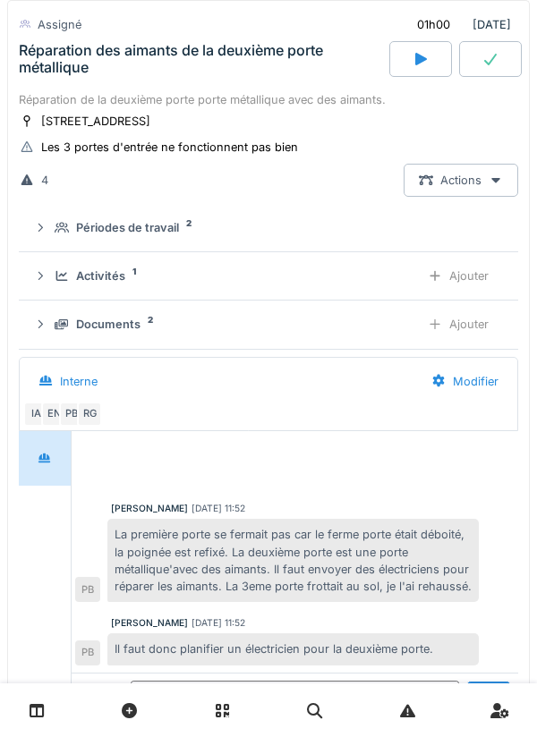
scroll to position [250, 0]
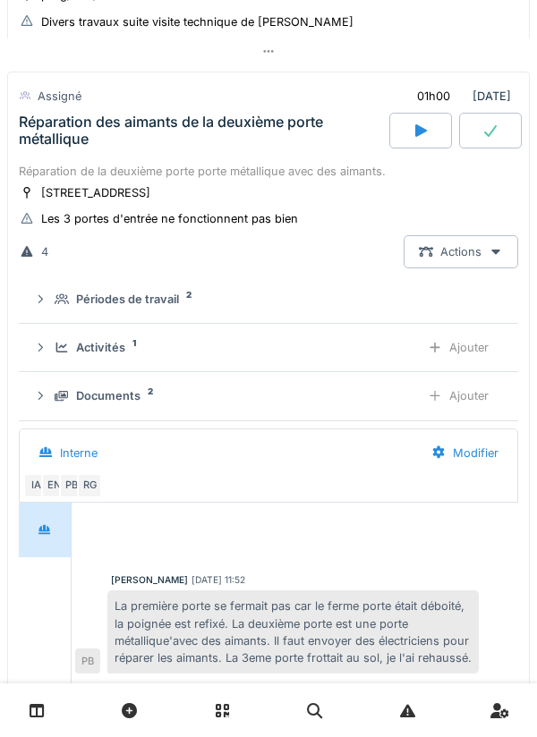
click at [59, 303] on icon at bounding box center [62, 299] width 14 height 11
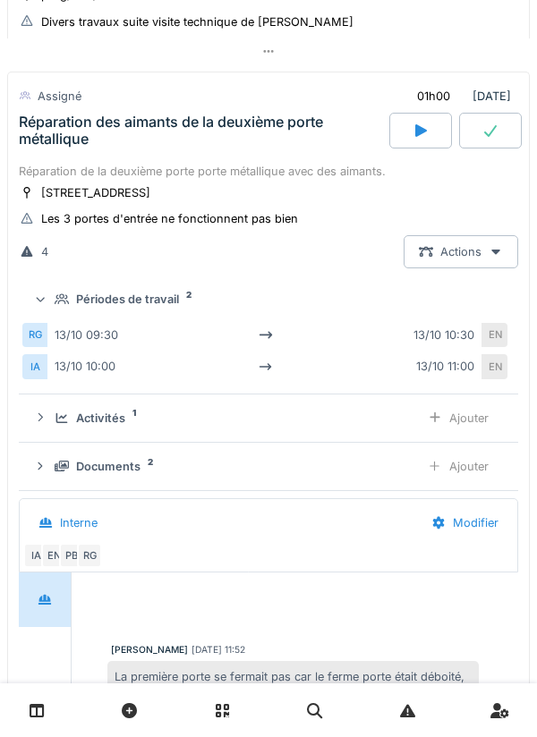
click at [55, 302] on icon at bounding box center [62, 300] width 14 height 12
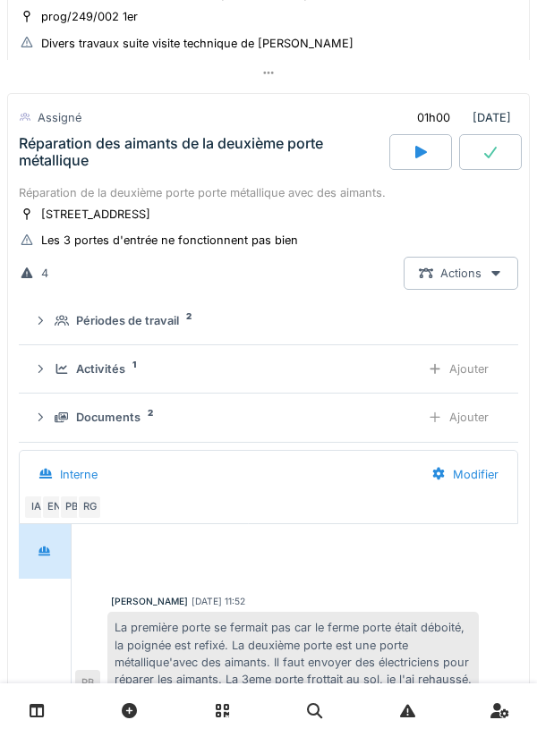
scroll to position [210, 0]
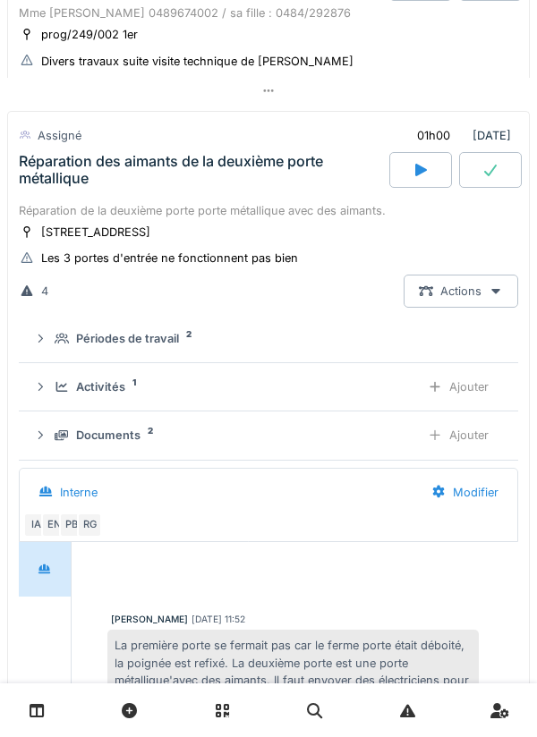
click at [59, 161] on div "Réparation des aimants de la deuxième porte métallique" at bounding box center [202, 170] width 367 height 34
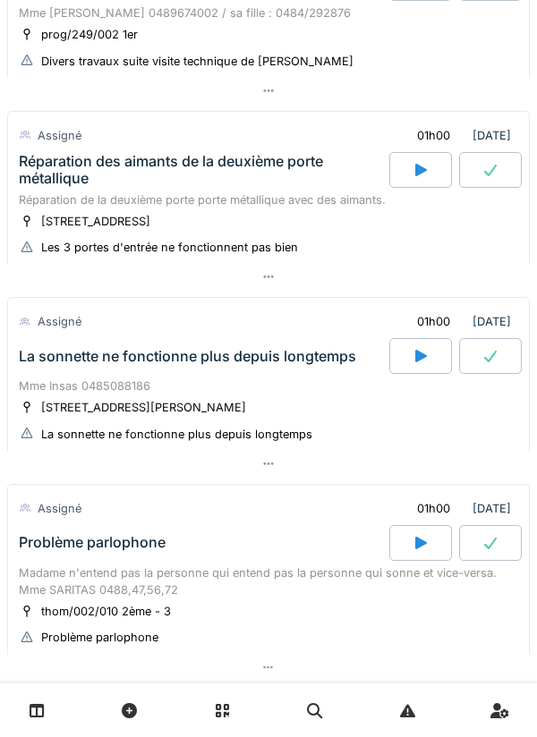
click at [59, 168] on div "Réparation des aimants de la deuxième porte métallique" at bounding box center [202, 170] width 367 height 34
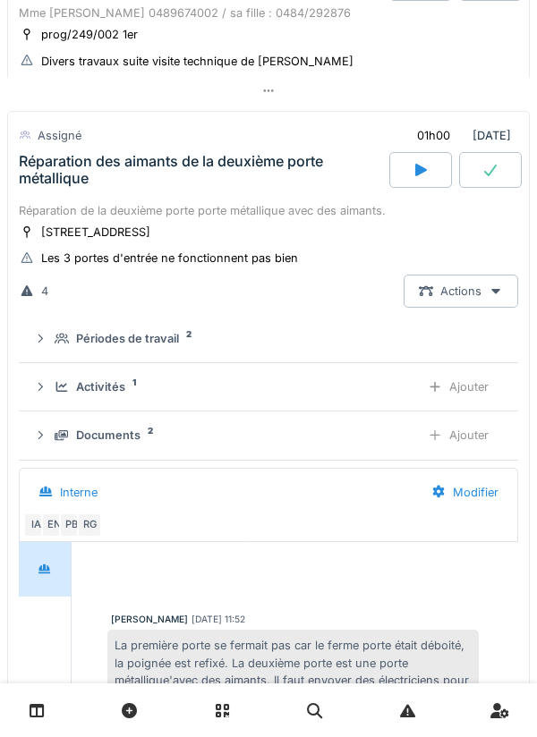
scroll to position [250, 0]
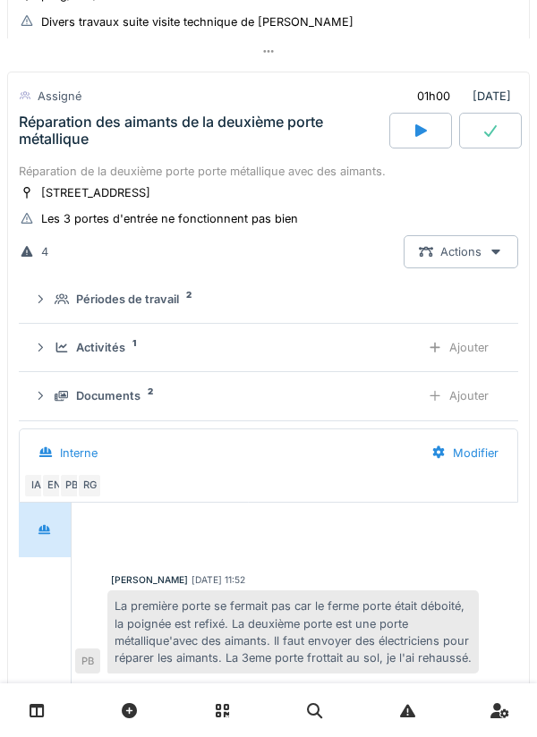
click at [63, 349] on icon at bounding box center [62, 348] width 14 height 12
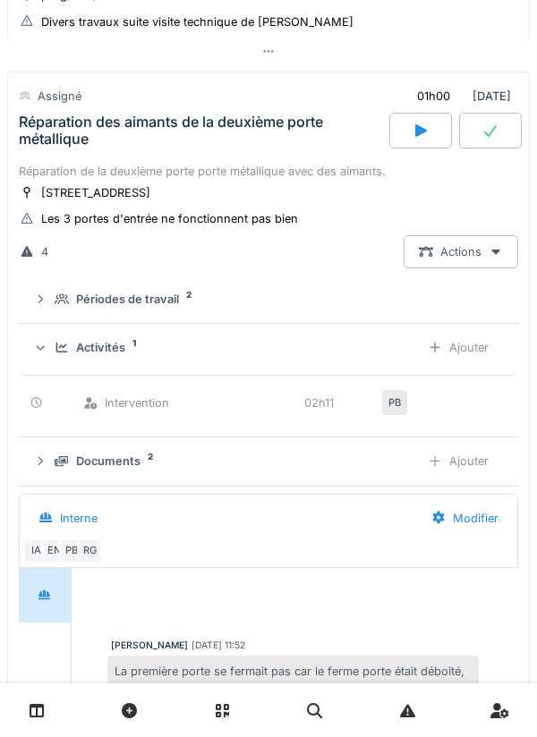
click at [59, 316] on summary "Périodes de travail 2" at bounding box center [268, 299] width 485 height 33
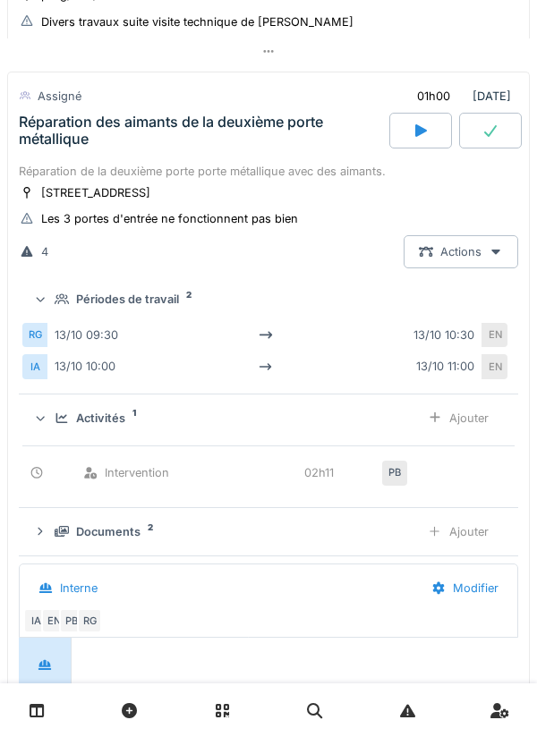
click at [48, 299] on div at bounding box center [39, 300] width 17 height 14
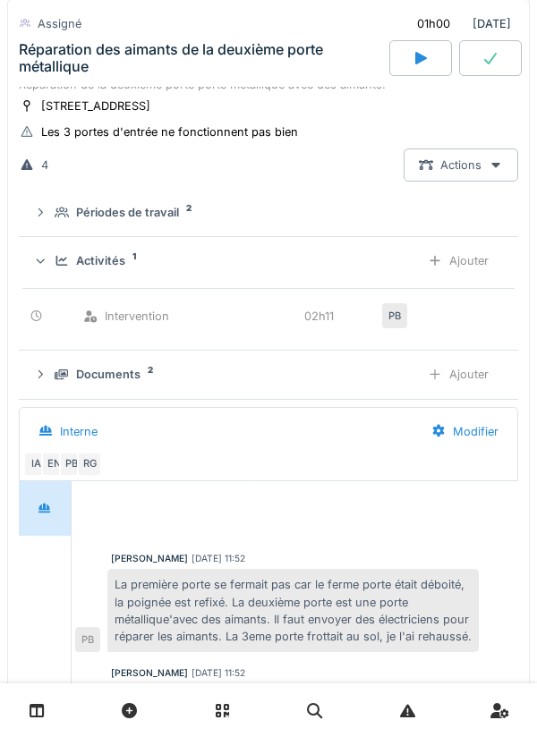
scroll to position [274, 0]
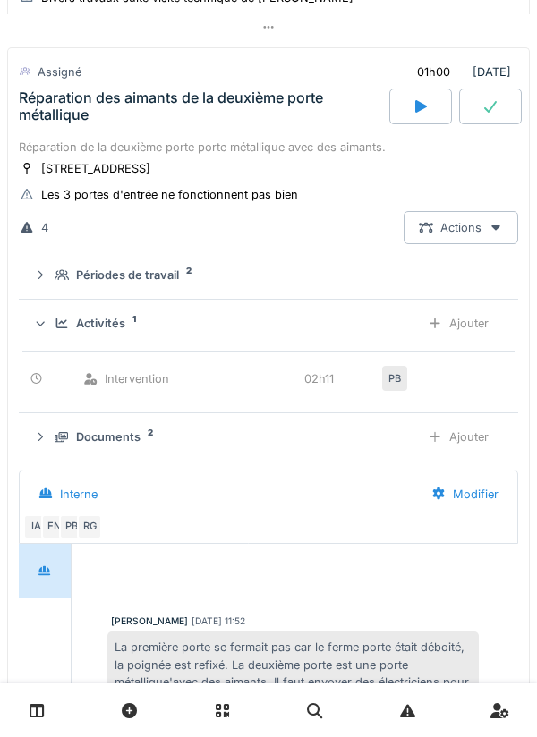
click at [84, 111] on div "Réparation des aimants de la deuxième porte métallique" at bounding box center [202, 106] width 367 height 34
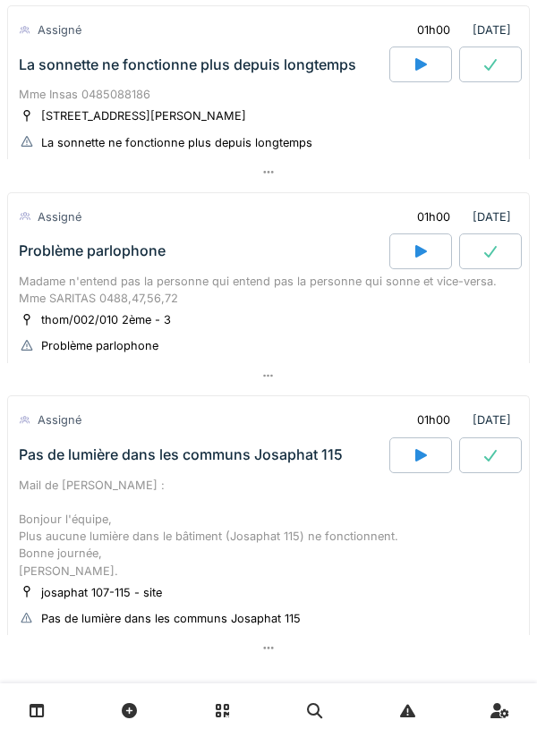
scroll to position [506, 0]
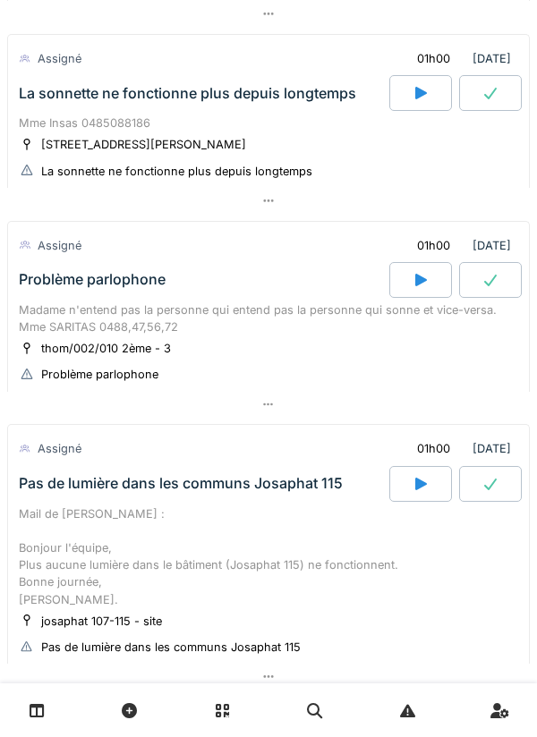
click at [67, 95] on div "La sonnette ne fonctionne plus depuis longtemps" at bounding box center [187, 93] width 337 height 17
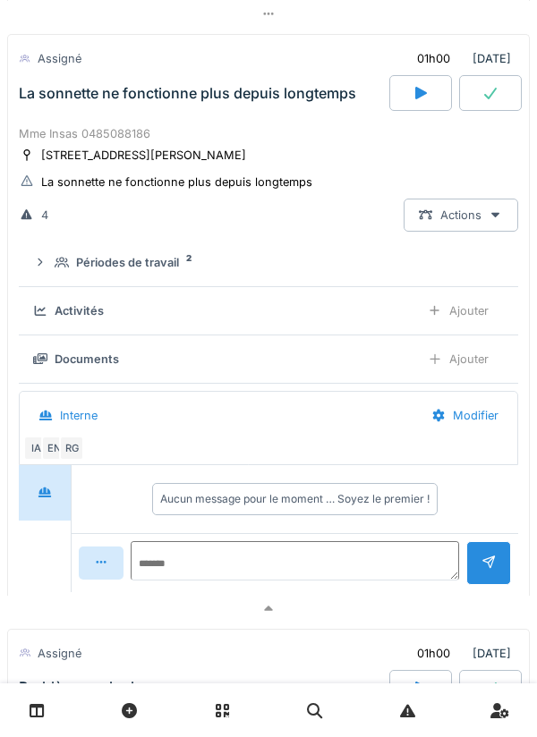
scroll to position [438, 0]
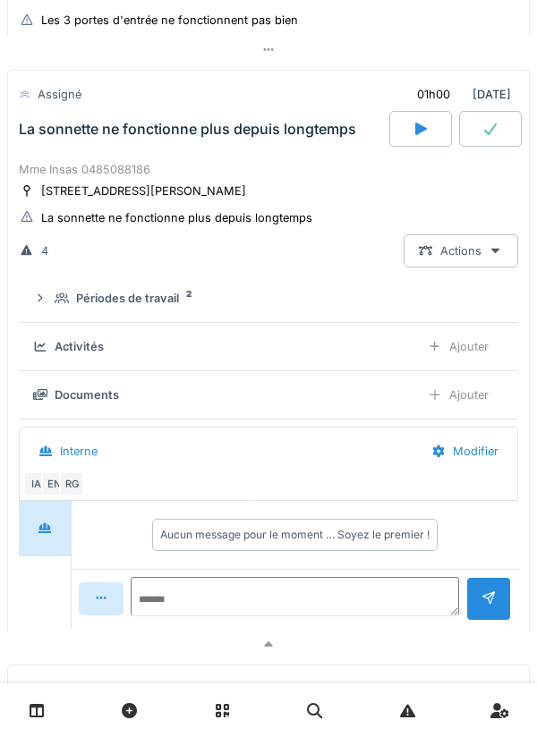
click at [59, 301] on icon at bounding box center [62, 298] width 14 height 11
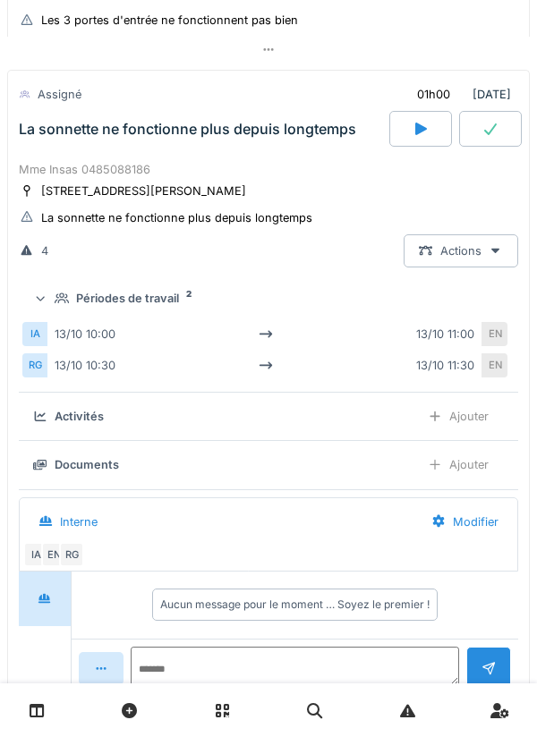
click at [66, 291] on summary "Périodes de travail 2" at bounding box center [268, 298] width 485 height 33
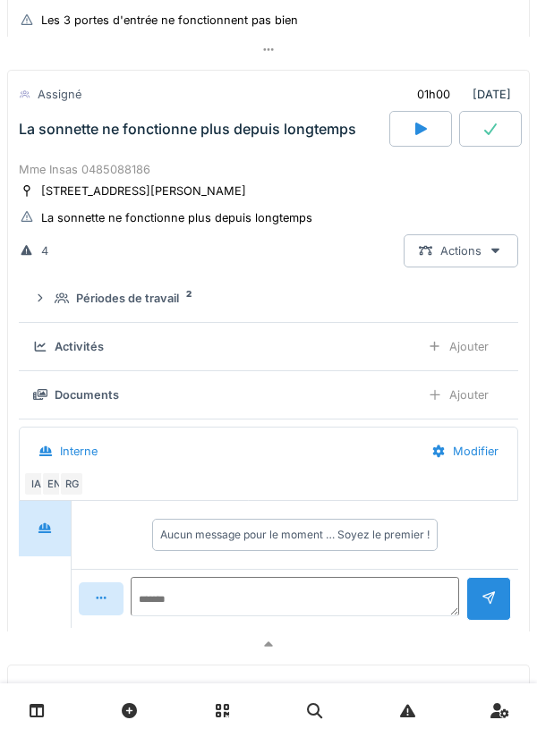
click at [48, 137] on div "La sonnette ne fonctionne plus depuis longtemps" at bounding box center [187, 129] width 337 height 17
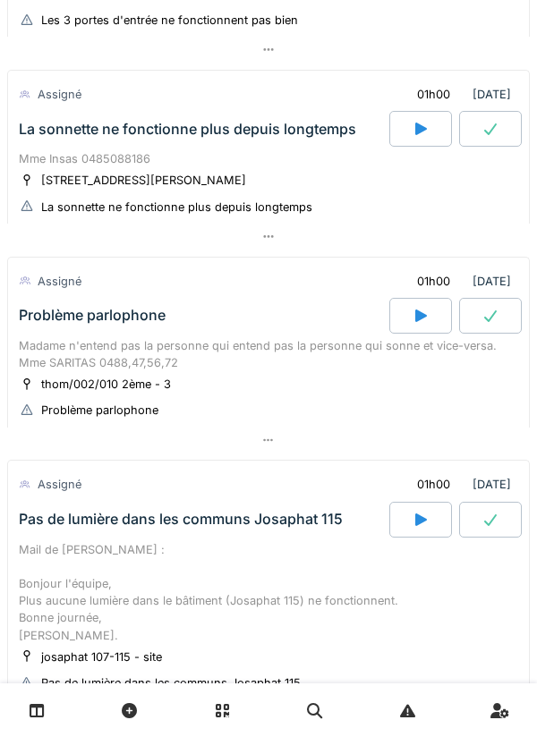
scroll to position [472, 0]
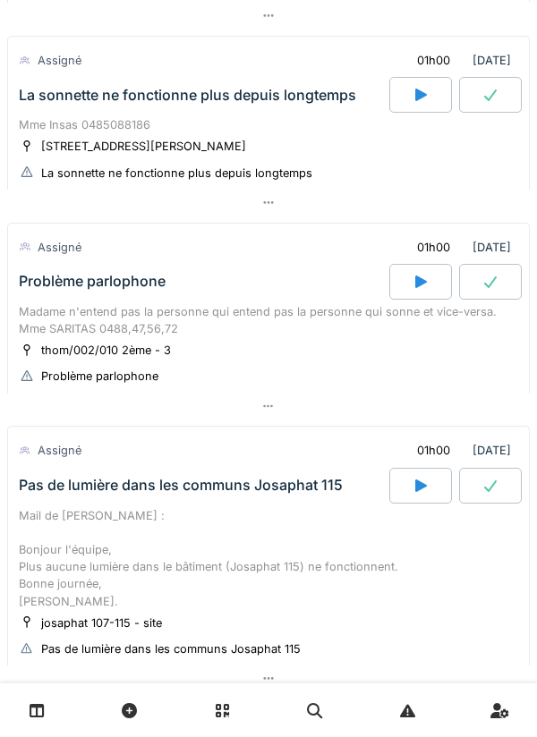
click at [517, 227] on div "Assigné 01h00 13/10/2025" at bounding box center [268, 244] width 521 height 40
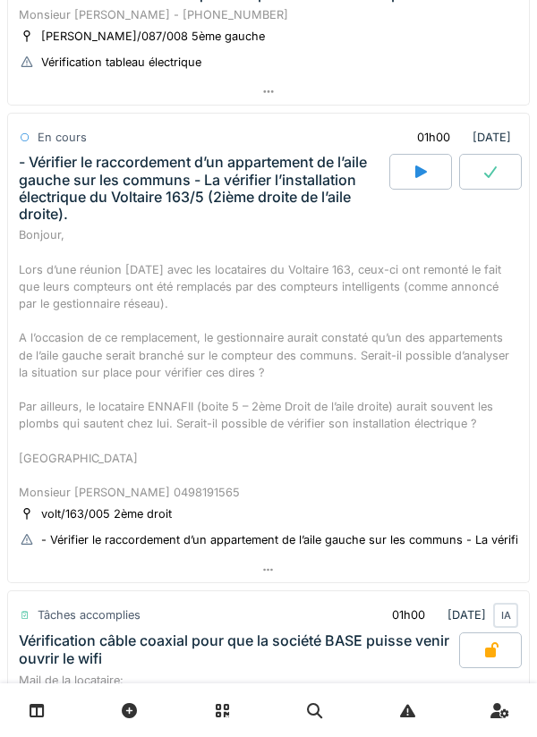
click at [61, 192] on div "- Vérifier le raccordement d’un appartement de l’aile gauche sur les communs - …" at bounding box center [202, 188] width 367 height 69
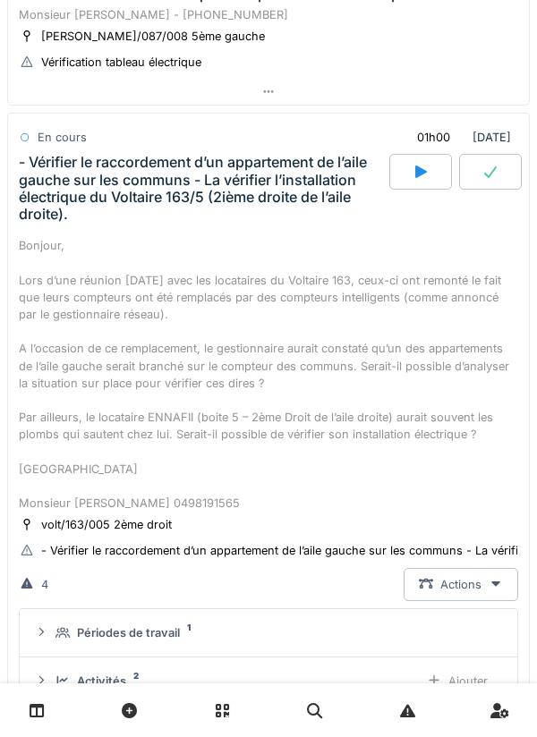
scroll to position [412, 0]
